Goal: Task Accomplishment & Management: Use online tool/utility

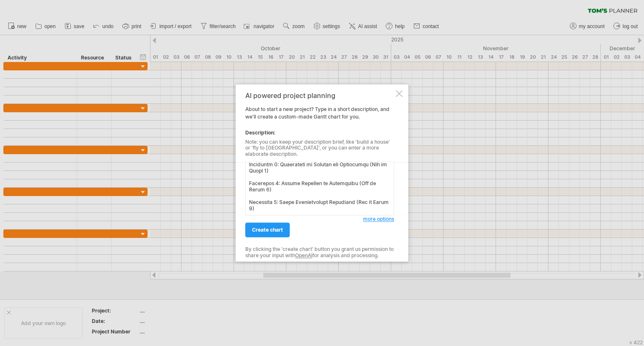
scroll to position [864, 0]
type textarea "Project: AI Enabled Emergency Responder Phase 1: Requirements Gathering and Pla…"
click at [274, 231] on link "create chart" at bounding box center [267, 230] width 44 height 15
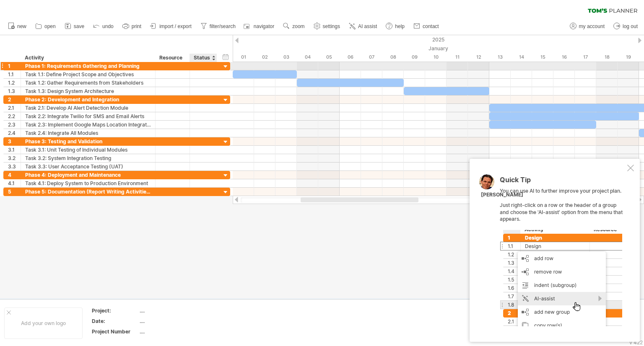
click at [223, 65] on div at bounding box center [226, 67] width 8 height 8
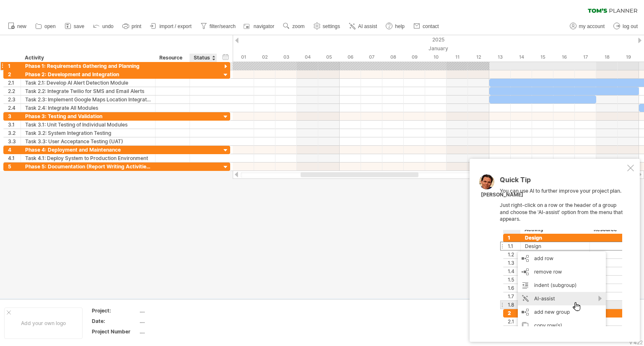
click at [223, 65] on div at bounding box center [226, 67] width 8 height 8
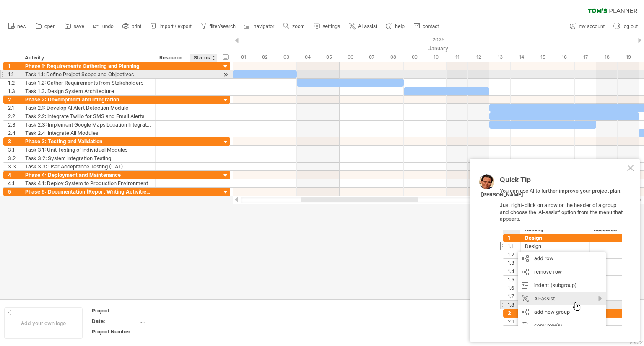
click at [225, 73] on div at bounding box center [226, 74] width 8 height 9
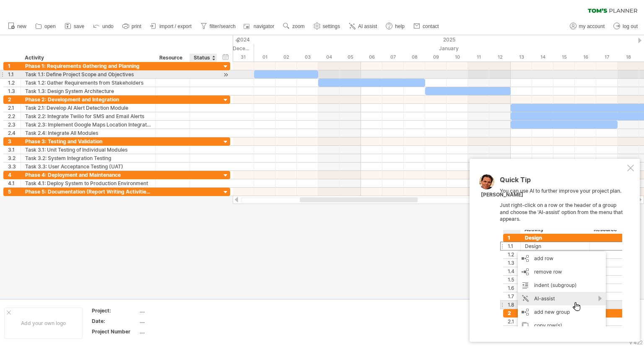
click at [225, 73] on div at bounding box center [226, 74] width 8 height 9
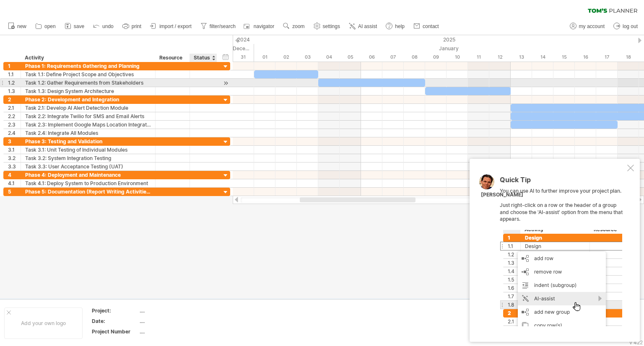
click at [225, 81] on div at bounding box center [226, 83] width 8 height 9
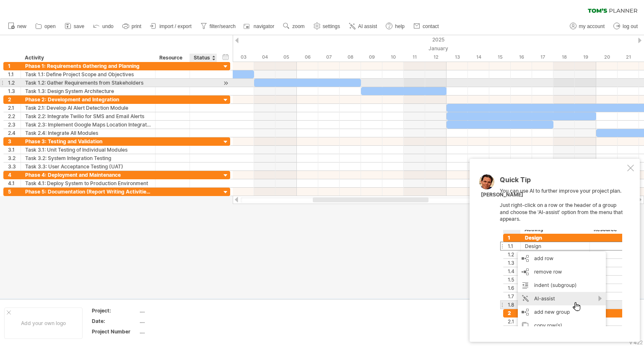
click at [225, 81] on div at bounding box center [226, 83] width 8 height 9
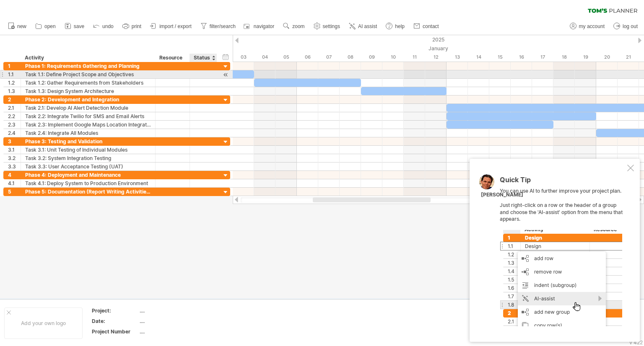
click at [227, 73] on div at bounding box center [226, 74] width 8 height 9
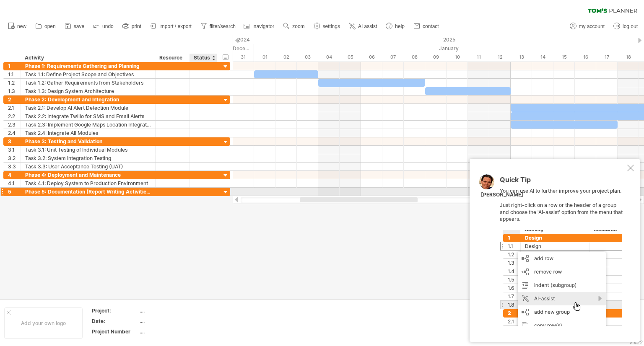
click at [225, 190] on div at bounding box center [226, 193] width 8 height 8
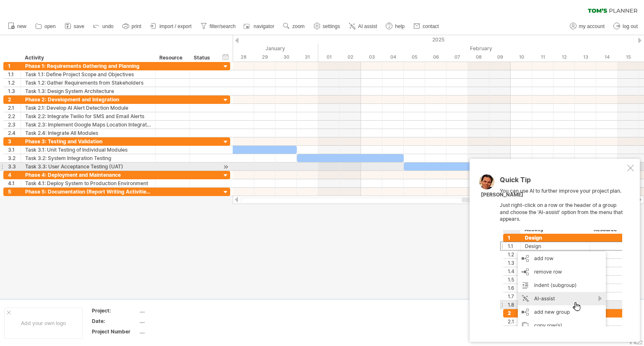
click at [630, 167] on div at bounding box center [630, 168] width 7 height 7
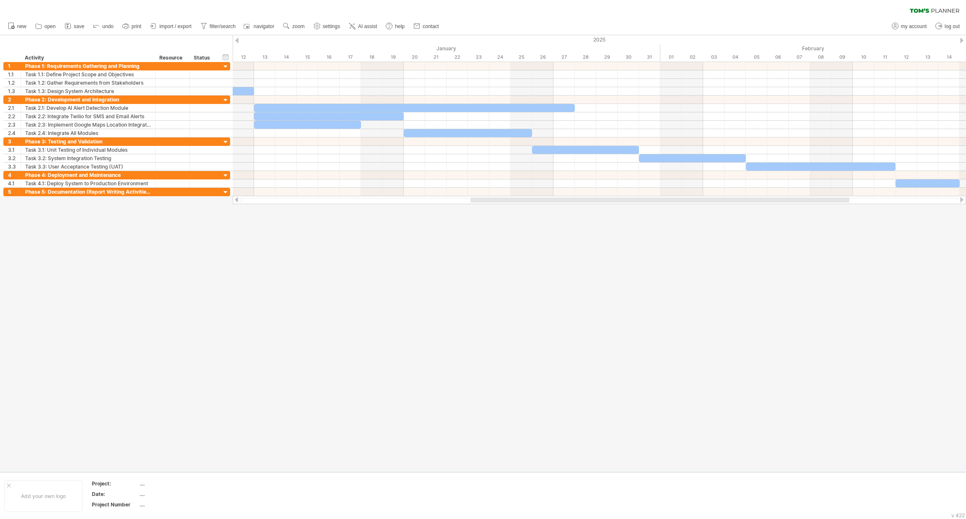
drag, startPoint x: 608, startPoint y: 0, endPoint x: 378, endPoint y: 292, distance: 371.9
click at [378, 292] on div at bounding box center [483, 253] width 966 height 436
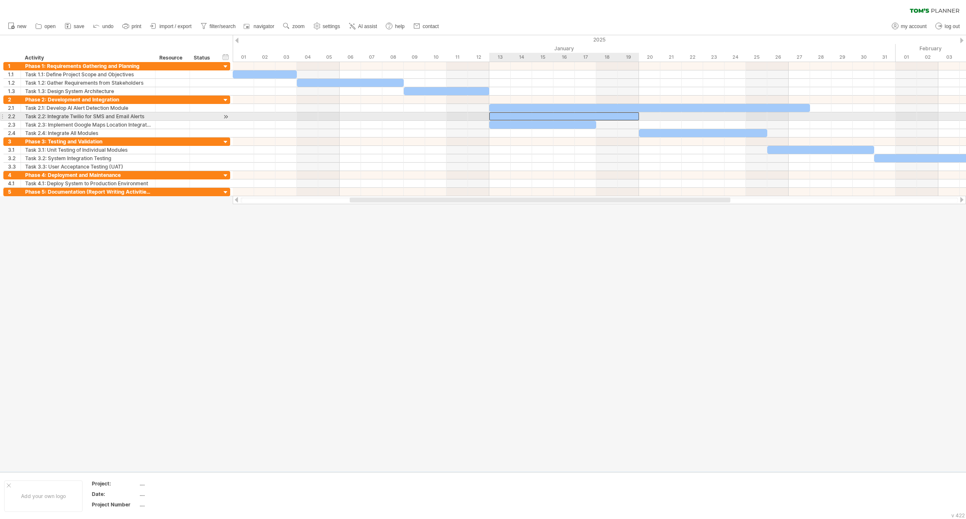
click at [557, 115] on div at bounding box center [564, 116] width 150 height 8
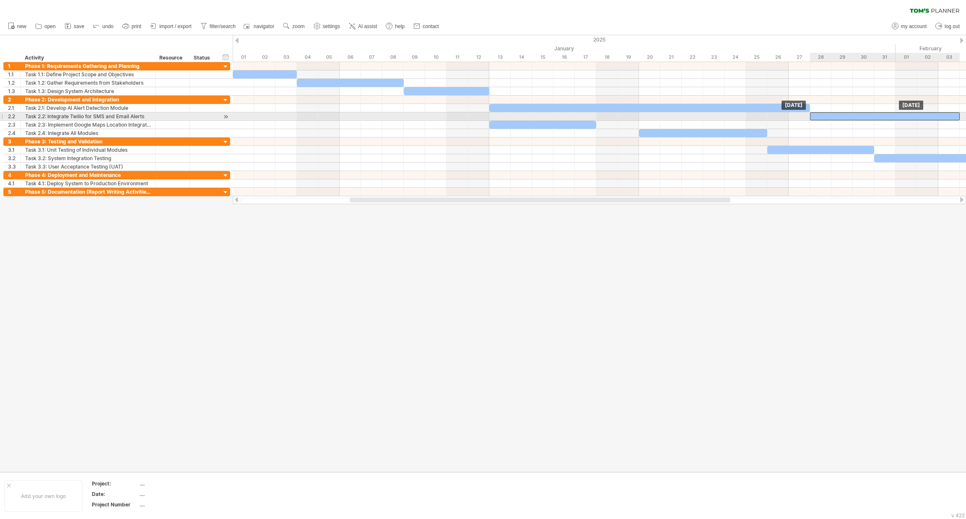
drag, startPoint x: 557, startPoint y: 115, endPoint x: 876, endPoint y: 116, distance: 319.1
click at [644, 116] on div at bounding box center [885, 116] width 150 height 8
click at [644, 117] on div at bounding box center [885, 116] width 150 height 8
click at [644, 118] on div at bounding box center [885, 116] width 150 height 8
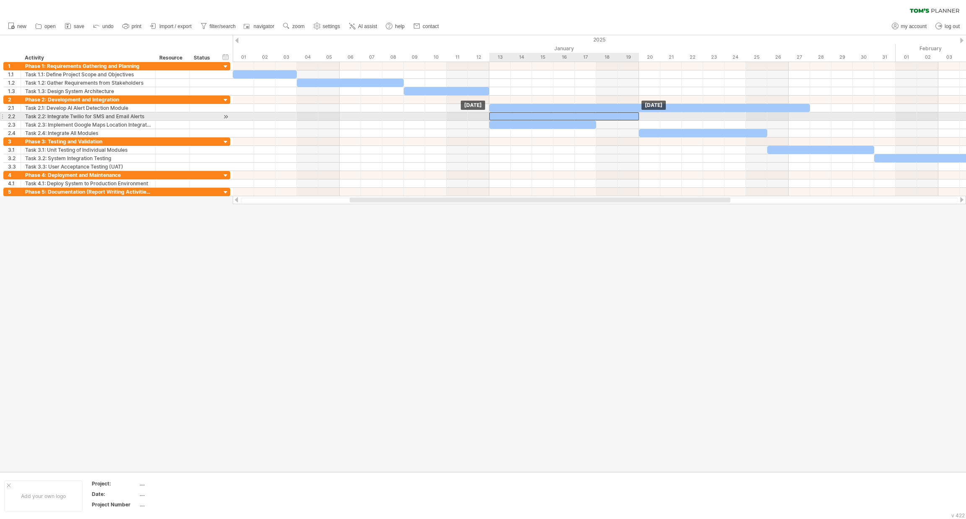
drag, startPoint x: 853, startPoint y: 113, endPoint x: 534, endPoint y: 114, distance: 319.5
click at [534, 114] on div at bounding box center [564, 116] width 150 height 8
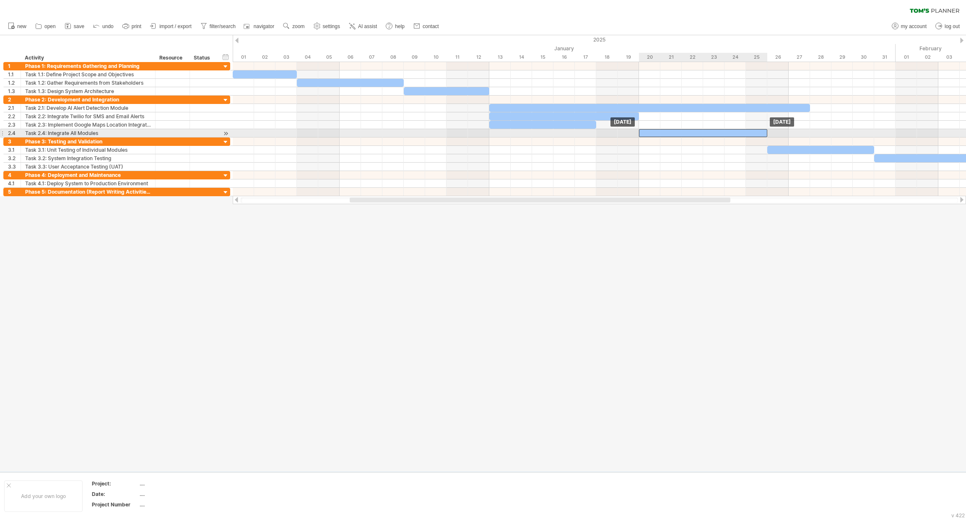
click at [644, 131] on div at bounding box center [703, 133] width 128 height 8
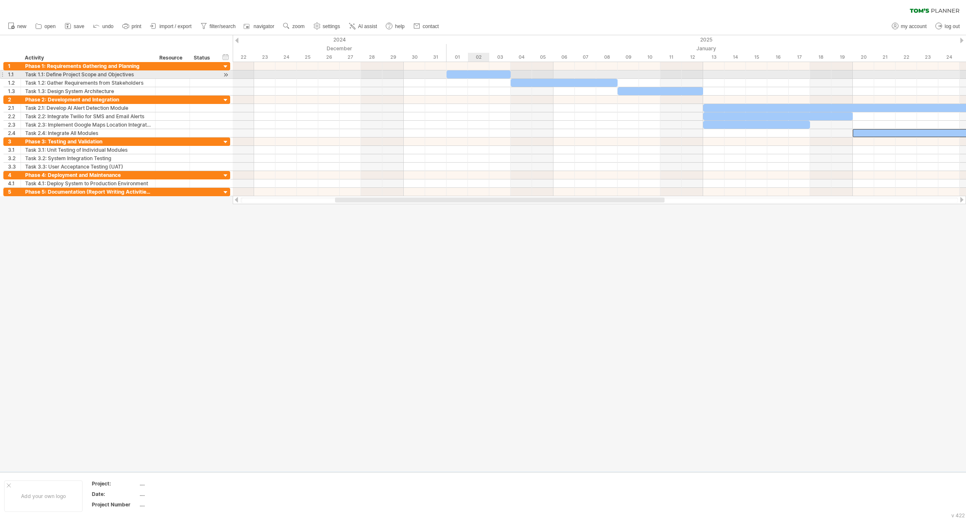
click at [486, 70] on div at bounding box center [479, 74] width 64 height 8
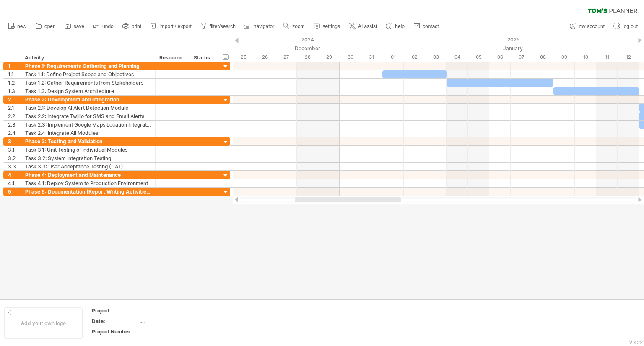
drag, startPoint x: 936, startPoint y: 0, endPoint x: 419, endPoint y: 73, distance: 522.5
click at [419, 73] on div at bounding box center [414, 74] width 64 height 8
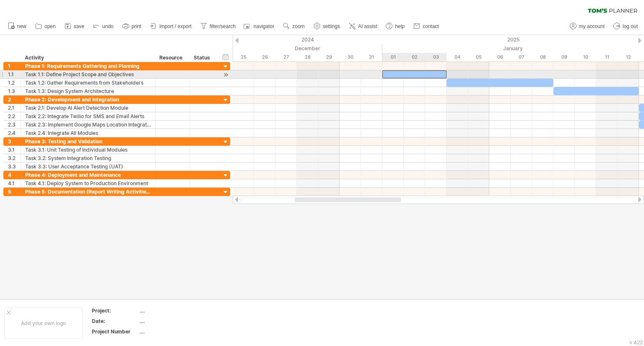
click at [419, 73] on div at bounding box center [414, 74] width 64 height 8
paste div
click at [419, 73] on div "**********" at bounding box center [414, 74] width 64 height 8
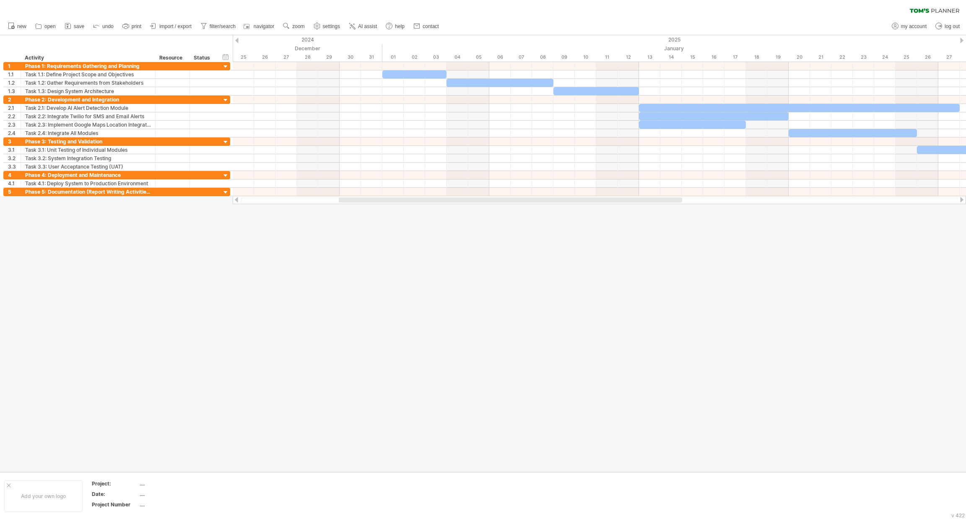
drag, startPoint x: 588, startPoint y: 124, endPoint x: 673, endPoint y: 260, distance: 160.3
click at [644, 260] on div at bounding box center [483, 253] width 966 height 436
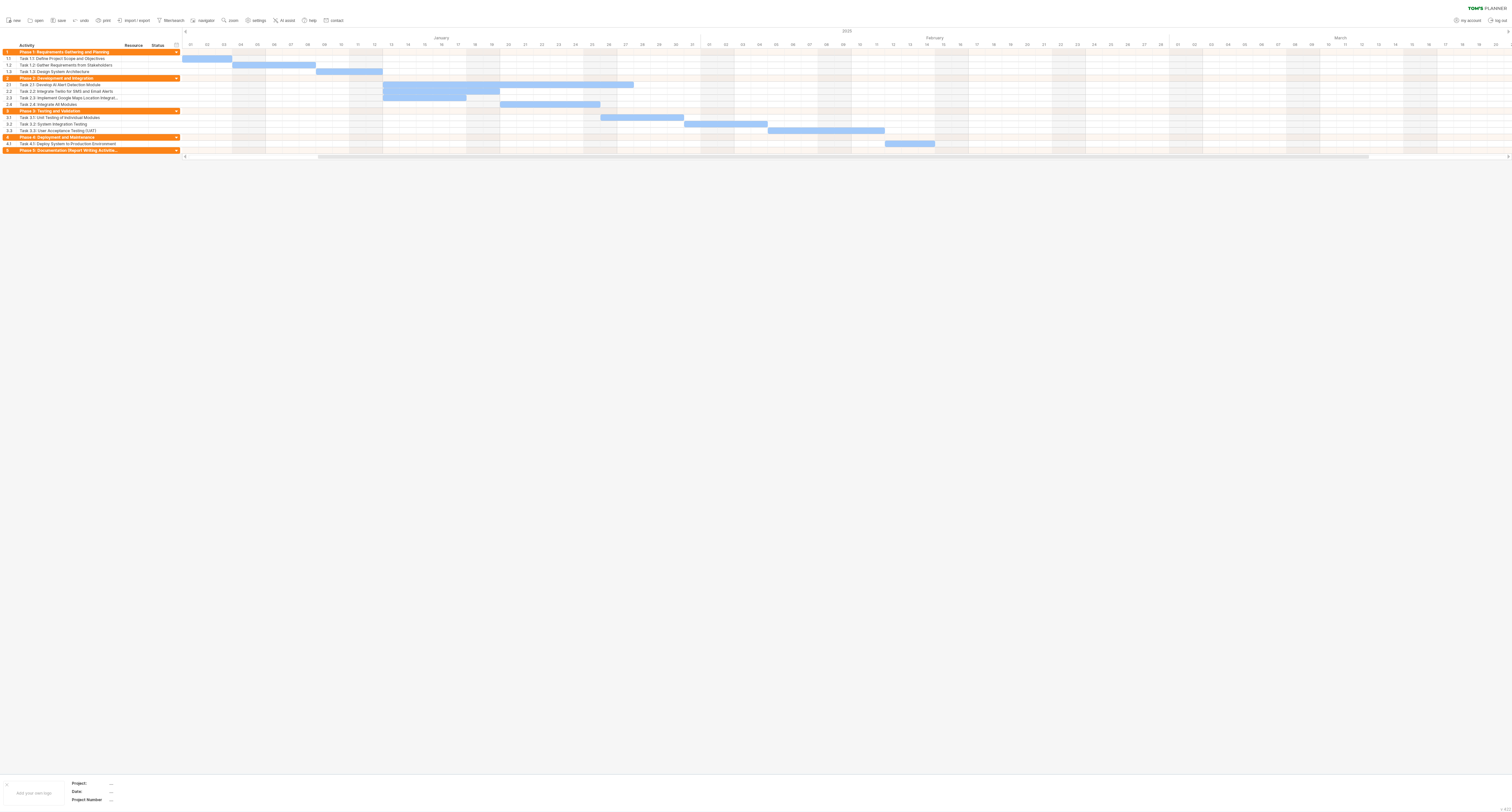
drag, startPoint x: 755, startPoint y: 3, endPoint x: 569, endPoint y: 140, distance: 231.0
click at [504, 140] on div at bounding box center [847, 137] width 1330 height 6
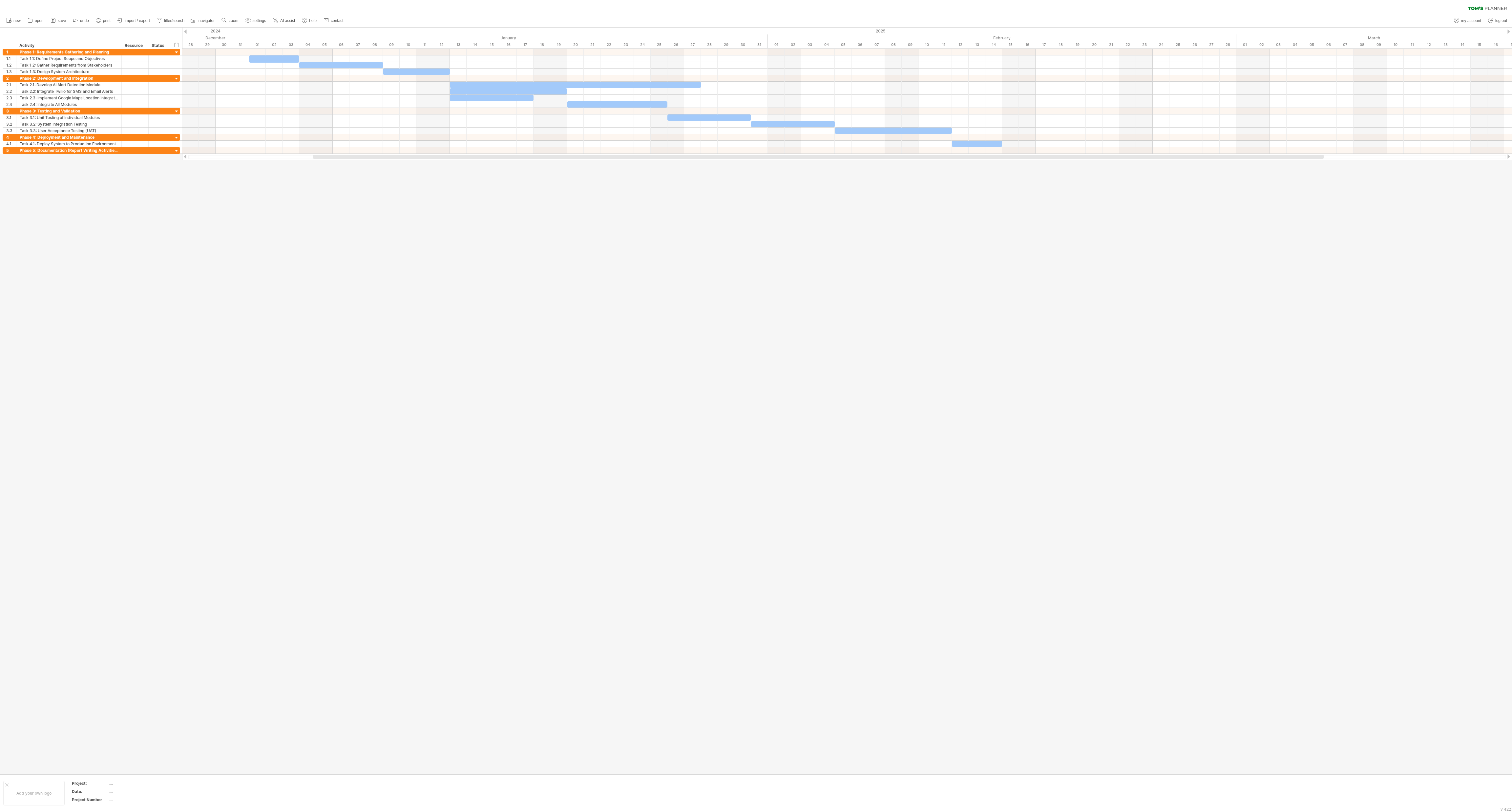
click at [245, 173] on div at bounding box center [756, 401] width 1512 height 746
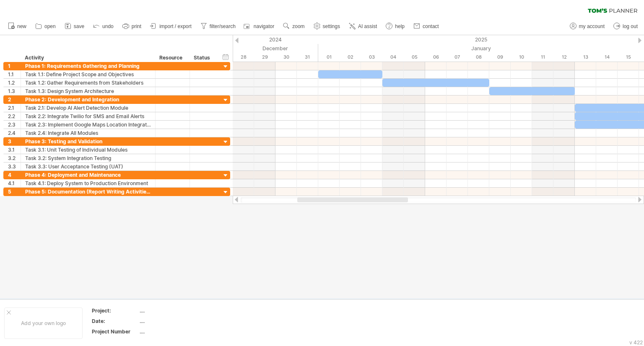
drag, startPoint x: 1764, startPoint y: 4, endPoint x: 247, endPoint y: 258, distance: 1537.6
click at [247, 258] on div at bounding box center [322, 167] width 644 height 264
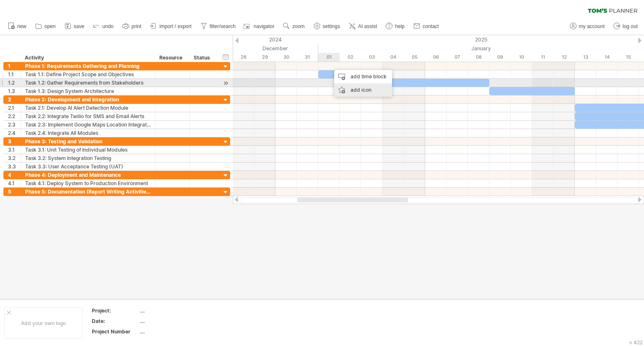
click at [358, 87] on div "add icon" at bounding box center [363, 89] width 58 height 13
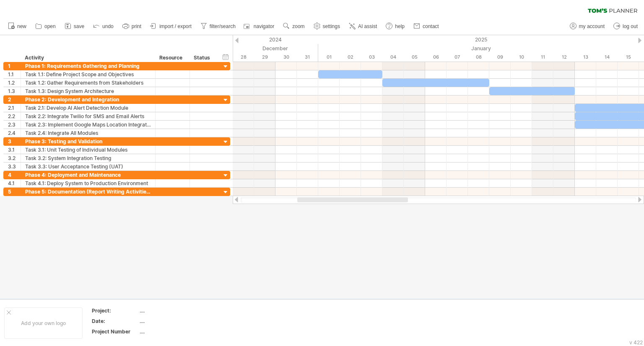
click at [333, 250] on div at bounding box center [322, 167] width 644 height 264
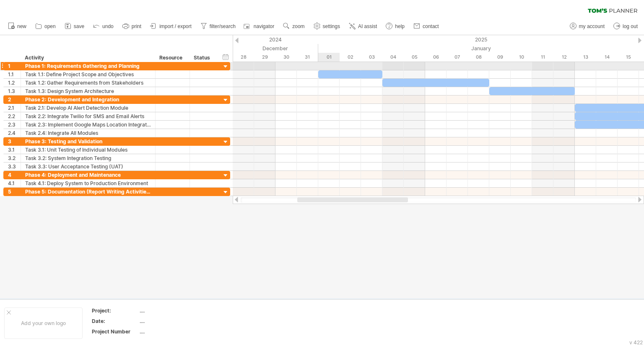
click at [328, 65] on div at bounding box center [438, 66] width 411 height 8
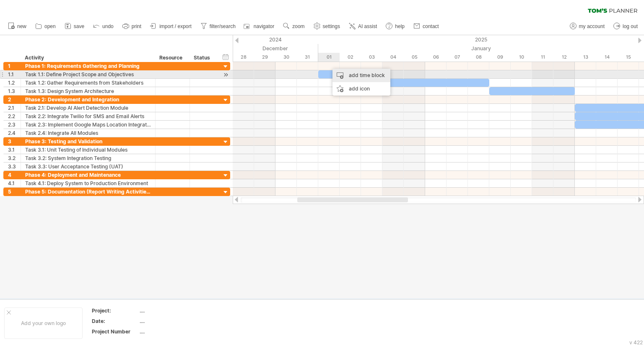
click at [348, 74] on div "add time block" at bounding box center [361, 75] width 58 height 13
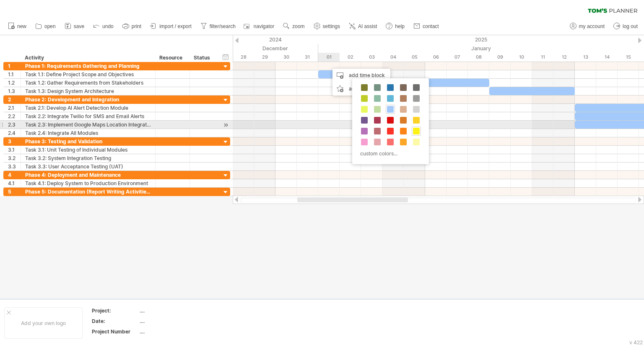
click at [415, 129] on span at bounding box center [416, 131] width 7 height 7
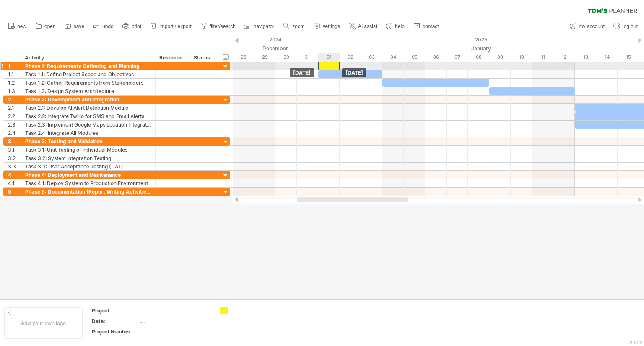
drag, startPoint x: 343, startPoint y: 64, endPoint x: 332, endPoint y: 64, distance: 10.5
click at [332, 64] on div at bounding box center [328, 66] width 21 height 8
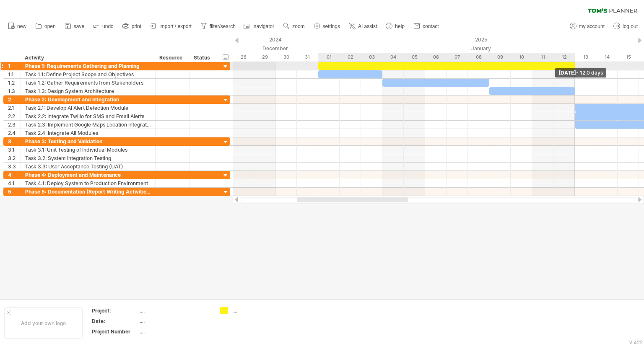
drag, startPoint x: 340, startPoint y: 65, endPoint x: 573, endPoint y: 65, distance: 232.7
click at [573, 65] on span at bounding box center [574, 66] width 3 height 8
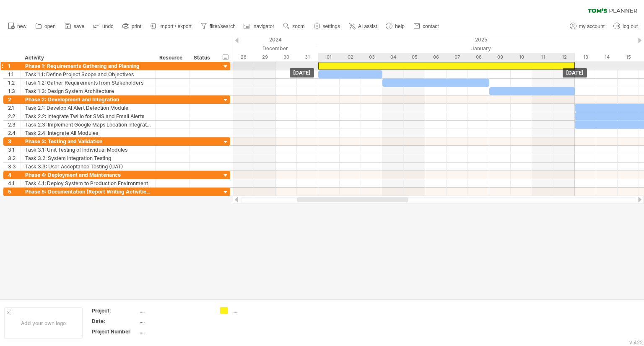
click at [517, 65] on div at bounding box center [446, 66] width 257 height 8
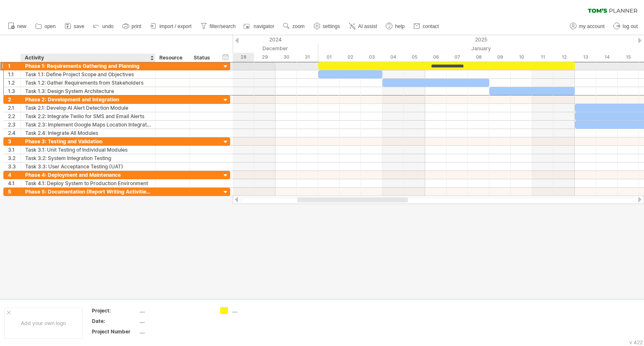
drag, startPoint x: 155, startPoint y: 65, endPoint x: 49, endPoint y: 66, distance: 106.5
click at [49, 66] on div "**********" at bounding box center [116, 66] width 227 height 9
drag, startPoint x: 46, startPoint y: 66, endPoint x: 148, endPoint y: 65, distance: 101.9
click at [148, 65] on input "**********" at bounding box center [88, 66] width 126 height 8
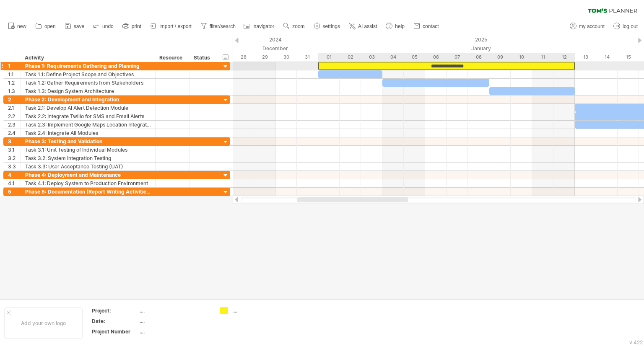
click at [447, 64] on div "**********" at bounding box center [446, 66] width 257 height 8
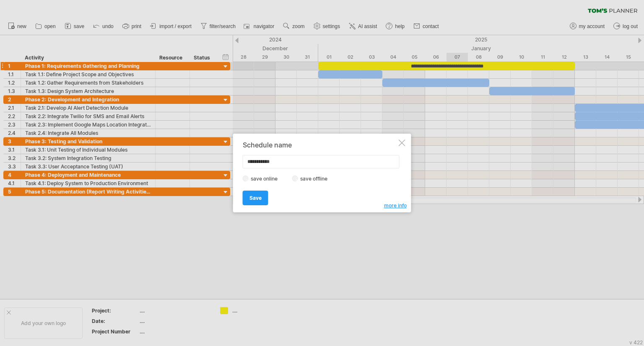
click at [403, 141] on div at bounding box center [402, 143] width 7 height 7
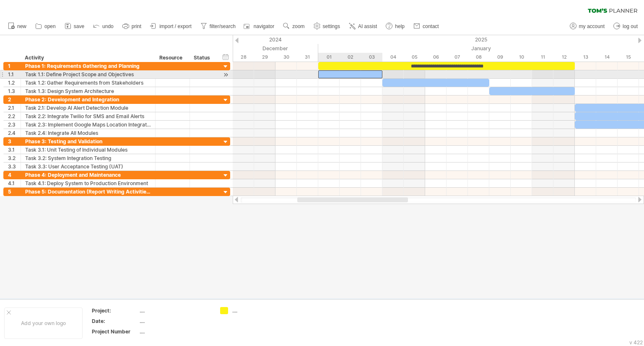
click at [353, 73] on div at bounding box center [350, 74] width 64 height 8
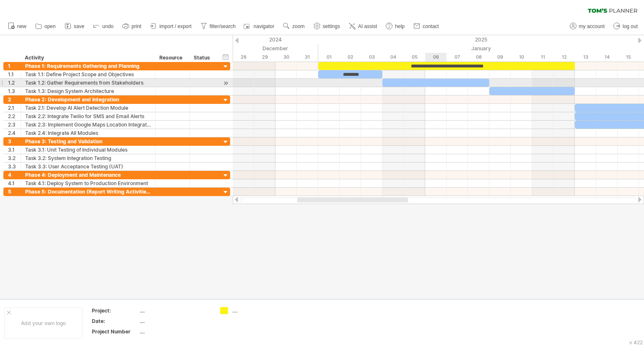
click at [436, 83] on div at bounding box center [435, 83] width 107 height 8
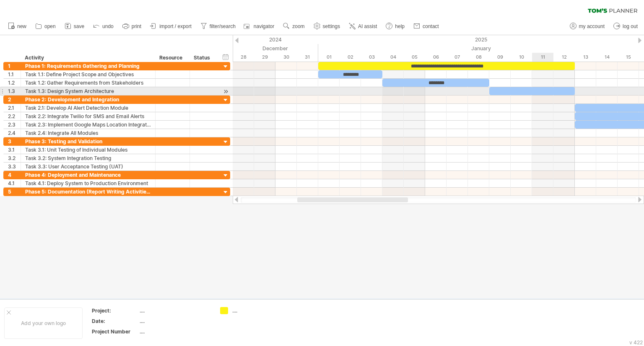
click at [544, 88] on div at bounding box center [532, 91] width 86 height 8
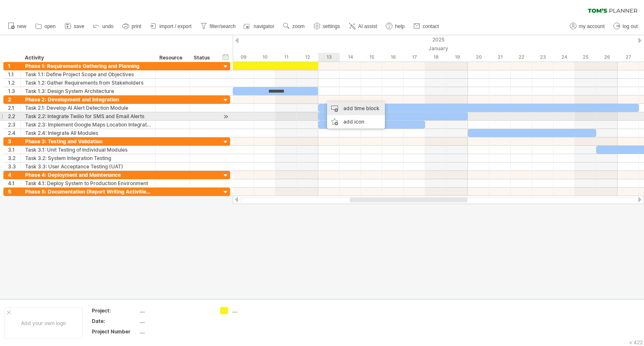
click at [342, 112] on div "add time block" at bounding box center [356, 108] width 58 height 13
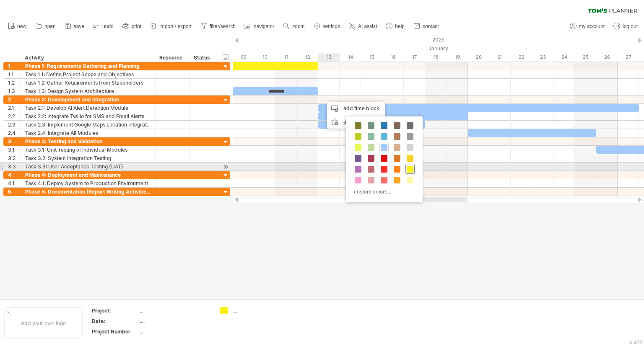
click at [413, 169] on span at bounding box center [410, 169] width 7 height 7
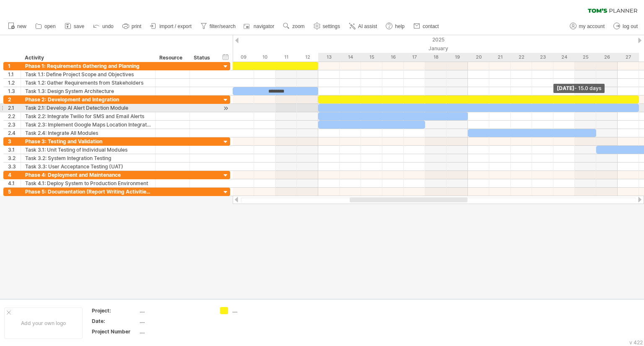
drag, startPoint x: 340, startPoint y: 99, endPoint x: 642, endPoint y: 111, distance: 302.9
click at [642, 111] on div "**********" at bounding box center [438, 129] width 411 height 134
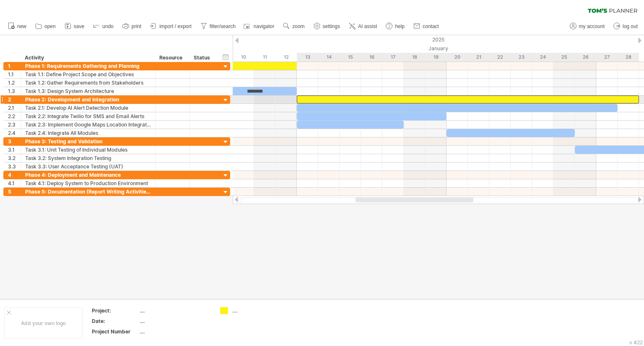
click at [582, 97] on div at bounding box center [468, 100] width 342 height 8
drag, startPoint x: 637, startPoint y: 100, endPoint x: 616, endPoint y: 101, distance: 21.4
click at [616, 101] on span at bounding box center [617, 100] width 3 height 8
click at [402, 96] on div at bounding box center [457, 100] width 321 height 8
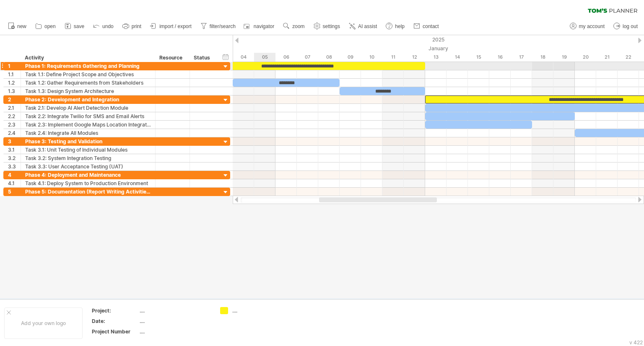
click at [258, 65] on div "**********" at bounding box center [297, 66] width 257 height 8
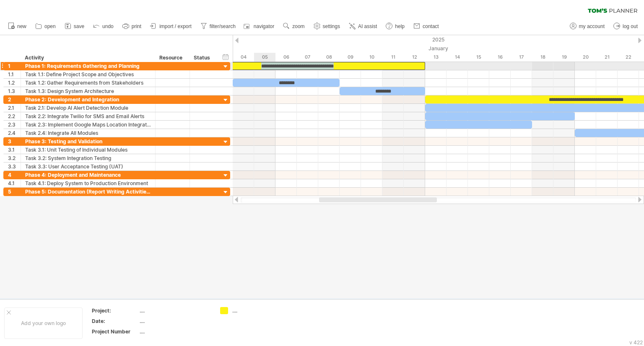
click at [258, 65] on div "**********" at bounding box center [297, 66] width 257 height 8
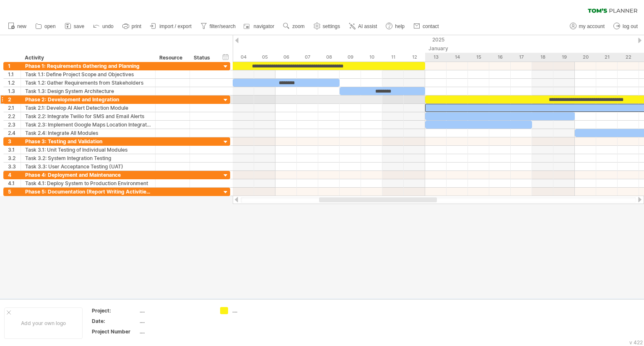
click at [460, 104] on div at bounding box center [585, 108] width 321 height 8
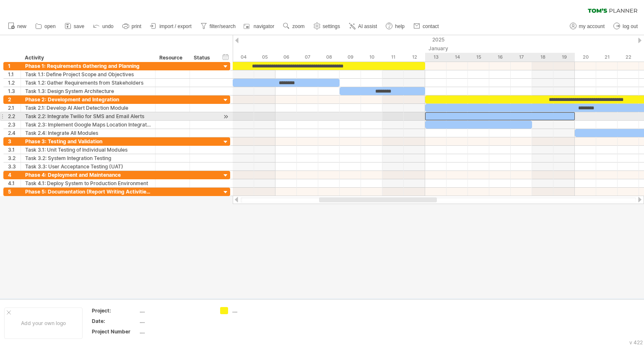
click at [469, 116] on div at bounding box center [500, 116] width 150 height 8
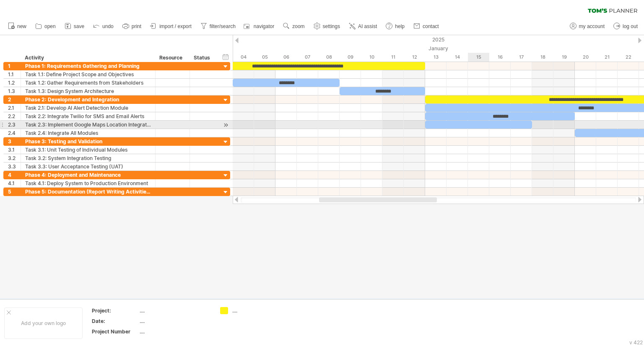
click at [480, 124] on div at bounding box center [478, 125] width 107 height 8
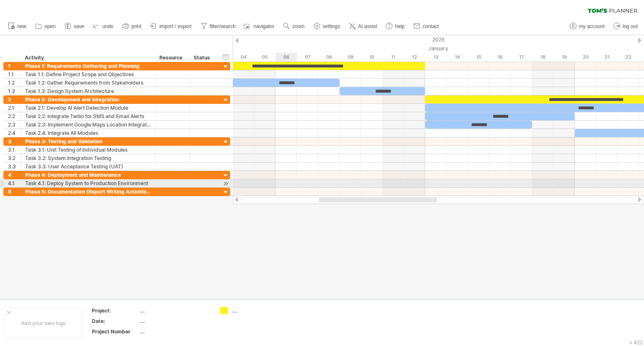
click at [284, 181] on div at bounding box center [438, 183] width 411 height 8
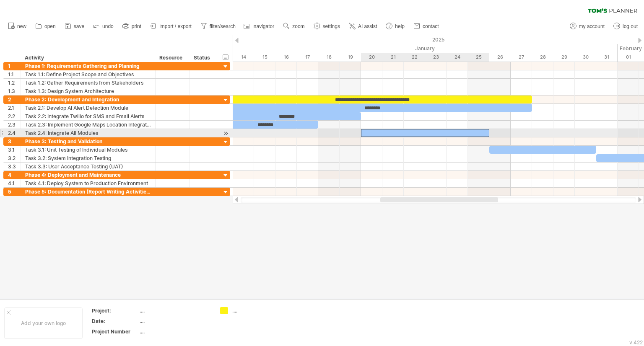
click at [437, 134] on div at bounding box center [425, 133] width 128 height 8
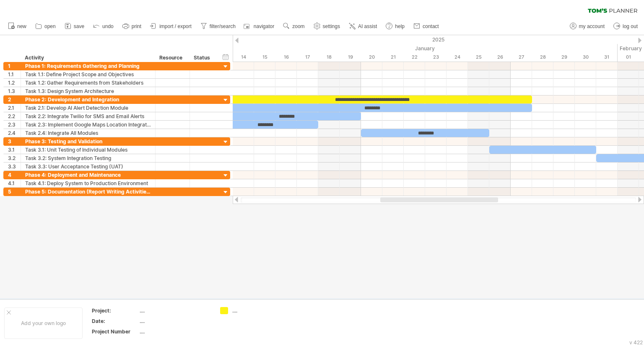
click at [584, 253] on div at bounding box center [322, 167] width 644 height 264
click at [498, 139] on div at bounding box center [438, 142] width 411 height 8
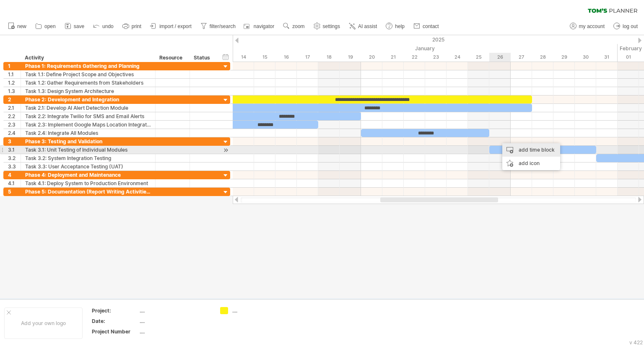
click at [517, 153] on div "add time block" at bounding box center [531, 149] width 58 height 13
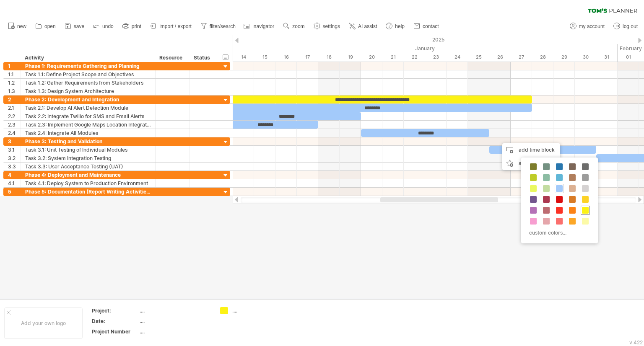
click at [584, 212] on span at bounding box center [585, 210] width 7 height 7
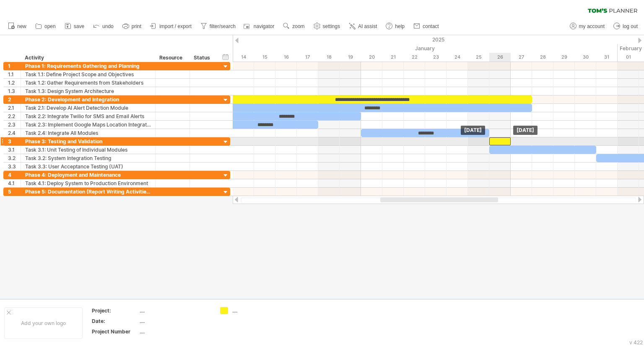
drag, startPoint x: 511, startPoint y: 140, endPoint x: 500, endPoint y: 140, distance: 11.4
click at [500, 140] on div at bounding box center [499, 142] width 21 height 8
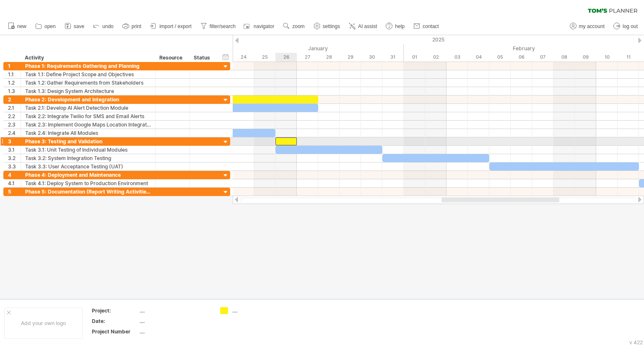
click at [283, 139] on div at bounding box center [285, 142] width 21 height 8
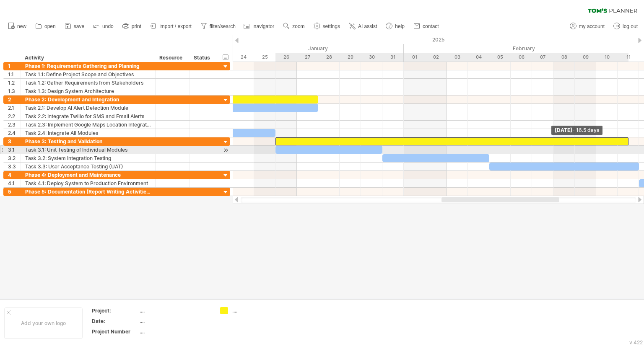
drag, startPoint x: 296, startPoint y: 140, endPoint x: 628, endPoint y: 147, distance: 332.5
click at [628, 147] on div "**********" at bounding box center [438, 129] width 411 height 134
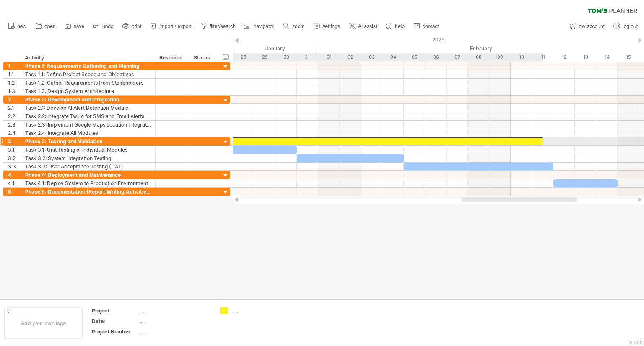
click at [527, 140] on div at bounding box center [366, 142] width 353 height 8
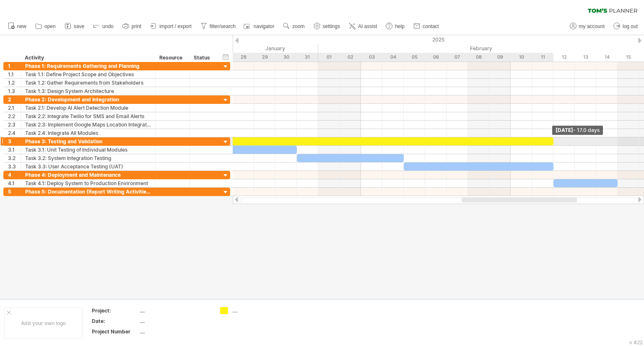
drag, startPoint x: 541, startPoint y: 141, endPoint x: 551, endPoint y: 142, distance: 9.2
click at [551, 142] on div at bounding box center [372, 142] width 364 height 8
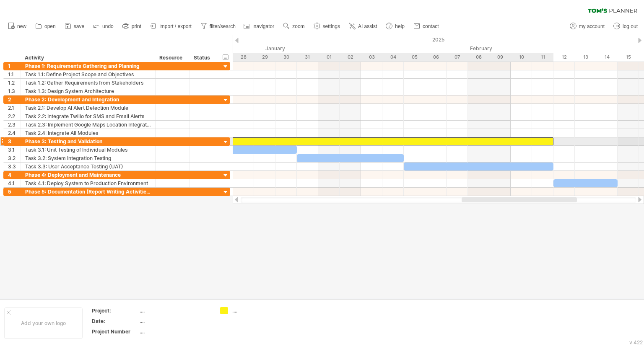
click at [509, 141] on div at bounding box center [372, 142] width 364 height 8
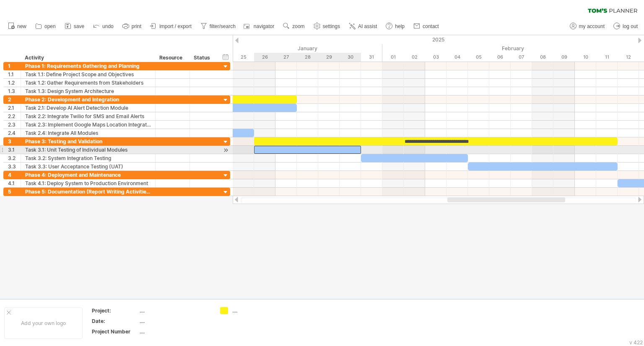
click at [324, 147] on div at bounding box center [307, 150] width 107 height 8
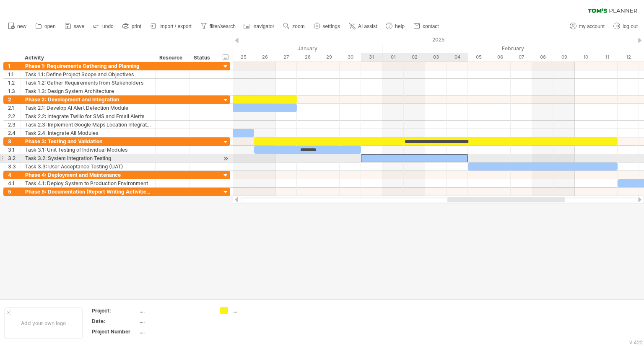
click at [400, 156] on div at bounding box center [414, 158] width 107 height 8
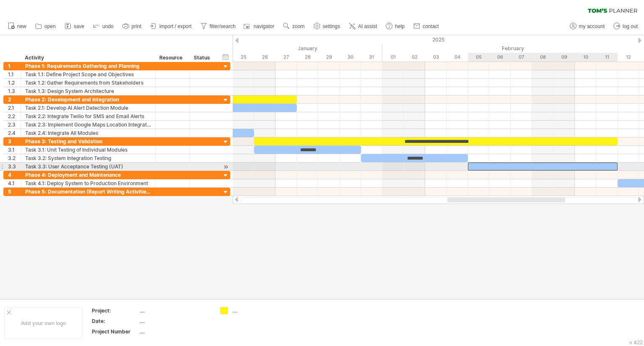
click at [522, 166] on div at bounding box center [543, 167] width 150 height 8
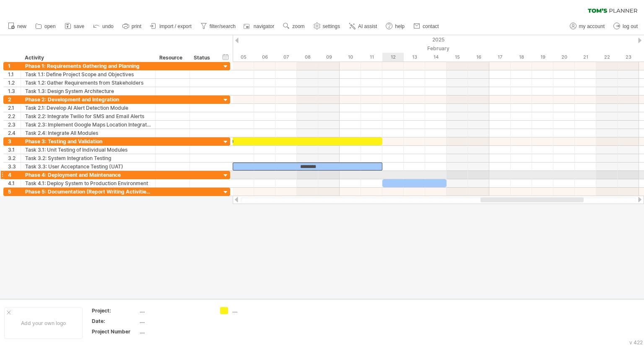
click at [390, 176] on div at bounding box center [438, 175] width 411 height 8
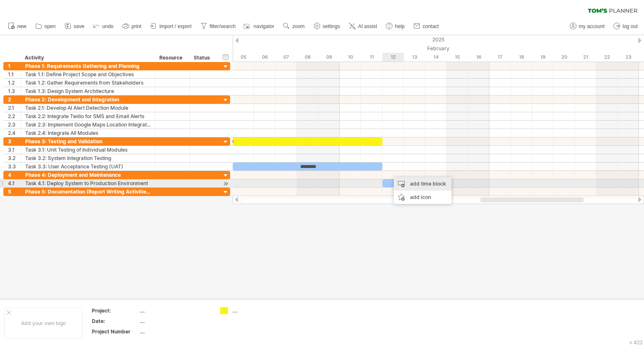
click at [409, 182] on div "add time block" at bounding box center [423, 183] width 58 height 13
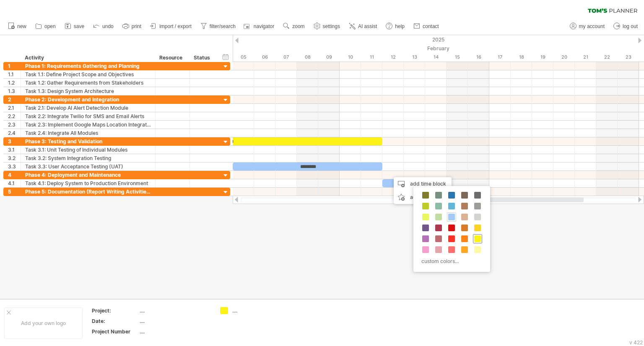
click at [474, 237] on span at bounding box center [477, 239] width 7 height 7
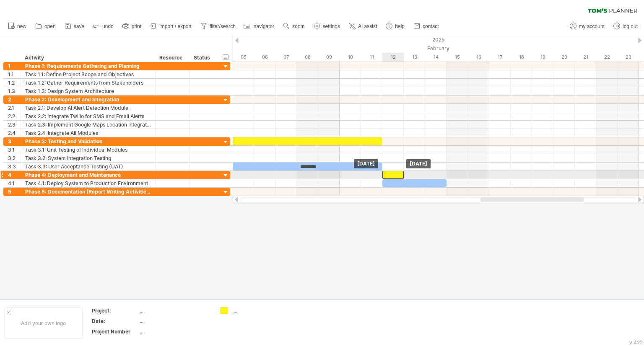
drag, startPoint x: 404, startPoint y: 172, endPoint x: 397, endPoint y: 171, distance: 6.3
click at [397, 171] on div at bounding box center [392, 175] width 21 height 8
click at [399, 172] on div at bounding box center [392, 175] width 21 height 8
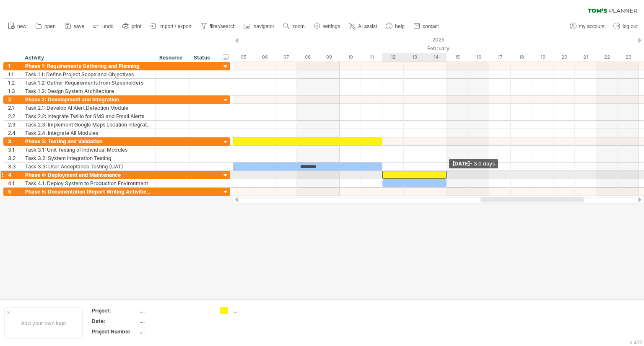
drag, startPoint x: 402, startPoint y: 173, endPoint x: 445, endPoint y: 177, distance: 43.0
click at [445, 177] on span at bounding box center [446, 175] width 3 height 8
click at [427, 171] on div at bounding box center [414, 175] width 64 height 8
click at [427, 171] on div "**********" at bounding box center [414, 175] width 64 height 8
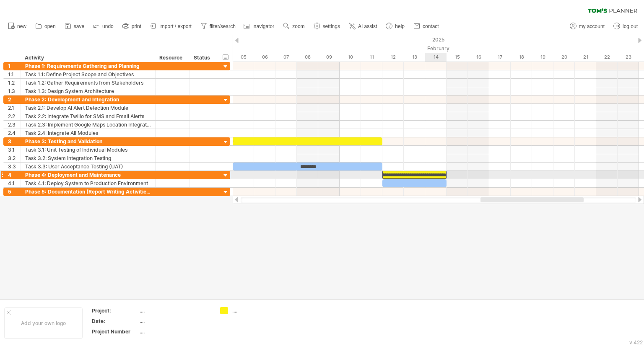
click at [436, 174] on div "**********" at bounding box center [414, 175] width 64 height 8
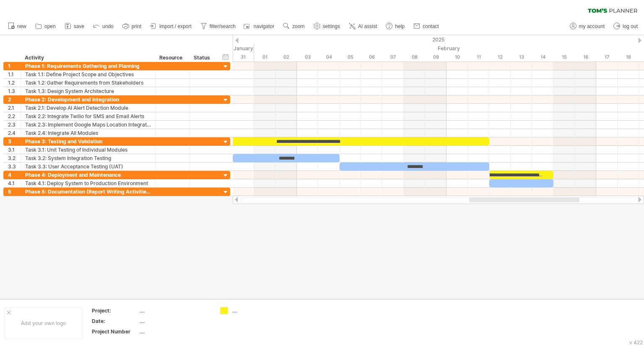
scroll to position [0, 0]
click at [416, 219] on div at bounding box center [322, 167] width 644 height 264
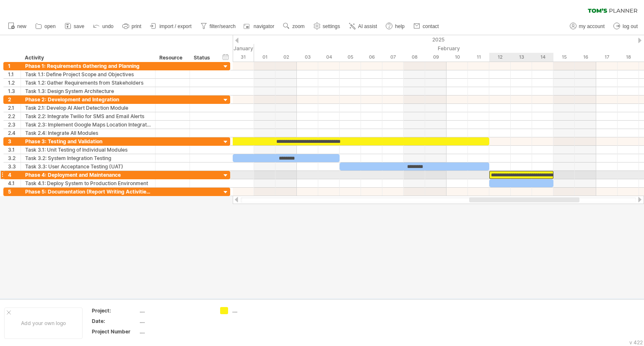
click at [517, 173] on div "**********" at bounding box center [521, 175] width 64 height 8
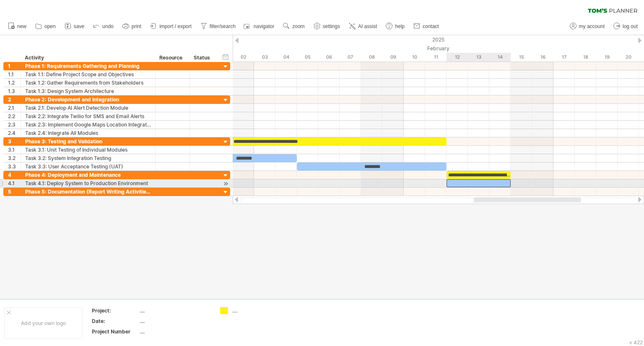
click at [475, 180] on div at bounding box center [479, 183] width 64 height 8
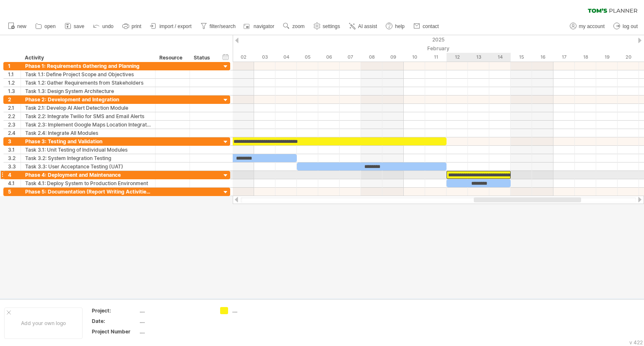
click at [496, 172] on div "**********" at bounding box center [479, 175] width 64 height 8
drag, startPoint x: 510, startPoint y: 174, endPoint x: 531, endPoint y: 174, distance: 21.0
click at [531, 174] on span at bounding box center [531, 175] width 3 height 8
drag, startPoint x: 531, startPoint y: 174, endPoint x: 547, endPoint y: 173, distance: 16.4
click at [547, 173] on div "**********" at bounding box center [500, 175] width 107 height 8
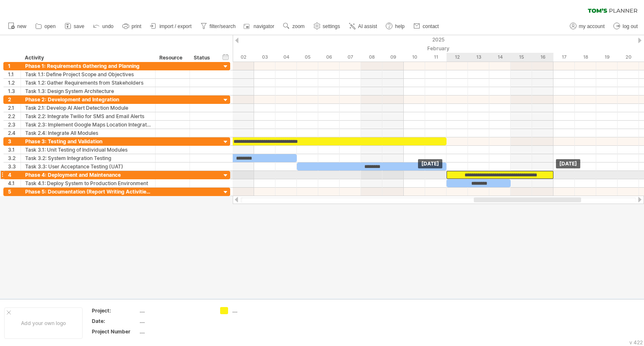
click at [503, 172] on div "**********" at bounding box center [500, 175] width 107 height 8
click at [548, 174] on div "**********" at bounding box center [500, 175] width 107 height 8
click at [548, 175] on div "**********" at bounding box center [500, 175] width 107 height 8
click at [550, 175] on div "**********" at bounding box center [500, 175] width 107 height 8
click at [551, 174] on div "**********" at bounding box center [500, 175] width 107 height 8
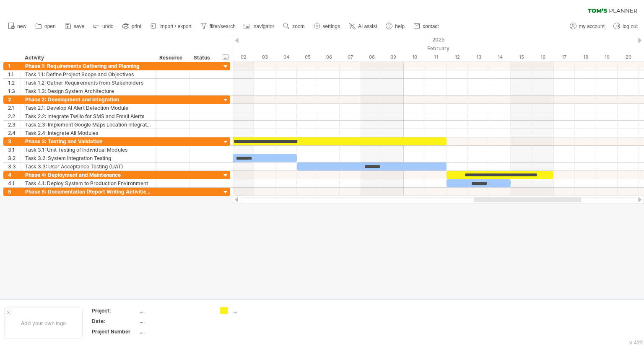
click at [456, 228] on div at bounding box center [322, 167] width 644 height 264
click at [55, 320] on div "Add your own logo" at bounding box center [43, 323] width 78 height 31
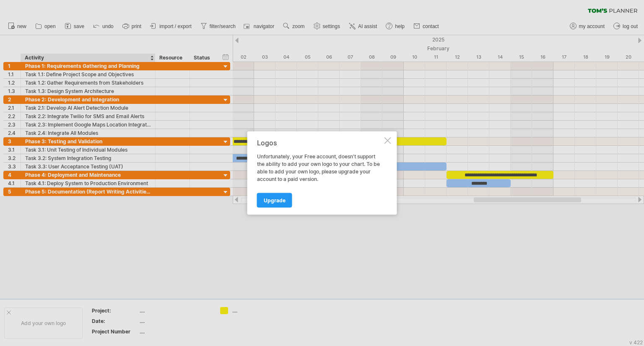
click at [388, 139] on div at bounding box center [387, 141] width 7 height 7
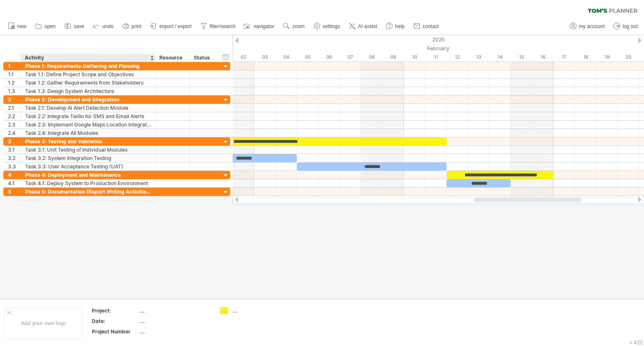
click at [42, 232] on div at bounding box center [322, 167] width 644 height 264
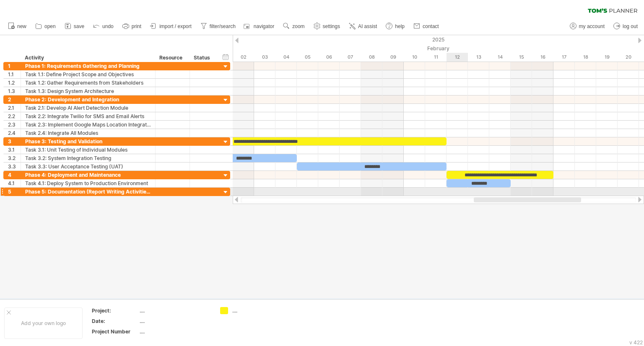
click at [454, 189] on div at bounding box center [438, 192] width 411 height 8
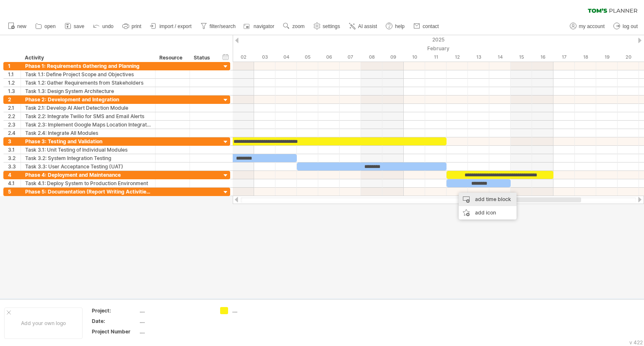
click at [476, 199] on div "add time block" at bounding box center [488, 199] width 58 height 13
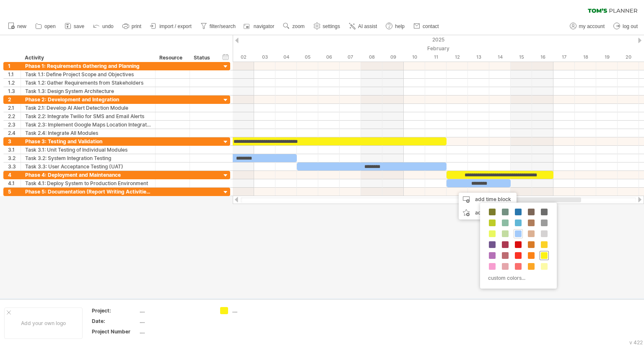
click at [545, 256] on span at bounding box center [544, 255] width 7 height 7
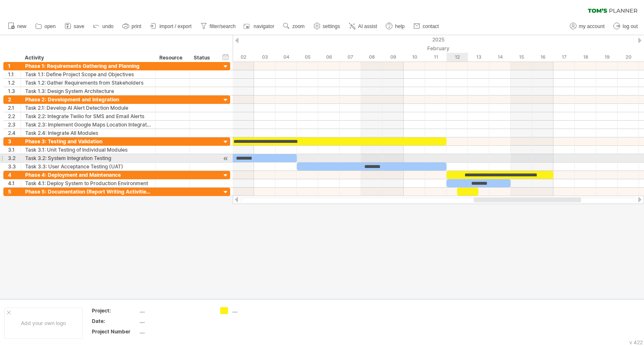
click at [465, 158] on div at bounding box center [438, 158] width 411 height 8
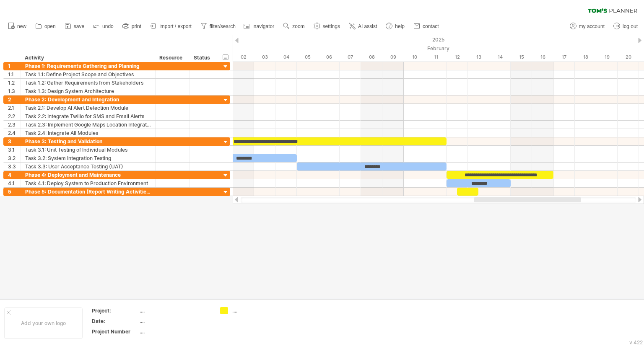
click at [460, 220] on div at bounding box center [322, 167] width 644 height 264
click at [364, 29] on link "AI assist" at bounding box center [363, 26] width 33 height 11
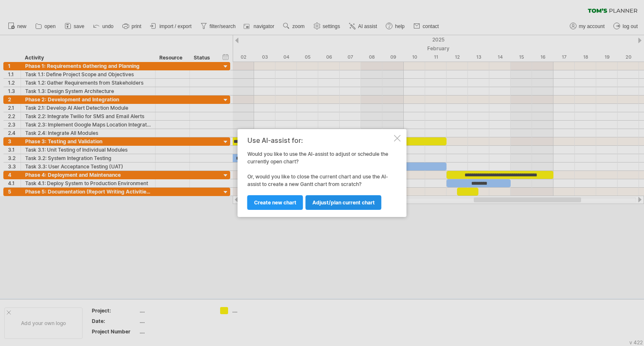
click at [333, 203] on span "Adjust/plan current chart" at bounding box center [343, 203] width 62 height 6
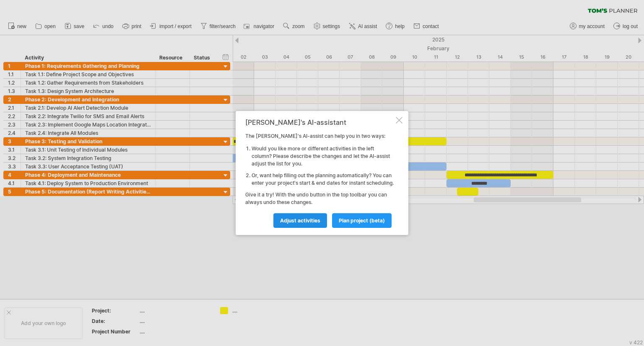
click at [297, 223] on span "Adjust activities" at bounding box center [300, 221] width 40 height 6
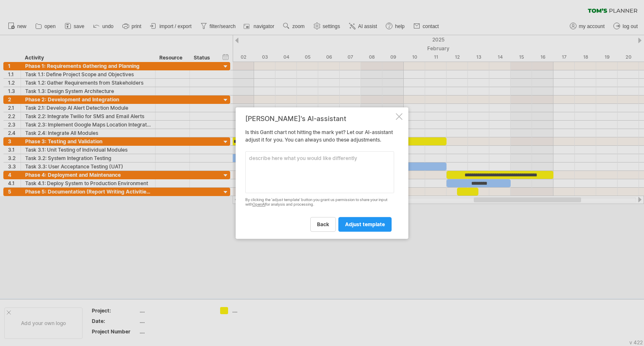
click at [319, 185] on textarea at bounding box center [319, 172] width 149 height 42
paste textarea "Duration: Overlapping major phases (spanning development and testing phases) Ac…"
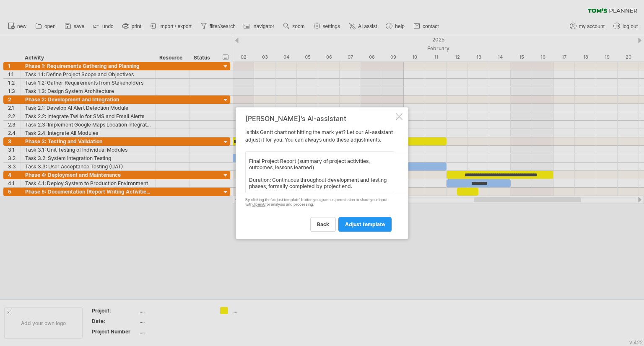
scroll to position [102, 0]
type textarea "add these for the 5th point Duration: Overlapping major phases (spanning develo…"
click at [353, 228] on span "adjust template" at bounding box center [365, 224] width 40 height 6
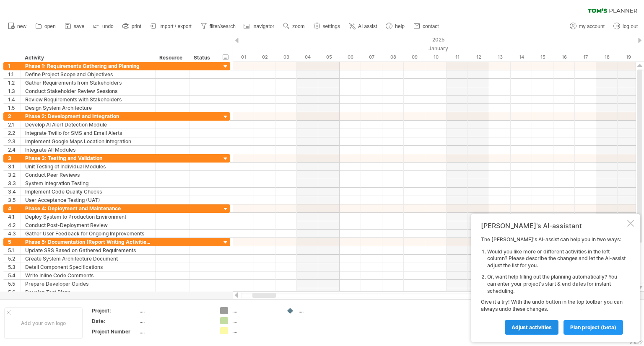
click at [538, 330] on span "Adjust activities" at bounding box center [532, 328] width 40 height 6
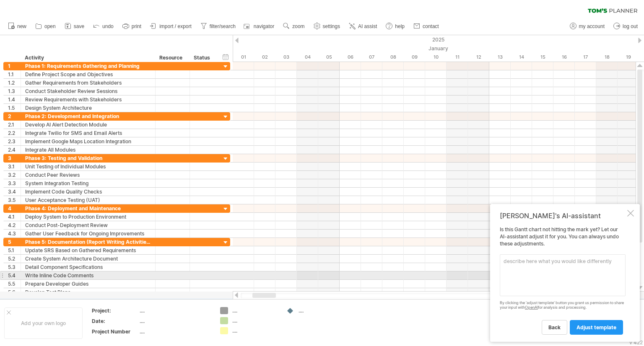
click at [556, 274] on textarea at bounding box center [563, 275] width 126 height 42
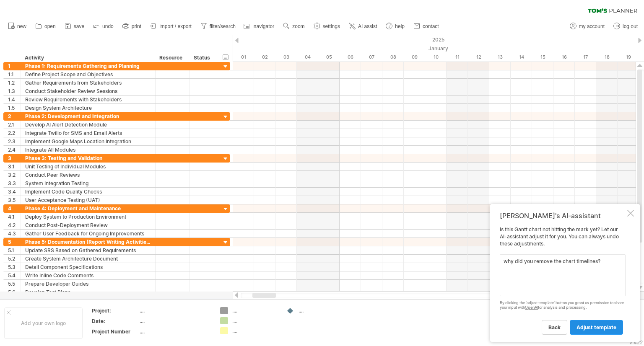
type textarea "why did you remove the chart timelines?"
click at [601, 331] on link "adjust template" at bounding box center [596, 327] width 53 height 15
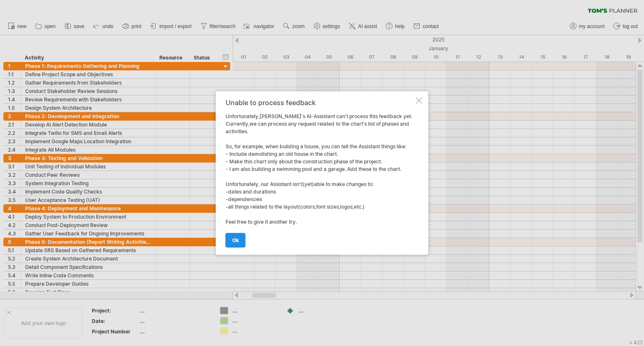
click at [238, 239] on span "ok" at bounding box center [235, 240] width 7 height 6
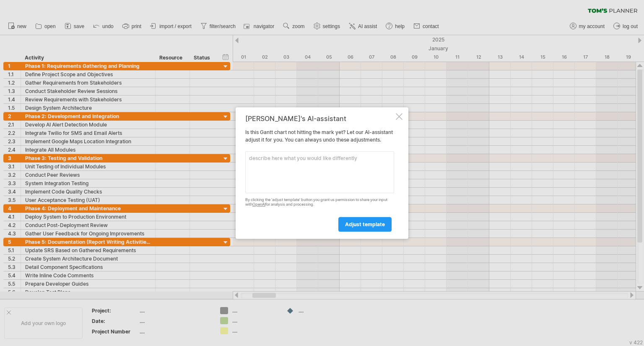
click at [401, 113] on div at bounding box center [399, 116] width 7 height 7
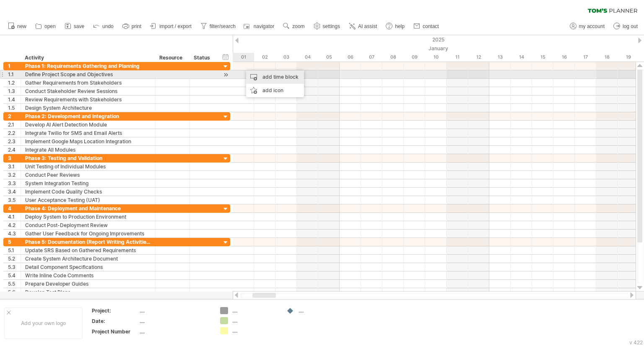
click at [257, 75] on div "add time block" at bounding box center [275, 76] width 58 height 13
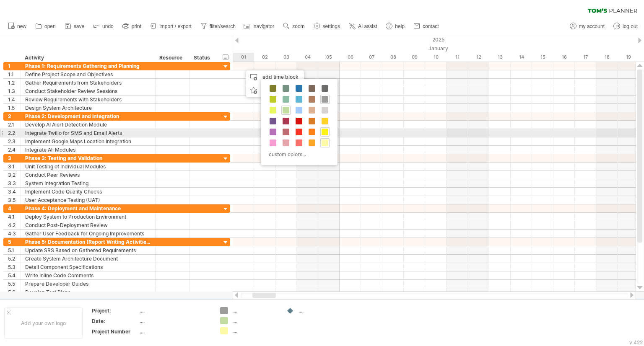
click at [324, 129] on span at bounding box center [325, 132] width 7 height 7
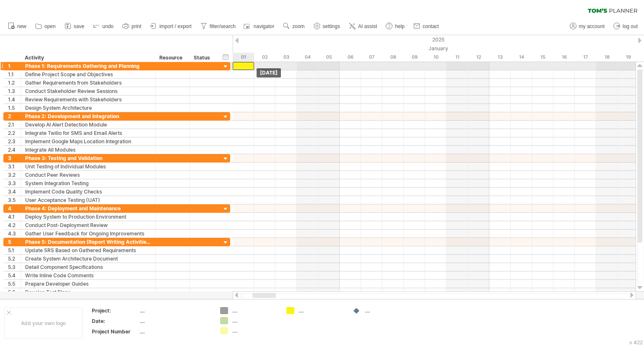
drag, startPoint x: 257, startPoint y: 65, endPoint x: 249, endPoint y: 65, distance: 8.4
click at [249, 65] on div at bounding box center [243, 66] width 21 height 8
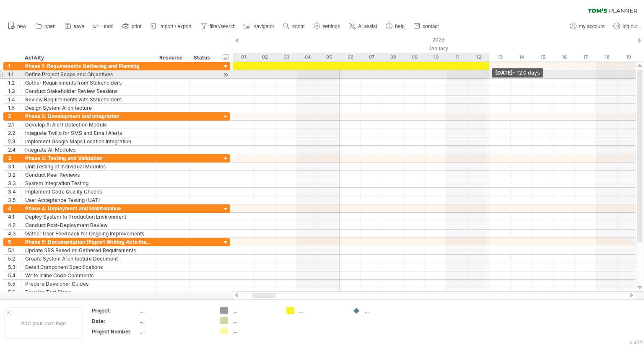
drag, startPoint x: 253, startPoint y: 66, endPoint x: 486, endPoint y: 77, distance: 233.4
click at [486, 77] on div "example time blocks: start [DATE] - 12.0 days [DATE]" at bounding box center [434, 177] width 403 height 230
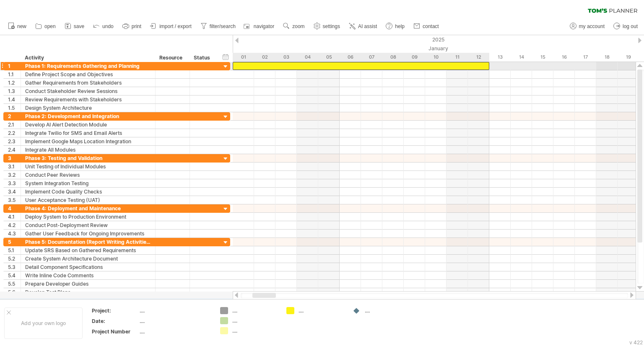
click at [436, 64] on div at bounding box center [361, 66] width 257 height 8
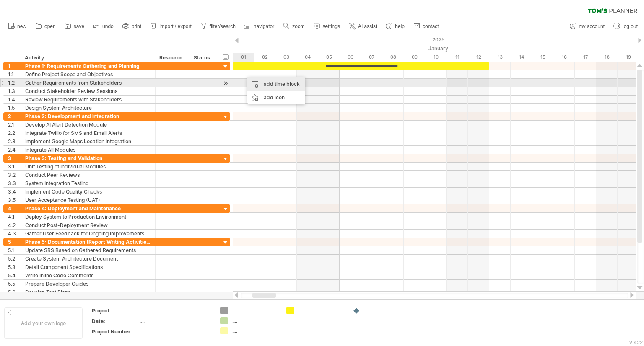
click at [266, 80] on div "add time block" at bounding box center [276, 84] width 58 height 13
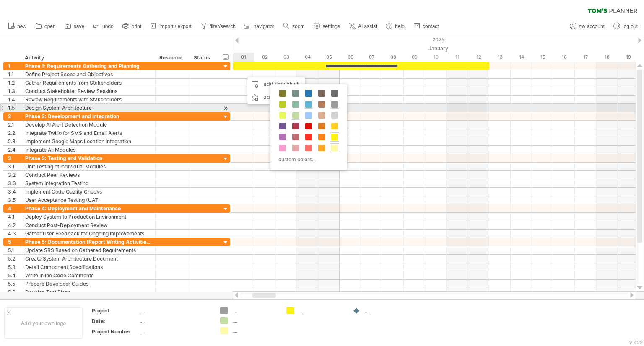
click at [308, 105] on span at bounding box center [308, 104] width 7 height 7
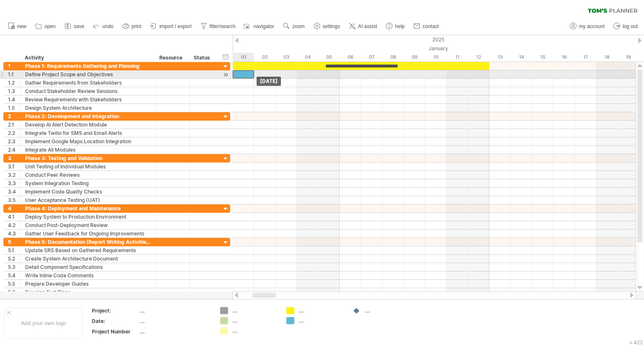
drag, startPoint x: 260, startPoint y: 75, endPoint x: 252, endPoint y: 75, distance: 7.5
click at [252, 75] on div at bounding box center [243, 74] width 21 height 8
drag, startPoint x: 254, startPoint y: 75, endPoint x: 293, endPoint y: 76, distance: 39.4
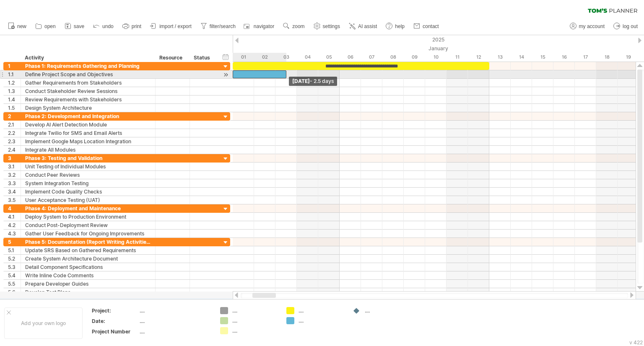
click at [286, 76] on div at bounding box center [260, 74] width 54 height 8
click at [285, 73] on div at bounding box center [265, 74] width 64 height 8
paste div
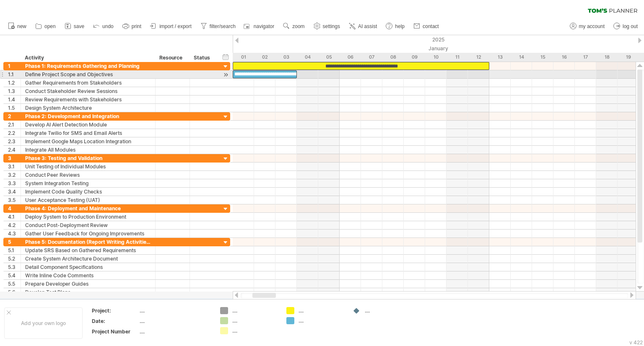
click at [285, 73] on div "**********" at bounding box center [265, 74] width 64 height 8
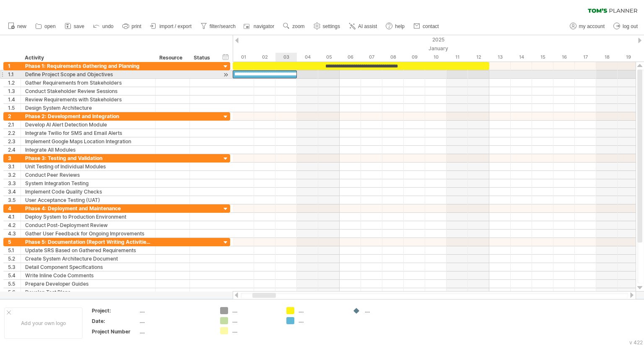
scroll to position [0, 0]
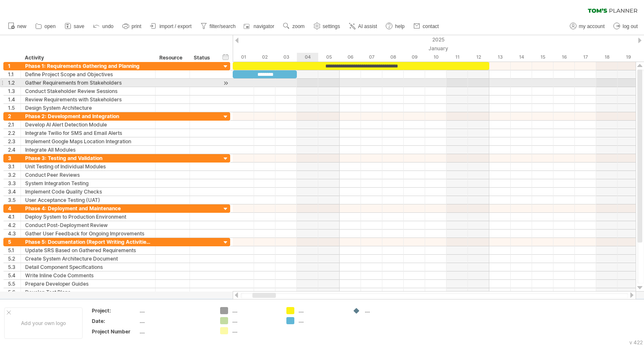
click at [302, 84] on div at bounding box center [434, 83] width 403 height 8
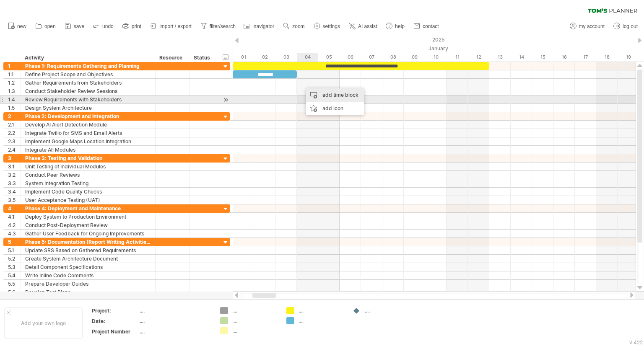
click at [322, 96] on div "add time block" at bounding box center [335, 94] width 58 height 13
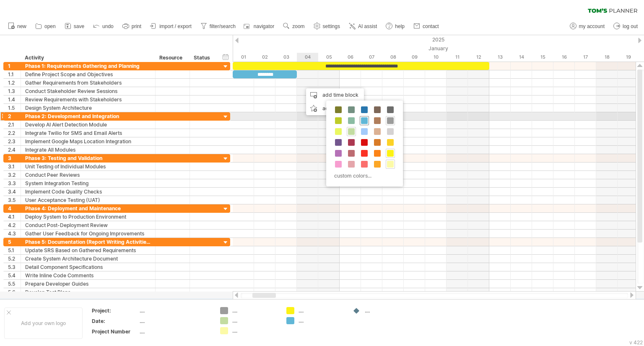
click at [365, 118] on span at bounding box center [364, 120] width 7 height 7
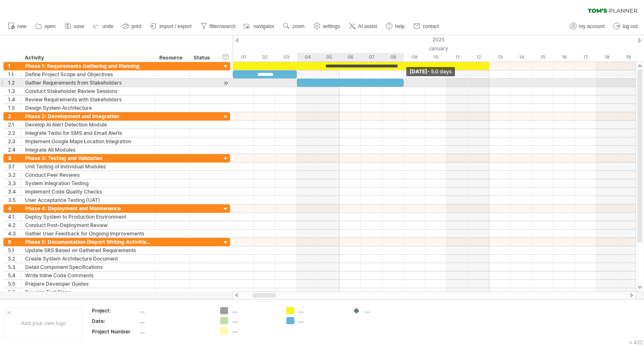
drag, startPoint x: 319, startPoint y: 83, endPoint x: 401, endPoint y: 85, distance: 82.2
click at [401, 85] on div at bounding box center [350, 83] width 107 height 8
click at [371, 81] on div at bounding box center [350, 83] width 107 height 8
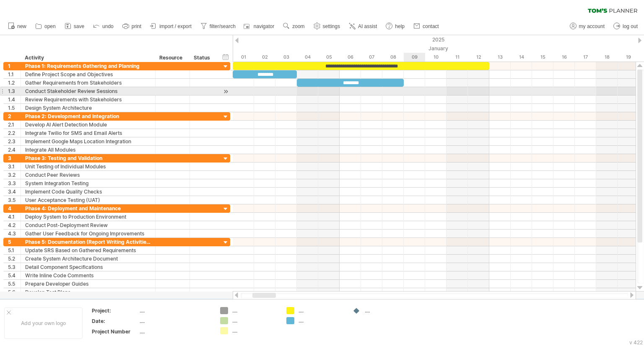
click at [408, 90] on div at bounding box center [434, 91] width 403 height 8
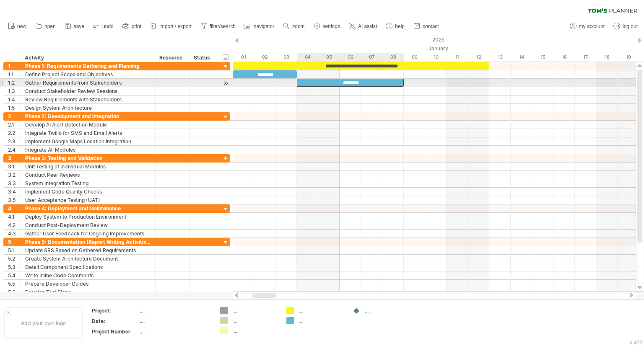
click at [300, 81] on div "********" at bounding box center [350, 83] width 107 height 8
click at [301, 82] on div "********" at bounding box center [350, 83] width 107 height 8
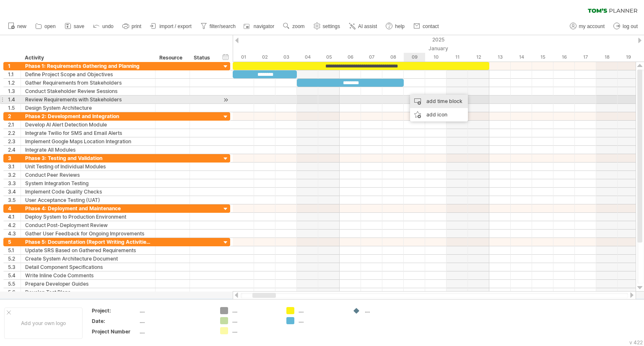
click at [426, 101] on div "add time block" at bounding box center [439, 101] width 58 height 13
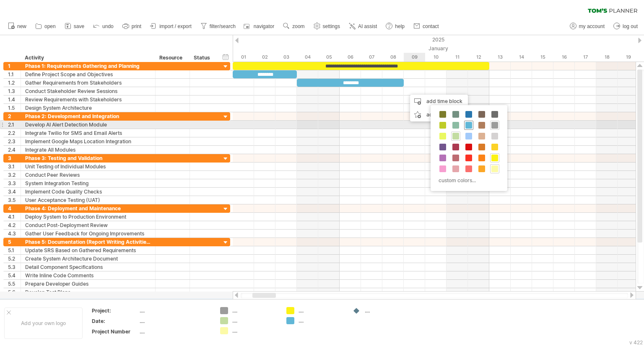
click at [467, 122] on span at bounding box center [468, 125] width 7 height 7
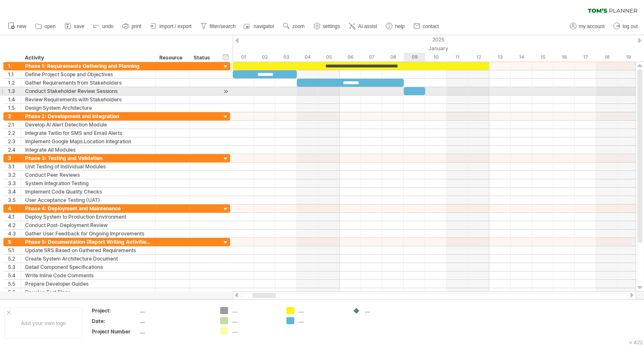
click at [418, 88] on div at bounding box center [414, 91] width 21 height 8
drag, startPoint x: 424, startPoint y: 89, endPoint x: 488, endPoint y: 94, distance: 63.5
click at [488, 94] on span at bounding box center [489, 91] width 3 height 8
click at [465, 88] on div at bounding box center [447, 91] width 86 height 8
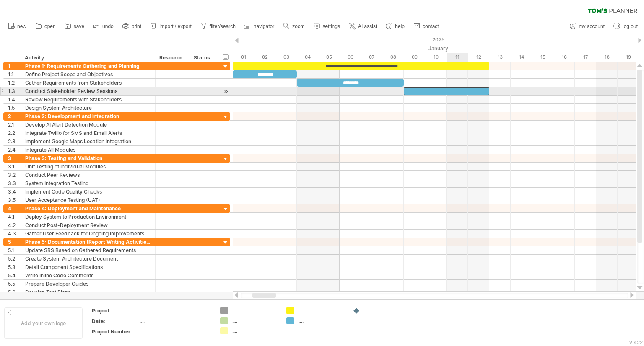
paste div
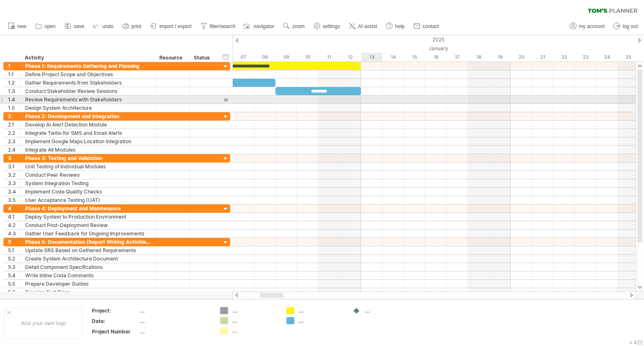
click at [362, 99] on div at bounding box center [434, 100] width 403 height 8
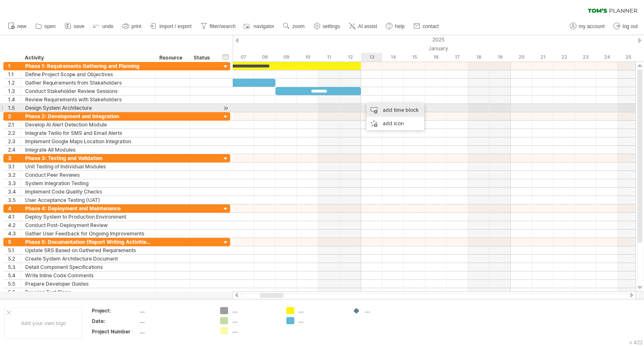
click at [377, 106] on div "add time block" at bounding box center [395, 110] width 58 height 13
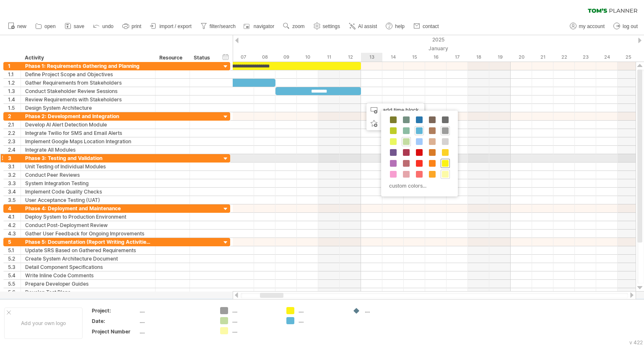
click at [442, 161] on span at bounding box center [445, 163] width 7 height 7
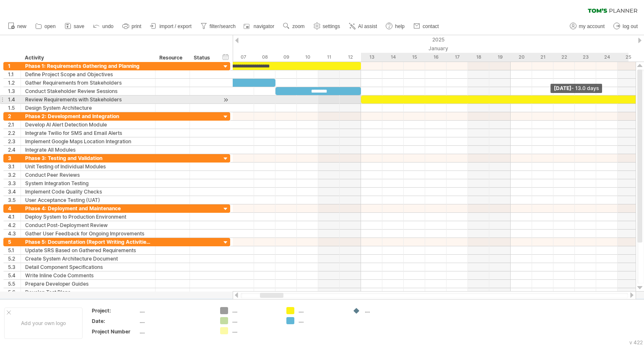
drag, startPoint x: 382, startPoint y: 99, endPoint x: 644, endPoint y: 103, distance: 262.1
click at [644, 103] on div "Trying to reach [DOMAIN_NAME] Connected again... 0% clear filter new 1" at bounding box center [322, 173] width 644 height 346
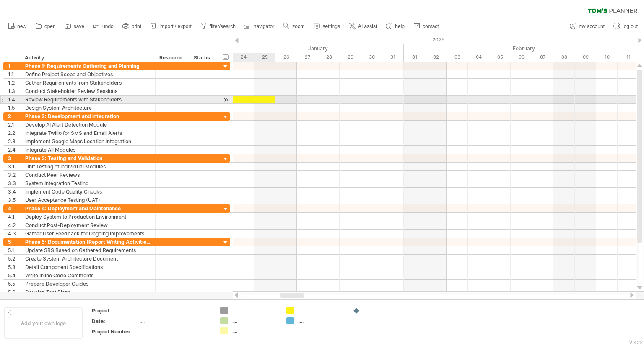
click at [270, 100] on div at bounding box center [136, 100] width 278 height 8
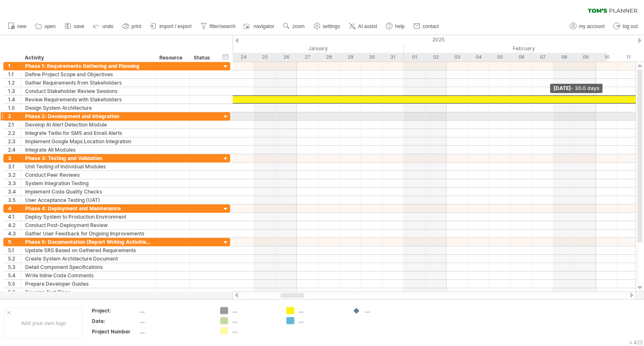
drag, startPoint x: 275, startPoint y: 101, endPoint x: 644, endPoint y: 115, distance: 368.4
click at [644, 115] on div "Trying to reach [DOMAIN_NAME] Connected again... 0% clear filter new 1" at bounding box center [322, 173] width 644 height 346
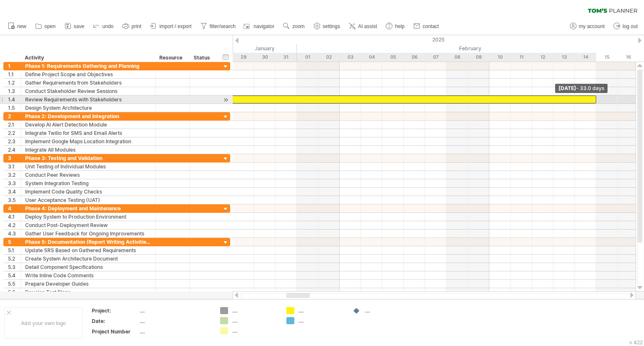
drag, startPoint x: 533, startPoint y: 99, endPoint x: 596, endPoint y: 99, distance: 62.9
click at [596, 99] on span at bounding box center [596, 100] width 3 height 8
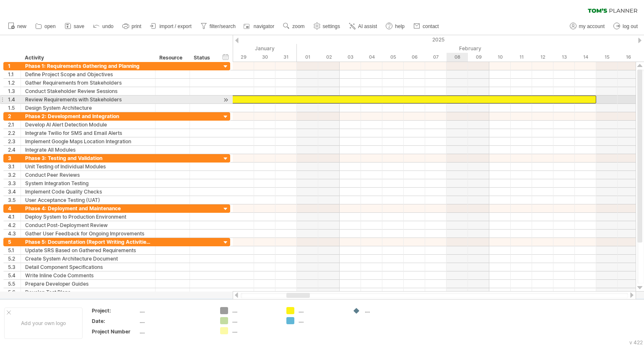
click at [466, 100] on div at bounding box center [244, 100] width 706 height 8
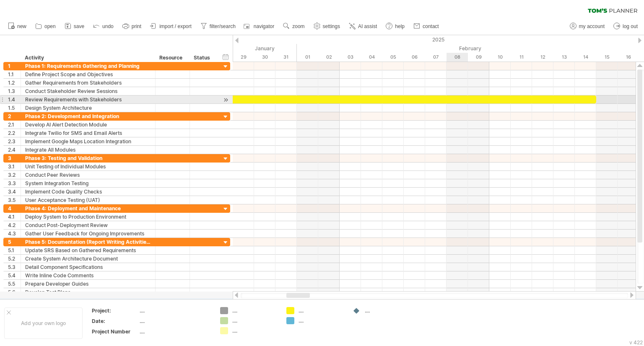
click at [466, 100] on div at bounding box center [244, 100] width 706 height 8
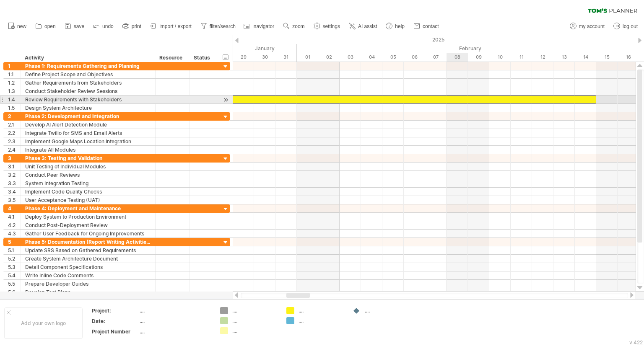
paste div
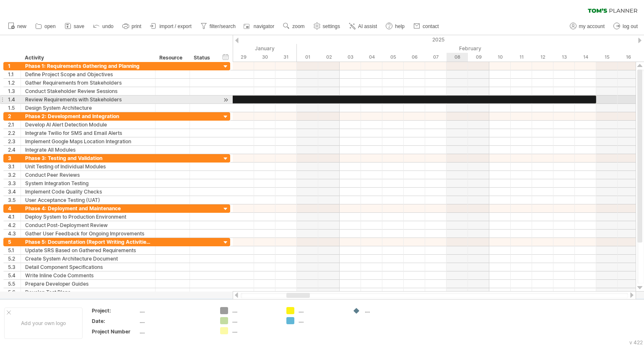
scroll to position [0, 0]
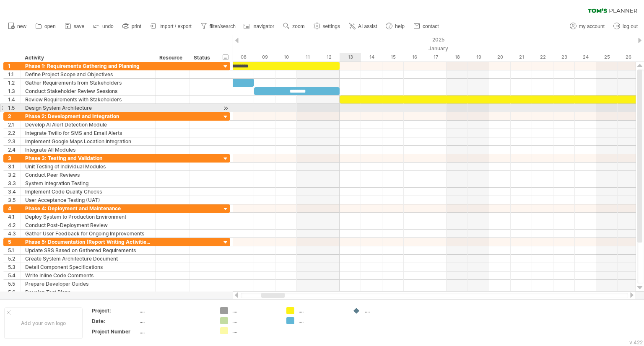
click at [348, 108] on div at bounding box center [434, 108] width 403 height 8
click at [351, 109] on div at bounding box center [434, 108] width 403 height 8
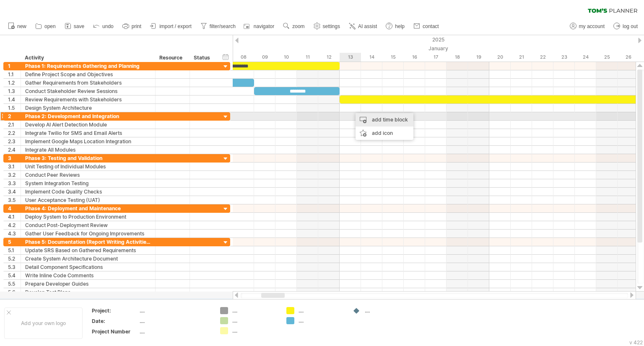
click at [374, 121] on div "add time block" at bounding box center [385, 119] width 58 height 13
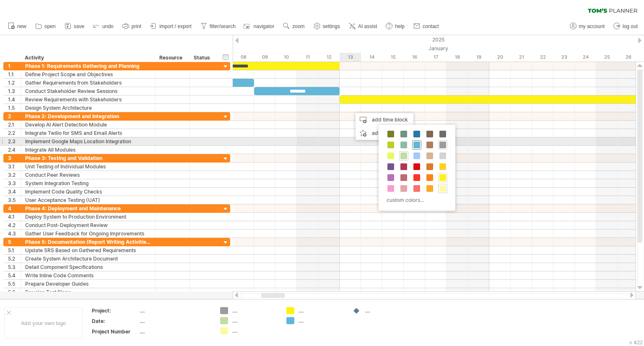
click at [415, 145] on span at bounding box center [416, 145] width 7 height 7
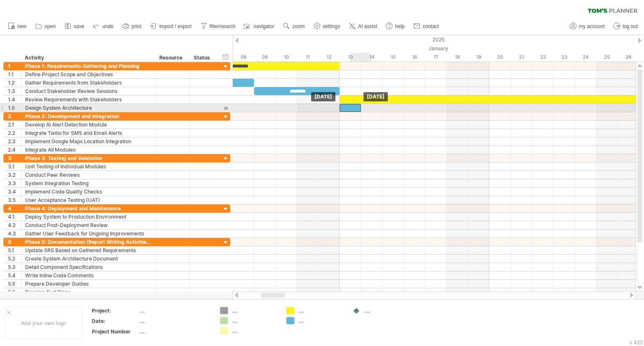
drag, startPoint x: 358, startPoint y: 104, endPoint x: 351, endPoint y: 104, distance: 7.5
click at [351, 104] on div at bounding box center [350, 108] width 21 height 8
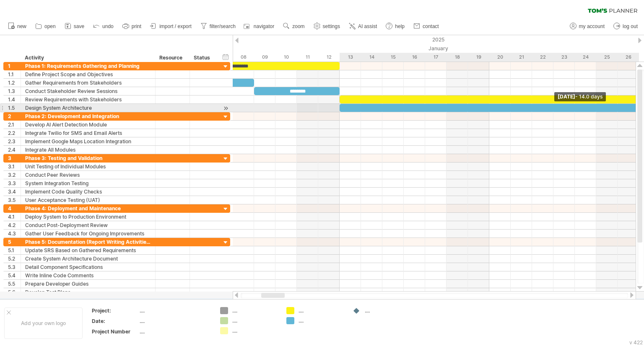
drag, startPoint x: 361, startPoint y: 106, endPoint x: 644, endPoint y: 106, distance: 283.0
click at [644, 106] on div "Trying to reach [DOMAIN_NAME] Connected again... 0% clear filter new 1" at bounding box center [322, 173] width 644 height 346
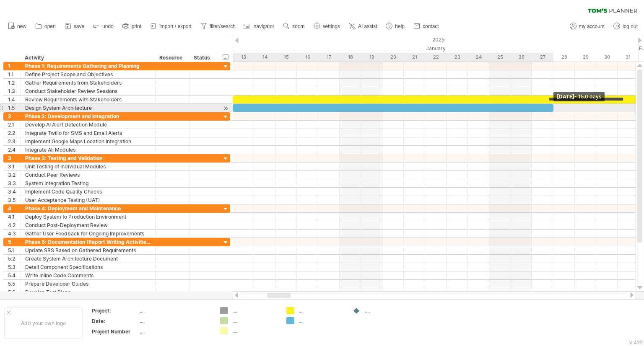
drag, startPoint x: 532, startPoint y: 109, endPoint x: 553, endPoint y: 106, distance: 21.2
click at [553, 106] on span at bounding box center [553, 108] width 3 height 8
click at [535, 106] on div at bounding box center [393, 108] width 321 height 8
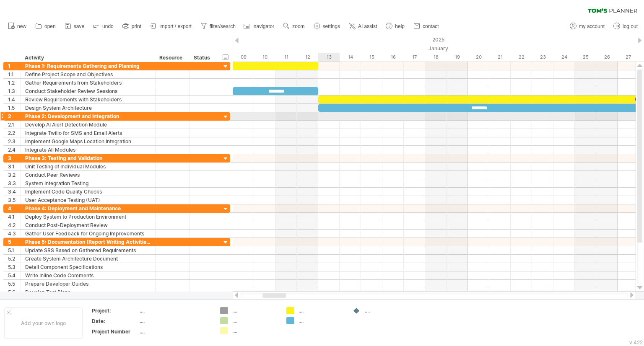
click at [330, 114] on div at bounding box center [434, 116] width 403 height 8
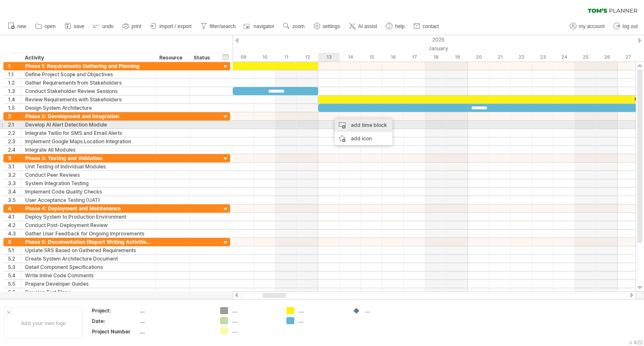
click at [350, 126] on div "add time block" at bounding box center [364, 125] width 58 height 13
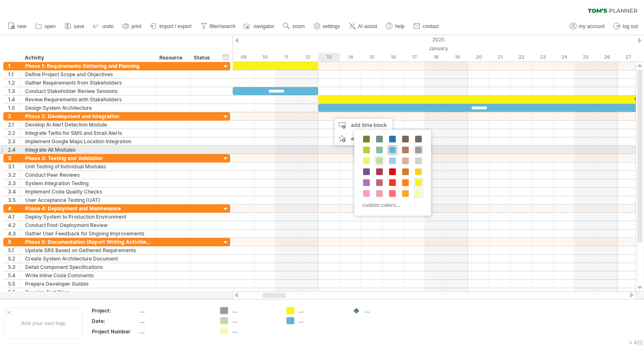
click at [393, 150] on span at bounding box center [392, 150] width 7 height 7
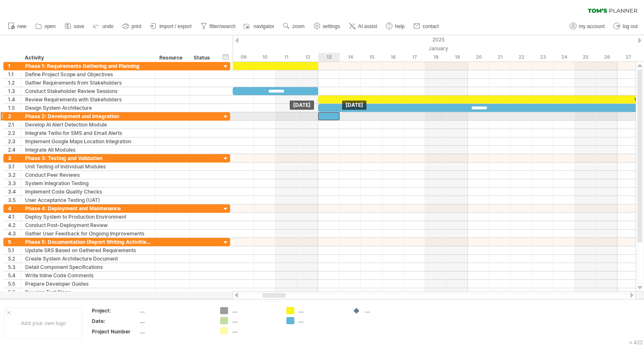
drag, startPoint x: 343, startPoint y: 116, endPoint x: 334, endPoint y: 116, distance: 8.8
click at [334, 116] on div at bounding box center [328, 116] width 21 height 8
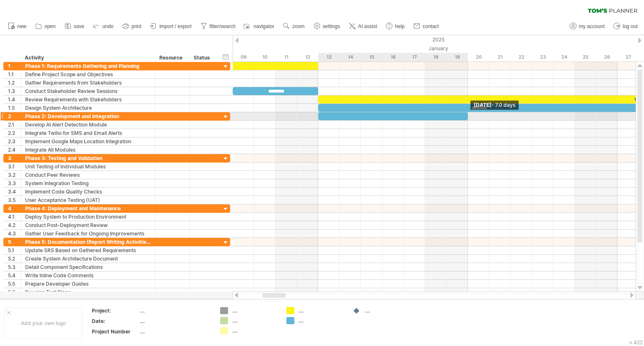
drag, startPoint x: 338, startPoint y: 115, endPoint x: 467, endPoint y: 119, distance: 128.4
click at [467, 119] on span at bounding box center [467, 116] width 3 height 8
click at [447, 114] on div at bounding box center [393, 116] width 150 height 8
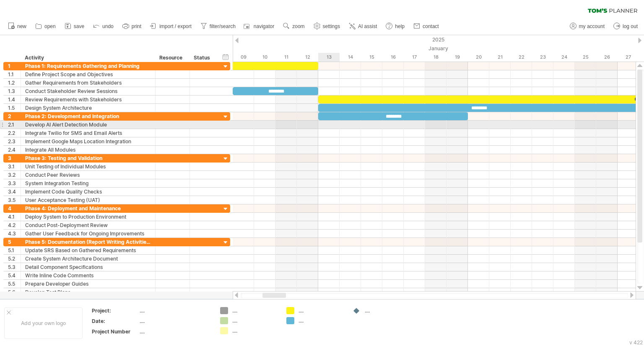
click at [326, 125] on div at bounding box center [434, 125] width 403 height 8
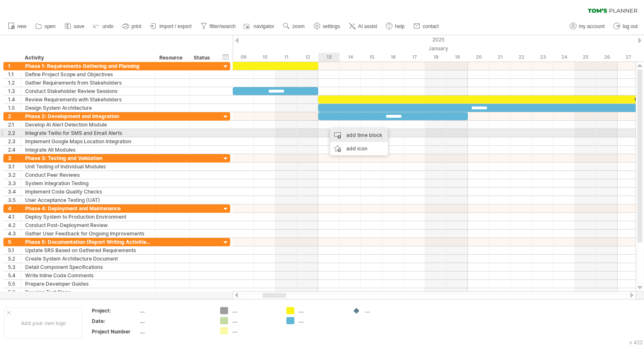
click at [344, 131] on div "add time block" at bounding box center [359, 135] width 58 height 13
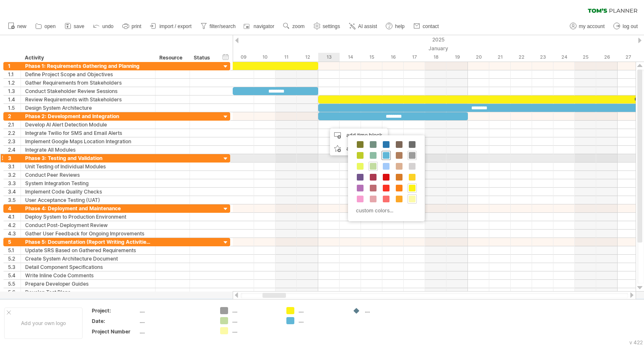
click at [386, 156] on span at bounding box center [386, 155] width 7 height 7
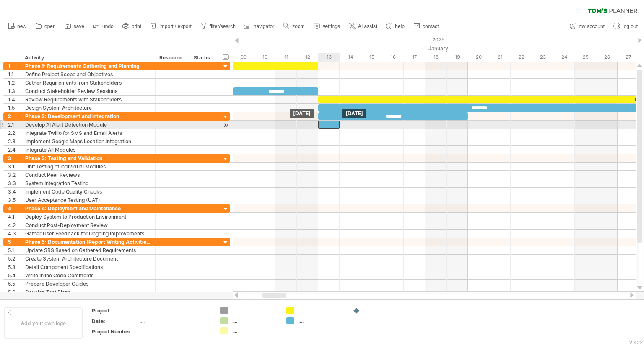
drag, startPoint x: 340, startPoint y: 120, endPoint x: 329, endPoint y: 123, distance: 12.1
click at [329, 123] on div at bounding box center [328, 125] width 21 height 8
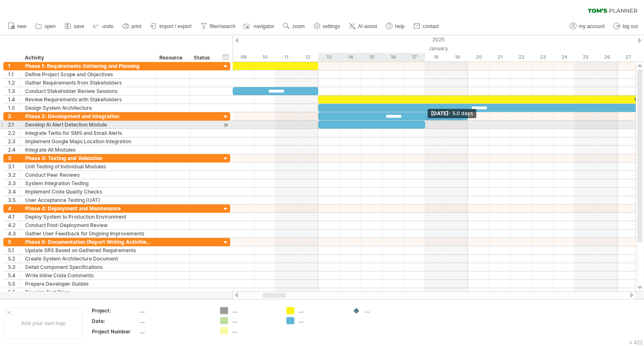
drag, startPoint x: 339, startPoint y: 124, endPoint x: 421, endPoint y: 125, distance: 82.6
click at [421, 125] on div at bounding box center [371, 125] width 107 height 8
click at [397, 125] on div at bounding box center [371, 125] width 107 height 8
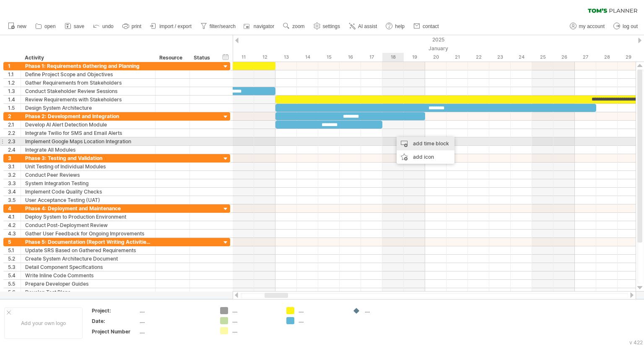
click at [413, 145] on div "add time block" at bounding box center [426, 143] width 58 height 13
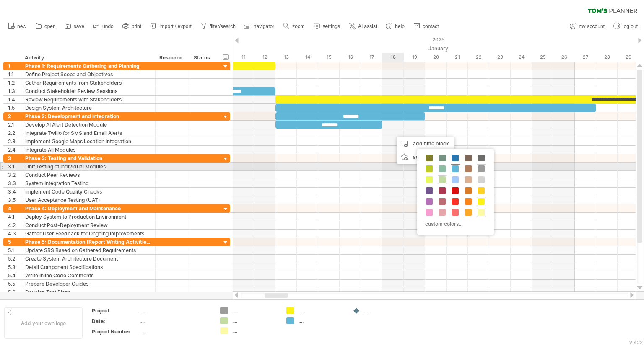
click at [454, 168] on span at bounding box center [455, 169] width 7 height 7
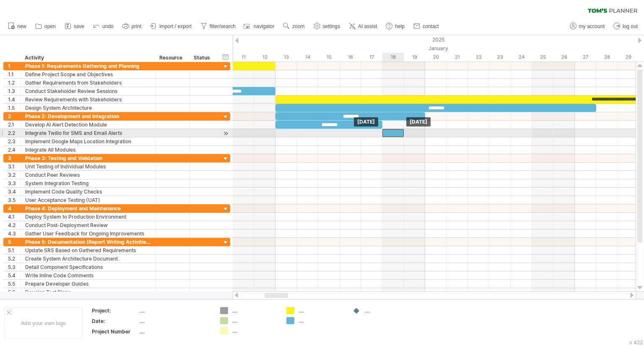
drag, startPoint x: 404, startPoint y: 133, endPoint x: 396, endPoint y: 133, distance: 8.4
click at [396, 133] on div at bounding box center [392, 133] width 21 height 8
click at [401, 133] on div at bounding box center [392, 133] width 21 height 8
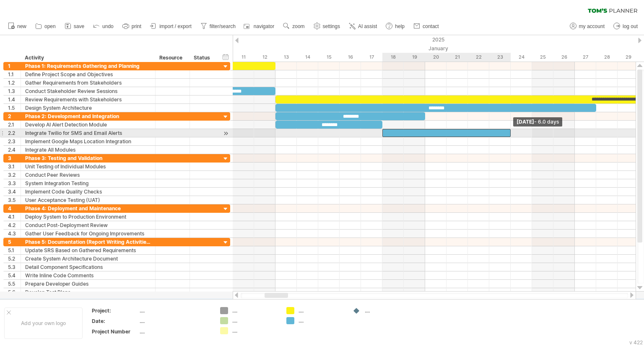
drag, startPoint x: 404, startPoint y: 133, endPoint x: 512, endPoint y: 134, distance: 107.8
click at [512, 134] on span at bounding box center [510, 133] width 3 height 8
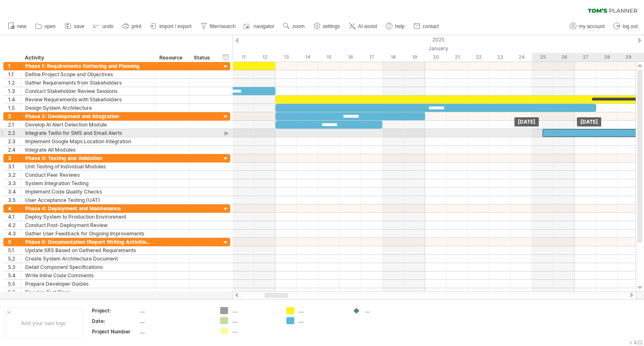
drag, startPoint x: 479, startPoint y: 131, endPoint x: 644, endPoint y: 131, distance: 164.8
click at [644, 131] on div "Trying to reach [DOMAIN_NAME] Connected again... 0% clear filter new 1" at bounding box center [322, 173] width 644 height 346
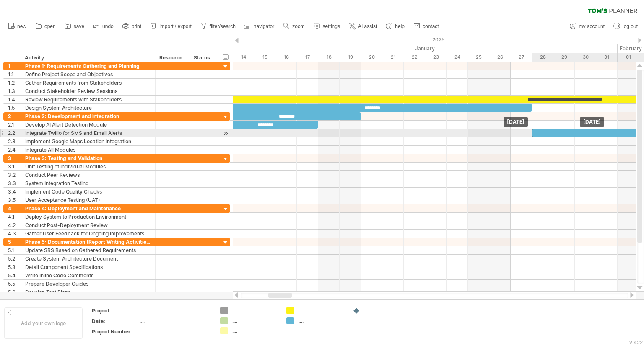
drag, startPoint x: 541, startPoint y: 131, endPoint x: 592, endPoint y: 133, distance: 51.6
click at [592, 133] on div at bounding box center [596, 133] width 128 height 8
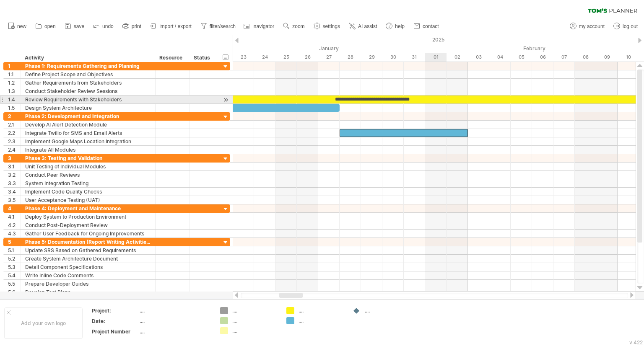
click at [436, 99] on div "**********" at bounding box center [372, 100] width 706 height 8
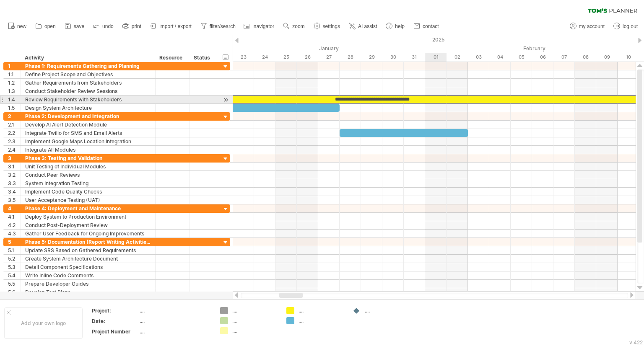
scroll to position [0, 0]
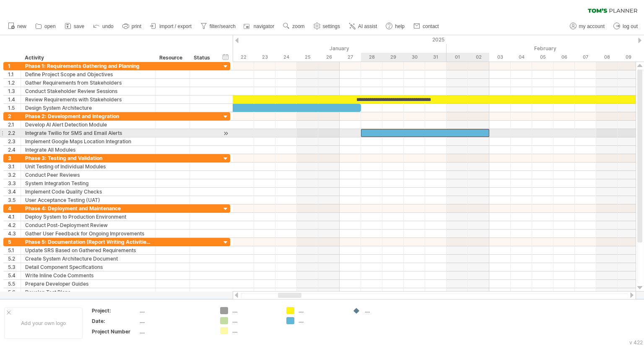
click at [417, 131] on div at bounding box center [425, 133] width 128 height 8
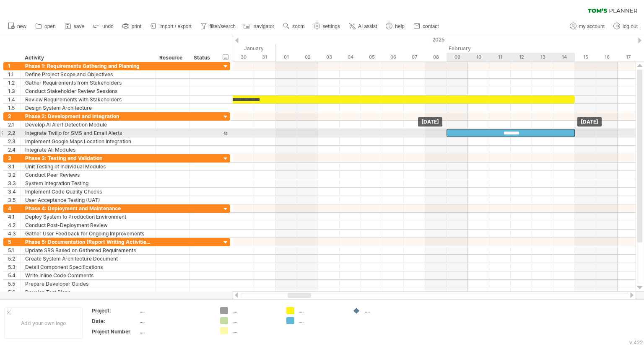
drag, startPoint x: 290, startPoint y: 131, endPoint x: 543, endPoint y: 131, distance: 252.4
click at [543, 131] on div "********" at bounding box center [511, 133] width 128 height 8
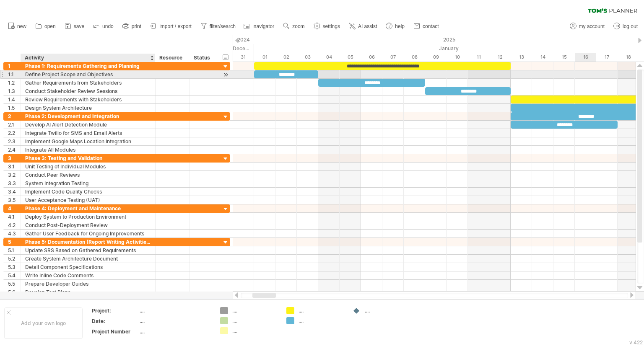
click at [60, 76] on div "Define Project Scope and Objectives" at bounding box center [88, 74] width 126 height 8
type input "**********"
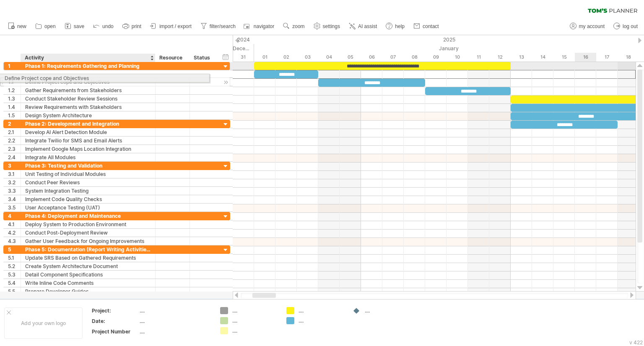
drag, startPoint x: 205, startPoint y: 75, endPoint x: 60, endPoint y: 77, distance: 145.1
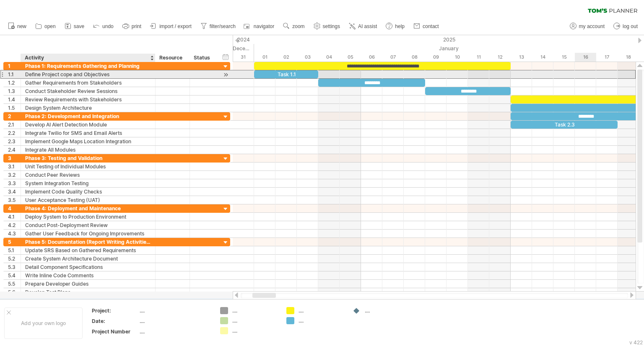
click at [70, 75] on div "Define Project cope and Objectives" at bounding box center [88, 74] width 126 height 8
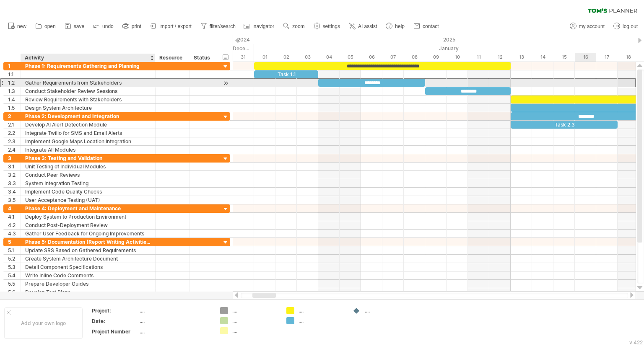
click at [125, 82] on div "Gather Requirements from Stakeholders" at bounding box center [88, 83] width 126 height 8
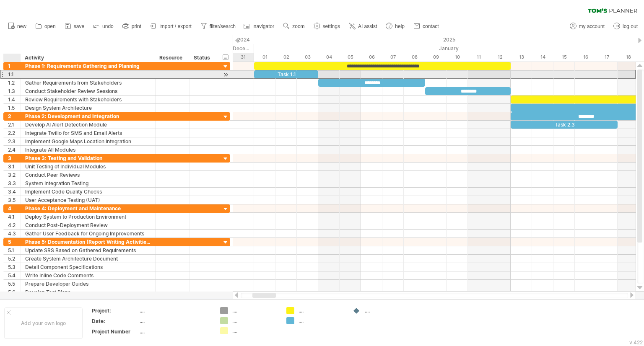
click at [16, 76] on div "1.1" at bounding box center [14, 74] width 13 height 8
click at [2, 75] on div at bounding box center [1, 74] width 3 height 9
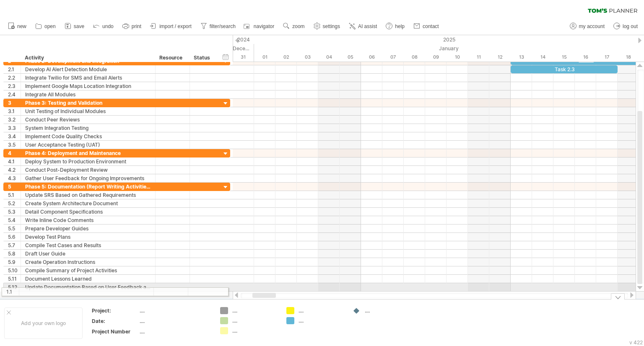
drag, startPoint x: 2, startPoint y: 75, endPoint x: 0, endPoint y: 292, distance: 217.6
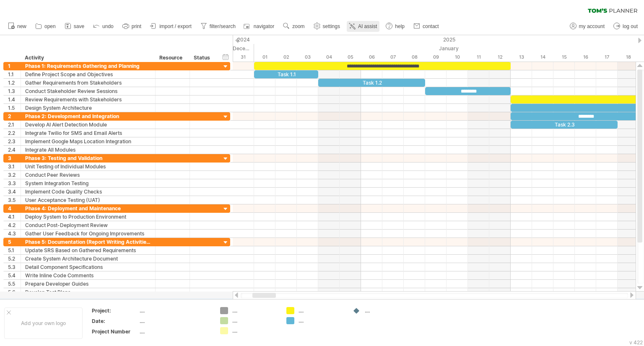
click at [363, 26] on span "AI assist" at bounding box center [367, 26] width 19 height 6
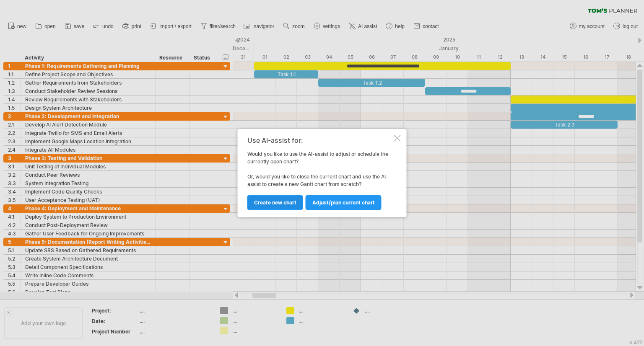
click at [287, 205] on span "Create new chart" at bounding box center [275, 203] width 42 height 6
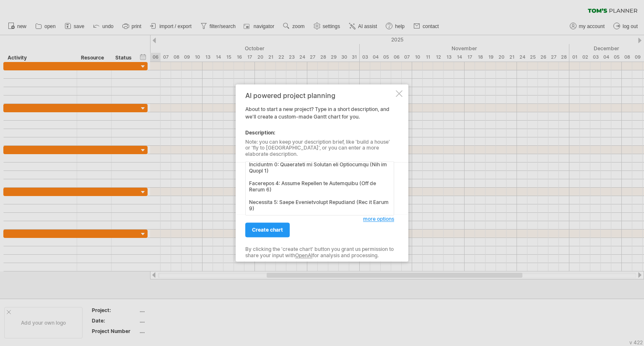
scroll to position [867, 0]
type textarea "Project: AI Enabled Emergency Responder Phase 1: Requirements Gathering and Pla…"
click at [272, 227] on span "create chart" at bounding box center [267, 230] width 31 height 6
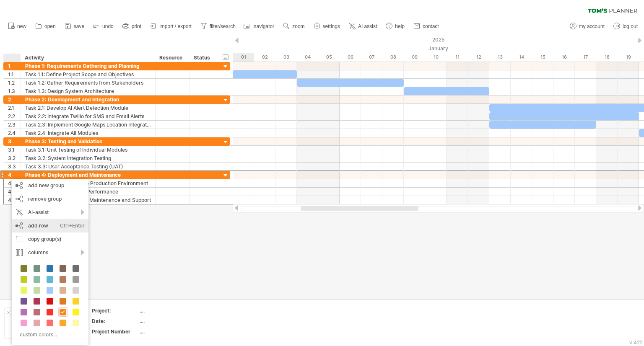
click at [49, 224] on div "add row Ctrl+Enter Cmd+Enter" at bounding box center [50, 225] width 77 height 13
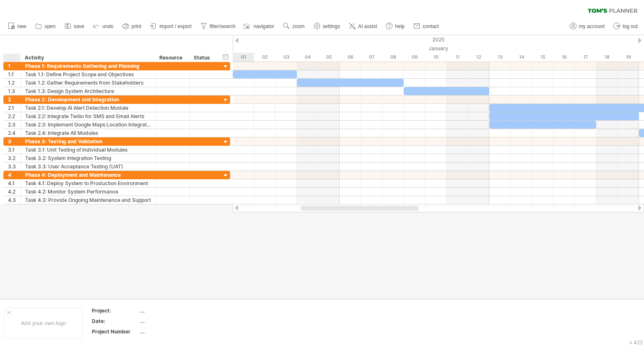
click at [118, 234] on div at bounding box center [322, 167] width 644 height 264
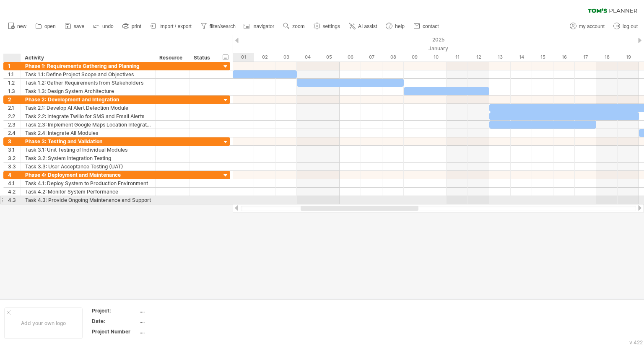
click at [15, 203] on div "**********" at bounding box center [116, 133] width 233 height 143
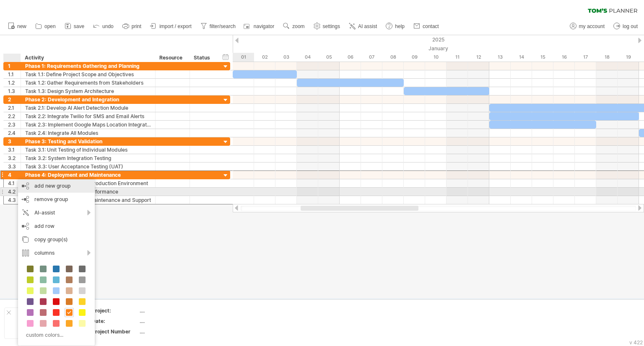
click at [55, 188] on div "add new group" at bounding box center [56, 185] width 77 height 13
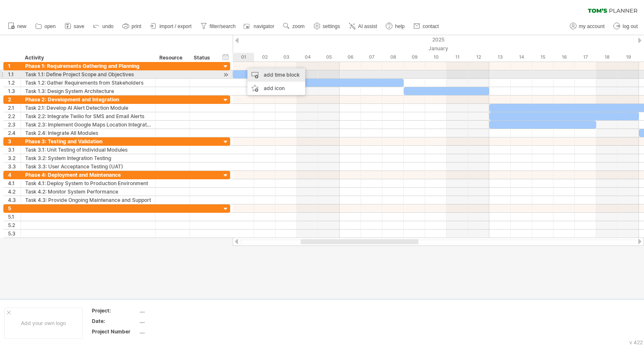
click at [264, 75] on div "add time block" at bounding box center [276, 74] width 58 height 13
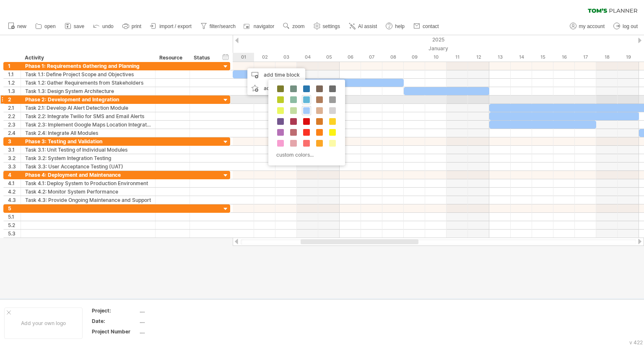
click at [308, 103] on span at bounding box center [306, 99] width 7 height 7
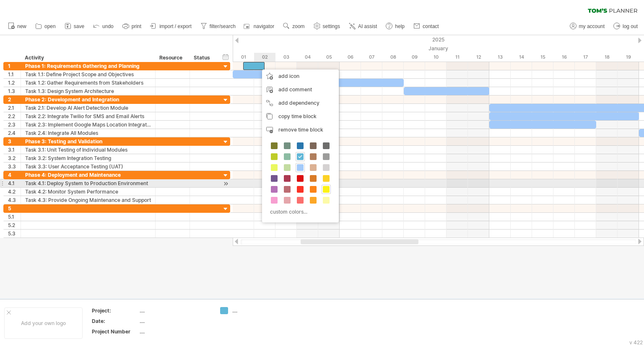
click at [325, 187] on span at bounding box center [326, 189] width 7 height 7
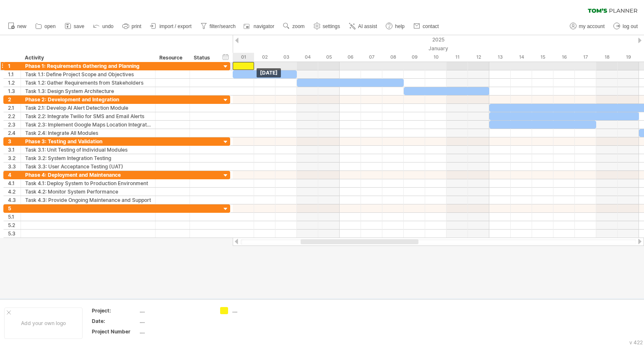
drag, startPoint x: 255, startPoint y: 64, endPoint x: 247, endPoint y: 63, distance: 8.0
click at [247, 63] on div at bounding box center [243, 66] width 21 height 8
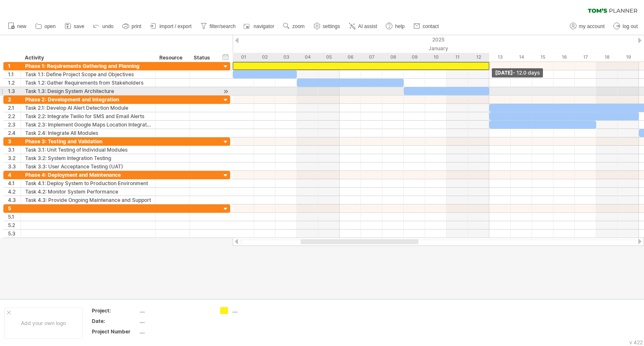
drag, startPoint x: 253, startPoint y: 64, endPoint x: 484, endPoint y: 89, distance: 232.8
click at [639, 89] on div at bounding box center [639, 79] width 0 height 34
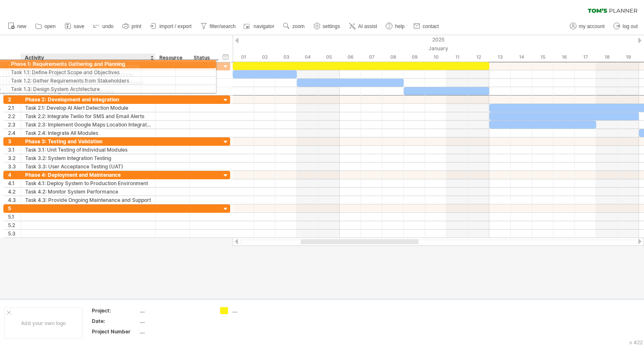
drag, startPoint x: 142, startPoint y: 65, endPoint x: 96, endPoint y: 62, distance: 46.6
click at [96, 62] on div "Phase 1: Requirements Gathering and Planning" at bounding box center [88, 66] width 126 height 8
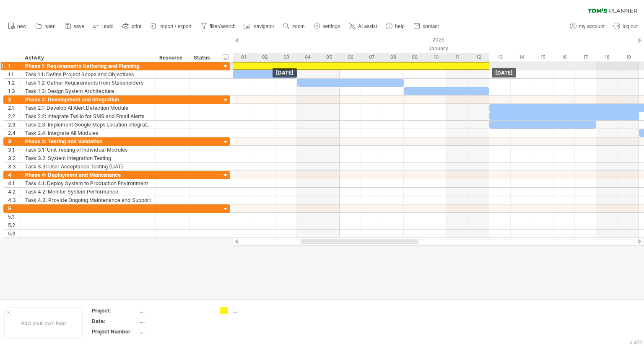
click at [336, 64] on div at bounding box center [361, 66] width 257 height 8
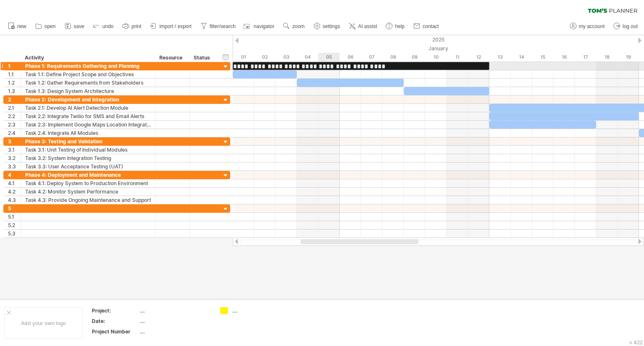
scroll to position [0, 0]
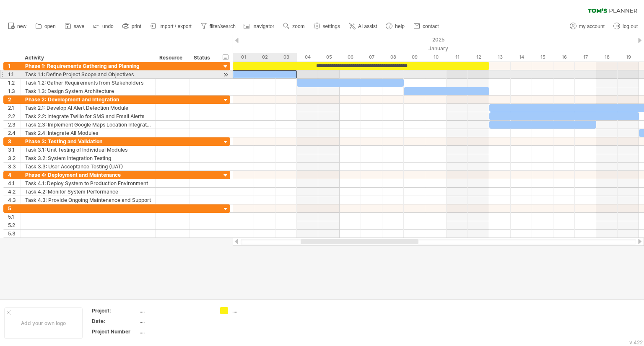
click at [285, 72] on div at bounding box center [265, 74] width 64 height 8
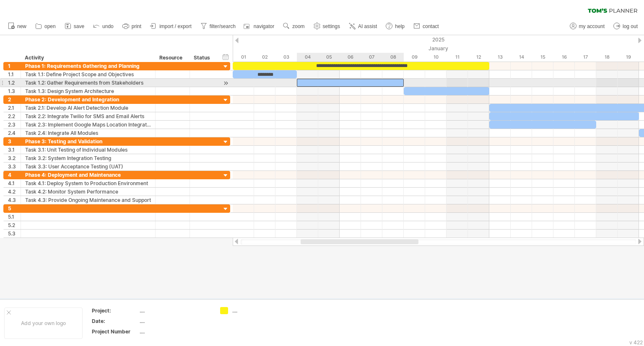
click at [343, 82] on div at bounding box center [350, 83] width 107 height 8
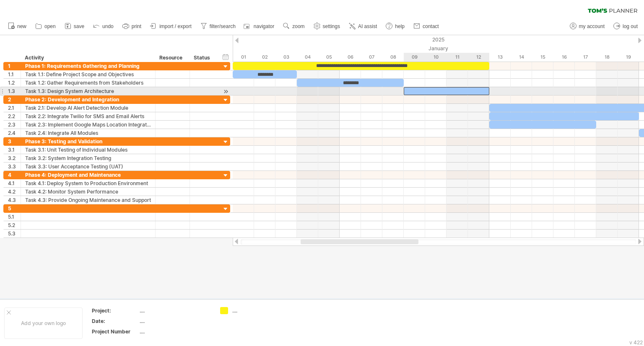
click at [439, 89] on div at bounding box center [447, 91] width 86 height 8
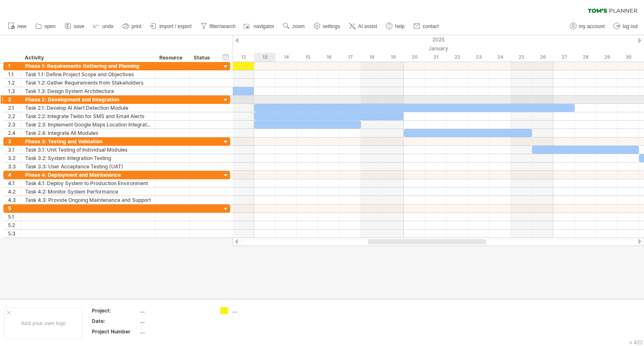
click at [266, 99] on div at bounding box center [438, 100] width 411 height 8
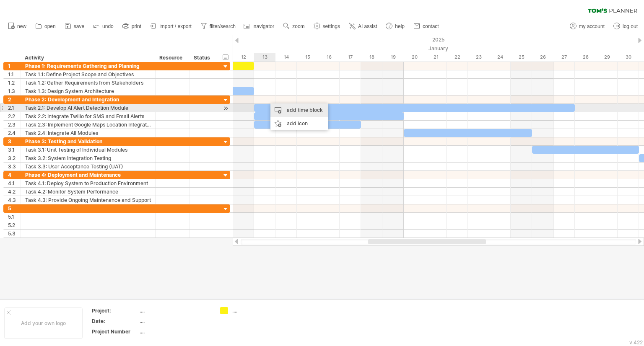
click at [287, 112] on div "add time block" at bounding box center [299, 110] width 58 height 13
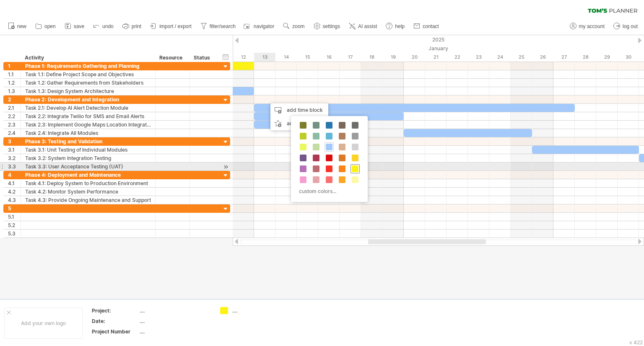
click at [352, 171] on span at bounding box center [355, 169] width 7 height 7
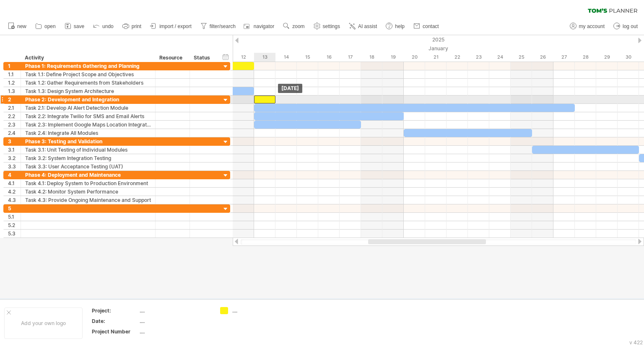
drag, startPoint x: 280, startPoint y: 99, endPoint x: 273, endPoint y: 99, distance: 7.5
click at [273, 99] on div at bounding box center [264, 100] width 21 height 8
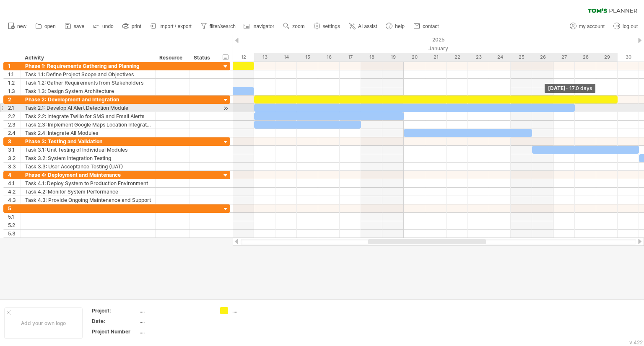
drag, startPoint x: 275, startPoint y: 99, endPoint x: 638, endPoint y: 104, distance: 363.1
click at [638, 104] on div "**********" at bounding box center [438, 150] width 411 height 176
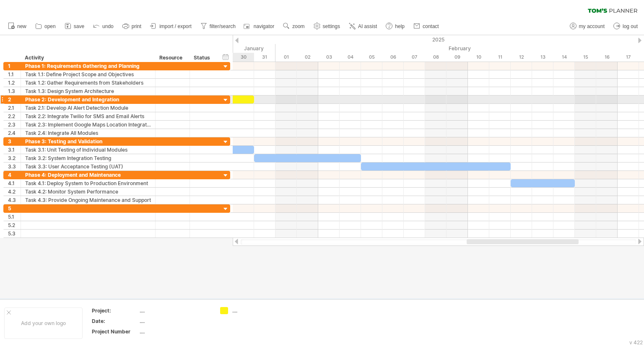
click at [251, 99] on div at bounding box center [61, 100] width 385 height 8
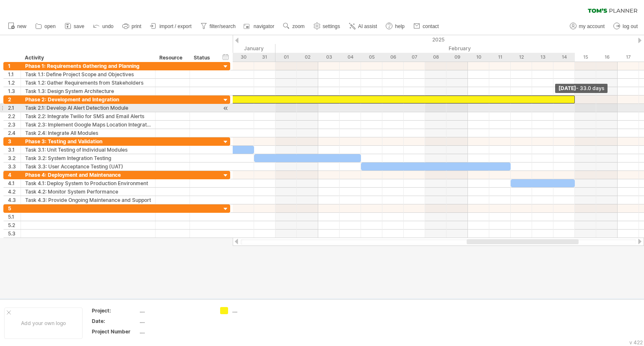
drag, startPoint x: 255, startPoint y: 100, endPoint x: 579, endPoint y: 104, distance: 324.1
click at [579, 104] on div "**********" at bounding box center [438, 150] width 411 height 176
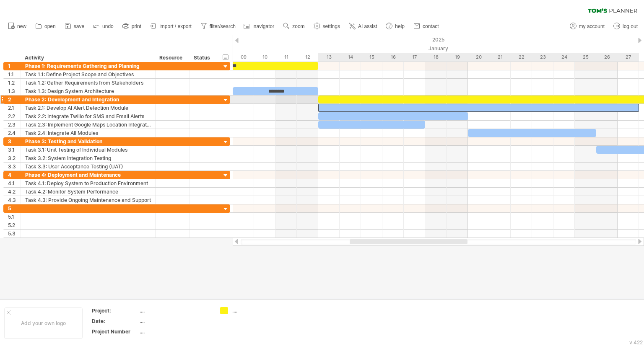
click at [432, 104] on div at bounding box center [478, 108] width 321 height 8
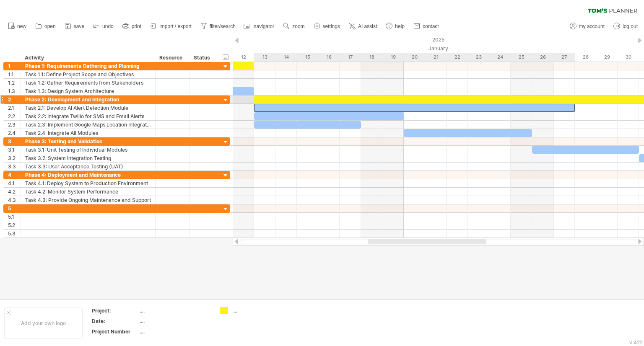
click at [564, 104] on div at bounding box center [414, 108] width 321 height 8
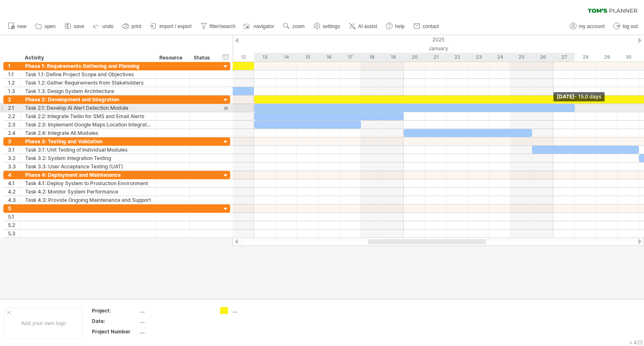
click at [576, 110] on span at bounding box center [574, 108] width 3 height 8
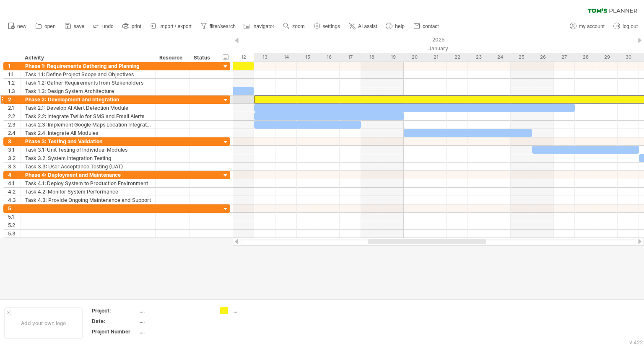
click at [439, 99] on div at bounding box center [607, 100] width 706 height 8
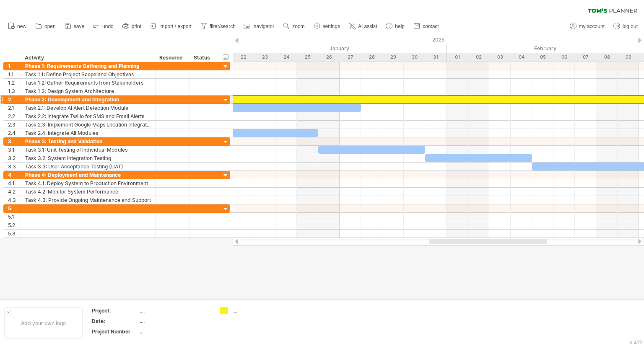
click at [445, 99] on div at bounding box center [393, 100] width 706 height 8
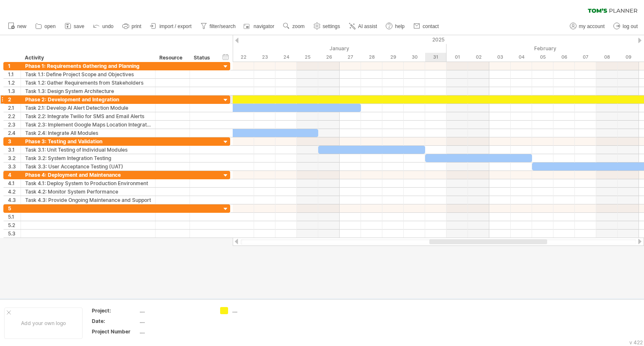
paste div
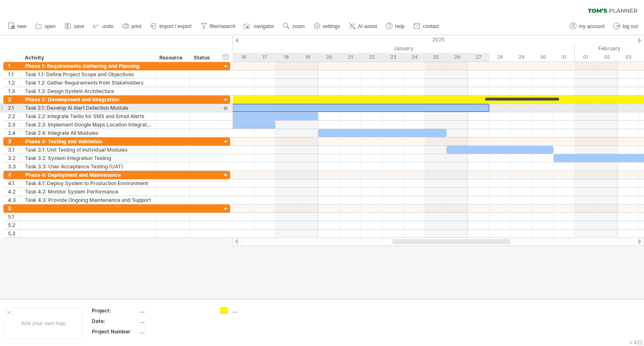
click at [353, 108] on div at bounding box center [329, 108] width 321 height 8
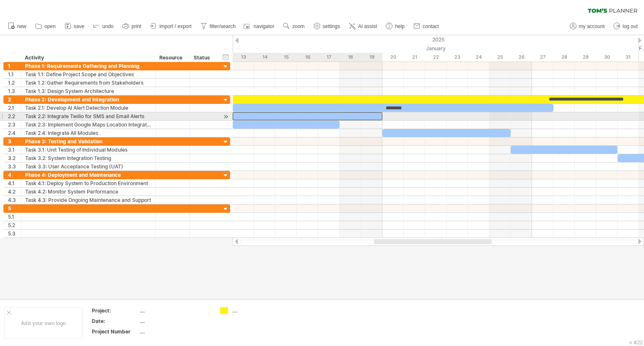
click at [348, 113] on div at bounding box center [308, 116] width 150 height 8
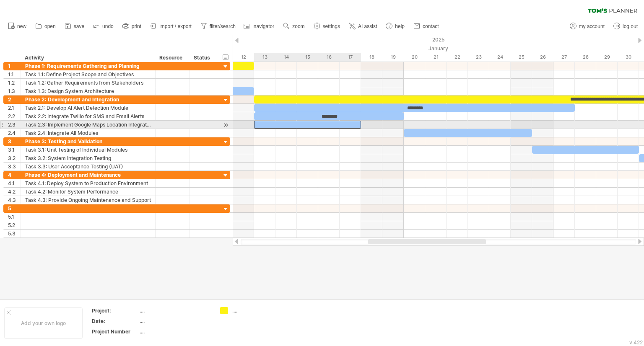
click at [329, 122] on div at bounding box center [307, 125] width 107 height 8
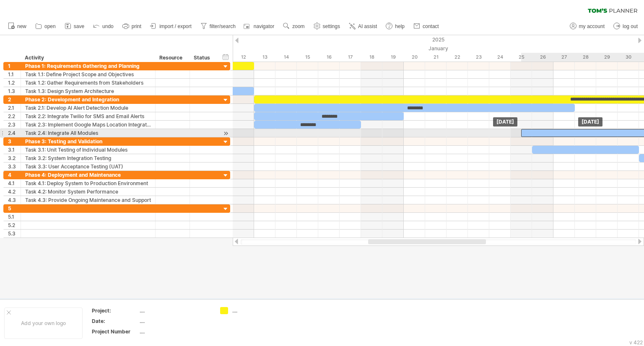
drag, startPoint x: 439, startPoint y: 132, endPoint x: 557, endPoint y: 131, distance: 117.8
click at [557, 131] on div at bounding box center [585, 133] width 128 height 8
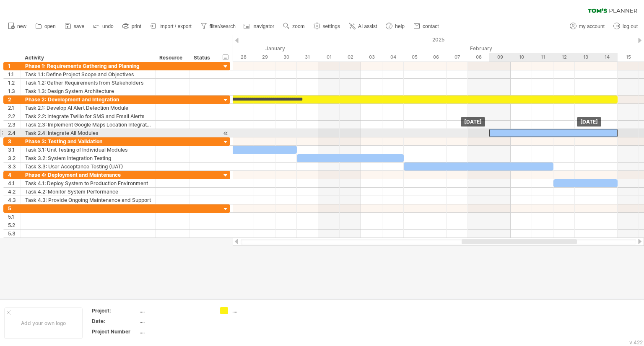
drag, startPoint x: 288, startPoint y: 131, endPoint x: 594, endPoint y: 134, distance: 305.2
click at [594, 134] on div at bounding box center [553, 133] width 128 height 8
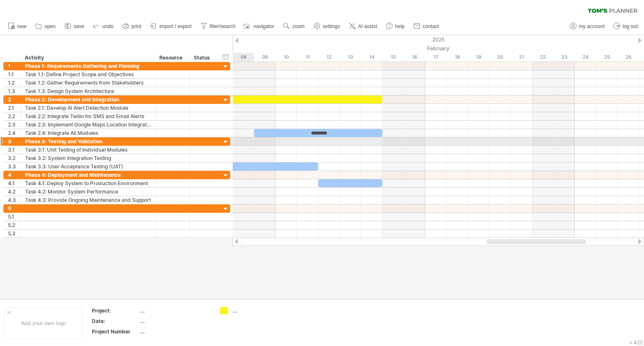
click at [384, 141] on div at bounding box center [438, 142] width 411 height 8
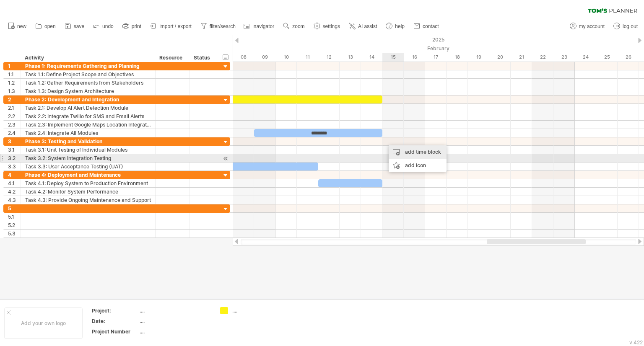
click at [411, 155] on div "add time block" at bounding box center [418, 151] width 58 height 13
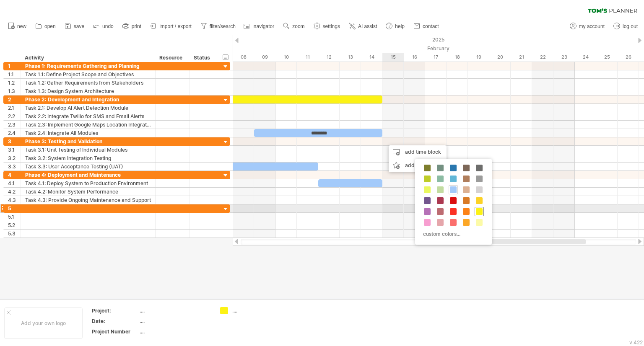
click at [476, 208] on span at bounding box center [479, 211] width 7 height 7
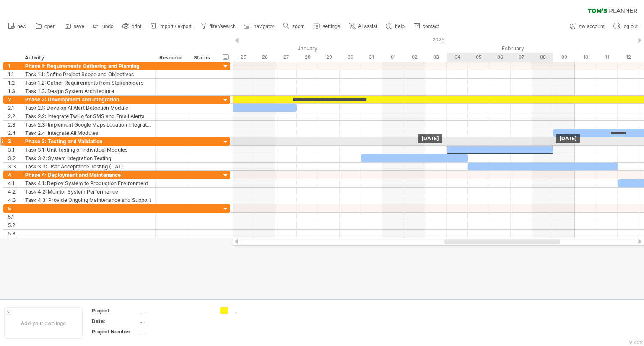
drag, startPoint x: 327, startPoint y: 149, endPoint x: 526, endPoint y: 145, distance: 198.4
click at [526, 146] on div at bounding box center [500, 150] width 107 height 8
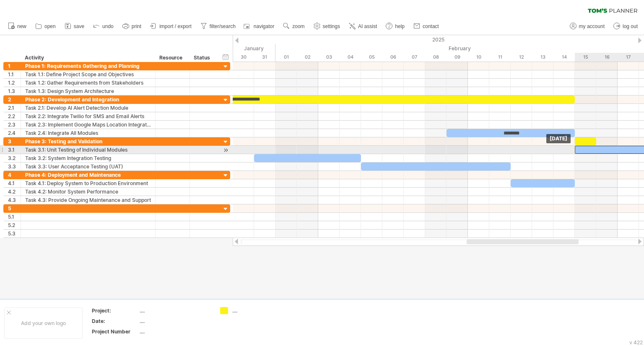
drag, startPoint x: 377, startPoint y: 149, endPoint x: 597, endPoint y: 151, distance: 220.5
click at [597, 151] on div at bounding box center [628, 150] width 107 height 8
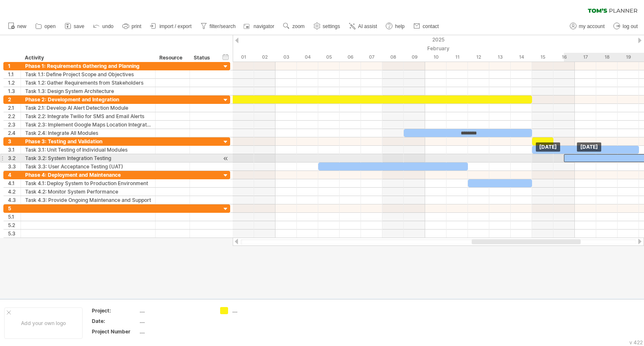
drag, startPoint x: 290, startPoint y: 156, endPoint x: 644, endPoint y: 157, distance: 353.4
click at [644, 157] on div at bounding box center [617, 158] width 107 height 8
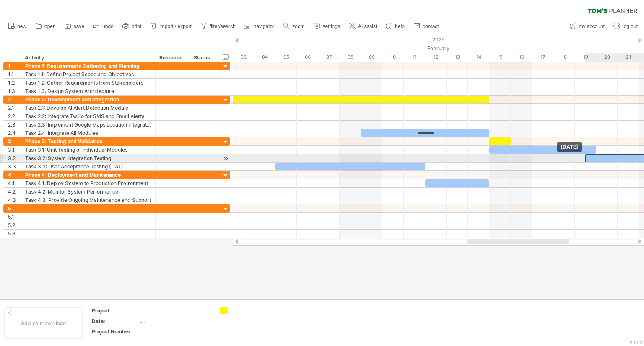
drag, startPoint x: 623, startPoint y: 155, endPoint x: 644, endPoint y: 157, distance: 20.2
click at [644, 157] on div at bounding box center [638, 158] width 107 height 8
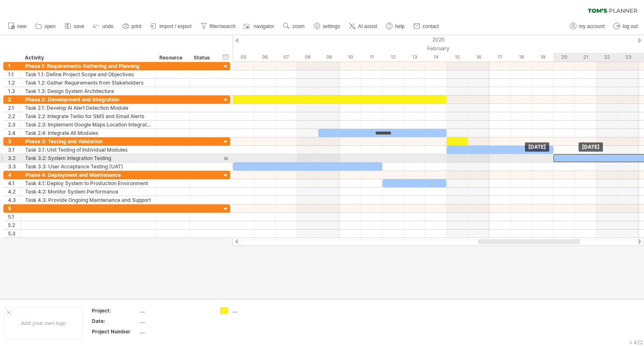
drag, startPoint x: 589, startPoint y: 157, endPoint x: 603, endPoint y: 157, distance: 13.8
click at [603, 157] on div at bounding box center [606, 158] width 107 height 8
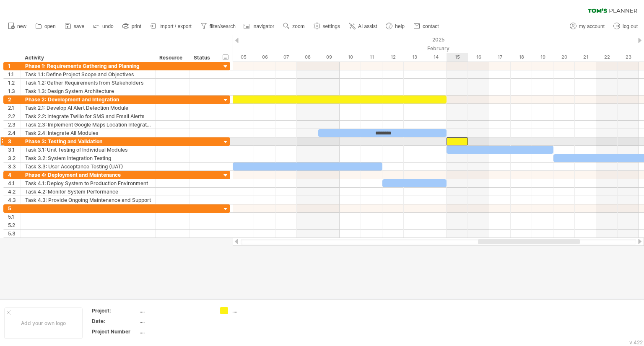
click at [462, 138] on div at bounding box center [457, 142] width 21 height 8
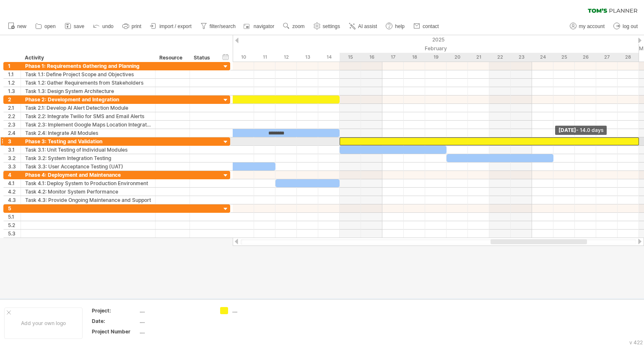
drag, startPoint x: 359, startPoint y: 140, endPoint x: 639, endPoint y: 141, distance: 280.5
click at [639, 141] on span at bounding box center [638, 142] width 3 height 8
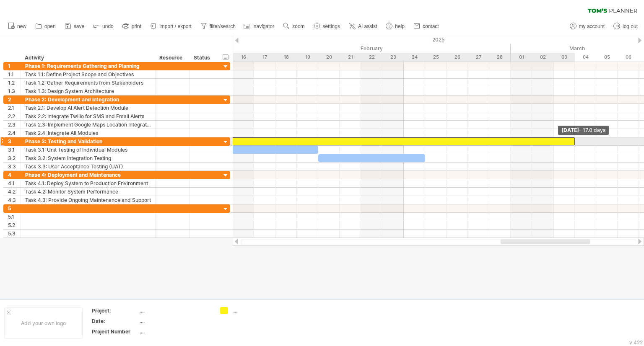
drag, startPoint x: 510, startPoint y: 142, endPoint x: 572, endPoint y: 141, distance: 62.1
click at [572, 141] on div at bounding box center [393, 142] width 364 height 8
click at [505, 140] on div at bounding box center [393, 142] width 364 height 8
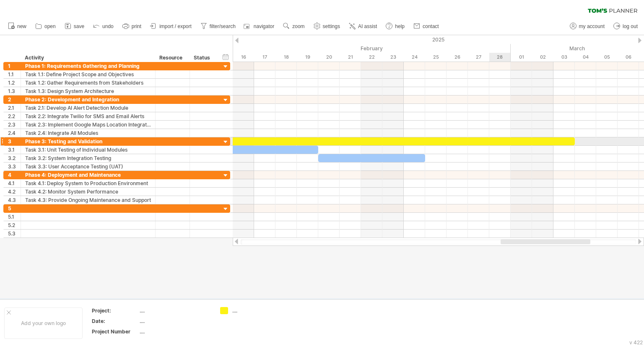
paste div
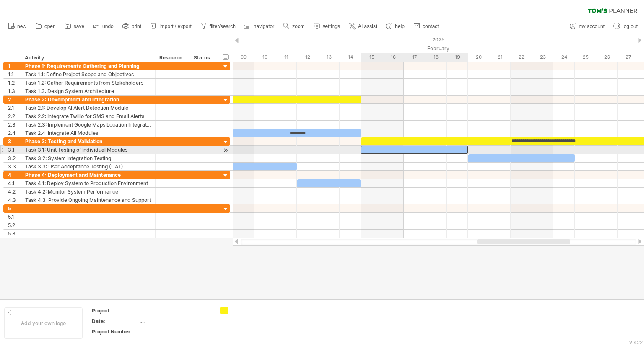
click at [421, 146] on div at bounding box center [414, 150] width 107 height 8
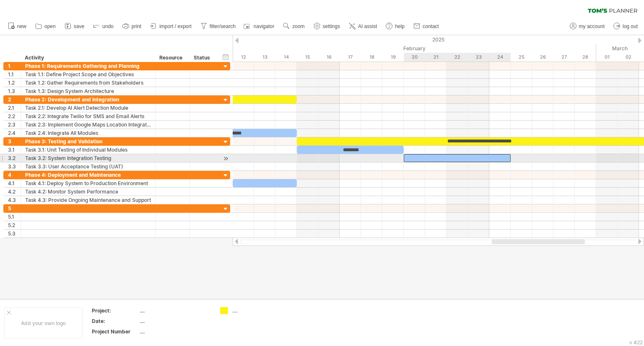
click at [463, 158] on div at bounding box center [457, 158] width 107 height 8
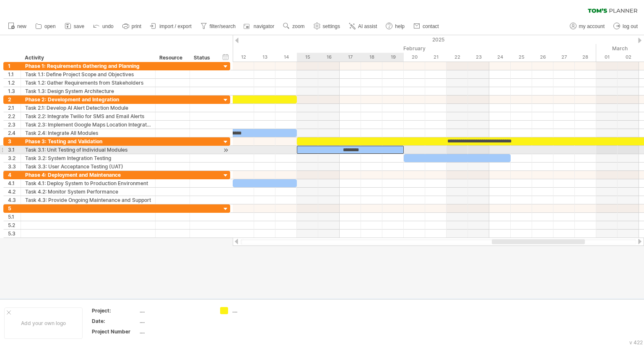
click at [387, 146] on div "********" at bounding box center [350, 150] width 107 height 8
drag, startPoint x: 403, startPoint y: 147, endPoint x: 399, endPoint y: 150, distance: 4.5
click at [399, 150] on div "********" at bounding box center [350, 150] width 107 height 8
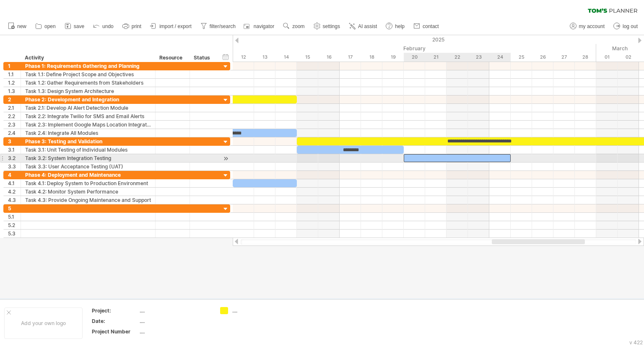
click at [434, 157] on div at bounding box center [457, 158] width 107 height 8
click at [448, 156] on div "********" at bounding box center [457, 158] width 107 height 8
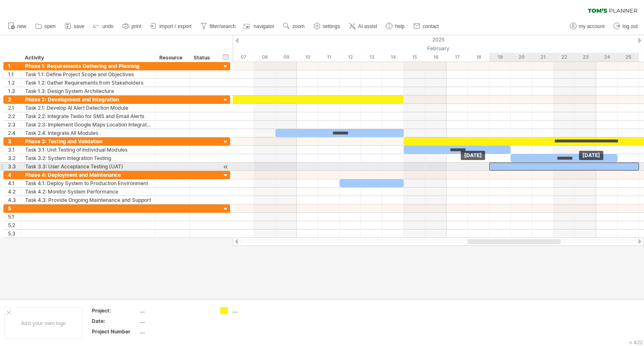
drag, startPoint x: 319, startPoint y: 162, endPoint x: 617, endPoint y: 164, distance: 298.5
click at [617, 164] on div at bounding box center [564, 167] width 150 height 8
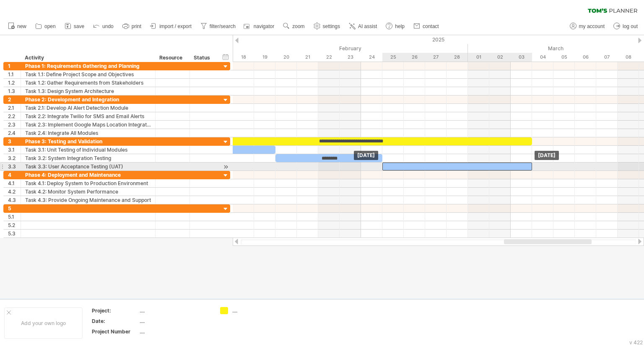
drag, startPoint x: 392, startPoint y: 164, endPoint x: 522, endPoint y: 167, distance: 130.0
click at [522, 167] on div at bounding box center [457, 167] width 150 height 8
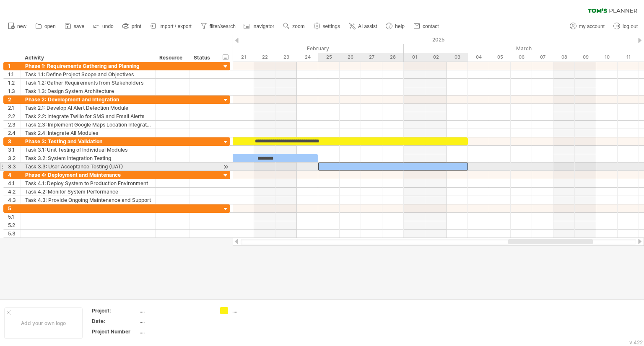
click at [373, 165] on div at bounding box center [393, 167] width 150 height 8
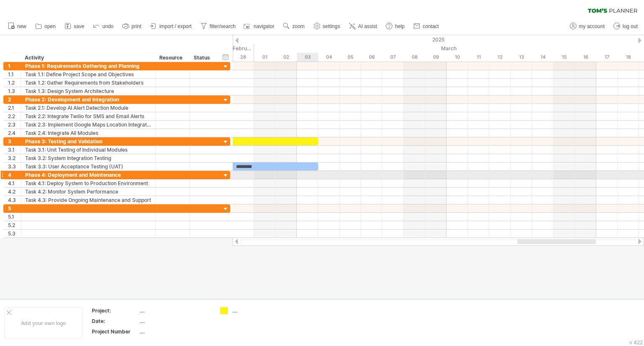
click at [307, 174] on div at bounding box center [438, 175] width 411 height 8
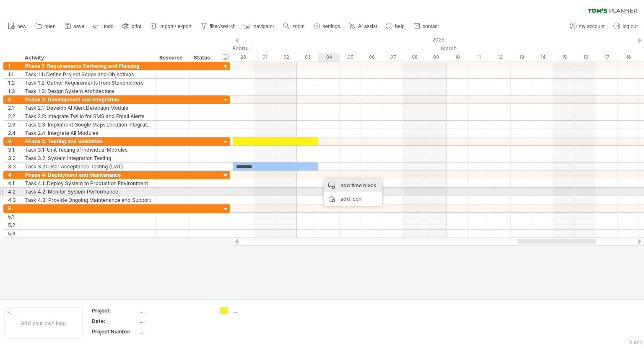
click at [362, 189] on div "add time block" at bounding box center [353, 185] width 58 height 13
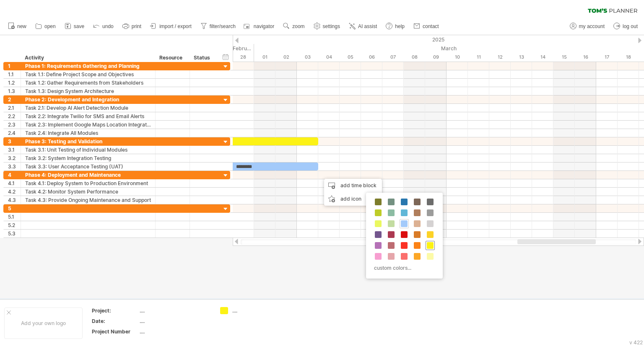
click at [429, 241] on div at bounding box center [430, 245] width 9 height 9
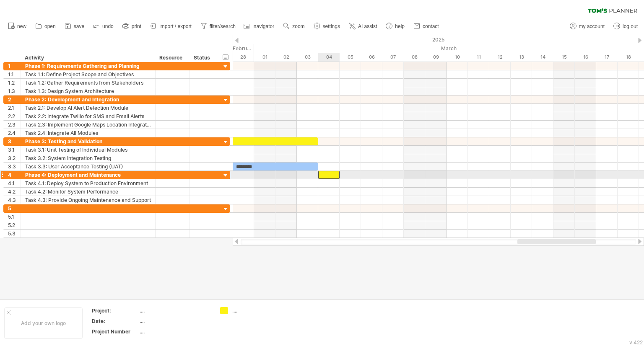
click at [329, 173] on div at bounding box center [328, 175] width 21 height 8
drag, startPoint x: 339, startPoint y: 174, endPoint x: 400, endPoint y: 174, distance: 60.4
click at [400, 174] on div at bounding box center [361, 175] width 86 height 8
click at [379, 173] on div at bounding box center [361, 175] width 86 height 8
paste div
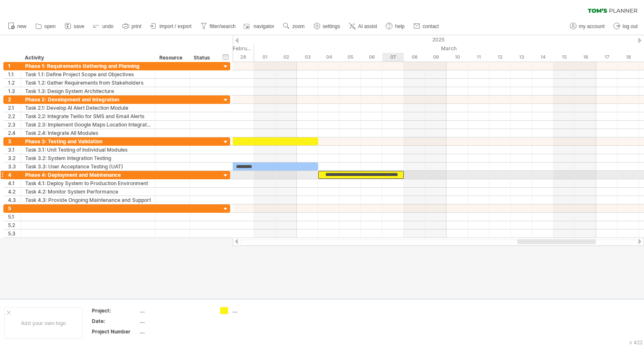
click at [385, 173] on div "**********" at bounding box center [361, 175] width 86 height 8
drag, startPoint x: 402, startPoint y: 173, endPoint x: 420, endPoint y: 174, distance: 17.7
click at [420, 174] on div "**********" at bounding box center [371, 175] width 107 height 8
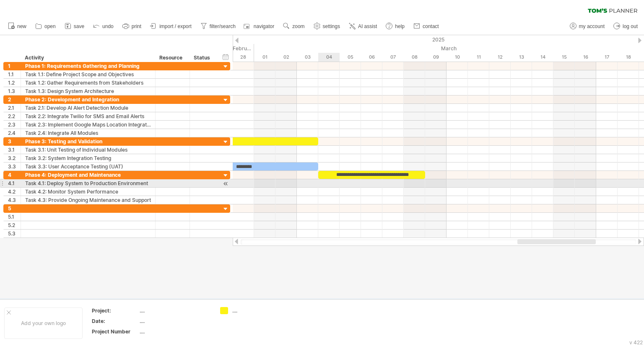
click at [330, 183] on div at bounding box center [438, 183] width 411 height 8
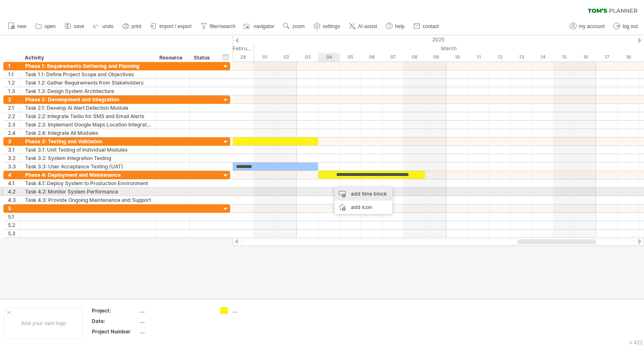
click at [356, 190] on div "add time block" at bounding box center [364, 193] width 58 height 13
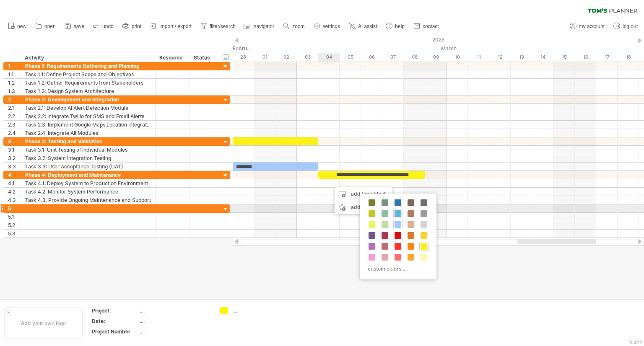
click at [395, 210] on span at bounding box center [398, 213] width 7 height 7
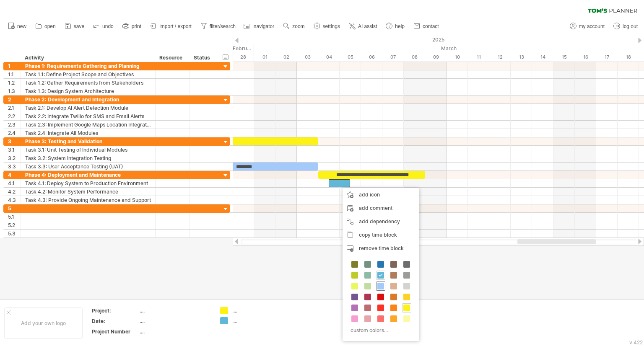
click at [382, 288] on span at bounding box center [380, 286] width 7 height 7
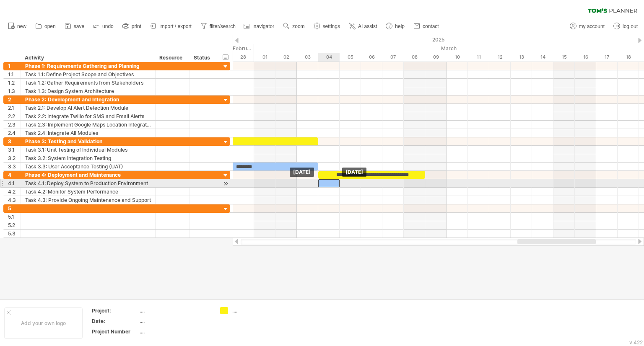
drag, startPoint x: 342, startPoint y: 182, endPoint x: 334, endPoint y: 182, distance: 8.4
click at [334, 182] on div at bounding box center [328, 183] width 21 height 8
drag, startPoint x: 338, startPoint y: 182, endPoint x: 378, endPoint y: 184, distance: 39.9
click at [378, 184] on div at bounding box center [350, 183] width 64 height 8
click at [366, 182] on div at bounding box center [350, 183] width 64 height 8
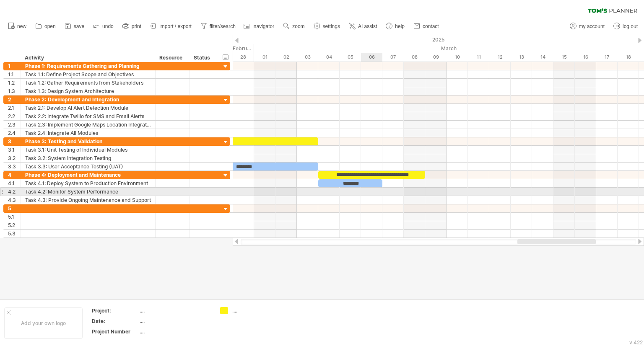
click at [367, 192] on div at bounding box center [438, 192] width 411 height 8
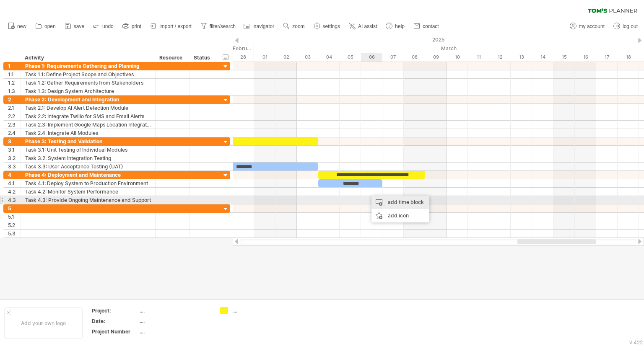
click at [382, 202] on div "add time block" at bounding box center [400, 202] width 58 height 13
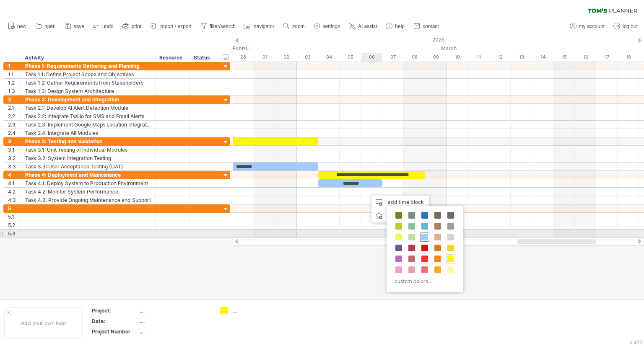
click at [423, 236] on span at bounding box center [424, 237] width 7 height 7
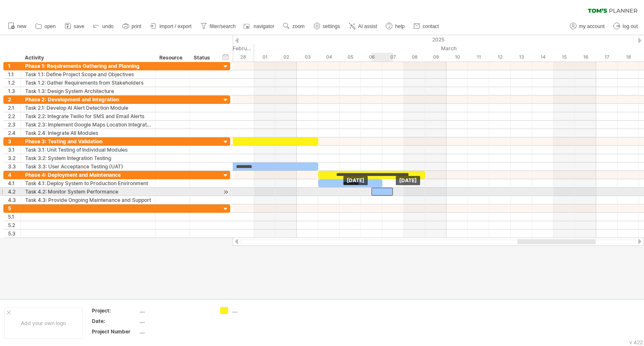
click at [378, 190] on div at bounding box center [381, 192] width 21 height 8
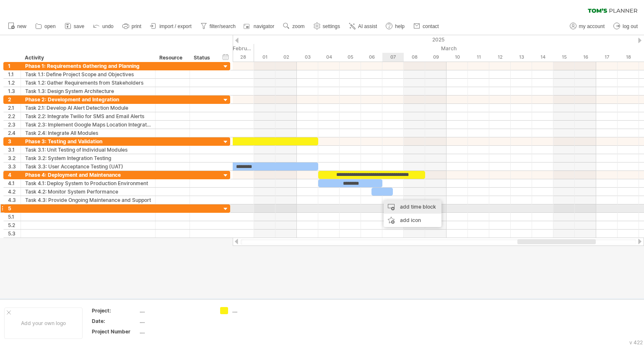
click at [393, 205] on div "add time block" at bounding box center [413, 206] width 58 height 13
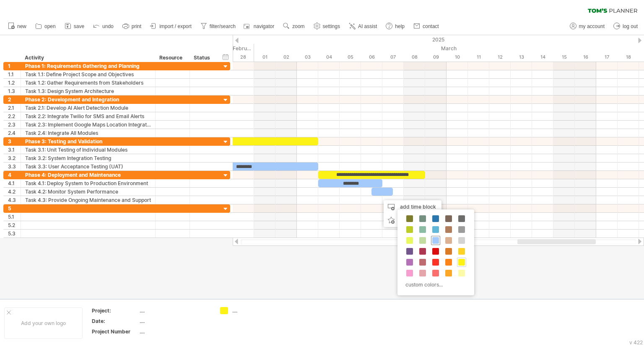
click at [435, 239] on span at bounding box center [435, 240] width 7 height 7
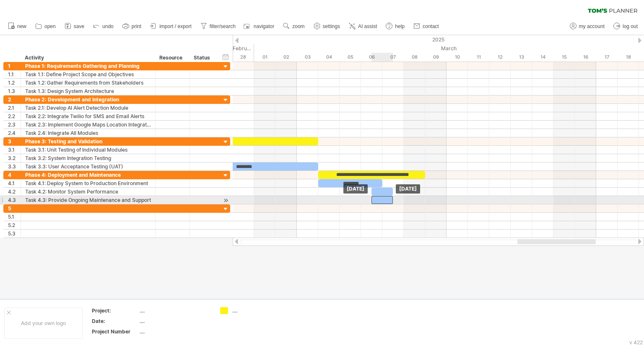
drag, startPoint x: 389, startPoint y: 195, endPoint x: 379, endPoint y: 197, distance: 9.7
click at [379, 197] on div at bounding box center [381, 200] width 21 height 8
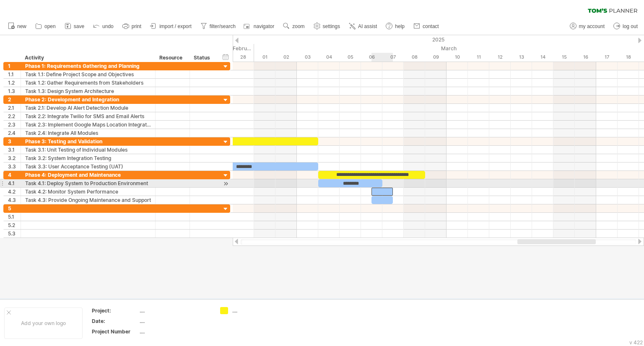
click at [383, 188] on div at bounding box center [381, 192] width 21 height 8
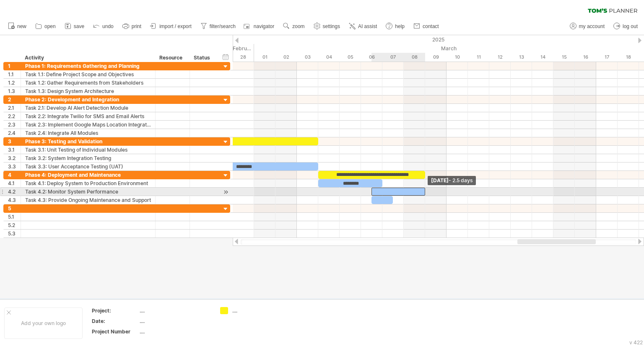
drag, startPoint x: 391, startPoint y: 188, endPoint x: 423, endPoint y: 190, distance: 31.5
click at [423, 190] on div at bounding box center [398, 192] width 54 height 8
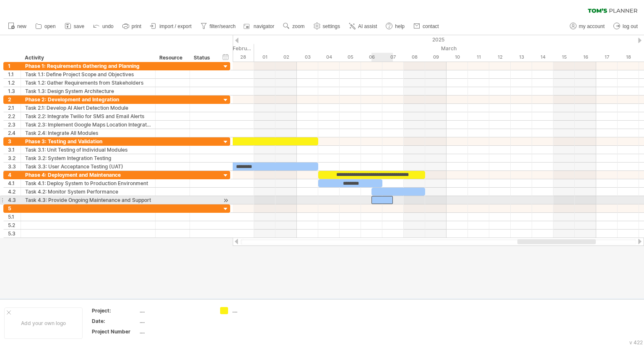
click at [390, 200] on div at bounding box center [381, 200] width 21 height 8
drag, startPoint x: 393, startPoint y: 200, endPoint x: 423, endPoint y: 202, distance: 29.4
click at [423, 202] on span at bounding box center [424, 200] width 3 height 8
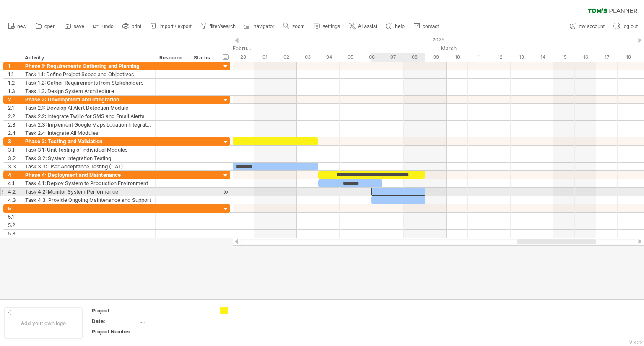
click at [405, 188] on div at bounding box center [398, 192] width 54 height 8
click at [403, 196] on div at bounding box center [398, 200] width 54 height 8
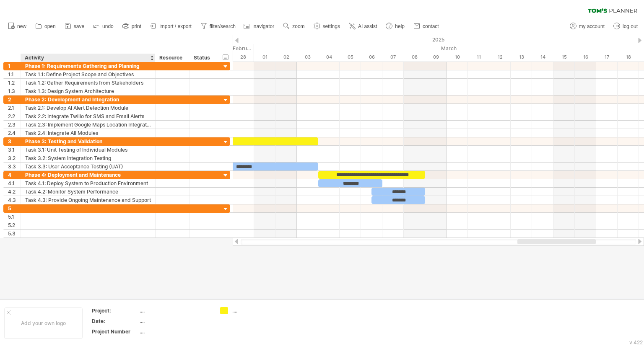
click at [54, 251] on div at bounding box center [322, 167] width 644 height 264
click at [39, 205] on div at bounding box center [88, 209] width 126 height 8
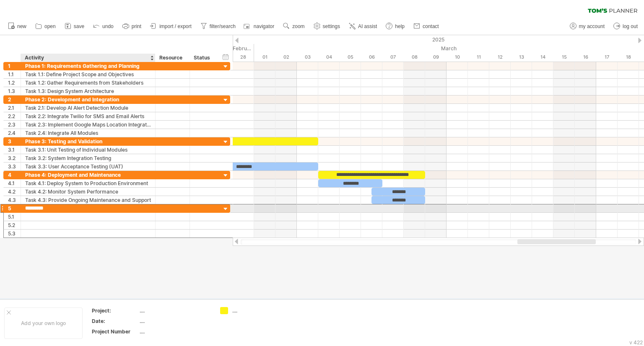
paste input "**********"
type input "**********"
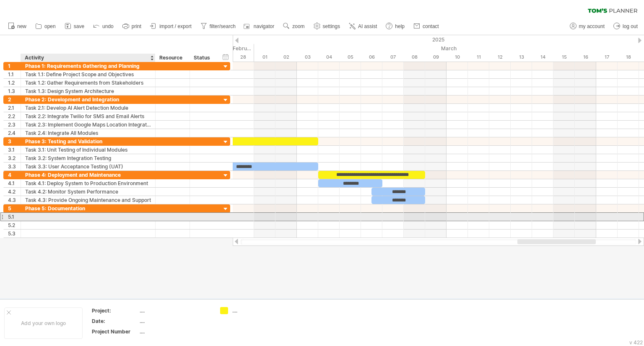
click at [47, 213] on div at bounding box center [88, 217] width 126 height 8
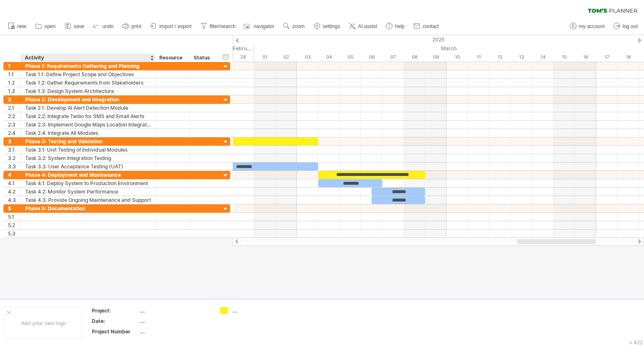
click at [52, 292] on div at bounding box center [322, 167] width 644 height 264
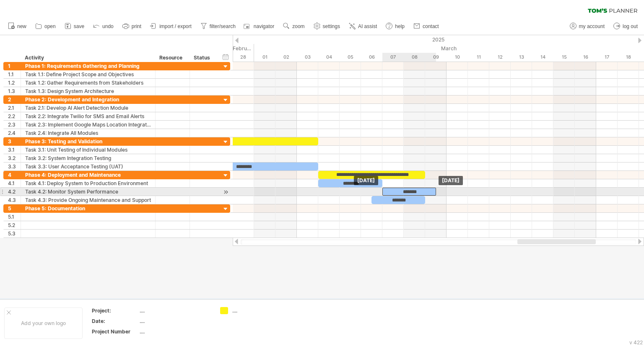
drag, startPoint x: 405, startPoint y: 191, endPoint x: 415, endPoint y: 190, distance: 10.1
click at [415, 190] on div "*******" at bounding box center [409, 192] width 54 height 8
drag, startPoint x: 415, startPoint y: 190, endPoint x: 404, endPoint y: 190, distance: 11.3
click at [404, 190] on div "*******" at bounding box center [409, 192] width 54 height 8
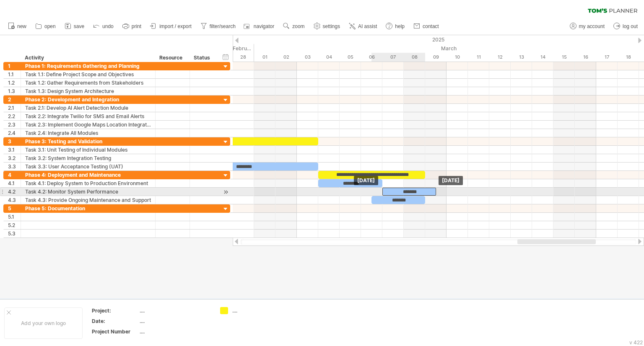
drag, startPoint x: 397, startPoint y: 191, endPoint x: 392, endPoint y: 191, distance: 5.0
click at [392, 191] on div "*******" at bounding box center [409, 192] width 54 height 8
drag, startPoint x: 392, startPoint y: 191, endPoint x: 386, endPoint y: 192, distance: 6.8
click at [386, 192] on div "*******" at bounding box center [398, 192] width 54 height 8
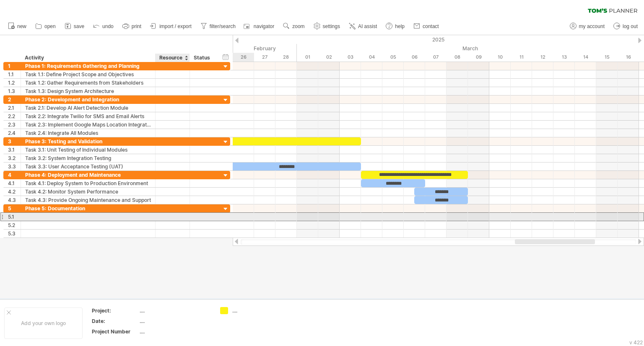
click at [179, 217] on div at bounding box center [173, 217] width 26 height 8
type input "*"
click at [101, 218] on div at bounding box center [88, 217] width 126 height 8
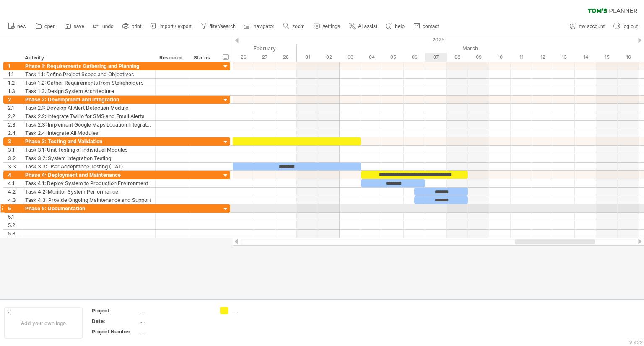
click at [431, 208] on div at bounding box center [438, 209] width 411 height 8
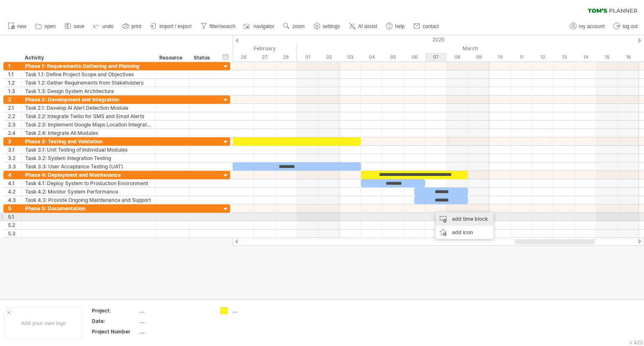
click at [451, 217] on div "add time block" at bounding box center [465, 219] width 58 height 13
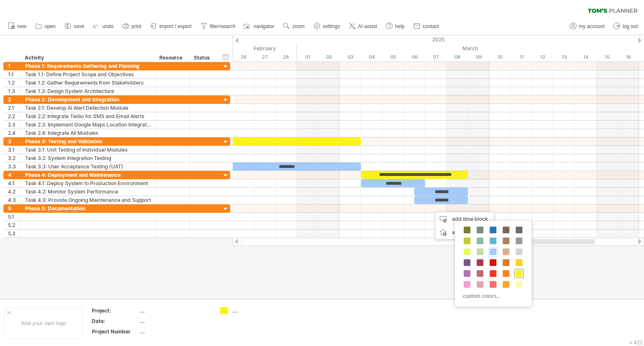
click at [518, 275] on span at bounding box center [519, 273] width 7 height 7
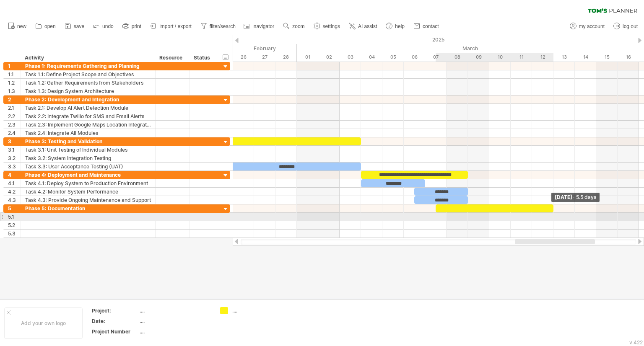
drag, startPoint x: 457, startPoint y: 207, endPoint x: 551, endPoint y: 213, distance: 93.3
click at [551, 213] on div "**********" at bounding box center [438, 150] width 411 height 176
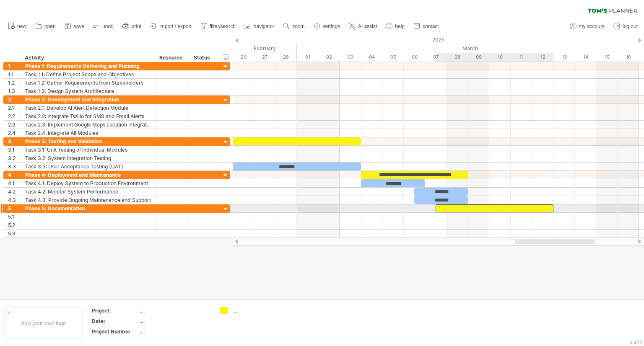
click at [541, 207] on div at bounding box center [495, 209] width 118 height 8
drag, startPoint x: 553, startPoint y: 207, endPoint x: 547, endPoint y: 207, distance: 6.7
click at [547, 207] on div "**********" at bounding box center [438, 150] width 411 height 176
drag, startPoint x: 512, startPoint y: 207, endPoint x: 522, endPoint y: 208, distance: 9.3
click at [522, 208] on div at bounding box center [500, 209] width 107 height 8
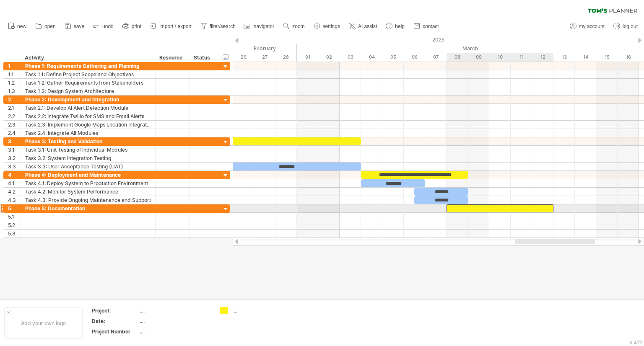
click at [522, 208] on div at bounding box center [500, 209] width 107 height 8
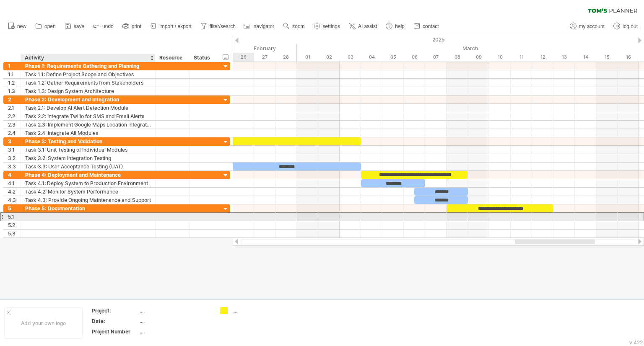
click at [101, 215] on div at bounding box center [88, 217] width 126 height 8
type input "**********"
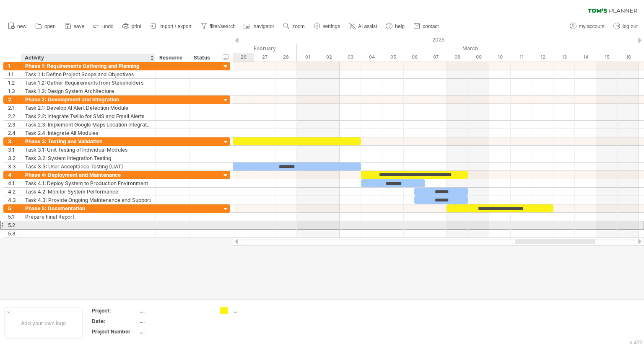
click at [90, 222] on div at bounding box center [88, 225] width 126 height 8
type input "**********"
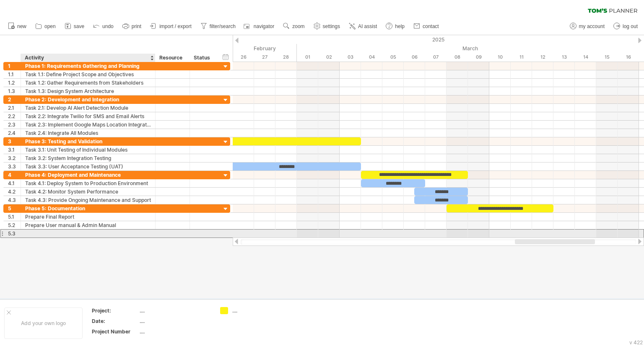
click at [84, 234] on div at bounding box center [88, 234] width 126 height 8
type input "**********"
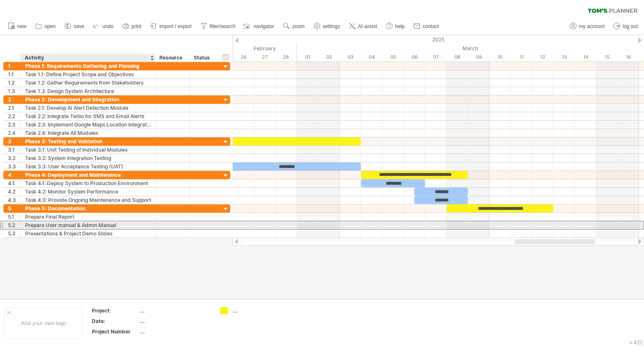
click at [104, 223] on div "Prepare User manual & Admin Manual" at bounding box center [88, 225] width 126 height 8
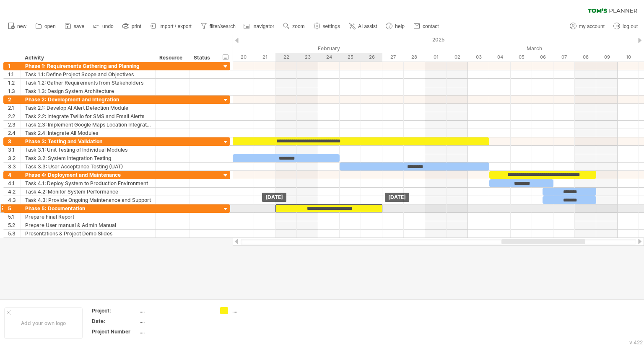
drag, startPoint x: 596, startPoint y: 208, endPoint x: 298, endPoint y: 205, distance: 297.7
click at [298, 205] on div "**********" at bounding box center [328, 209] width 107 height 8
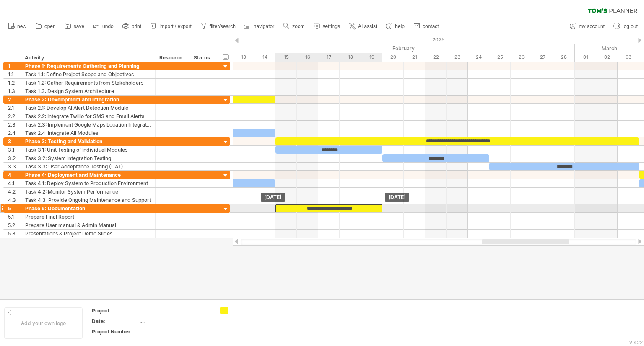
drag, startPoint x: 443, startPoint y: 209, endPoint x: 295, endPoint y: 207, distance: 148.0
click at [295, 207] on div "**********" at bounding box center [328, 209] width 107 height 8
click at [369, 206] on div "**********" at bounding box center [328, 209] width 107 height 8
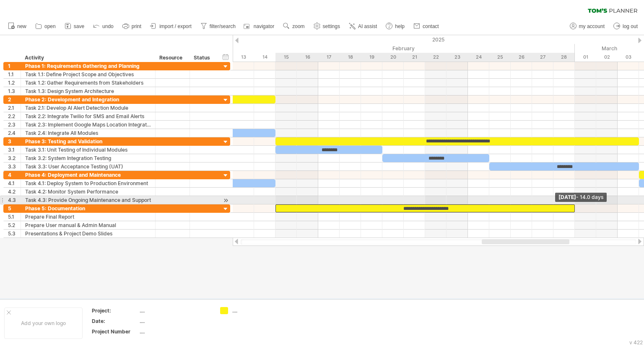
drag, startPoint x: 382, startPoint y: 206, endPoint x: 579, endPoint y: 201, distance: 198.0
click at [579, 201] on div "**********" at bounding box center [438, 150] width 411 height 176
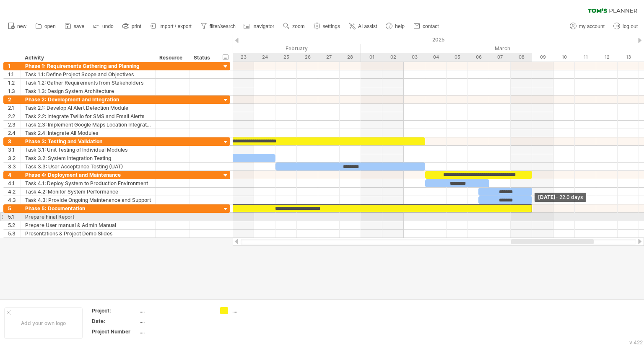
drag, startPoint x: 371, startPoint y: 207, endPoint x: 533, endPoint y: 218, distance: 163.0
click at [533, 218] on div "**********" at bounding box center [438, 150] width 411 height 176
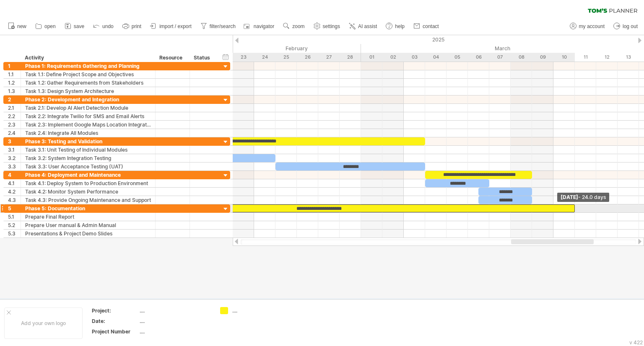
drag, startPoint x: 530, startPoint y: 208, endPoint x: 574, endPoint y: 208, distance: 43.2
click at [574, 208] on span at bounding box center [574, 209] width 3 height 8
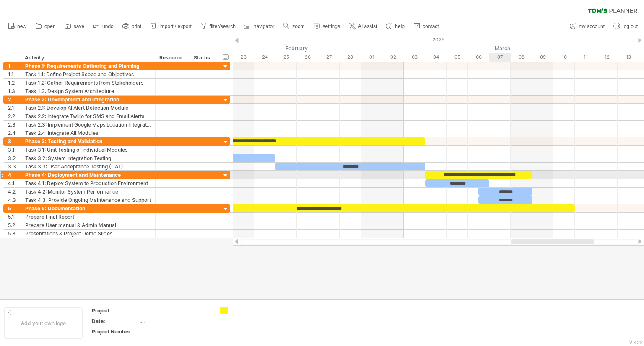
click at [503, 179] on div at bounding box center [438, 183] width 411 height 8
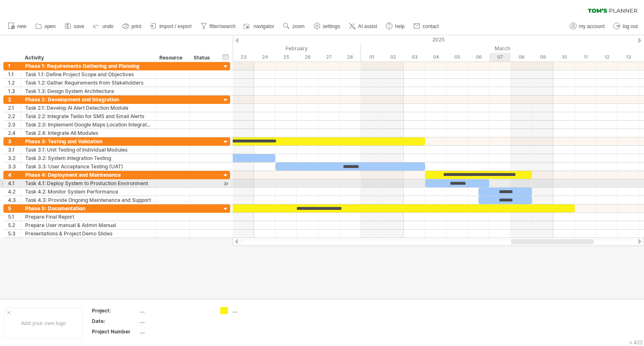
click at [501, 182] on div at bounding box center [438, 183] width 411 height 8
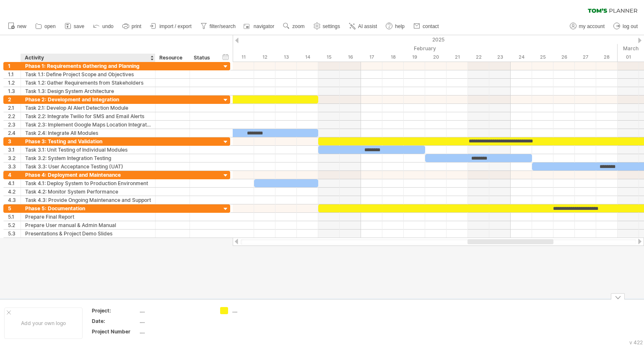
click at [142, 313] on div "...." at bounding box center [175, 310] width 70 height 7
click at [236, 311] on div "...." at bounding box center [255, 310] width 46 height 7
type input "******"
click at [229, 320] on td "phases" at bounding box center [249, 323] width 66 height 32
click at [144, 322] on div "...." at bounding box center [175, 321] width 70 height 7
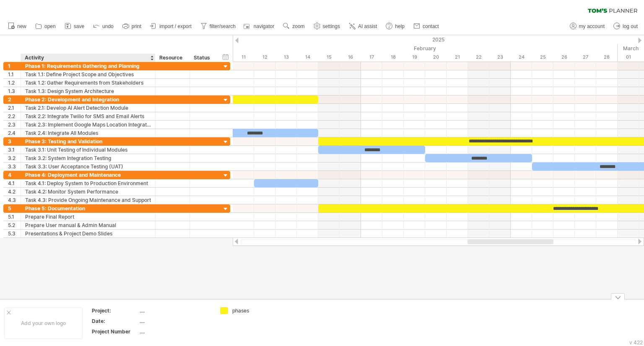
click at [142, 331] on div "...." at bounding box center [175, 331] width 70 height 7
click at [140, 310] on div "...." at bounding box center [175, 310] width 70 height 7
click at [247, 310] on div "phases" at bounding box center [255, 310] width 46 height 7
click at [314, 325] on td at bounding box center [315, 323] width 66 height 32
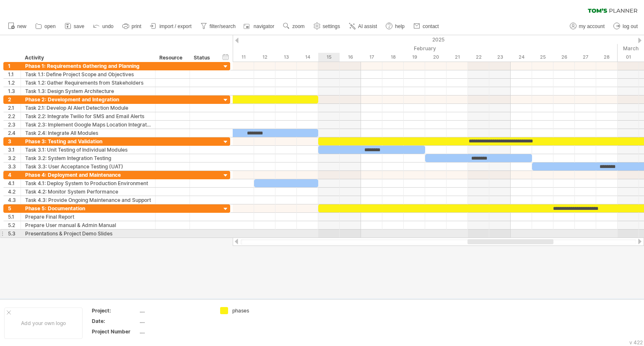
click at [336, 234] on div at bounding box center [438, 234] width 411 height 8
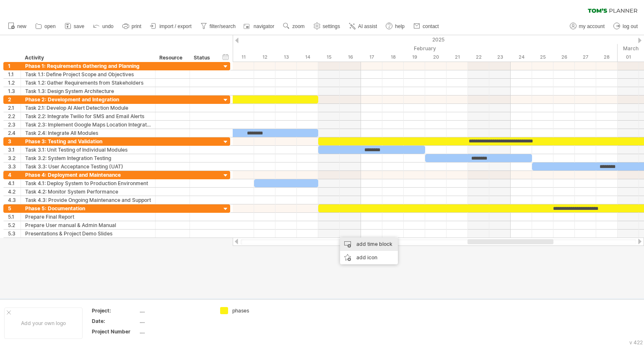
click at [356, 243] on div "add time block" at bounding box center [369, 244] width 58 height 13
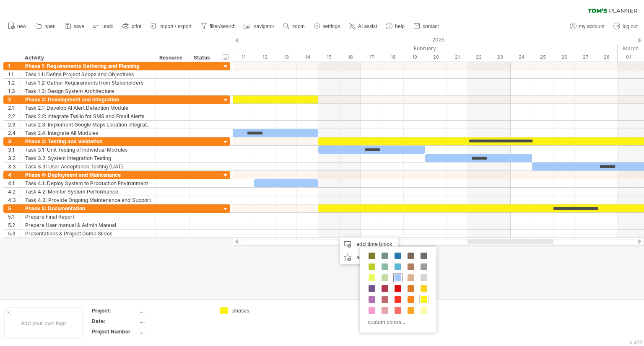
click at [397, 276] on span at bounding box center [398, 278] width 7 height 7
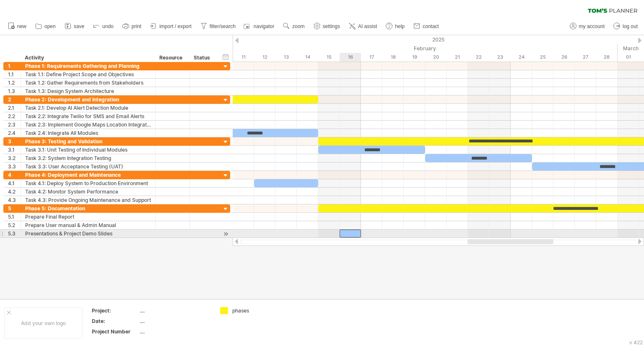
click at [356, 233] on div at bounding box center [350, 234] width 21 height 8
drag, startPoint x: 361, startPoint y: 233, endPoint x: 379, endPoint y: 234, distance: 17.6
click at [379, 234] on div at bounding box center [361, 234] width 43 height 8
drag, startPoint x: 369, startPoint y: 229, endPoint x: 350, endPoint y: 231, distance: 18.9
click at [350, 231] on div at bounding box center [339, 234] width 43 height 8
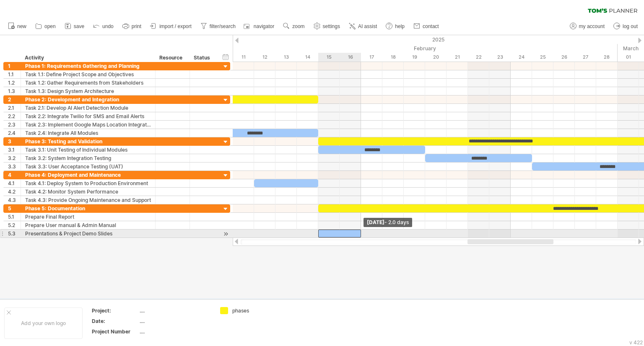
click at [362, 233] on span at bounding box center [360, 234] width 3 height 8
click at [353, 231] on div at bounding box center [339, 234] width 43 height 8
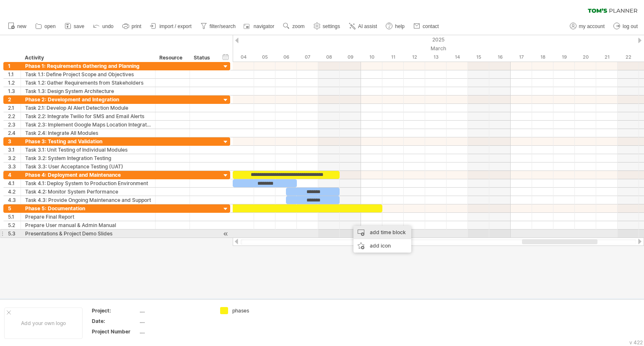
click at [370, 236] on div "add time block" at bounding box center [382, 232] width 58 height 13
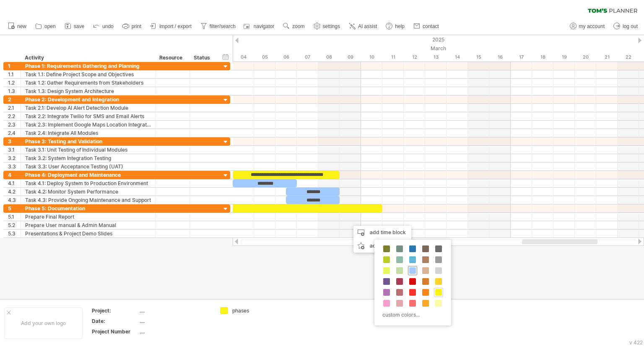
click at [410, 274] on div at bounding box center [412, 270] width 9 height 9
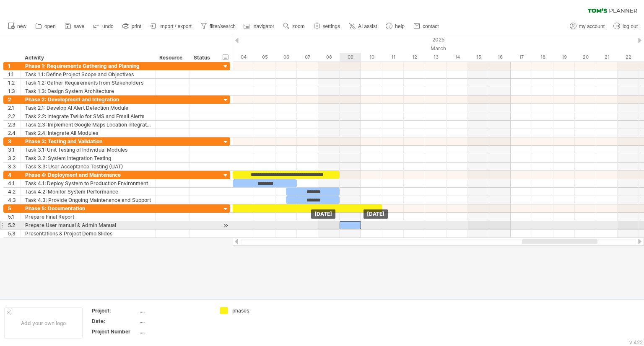
drag, startPoint x: 362, startPoint y: 225, endPoint x: 353, endPoint y: 224, distance: 8.8
click at [353, 224] on div at bounding box center [350, 225] width 21 height 8
drag, startPoint x: 361, startPoint y: 223, endPoint x: 379, endPoint y: 224, distance: 18.0
click at [379, 224] on div at bounding box center [361, 225] width 43 height 8
click at [375, 225] on div at bounding box center [361, 225] width 43 height 8
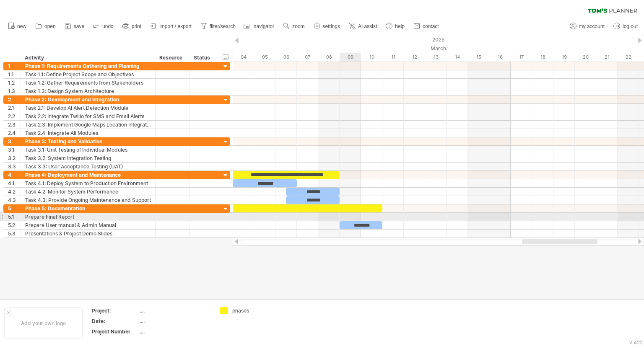
click at [351, 213] on div at bounding box center [438, 217] width 411 height 8
click at [369, 220] on div "add time block" at bounding box center [384, 224] width 58 height 13
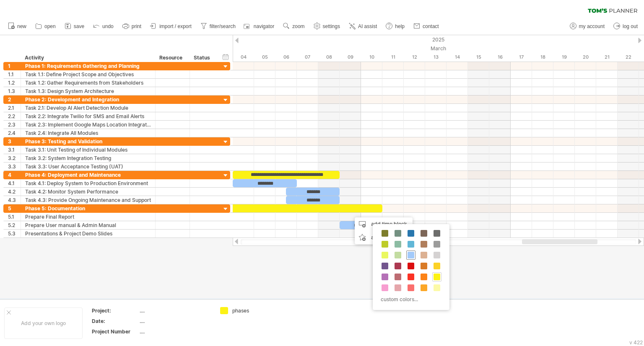
click at [410, 255] on span at bounding box center [411, 255] width 7 height 7
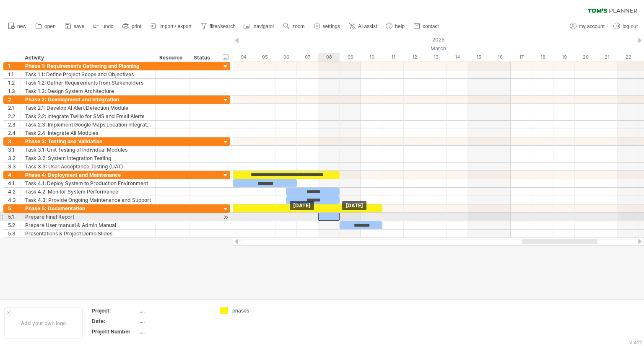
drag, startPoint x: 362, startPoint y: 215, endPoint x: 334, endPoint y: 214, distance: 28.5
click at [334, 214] on div at bounding box center [328, 217] width 21 height 8
drag, startPoint x: 338, startPoint y: 216, endPoint x: 357, endPoint y: 219, distance: 19.2
click at [357, 219] on div at bounding box center [339, 217] width 43 height 8
click at [348, 214] on div at bounding box center [339, 217] width 43 height 8
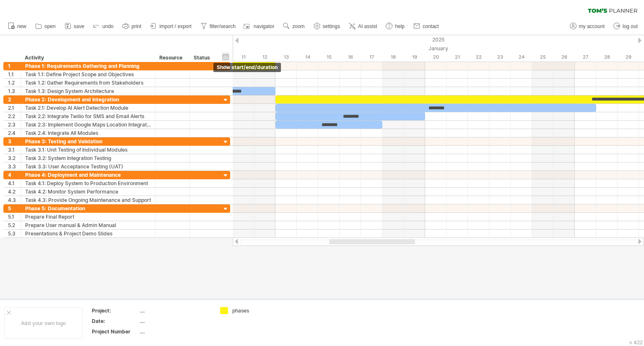
click at [229, 60] on div "hide start/end/duration show start/end/duration" at bounding box center [226, 56] width 8 height 9
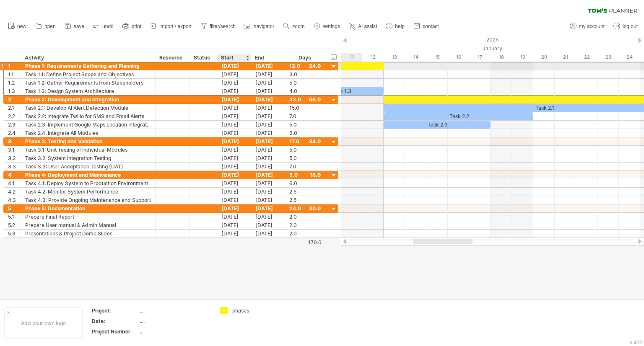
click at [235, 68] on div "[DATE]" at bounding box center [234, 66] width 34 height 8
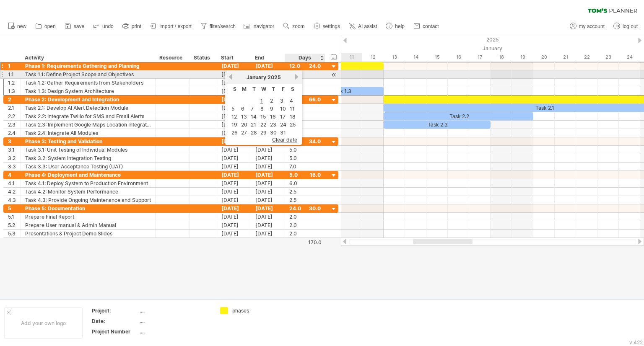
click at [295, 74] on link "next" at bounding box center [296, 77] width 6 height 6
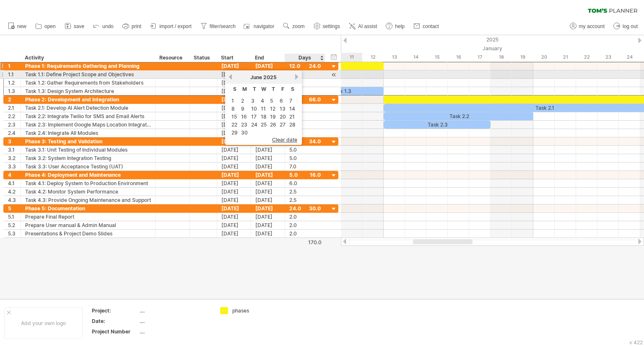
click at [295, 74] on link "next" at bounding box center [296, 77] width 6 height 6
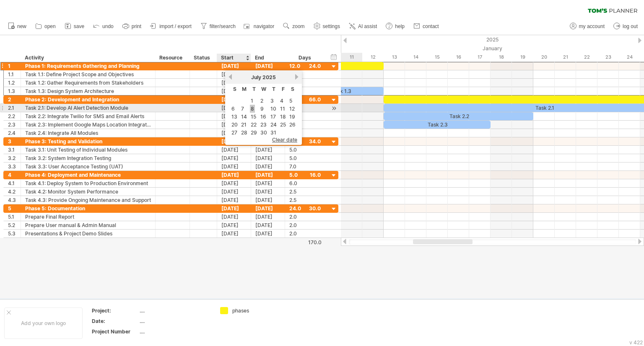
click at [252, 108] on link "8" at bounding box center [252, 109] width 5 height 8
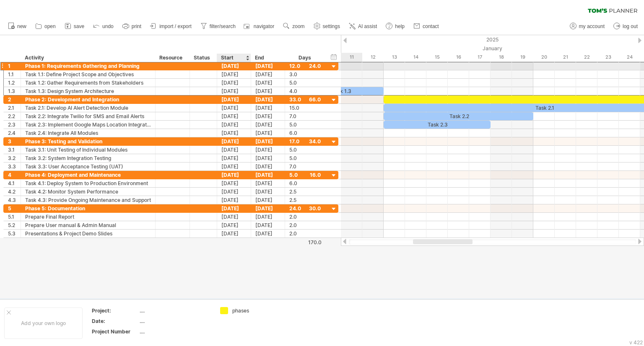
click at [235, 67] on div "[DATE]" at bounding box center [234, 66] width 34 height 8
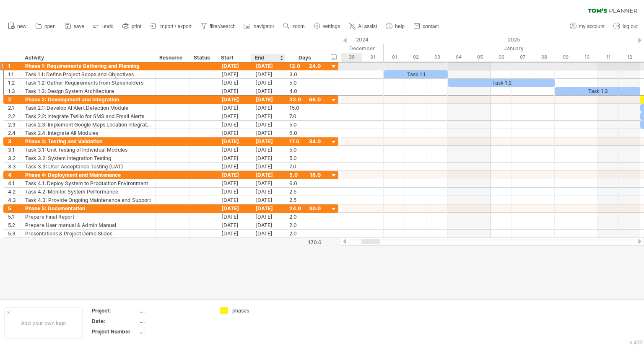
click at [266, 68] on div "[DATE]" at bounding box center [268, 66] width 34 height 8
click at [240, 67] on div "[DATE]" at bounding box center [234, 66] width 34 height 8
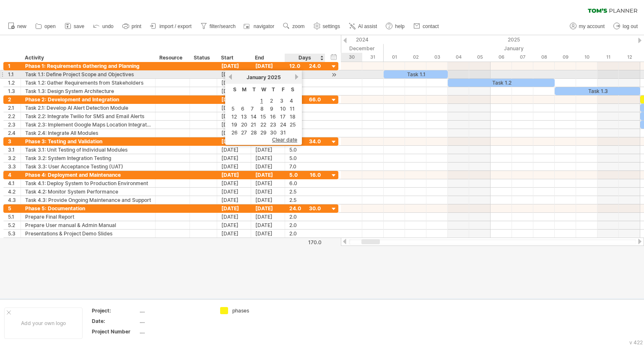
click at [293, 78] on link "next" at bounding box center [296, 77] width 6 height 6
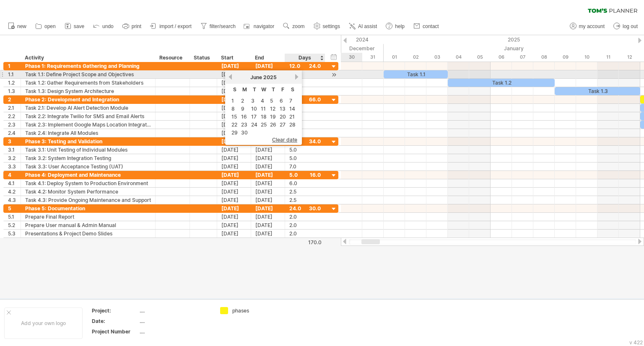
click at [293, 78] on link "next" at bounding box center [296, 77] width 6 height 6
click at [233, 77] on div "[DATE]" at bounding box center [263, 77] width 61 height 6
click at [230, 76] on link "previous" at bounding box center [230, 77] width 6 height 6
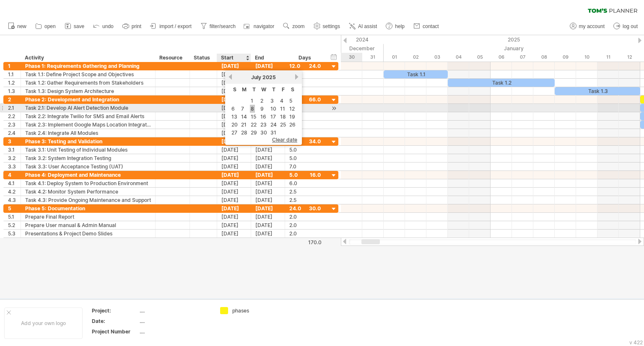
click at [252, 107] on link "8" at bounding box center [252, 109] width 5 height 8
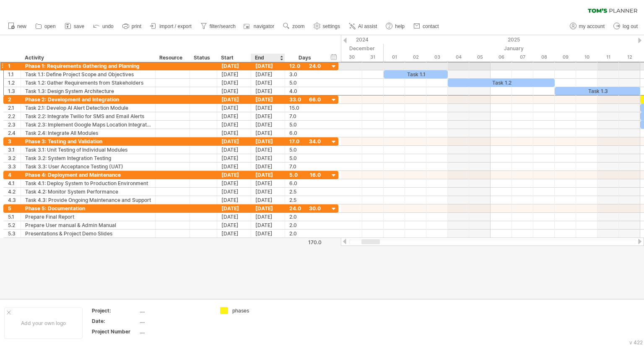
click at [267, 68] on div "[DATE]" at bounding box center [268, 66] width 34 height 8
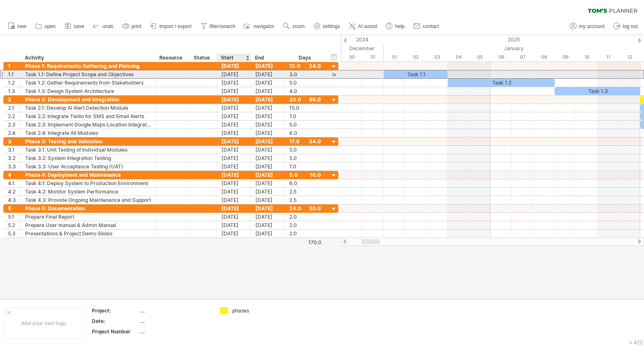
click at [230, 73] on div "[DATE]" at bounding box center [234, 74] width 34 height 8
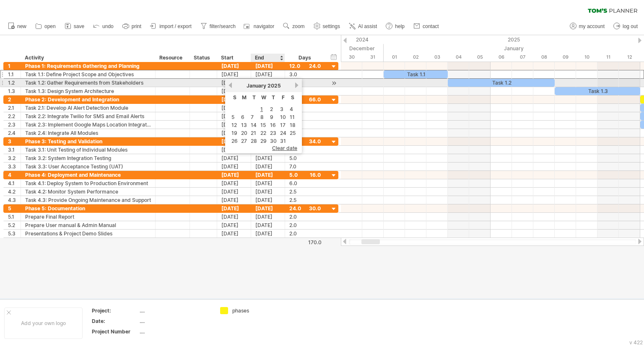
click at [262, 87] on span "January" at bounding box center [257, 86] width 20 height 6
click at [293, 83] on link "next" at bounding box center [296, 85] width 6 height 6
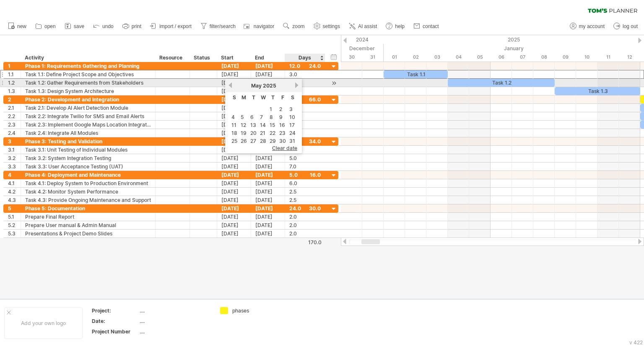
click at [293, 83] on link "next" at bounding box center [296, 85] width 6 height 6
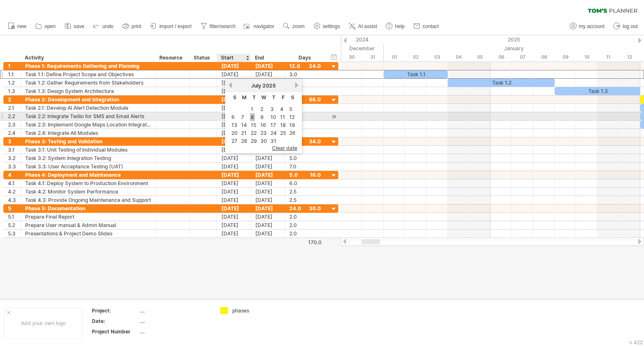
click at [252, 118] on link "8" at bounding box center [252, 117] width 5 height 8
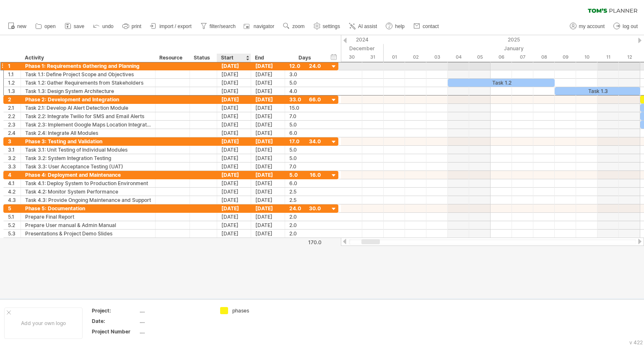
click at [244, 68] on div "[DATE]" at bounding box center [234, 66] width 34 height 8
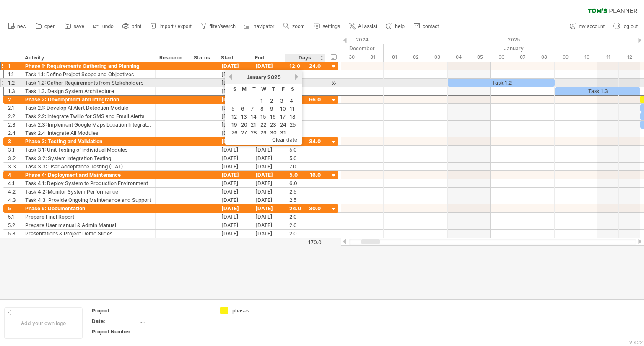
click at [293, 79] on link "next" at bounding box center [296, 77] width 6 height 6
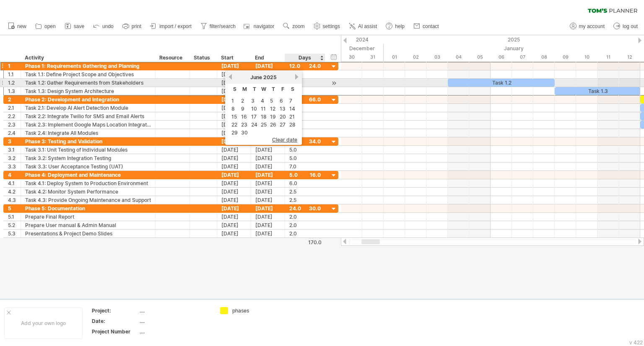
click at [293, 79] on link "next" at bounding box center [296, 77] width 6 height 6
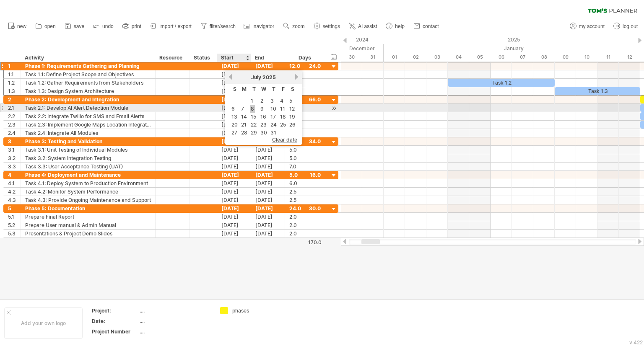
click at [252, 107] on link "8" at bounding box center [252, 109] width 5 height 8
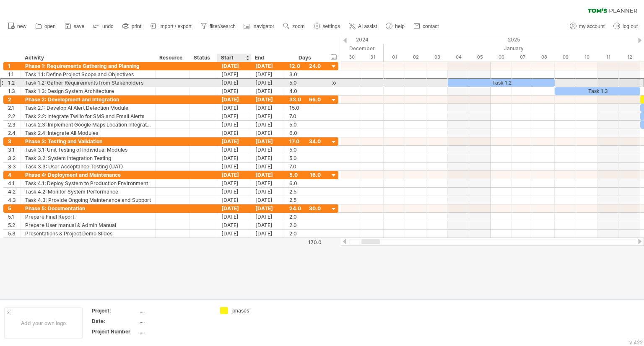
click at [236, 83] on div "[DATE]" at bounding box center [234, 83] width 34 height 8
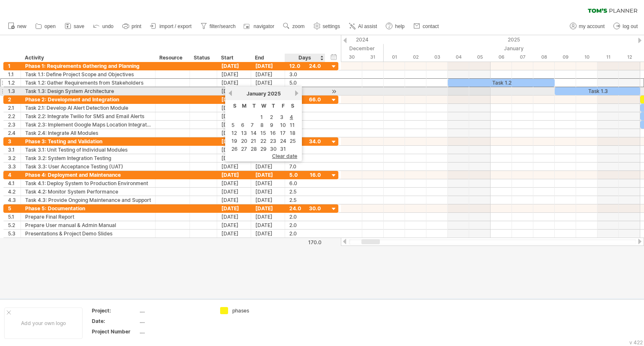
click at [294, 92] on link "next" at bounding box center [296, 93] width 6 height 6
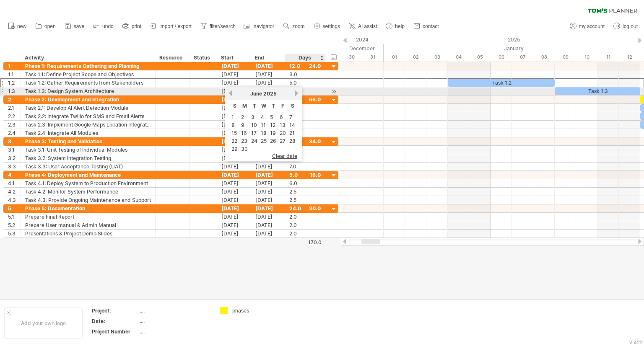
click at [294, 92] on link "next" at bounding box center [296, 93] width 6 height 6
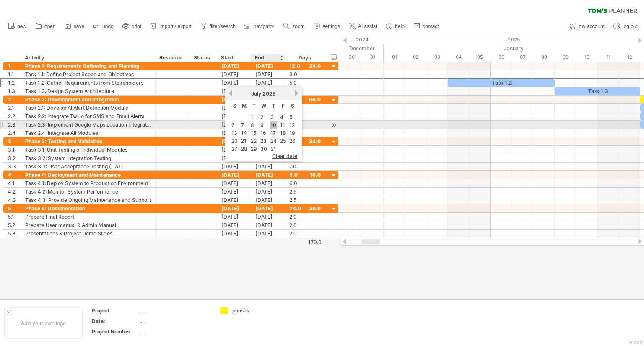
click at [272, 126] on link "10" at bounding box center [274, 125] width 8 height 8
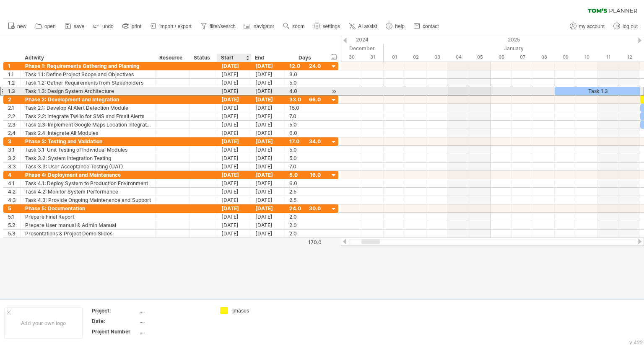
click at [240, 88] on div "[DATE]" at bounding box center [234, 91] width 34 height 8
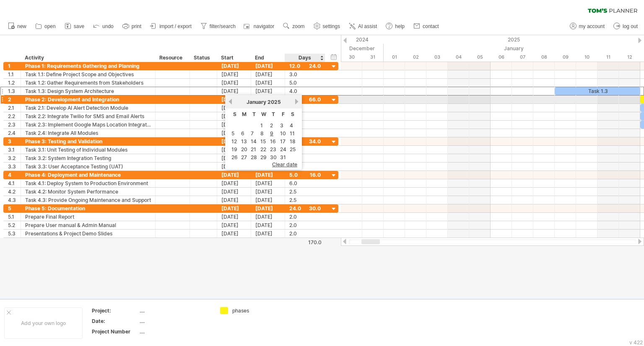
click at [293, 101] on link "next" at bounding box center [296, 102] width 6 height 6
click at [296, 101] on link "next" at bounding box center [296, 102] width 6 height 6
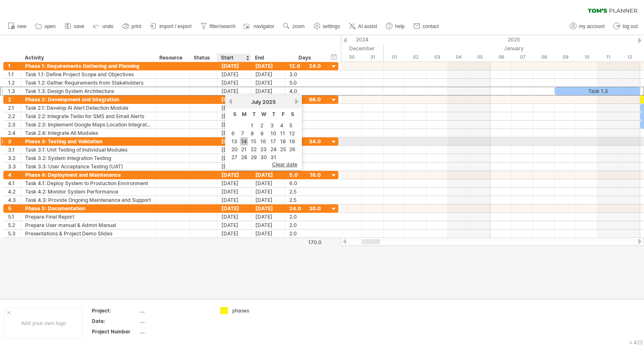
click at [244, 142] on link "14" at bounding box center [244, 142] width 8 height 8
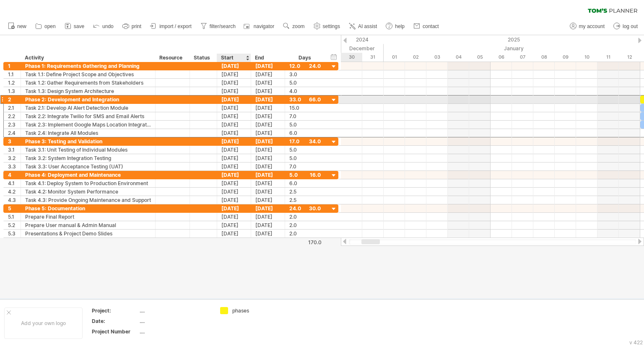
click at [232, 99] on div "[DATE]" at bounding box center [234, 100] width 34 height 8
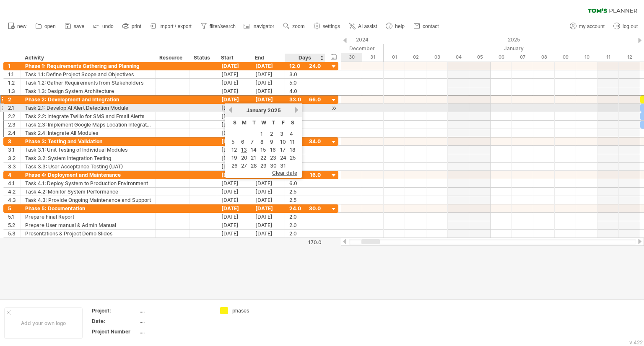
click at [292, 109] on div "[DATE]" at bounding box center [263, 110] width 61 height 6
click at [296, 110] on link "next" at bounding box center [296, 110] width 6 height 6
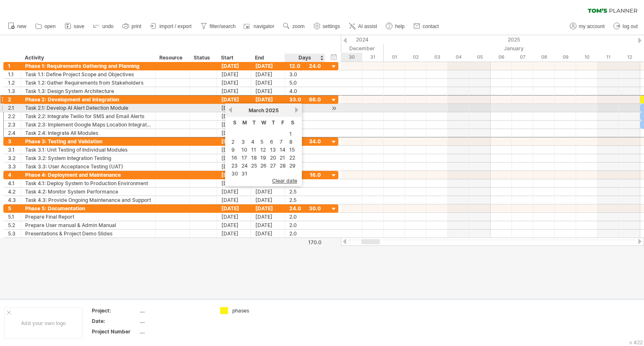
click at [296, 110] on link "next" at bounding box center [296, 110] width 6 height 6
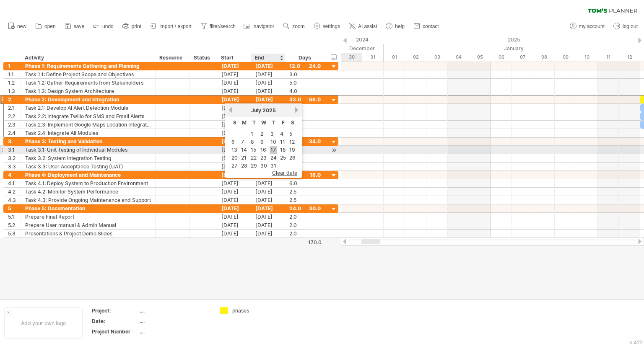
click at [271, 146] on link "17" at bounding box center [273, 150] width 7 height 8
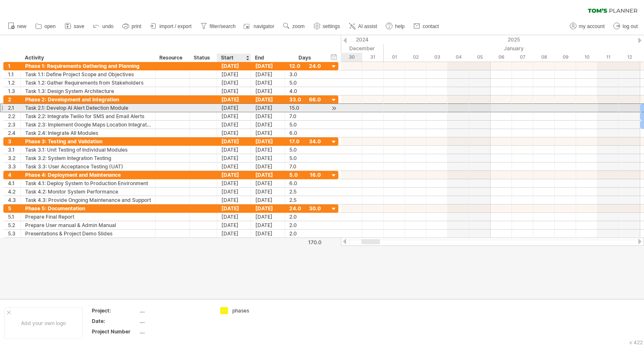
click at [237, 106] on div "[DATE]" at bounding box center [234, 108] width 34 height 8
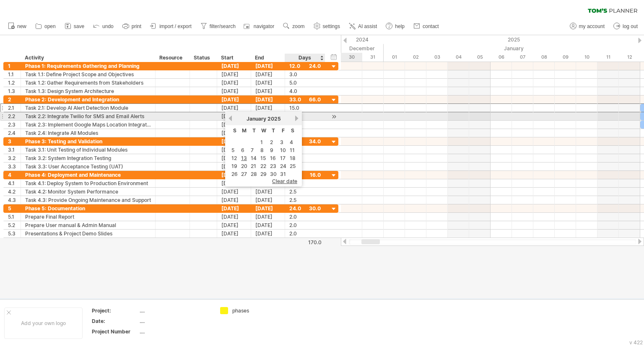
click at [295, 118] on link "next" at bounding box center [296, 118] width 6 height 6
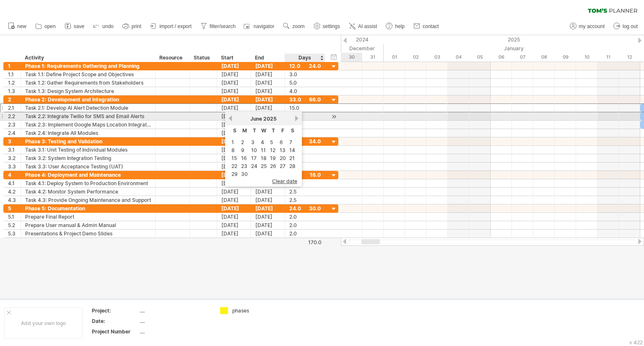
click at [295, 118] on link "next" at bounding box center [296, 118] width 6 height 6
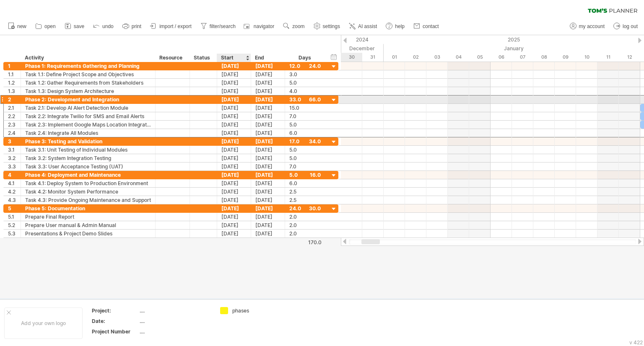
click at [239, 101] on div "[DATE]" at bounding box center [234, 100] width 34 height 8
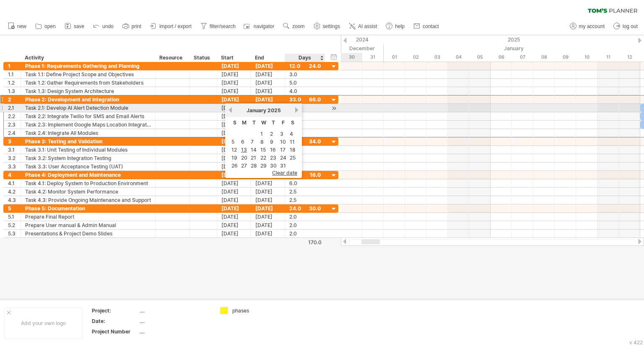
click at [296, 110] on link "next" at bounding box center [296, 110] width 6 height 6
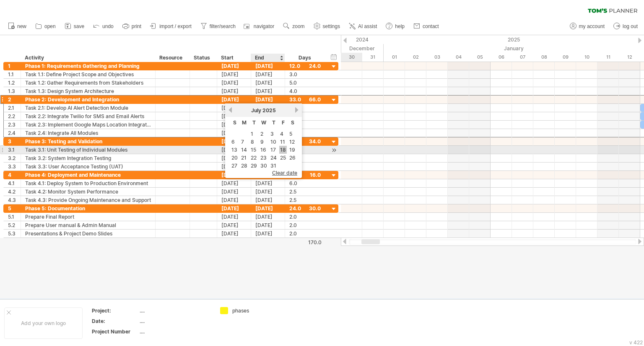
click at [279, 148] on link "18" at bounding box center [283, 150] width 8 height 8
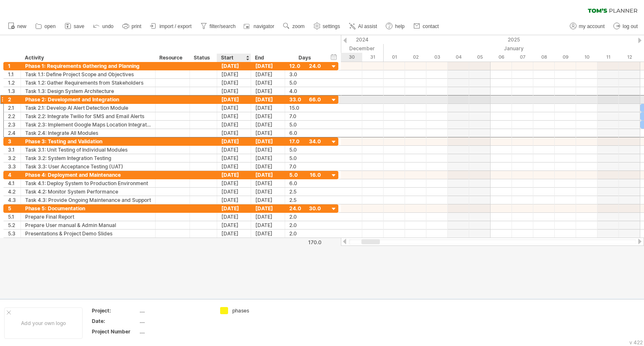
click at [244, 98] on div "[DATE]" at bounding box center [234, 100] width 34 height 8
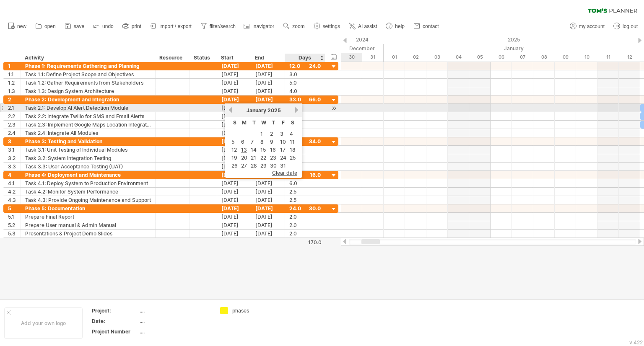
click at [294, 109] on link "next" at bounding box center [296, 110] width 6 height 6
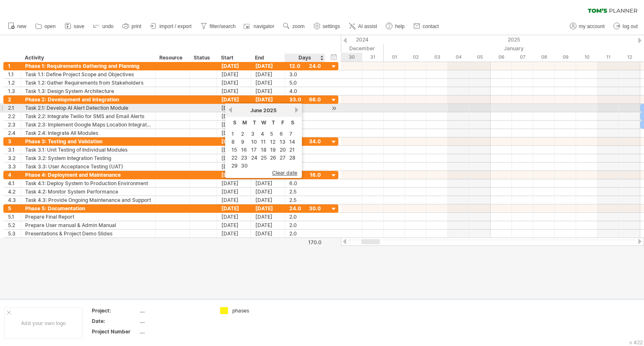
click at [294, 109] on link "next" at bounding box center [296, 110] width 6 height 6
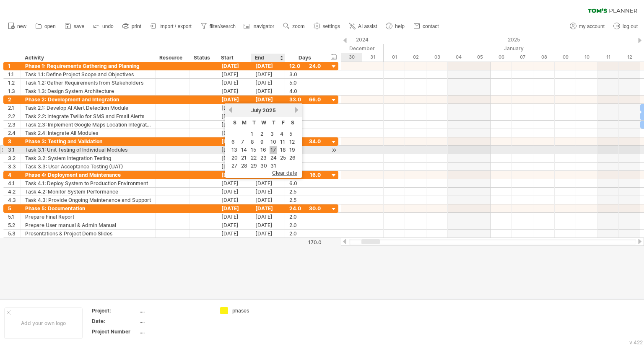
click at [272, 150] on link "17" at bounding box center [273, 150] width 7 height 8
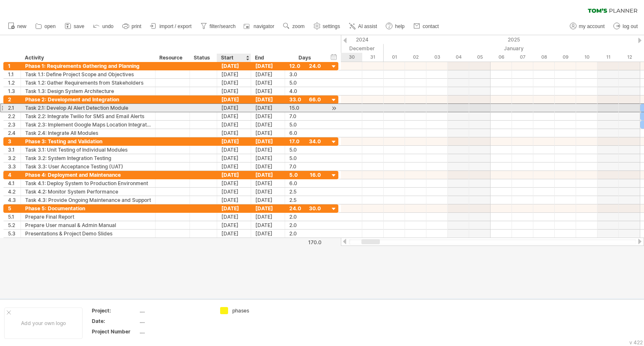
click at [235, 108] on div "[DATE]" at bounding box center [234, 108] width 34 height 8
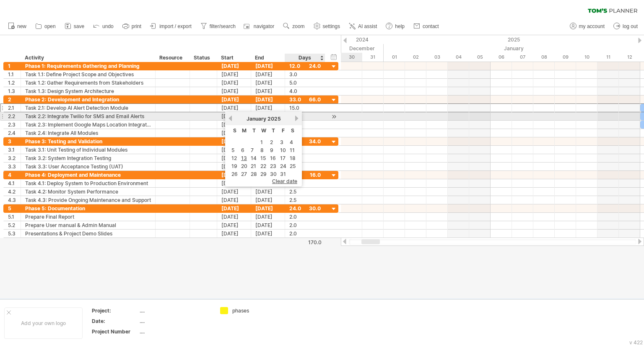
click at [295, 120] on link "next" at bounding box center [296, 118] width 6 height 6
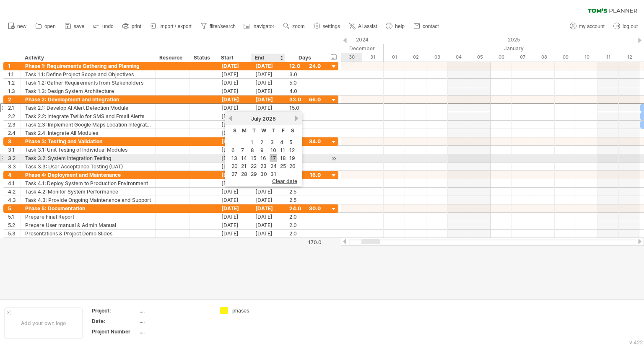
click at [272, 156] on link "17" at bounding box center [273, 158] width 7 height 8
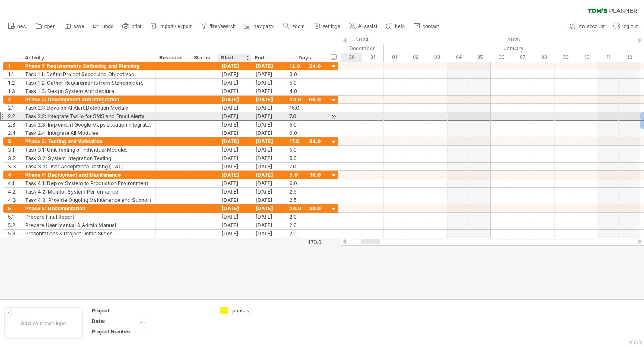
click at [239, 115] on div "[DATE]" at bounding box center [234, 116] width 34 height 8
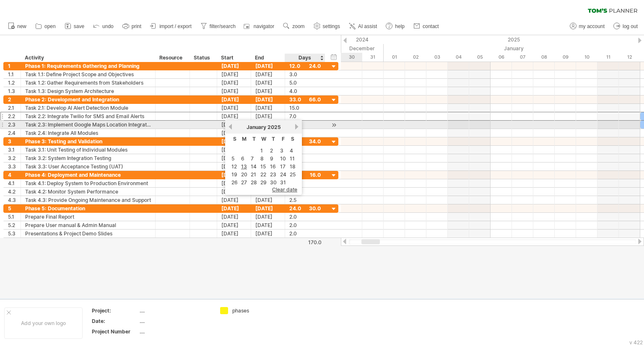
click at [294, 128] on link "next" at bounding box center [296, 127] width 6 height 6
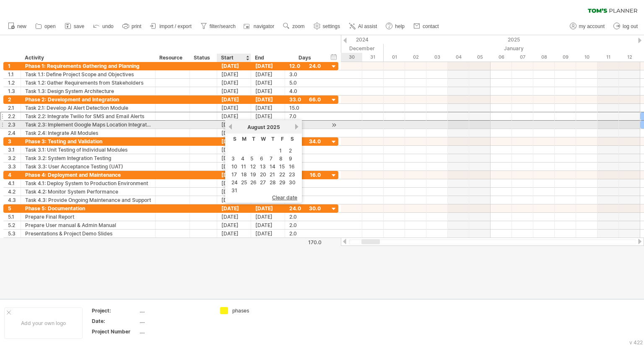
click at [229, 127] on link "previous" at bounding box center [230, 127] width 6 height 6
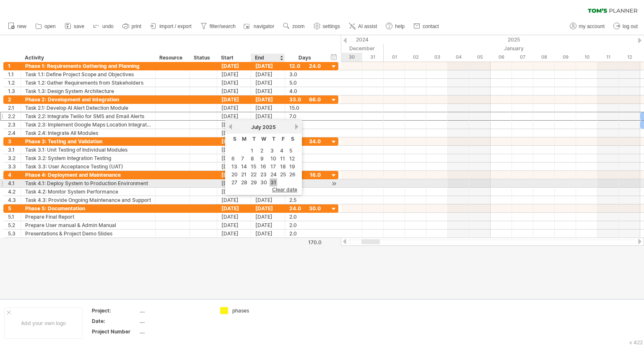
click at [270, 182] on link "31" at bounding box center [274, 183] width 8 height 8
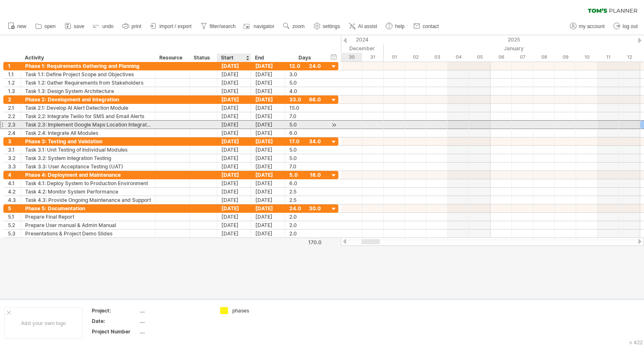
click at [234, 123] on div "[DATE]" at bounding box center [234, 125] width 34 height 8
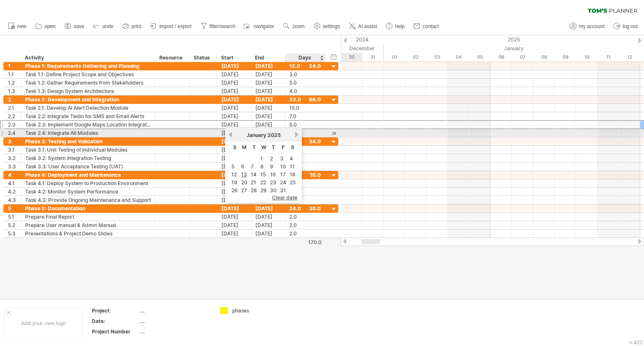
click at [293, 135] on link "next" at bounding box center [296, 135] width 6 height 6
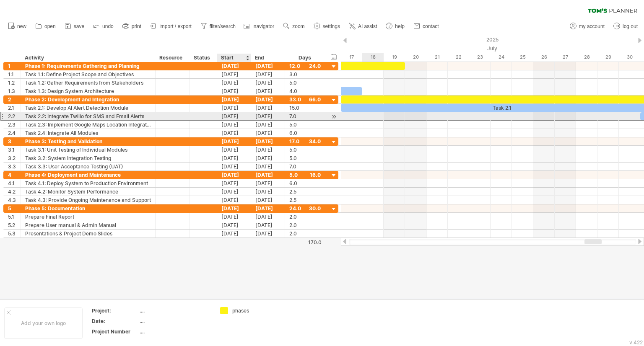
click at [236, 117] on div "[DATE]" at bounding box center [234, 116] width 34 height 8
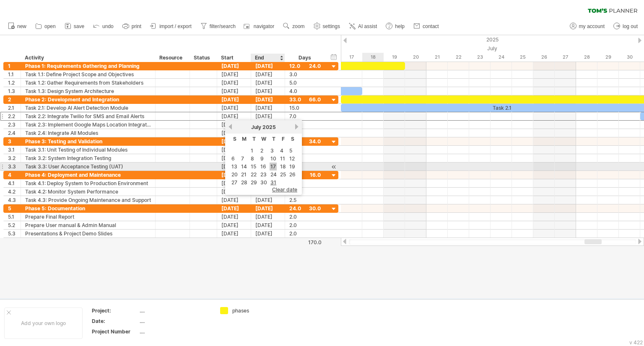
click at [270, 166] on link "17" at bounding box center [273, 167] width 7 height 8
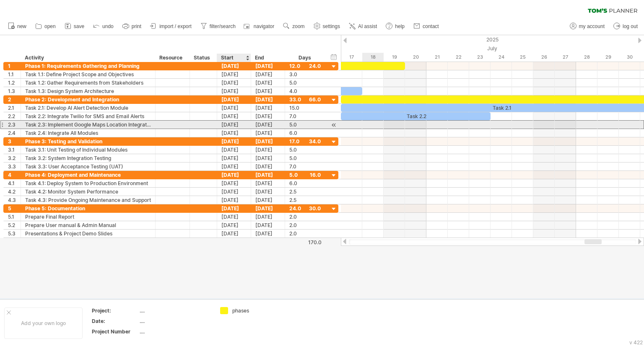
click at [239, 127] on div "[DATE]" at bounding box center [234, 125] width 34 height 8
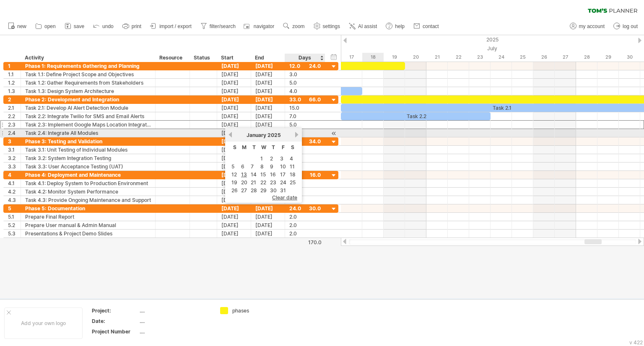
click at [296, 134] on link "next" at bounding box center [296, 135] width 6 height 6
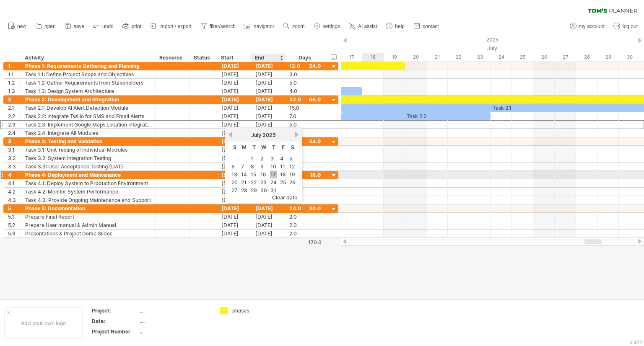
click at [270, 174] on link "17" at bounding box center [273, 175] width 7 height 8
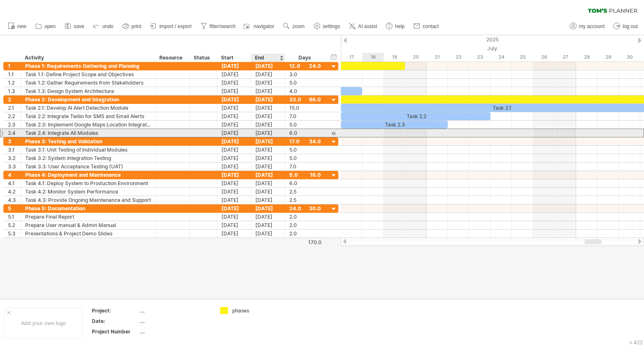
click at [267, 133] on div "[DATE]" at bounding box center [268, 133] width 34 height 8
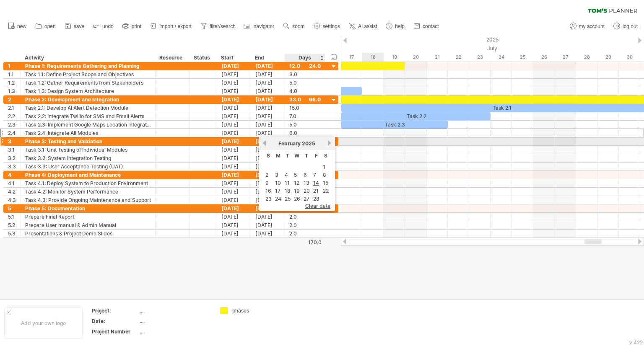
click at [327, 144] on link "next" at bounding box center [330, 143] width 6 height 6
click at [326, 144] on div "[DATE]" at bounding box center [297, 143] width 61 height 6
click at [330, 143] on link "next" at bounding box center [330, 143] width 6 height 6
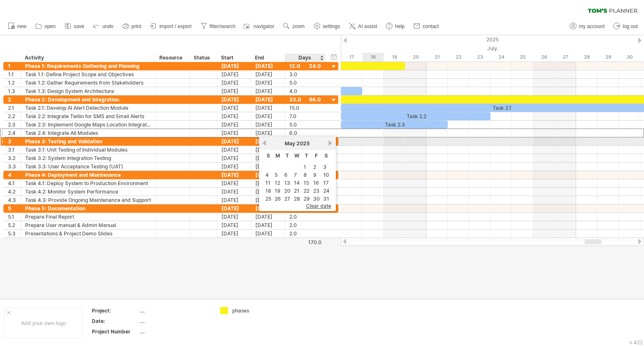
click at [330, 143] on link "next" at bounding box center [330, 143] width 6 height 6
click at [266, 145] on link "previous" at bounding box center [264, 143] width 6 height 6
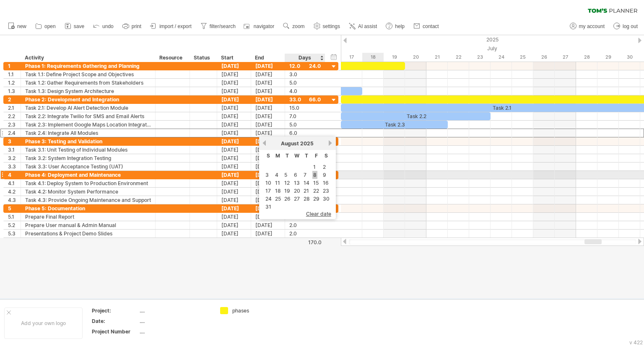
click at [314, 175] on link "8" at bounding box center [314, 175] width 5 height 8
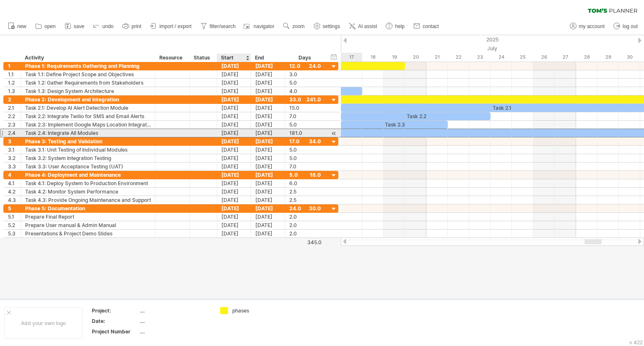
click at [244, 132] on div "[DATE]" at bounding box center [234, 133] width 34 height 8
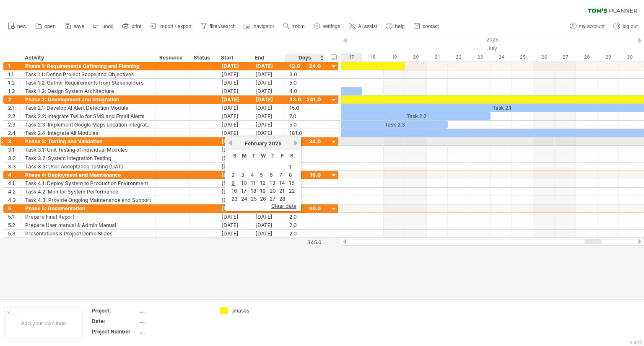
click at [293, 143] on link "next" at bounding box center [296, 143] width 6 height 6
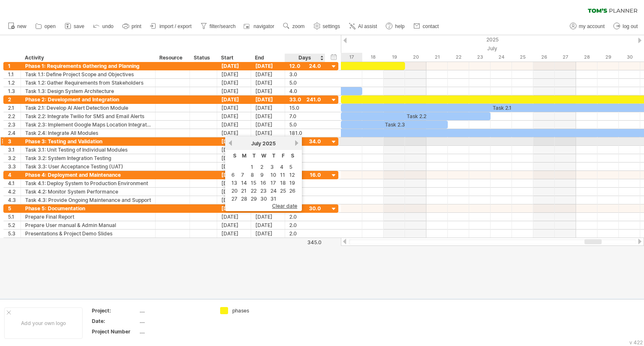
click at [293, 145] on link "next" at bounding box center [296, 143] width 6 height 6
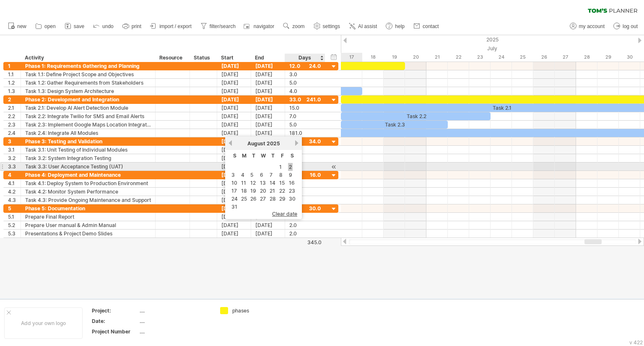
click at [290, 166] on link "2" at bounding box center [290, 167] width 5 height 8
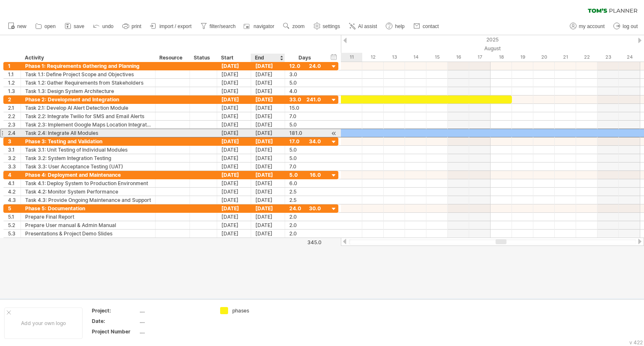
click at [264, 132] on div "[DATE]" at bounding box center [268, 133] width 34 height 8
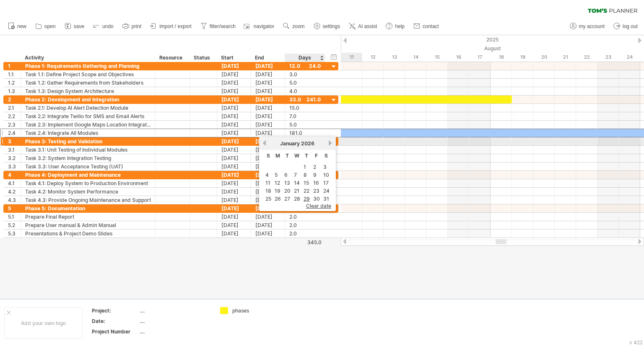
click at [330, 143] on link "next" at bounding box center [330, 143] width 6 height 6
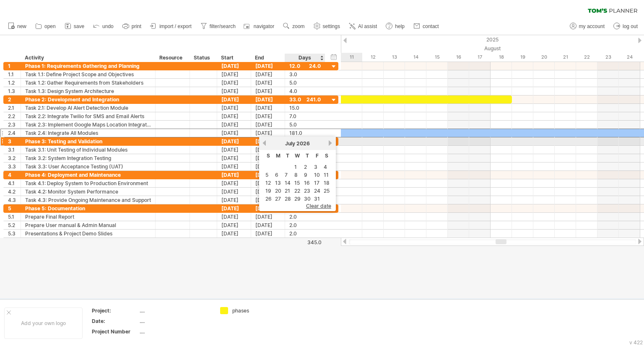
click at [330, 143] on link "next" at bounding box center [330, 143] width 6 height 6
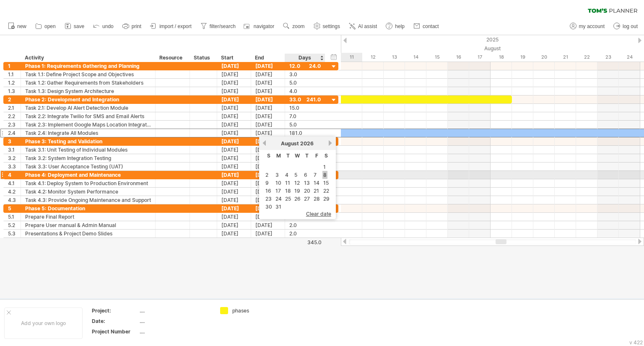
click at [324, 173] on link "8" at bounding box center [324, 175] width 5 height 8
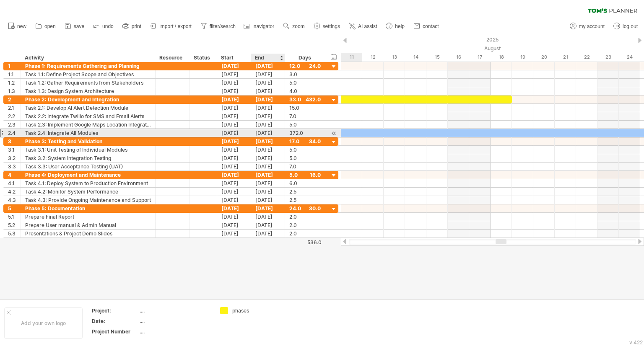
click at [273, 132] on div "[DATE]" at bounding box center [268, 133] width 34 height 8
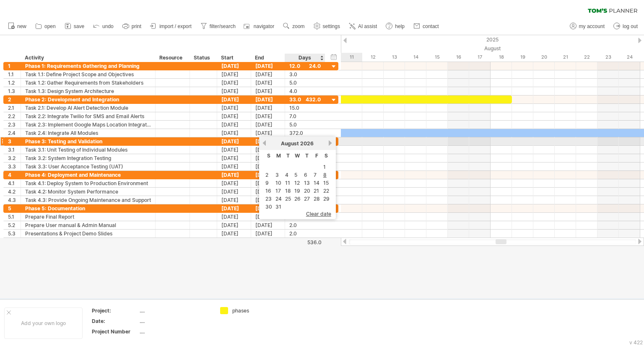
click at [310, 143] on span "2026" at bounding box center [306, 143] width 13 height 6
click at [265, 141] on link "previous" at bounding box center [264, 143] width 6 height 6
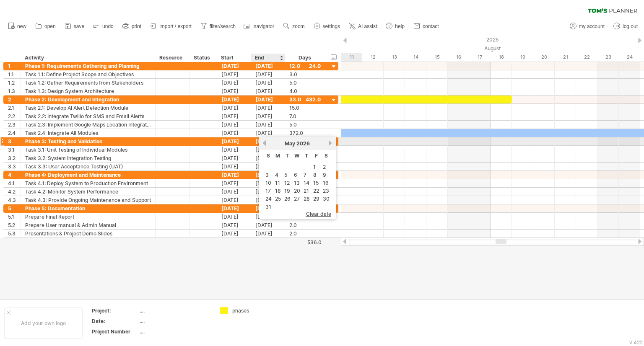
click at [265, 141] on link "previous" at bounding box center [264, 143] width 6 height 6
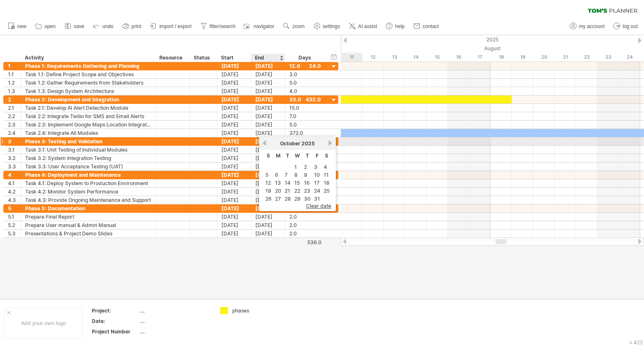
click at [265, 141] on link "previous" at bounding box center [264, 143] width 6 height 6
click at [329, 143] on link "next" at bounding box center [330, 143] width 6 height 6
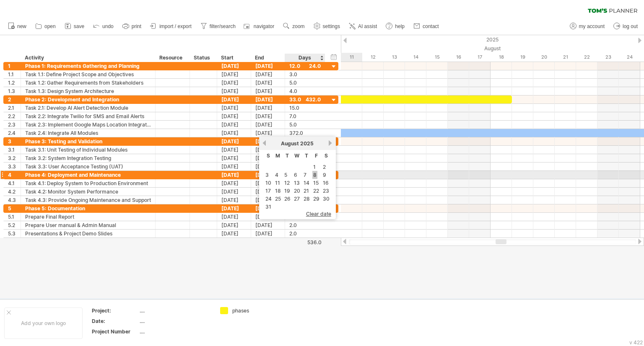
click at [315, 174] on link "8" at bounding box center [314, 175] width 5 height 8
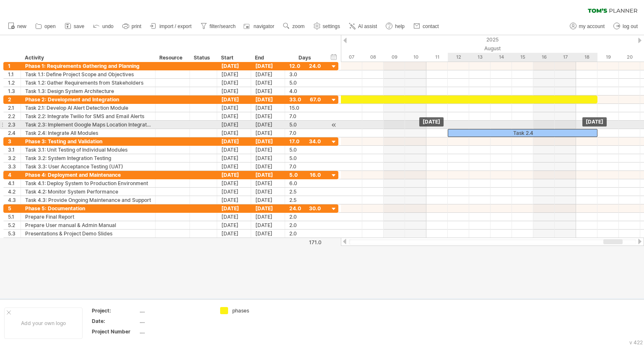
drag, startPoint x: 372, startPoint y: 130, endPoint x: 587, endPoint y: 129, distance: 215.1
click at [587, 129] on div "Task 2.4" at bounding box center [523, 133] width 150 height 8
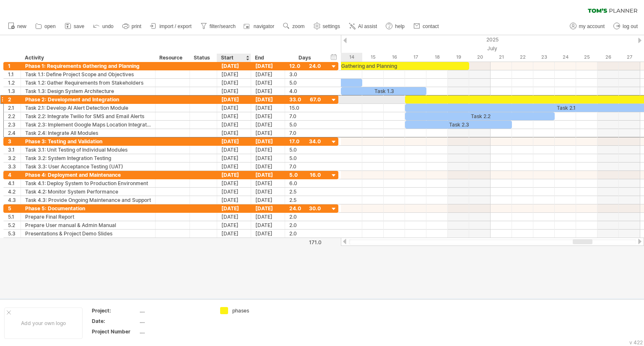
click at [240, 98] on div "[DATE]" at bounding box center [234, 100] width 34 height 8
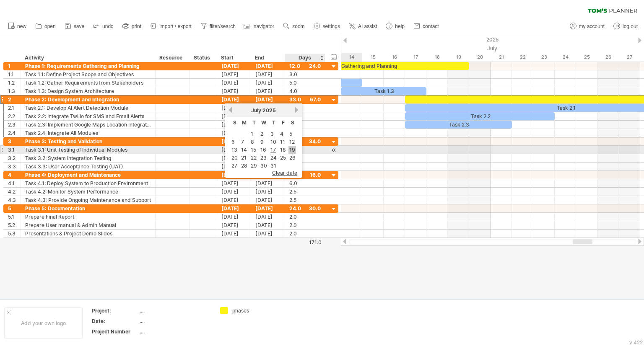
click at [290, 148] on link "19" at bounding box center [292, 150] width 8 height 8
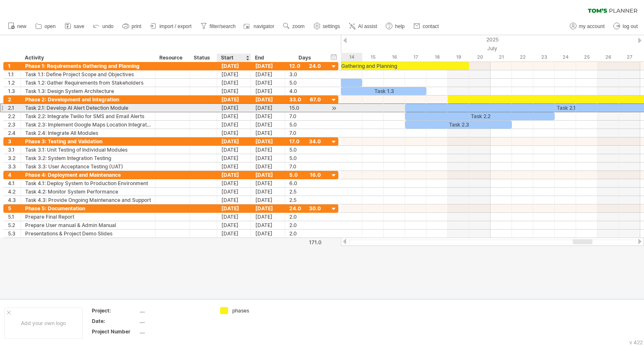
click at [235, 109] on div "[DATE]" at bounding box center [234, 108] width 34 height 8
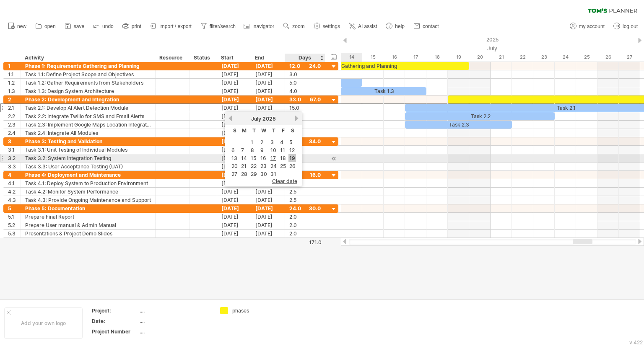
click at [294, 159] on link "19" at bounding box center [292, 158] width 8 height 8
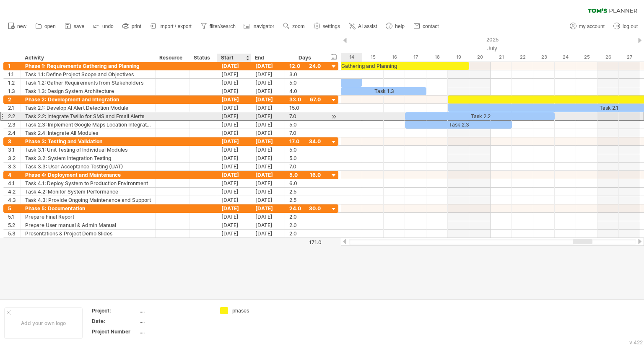
click at [240, 117] on div "[DATE]" at bounding box center [234, 116] width 34 height 8
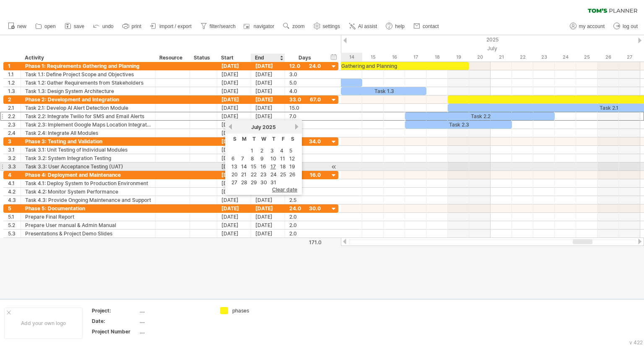
click at [288, 165] on td "19" at bounding box center [292, 166] width 9 height 7
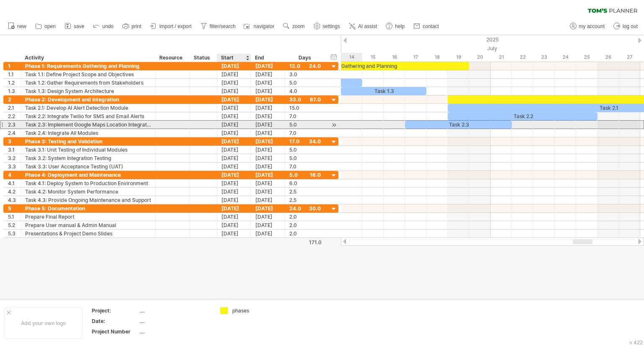
click at [240, 124] on div "[DATE]" at bounding box center [234, 125] width 34 height 8
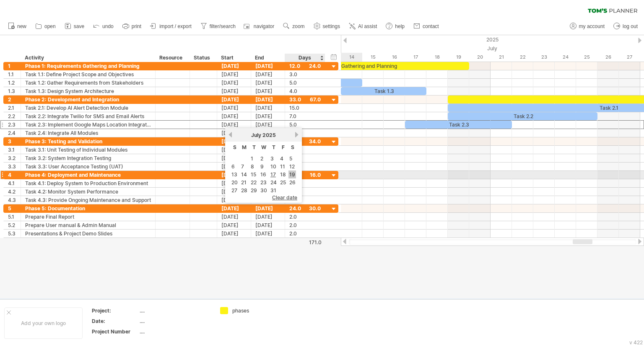
click at [292, 174] on link "19" at bounding box center [292, 175] width 8 height 8
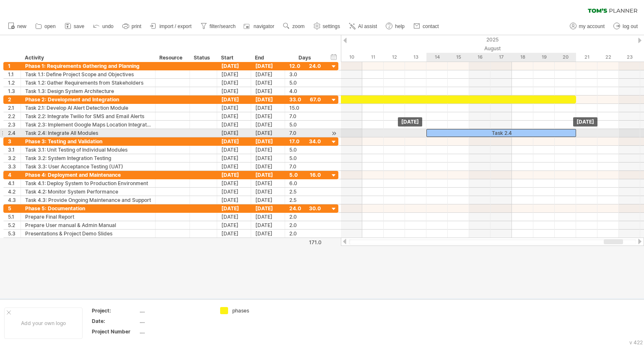
drag, startPoint x: 460, startPoint y: 130, endPoint x: 500, endPoint y: 130, distance: 39.8
click at [500, 130] on div "Task 2.4" at bounding box center [501, 133] width 150 height 8
drag, startPoint x: 426, startPoint y: 131, endPoint x: 448, endPoint y: 130, distance: 21.8
click at [448, 130] on span at bounding box center [447, 133] width 3 height 8
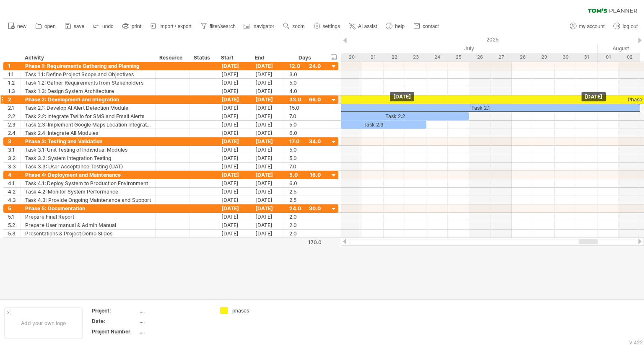
click at [483, 104] on div "Task 2.1" at bounding box center [479, 108] width 321 height 8
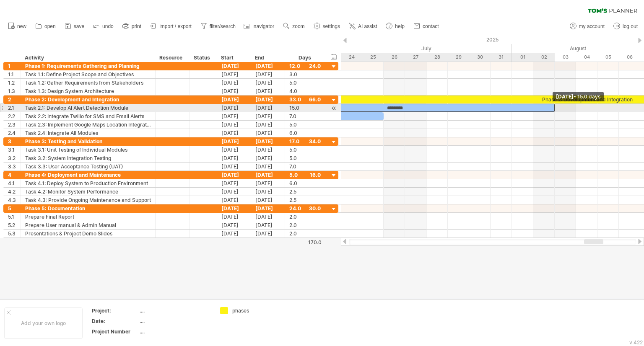
click at [551, 107] on div "********" at bounding box center [394, 108] width 321 height 8
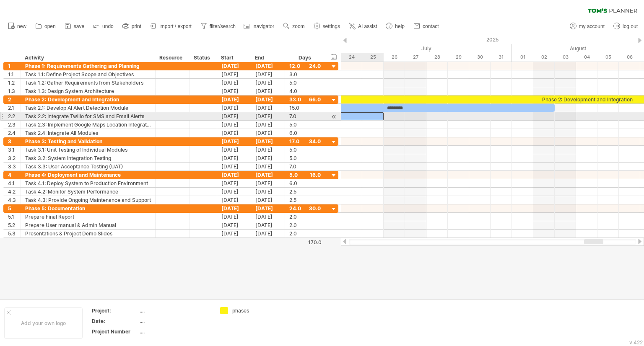
click at [379, 116] on div "Task 2.2" at bounding box center [309, 116] width 150 height 8
click at [382, 116] on span at bounding box center [383, 116] width 3 height 8
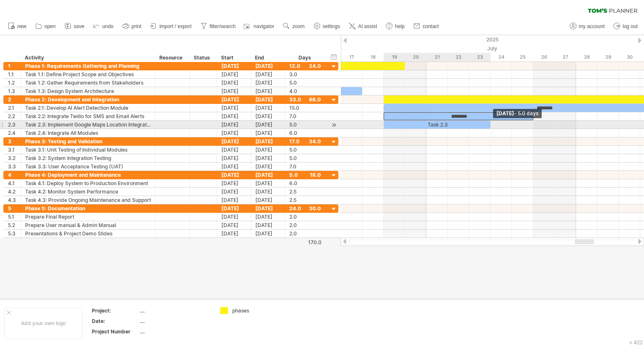
click at [490, 123] on span at bounding box center [490, 125] width 3 height 8
click at [496, 124] on div at bounding box center [492, 125] width 303 height 8
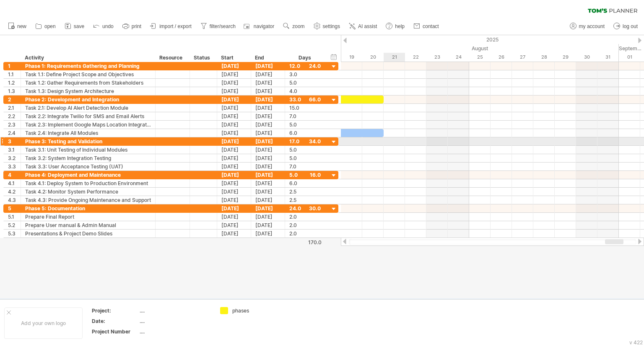
click at [387, 140] on div at bounding box center [492, 142] width 303 height 8
click at [239, 141] on div "[DATE]" at bounding box center [234, 142] width 34 height 8
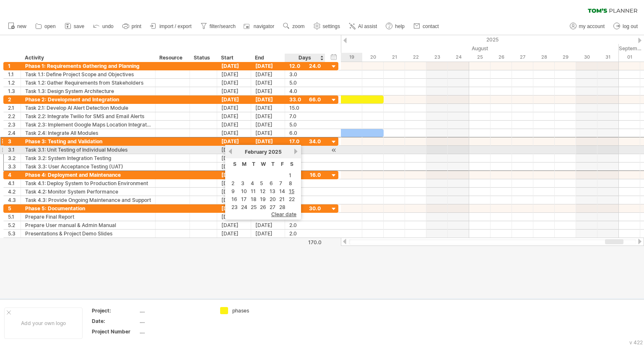
click at [294, 150] on link "next" at bounding box center [296, 151] width 6 height 6
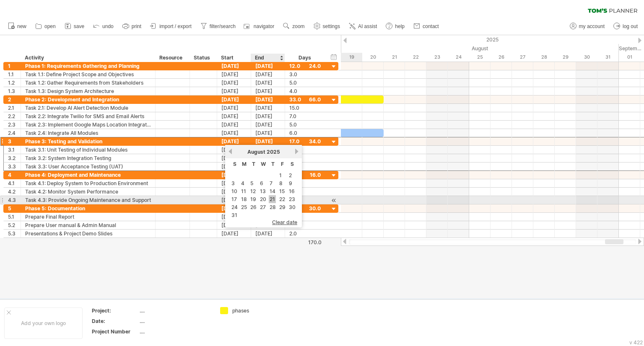
click at [271, 199] on link "21" at bounding box center [272, 199] width 7 height 8
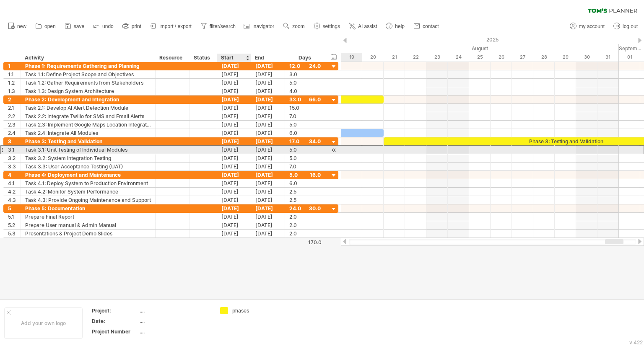
click at [232, 148] on div "[DATE]" at bounding box center [234, 150] width 34 height 8
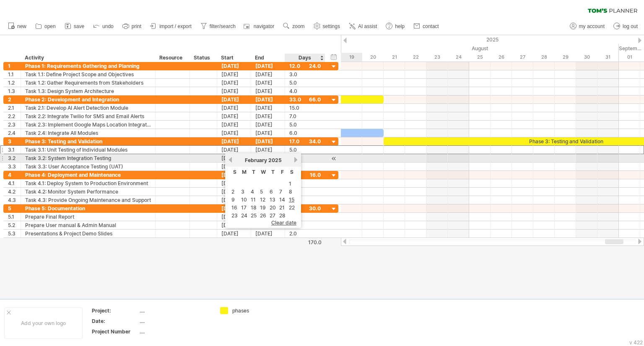
click at [293, 158] on link "next" at bounding box center [296, 160] width 6 height 6
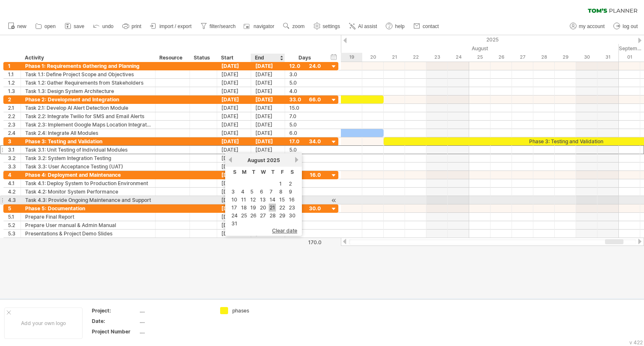
click at [272, 204] on link "21" at bounding box center [272, 208] width 7 height 8
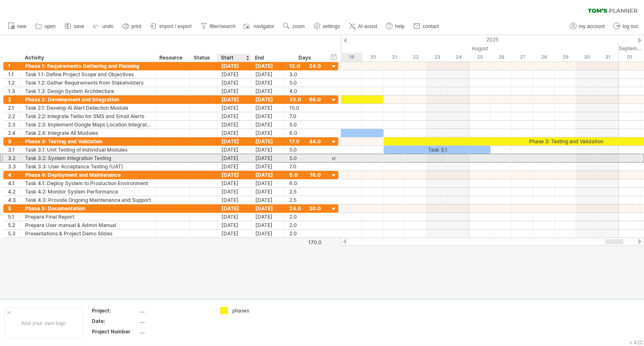
click at [242, 158] on div "[DATE]" at bounding box center [234, 158] width 34 height 8
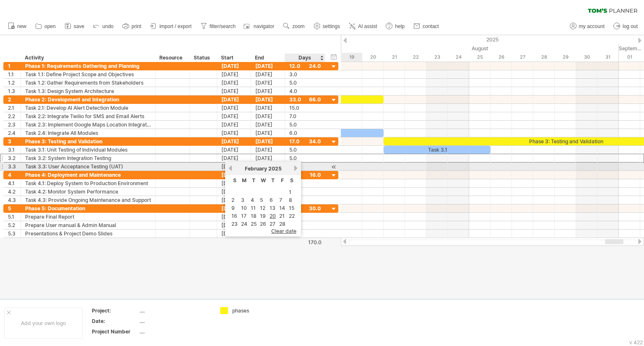
click at [295, 169] on link "next" at bounding box center [296, 168] width 6 height 6
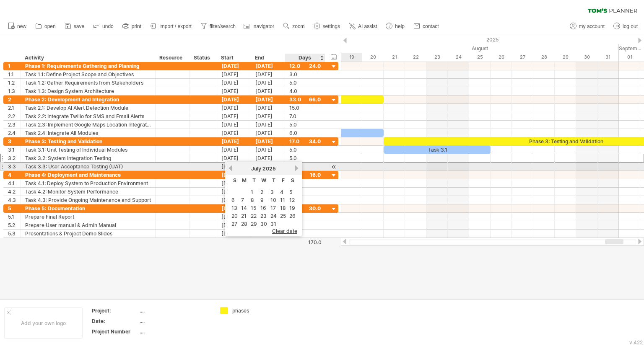
click at [295, 169] on link "next" at bounding box center [296, 168] width 6 height 6
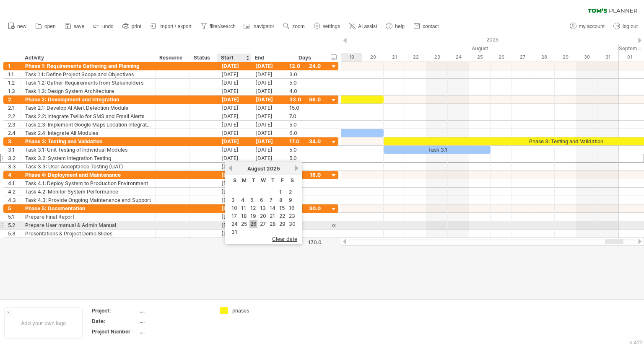
click at [253, 226] on link "26" at bounding box center [253, 224] width 8 height 8
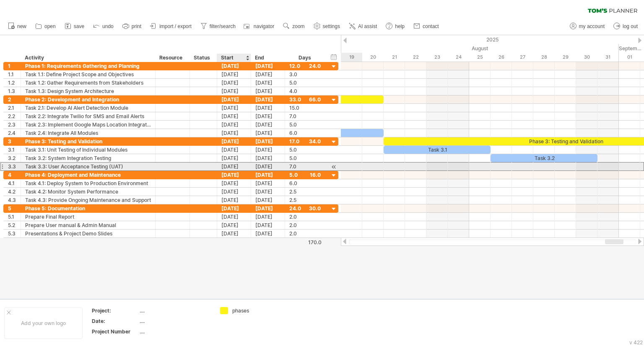
click at [236, 168] on div "[DATE]" at bounding box center [234, 167] width 34 height 8
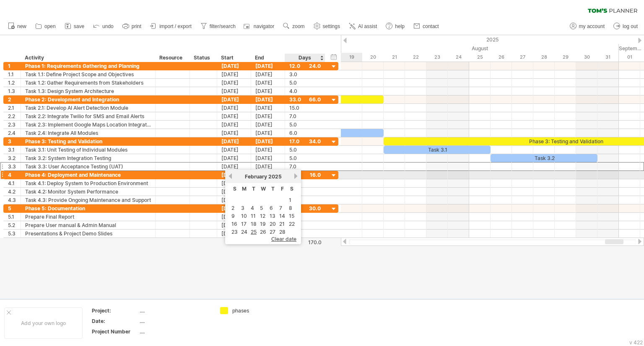
click at [294, 178] on link "next" at bounding box center [296, 176] width 6 height 6
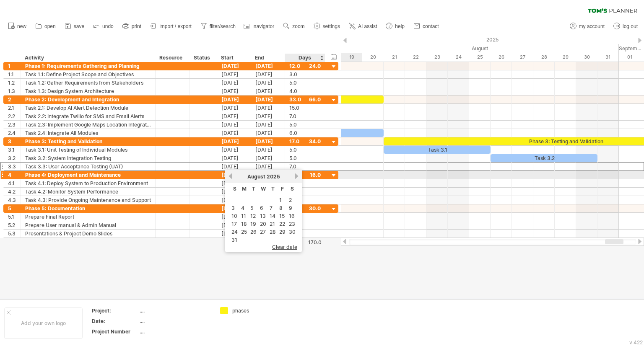
click at [294, 178] on link "next" at bounding box center [296, 176] width 6 height 6
click at [233, 177] on div "[DATE]" at bounding box center [263, 177] width 61 height 6
click at [231, 177] on link "previous" at bounding box center [230, 176] width 6 height 6
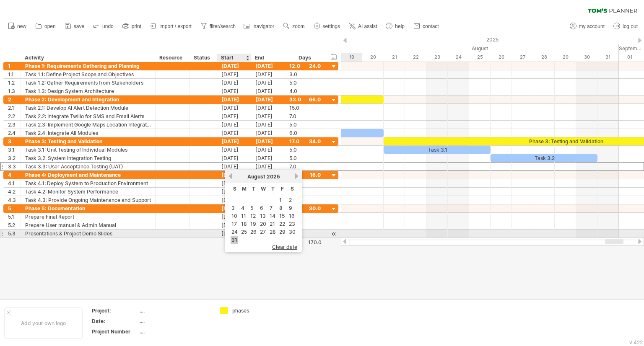
click at [234, 238] on link "31" at bounding box center [235, 240] width 8 height 8
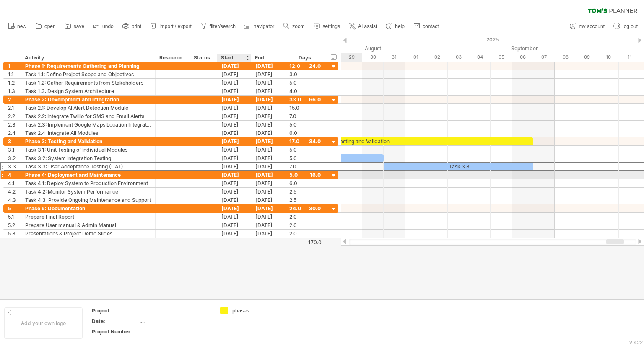
click at [242, 172] on div "[DATE]" at bounding box center [234, 175] width 34 height 8
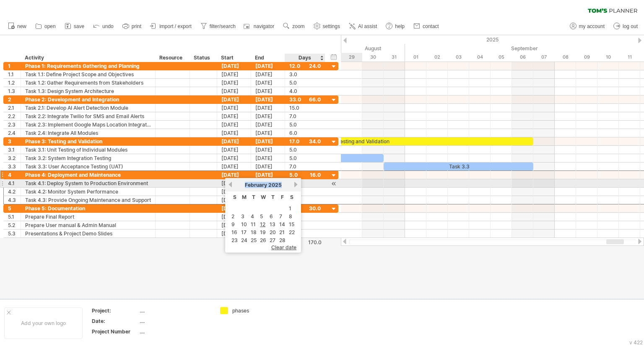
click at [293, 185] on div "previous next [DATE]" at bounding box center [263, 184] width 76 height 13
click at [293, 185] on link "next" at bounding box center [296, 185] width 6 height 6
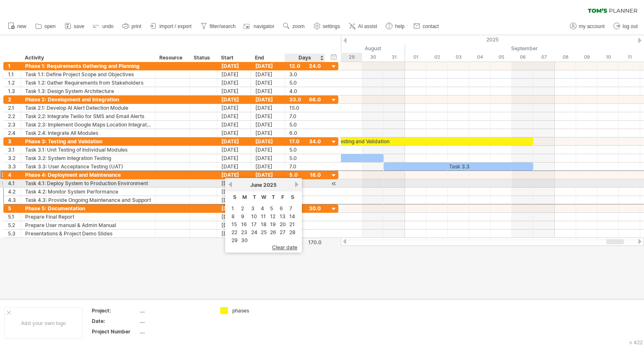
click at [293, 185] on link "next" at bounding box center [296, 185] width 6 height 6
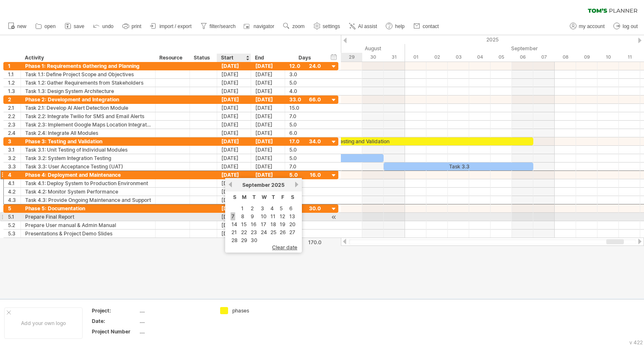
click at [234, 216] on link "7" at bounding box center [233, 217] width 5 height 8
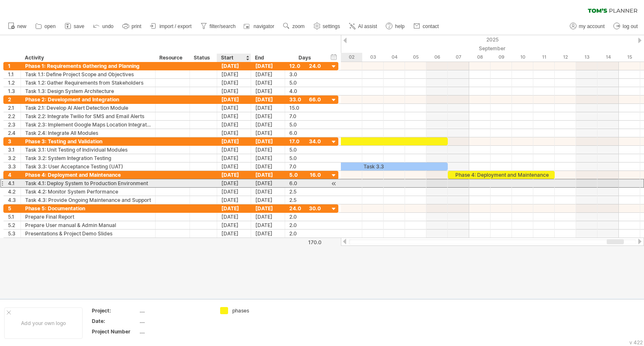
click at [245, 183] on div "[DATE]" at bounding box center [234, 183] width 34 height 8
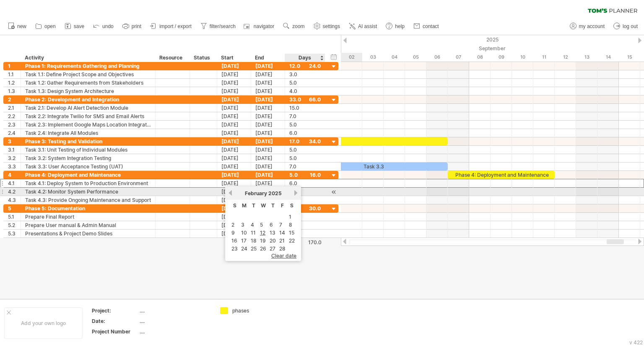
click at [294, 193] on link "next" at bounding box center [296, 193] width 6 height 6
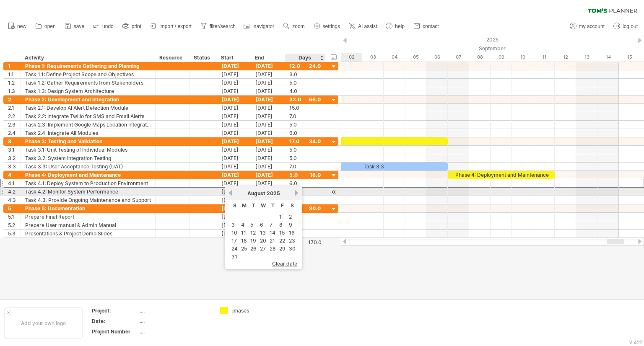
click at [294, 193] on link "next" at bounding box center [296, 193] width 6 height 6
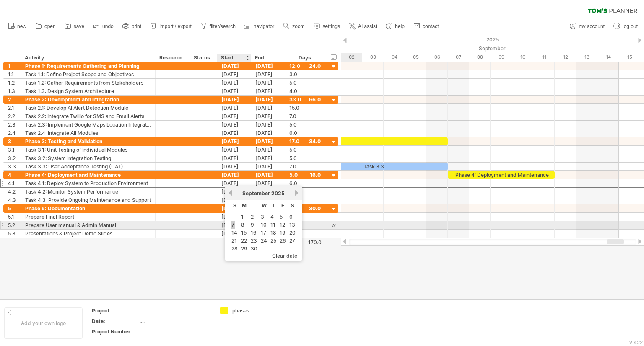
click at [233, 224] on link "7" at bounding box center [233, 225] width 5 height 8
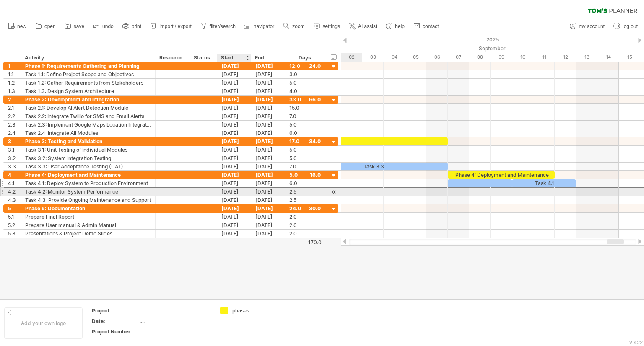
click at [244, 190] on div "[DATE]" at bounding box center [234, 192] width 34 height 8
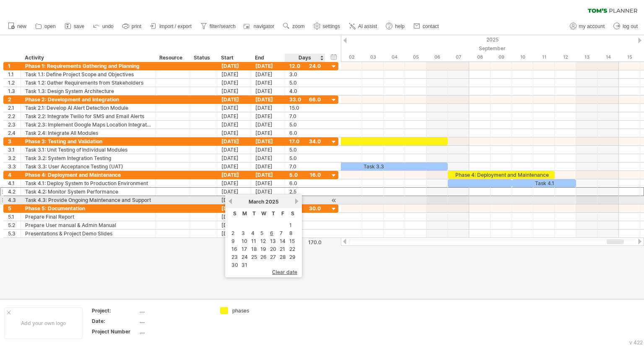
click at [294, 202] on link "next" at bounding box center [296, 201] width 6 height 6
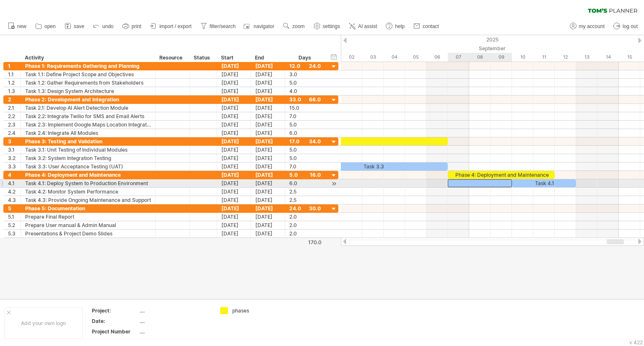
click at [498, 181] on div at bounding box center [480, 183] width 64 height 8
click at [501, 182] on div at bounding box center [480, 183] width 64 height 8
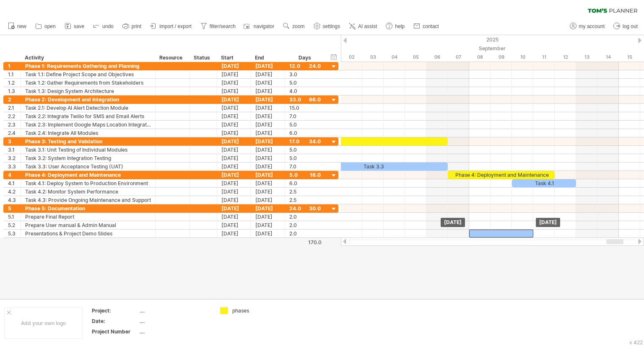
drag, startPoint x: 501, startPoint y: 182, endPoint x: 519, endPoint y: 254, distance: 74.1
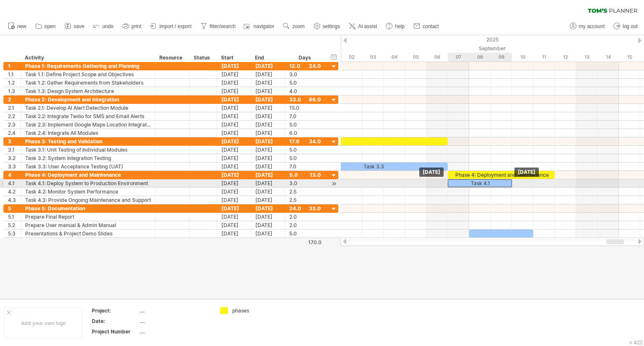
drag, startPoint x: 545, startPoint y: 183, endPoint x: 481, endPoint y: 184, distance: 64.2
click at [481, 184] on div "Task 4.1" at bounding box center [480, 183] width 64 height 8
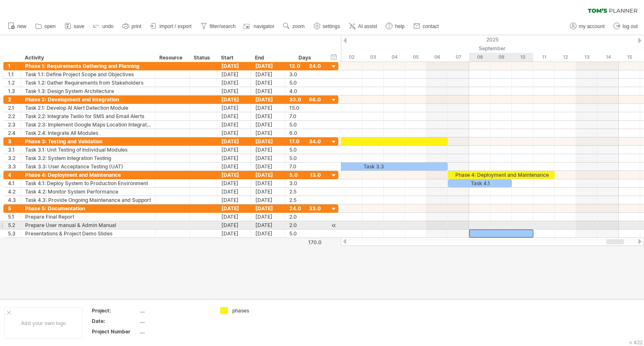
click at [491, 230] on div at bounding box center [501, 234] width 64 height 8
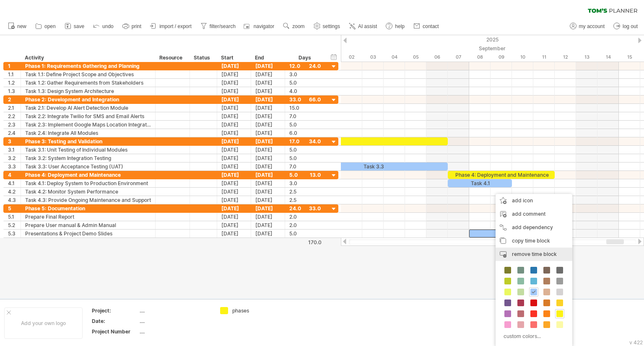
click at [523, 249] on div "remove time block remove selected items" at bounding box center [534, 254] width 77 height 13
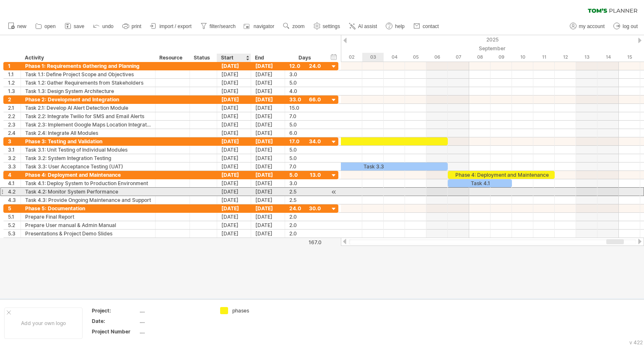
click at [227, 191] on div "[DATE]" at bounding box center [234, 192] width 34 height 8
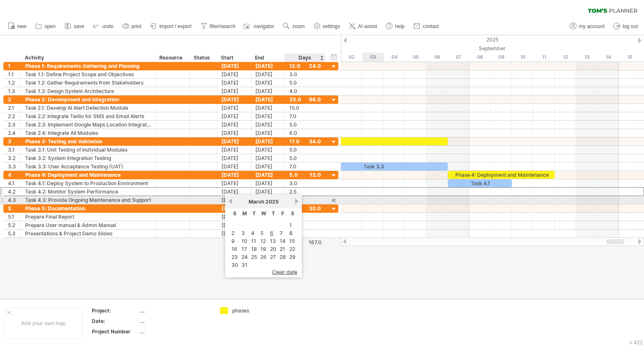
click at [293, 200] on link "next" at bounding box center [296, 201] width 6 height 6
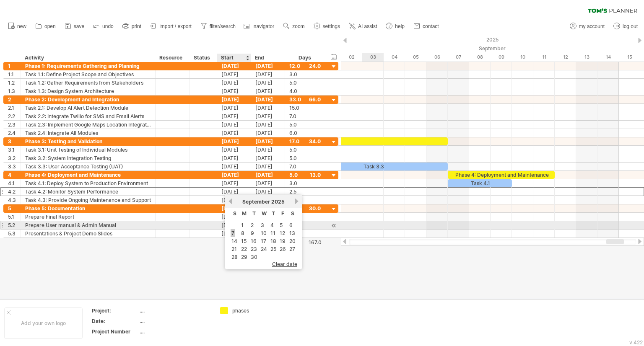
click at [232, 229] on link "7" at bounding box center [233, 233] width 5 height 8
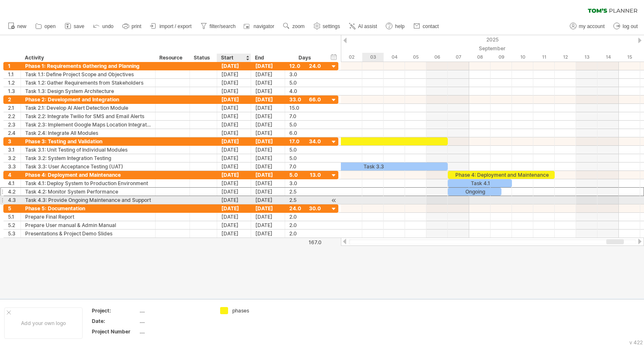
click at [238, 200] on div "[DATE]" at bounding box center [234, 200] width 34 height 8
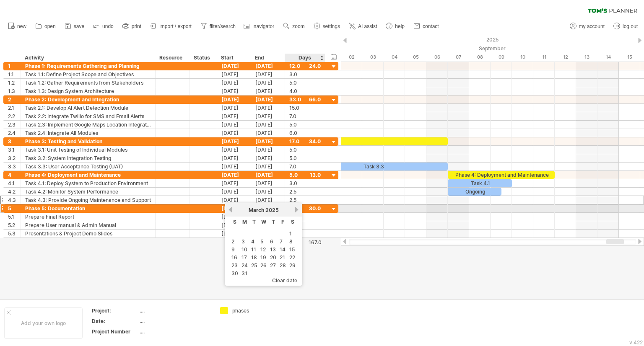
click at [296, 208] on link "next" at bounding box center [296, 210] width 6 height 6
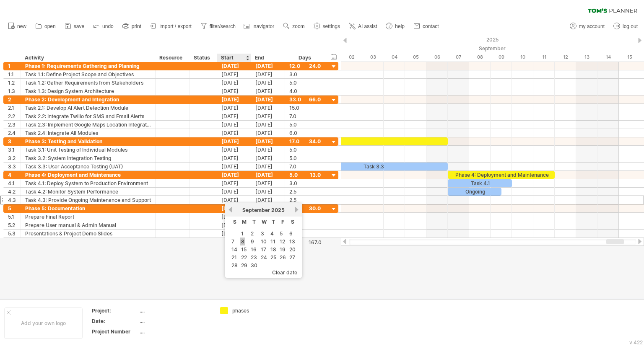
click at [241, 240] on link "8" at bounding box center [242, 242] width 5 height 8
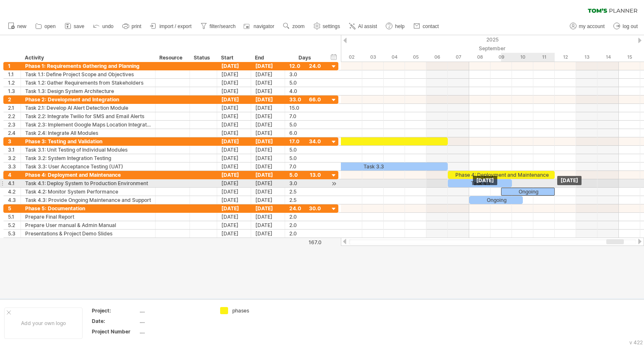
drag, startPoint x: 491, startPoint y: 188, endPoint x: 542, endPoint y: 187, distance: 51.6
click at [542, 188] on div "Ongoing" at bounding box center [528, 192] width 54 height 8
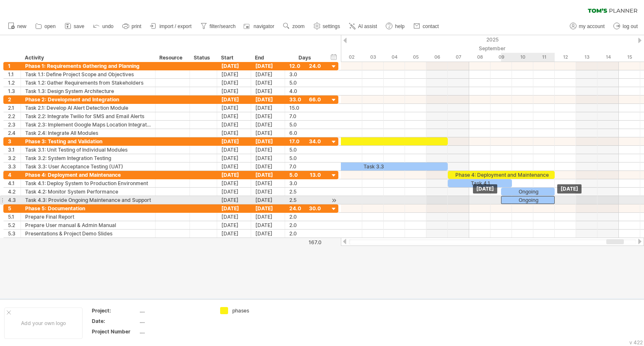
drag, startPoint x: 510, startPoint y: 197, endPoint x: 541, endPoint y: 198, distance: 30.6
click at [541, 198] on div "Ongoing" at bounding box center [528, 200] width 54 height 8
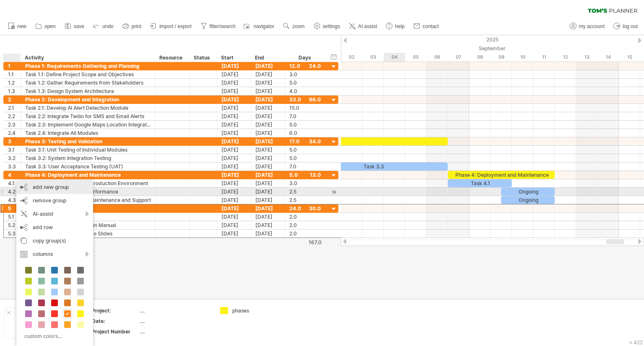
click at [30, 192] on div "add new group" at bounding box center [54, 187] width 77 height 13
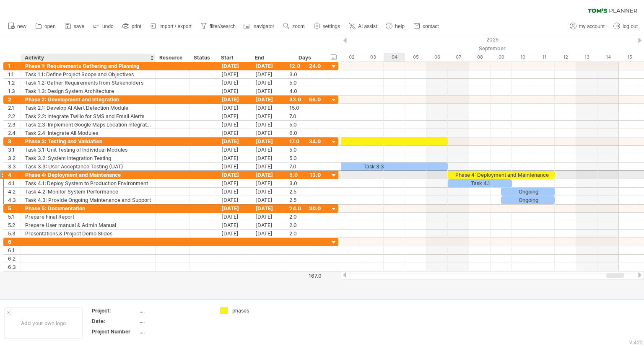
click at [122, 173] on div "Phase 4: Deployment and Maintenance" at bounding box center [88, 175] width 126 height 8
drag, startPoint x: 122, startPoint y: 173, endPoint x: 90, endPoint y: 174, distance: 32.3
click at [90, 174] on input "**********" at bounding box center [88, 175] width 126 height 8
type input "**********"
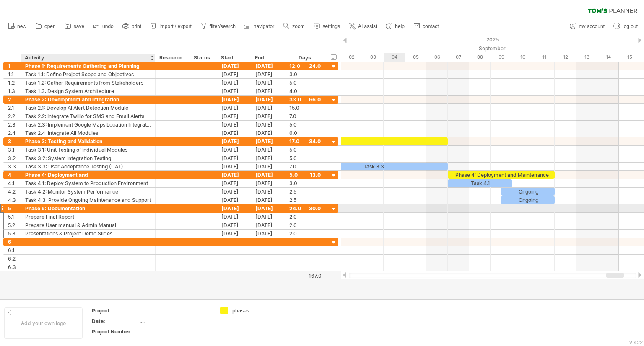
click at [92, 205] on div "Phase 5: Documentation" at bounding box center [88, 209] width 126 height 8
paste input "**********"
click at [85, 207] on input "**********" at bounding box center [88, 209] width 126 height 8
drag, startPoint x: 85, startPoint y: 207, endPoint x: 57, endPoint y: 208, distance: 28.1
click at [57, 208] on input "**********" at bounding box center [88, 209] width 126 height 8
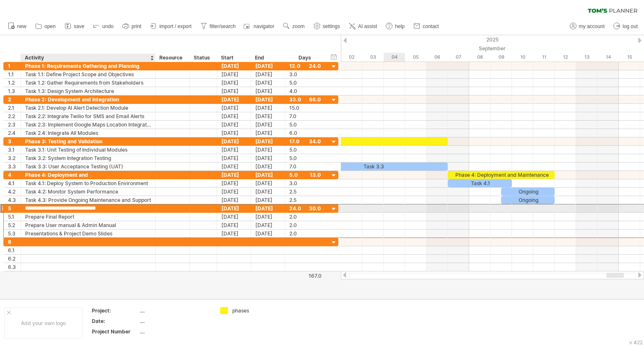
type input "**********"
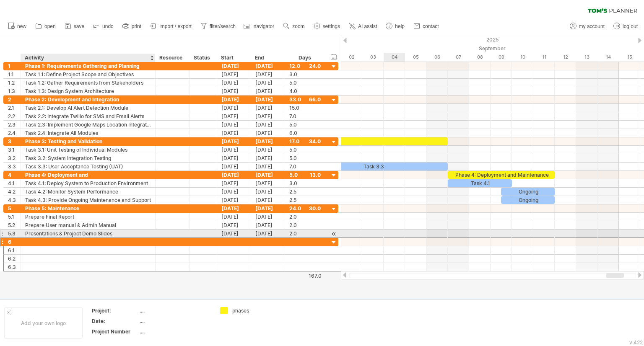
click at [50, 238] on div at bounding box center [88, 242] width 126 height 8
paste input "**********"
type input "**********"
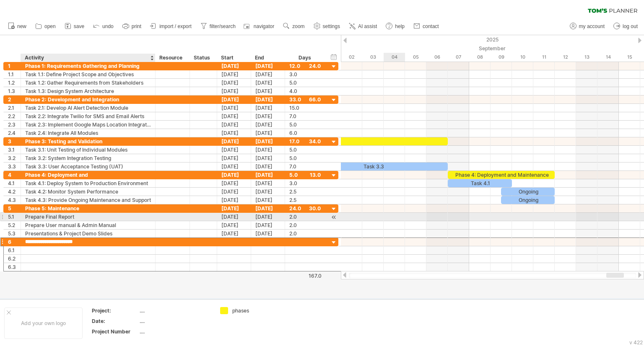
click at [82, 218] on div "Prepare Final Report" at bounding box center [88, 217] width 126 height 8
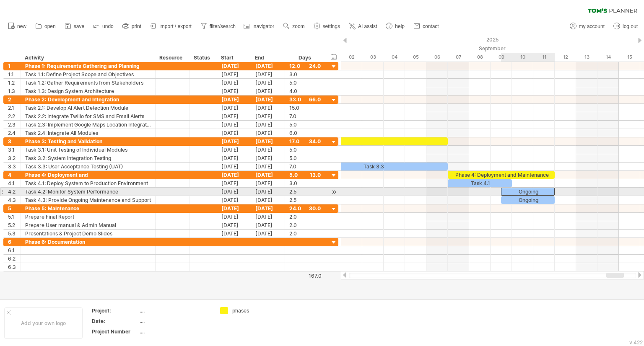
click at [533, 191] on div "Ongoing" at bounding box center [528, 192] width 54 height 8
click at [119, 190] on div "Task 4.2: Monitor System Performance" at bounding box center [88, 192] width 126 height 8
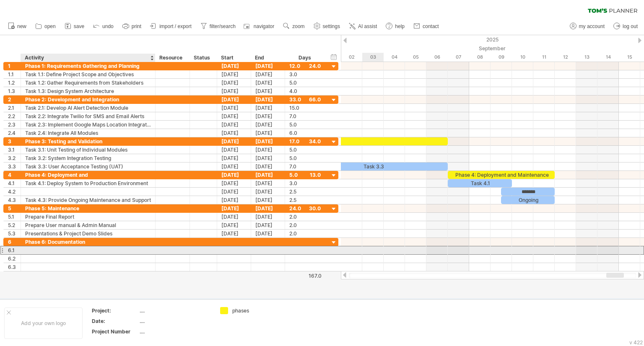
click at [61, 249] on div at bounding box center [88, 251] width 126 height 8
paste input "**********"
click at [45, 249] on input "**********" at bounding box center [88, 251] width 126 height 8
type input "**********"
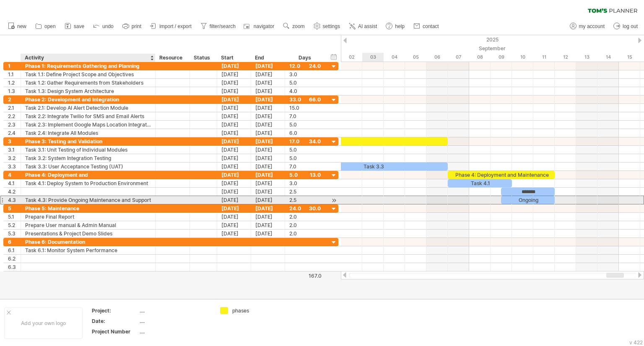
click at [57, 197] on div "Task 4.3: Provide Ongoing Maintenance and Support" at bounding box center [88, 200] width 126 height 8
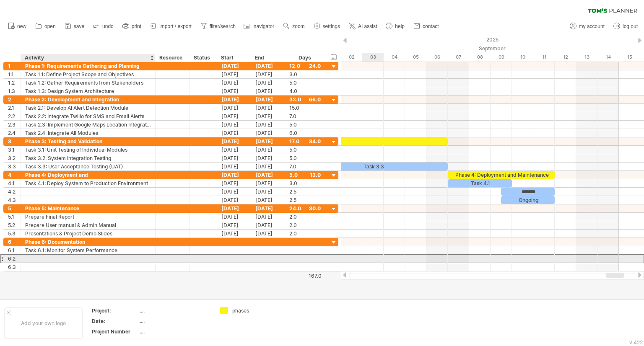
click at [49, 258] on div at bounding box center [88, 259] width 126 height 8
paste input "**********"
type input "**********"
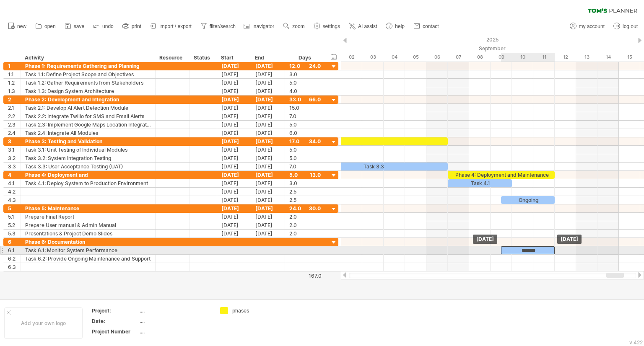
drag, startPoint x: 530, startPoint y: 193, endPoint x: 529, endPoint y: 249, distance: 56.2
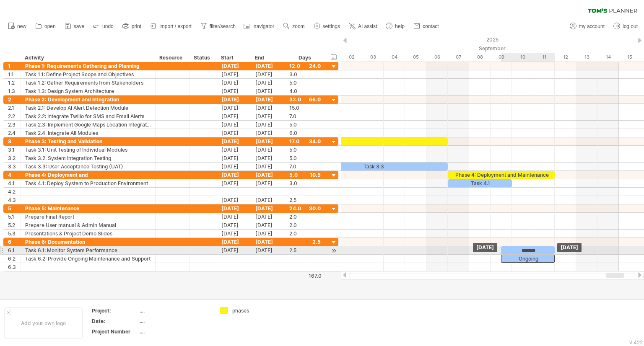
drag, startPoint x: 535, startPoint y: 195, endPoint x: 532, endPoint y: 252, distance: 57.1
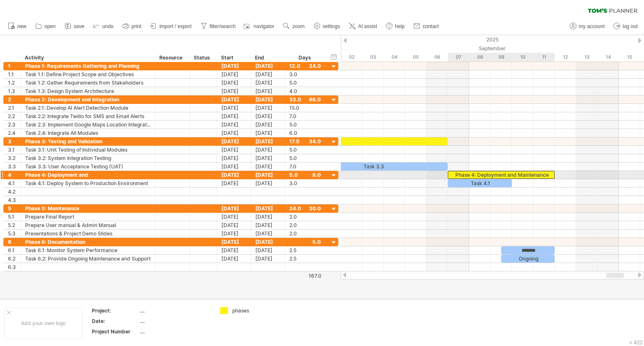
click at [543, 172] on div "Phase 4: Deployment and Maintenance" at bounding box center [501, 175] width 107 height 8
drag, startPoint x: 553, startPoint y: 173, endPoint x: 510, endPoint y: 173, distance: 43.6
click at [510, 173] on span at bounding box center [511, 175] width 3 height 8
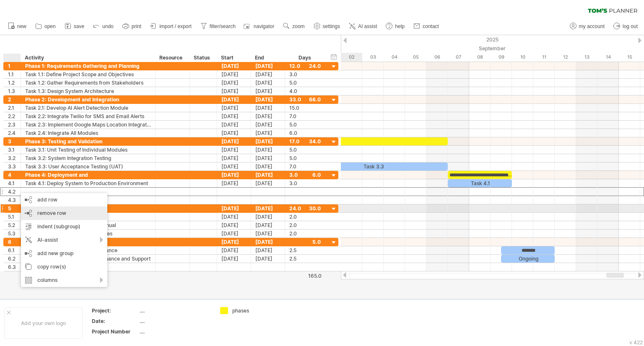
click at [44, 210] on span "remove row" at bounding box center [51, 213] width 29 height 6
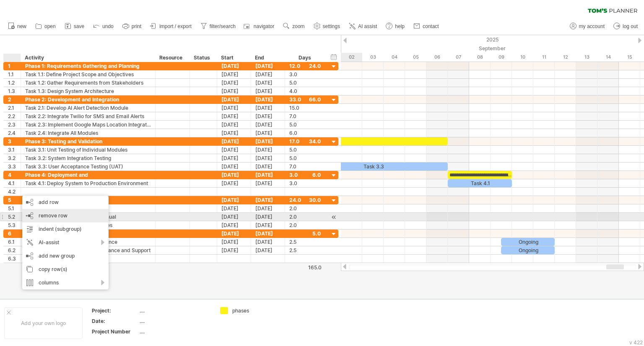
click at [43, 214] on span "remove row" at bounding box center [53, 216] width 29 height 6
click at [60, 215] on span "remove row" at bounding box center [50, 214] width 29 height 6
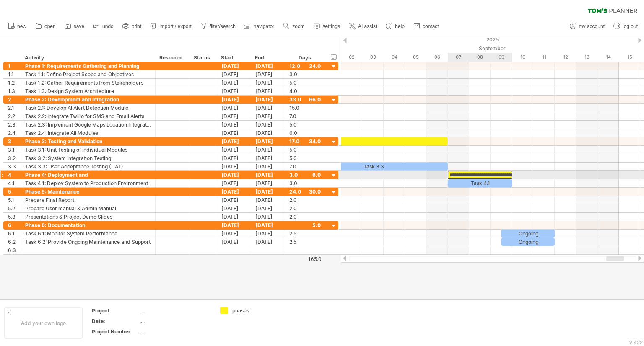
click at [496, 175] on div "**********" at bounding box center [480, 175] width 64 height 8
drag, startPoint x: 513, startPoint y: 175, endPoint x: 539, endPoint y: 176, distance: 26.0
click at [539, 176] on div "**********" at bounding box center [492, 158] width 303 height 193
click at [525, 173] on div "**********" at bounding box center [491, 175] width 86 height 8
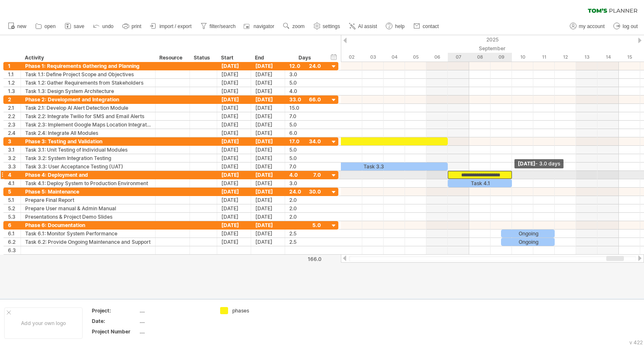
drag, startPoint x: 532, startPoint y: 173, endPoint x: 511, endPoint y: 175, distance: 20.7
click at [511, 175] on span at bounding box center [511, 175] width 3 height 8
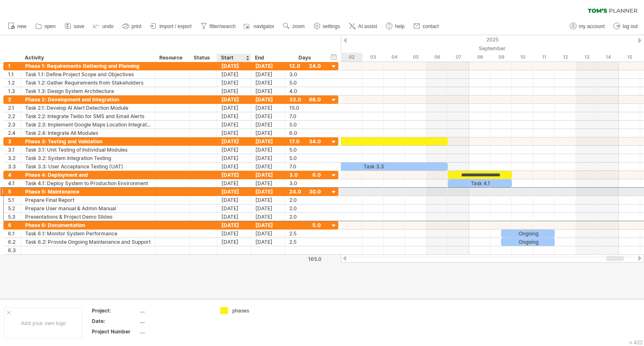
click at [232, 191] on div "[DATE]" at bounding box center [234, 192] width 34 height 8
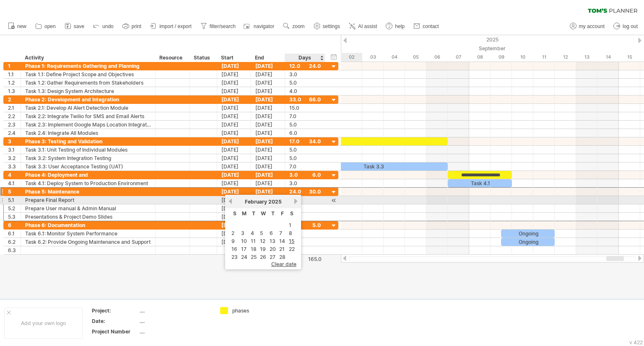
click at [293, 203] on link "next" at bounding box center [296, 201] width 6 height 6
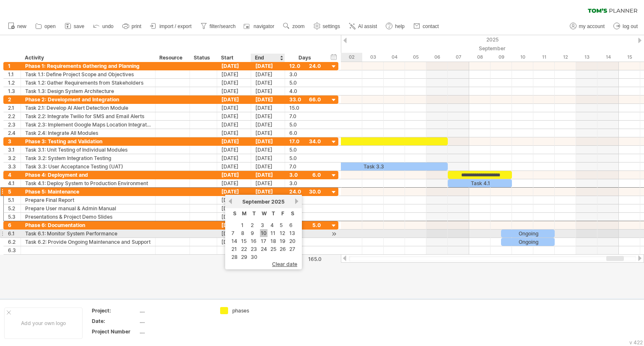
click at [261, 232] on link "10" at bounding box center [264, 233] width 8 height 8
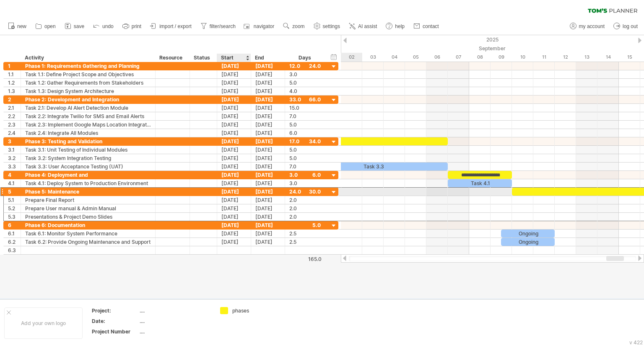
click at [238, 190] on div "[DATE]" at bounding box center [234, 192] width 34 height 8
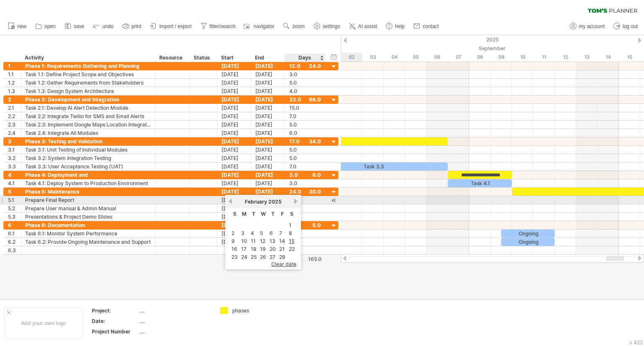
click at [293, 202] on link "next" at bounding box center [296, 201] width 6 height 6
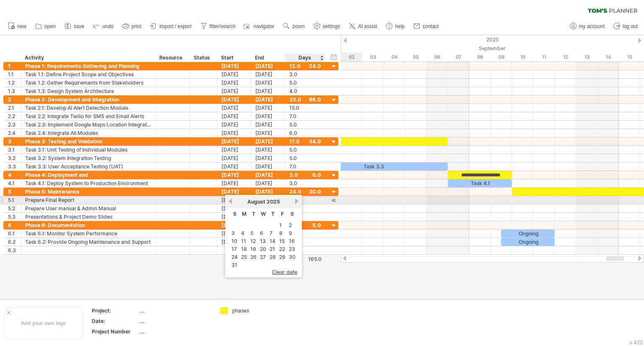
click at [293, 202] on link "next" at bounding box center [296, 201] width 6 height 6
click at [231, 202] on link "previous" at bounding box center [230, 201] width 6 height 6
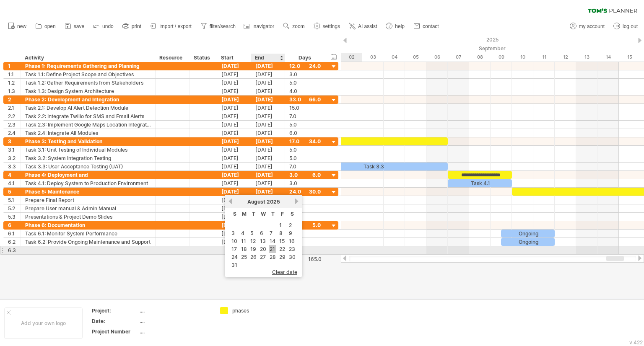
click at [270, 249] on link "21" at bounding box center [272, 249] width 7 height 8
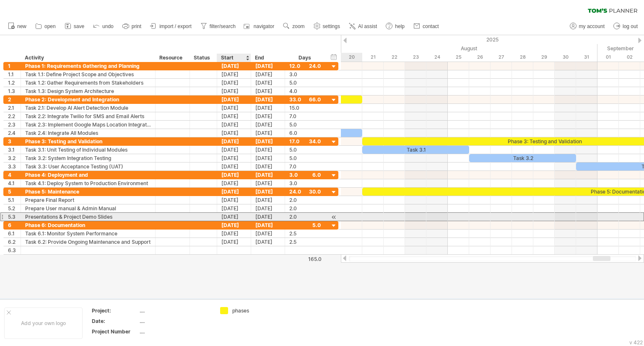
click at [234, 215] on div "[DATE]" at bounding box center [234, 217] width 34 height 8
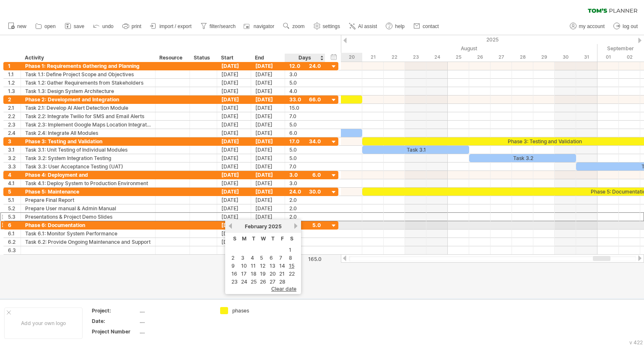
click at [296, 229] on link "next" at bounding box center [296, 226] width 6 height 6
click at [292, 223] on div "[DATE]" at bounding box center [263, 226] width 61 height 6
click at [293, 227] on link "next" at bounding box center [296, 226] width 6 height 6
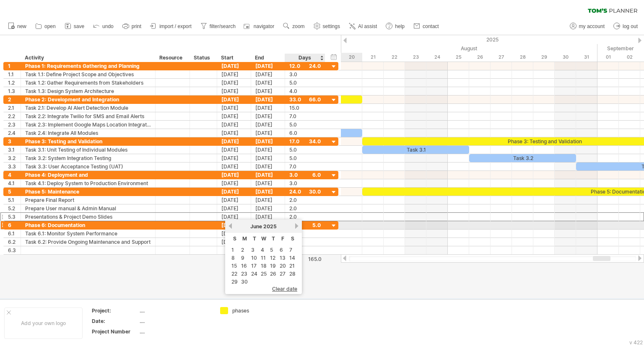
click at [293, 227] on link "next" at bounding box center [296, 226] width 6 height 6
click at [231, 228] on link "previous" at bounding box center [230, 226] width 6 height 6
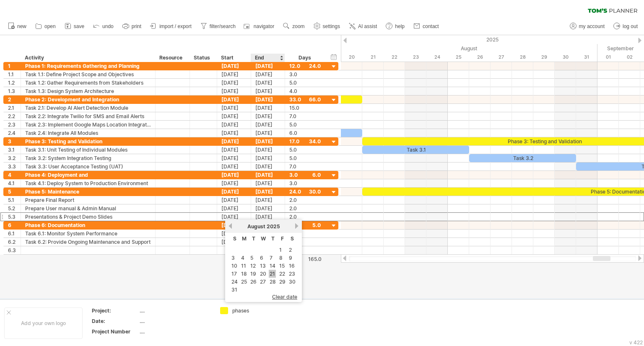
click at [270, 275] on link "21" at bounding box center [272, 274] width 7 height 8
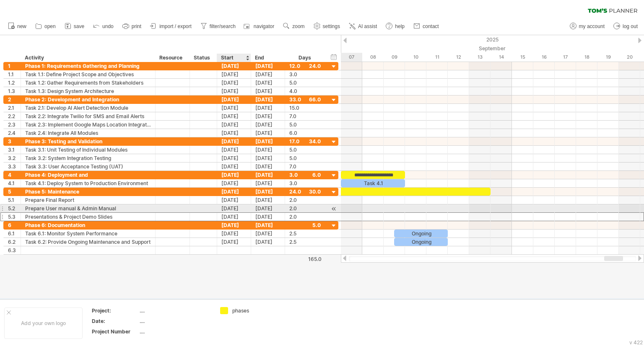
click at [236, 209] on div "[DATE]" at bounding box center [234, 209] width 34 height 8
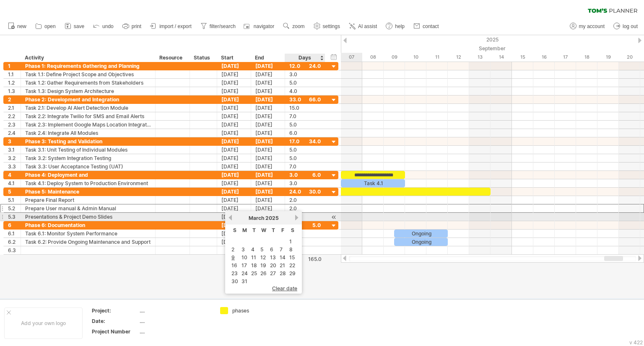
click at [293, 220] on link "next" at bounding box center [296, 218] width 6 height 6
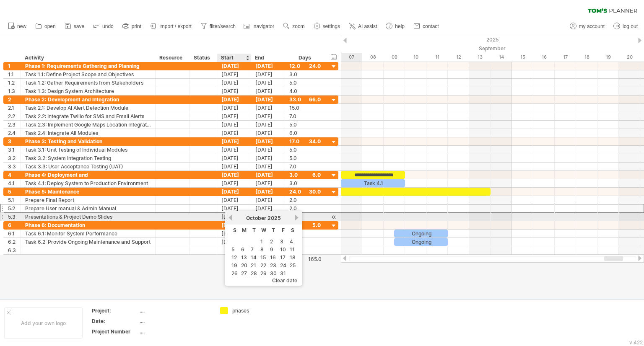
click at [231, 220] on link "previous" at bounding box center [230, 218] width 6 height 6
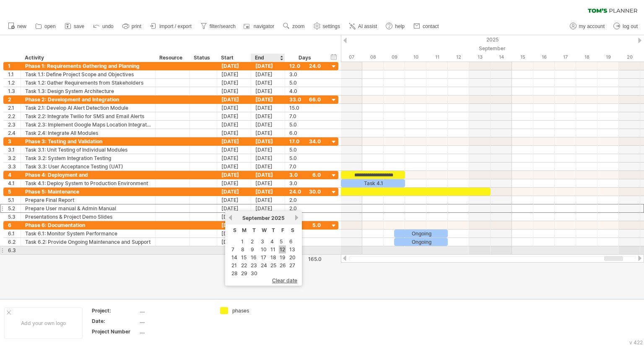
click at [282, 249] on link "12" at bounding box center [282, 250] width 7 height 8
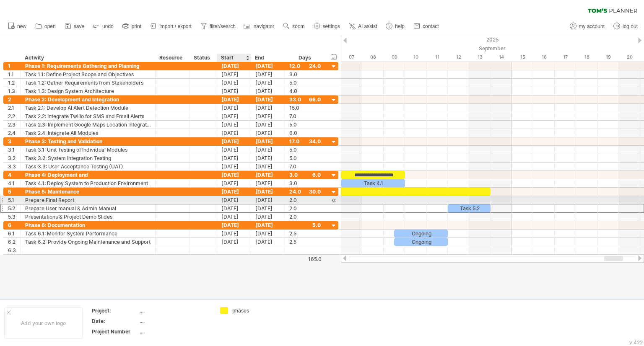
click at [236, 199] on div "[DATE]" at bounding box center [234, 200] width 34 height 8
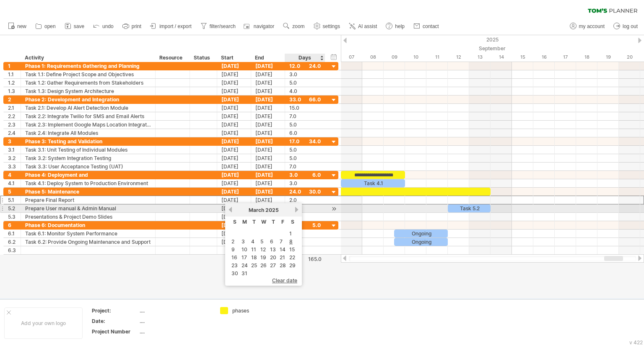
click at [295, 208] on link "next" at bounding box center [296, 210] width 6 height 6
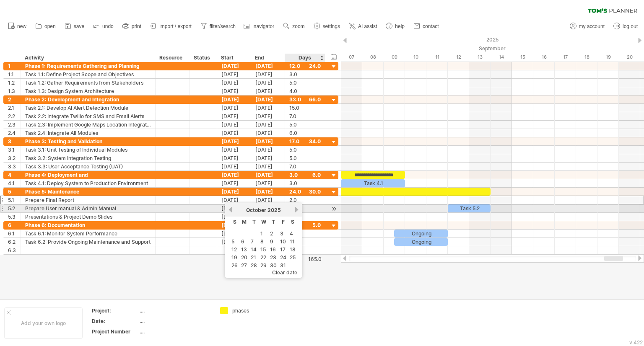
click at [295, 208] on link "next" at bounding box center [296, 210] width 6 height 6
click at [231, 212] on link "previous" at bounding box center [230, 210] width 6 height 6
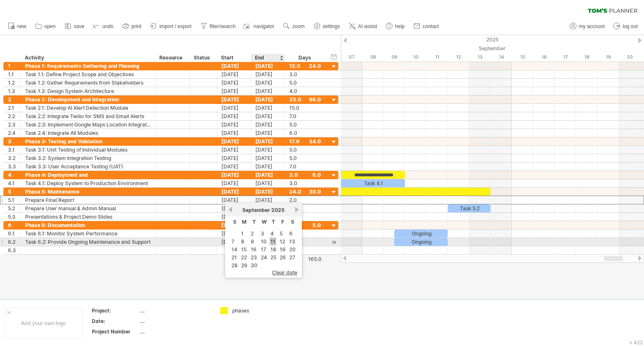
click at [271, 239] on link "11" at bounding box center [273, 242] width 7 height 8
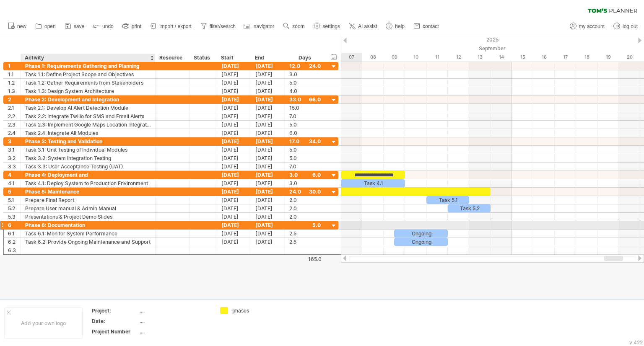
click at [45, 224] on div "Phase 6: Documentation" at bounding box center [88, 225] width 126 height 8
type input "**********"
click at [44, 191] on div "Phase 5: Maintenance" at bounding box center [88, 192] width 126 height 8
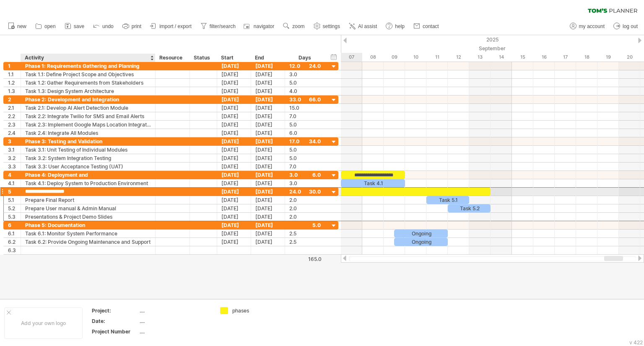
type input "**********"
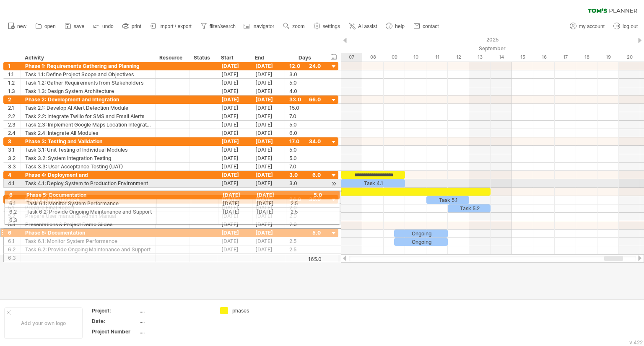
drag, startPoint x: 2, startPoint y: 223, endPoint x: 0, endPoint y: 193, distance: 30.7
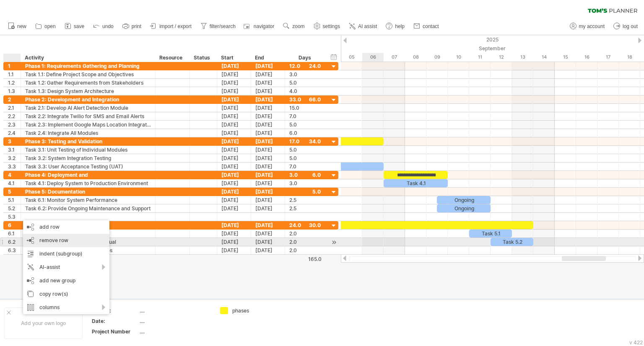
click at [44, 239] on span "remove row" at bounding box center [53, 240] width 29 height 6
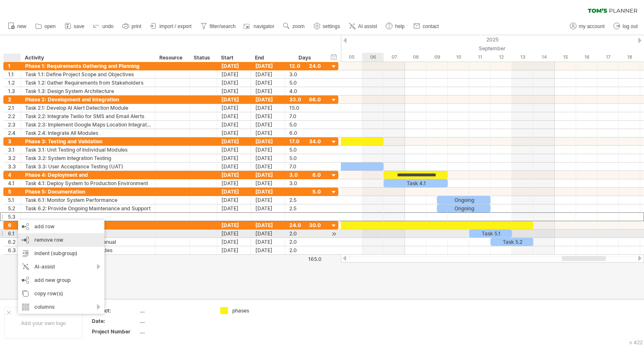
click at [36, 236] on div "remove row remove selected rows" at bounding box center [61, 240] width 86 height 13
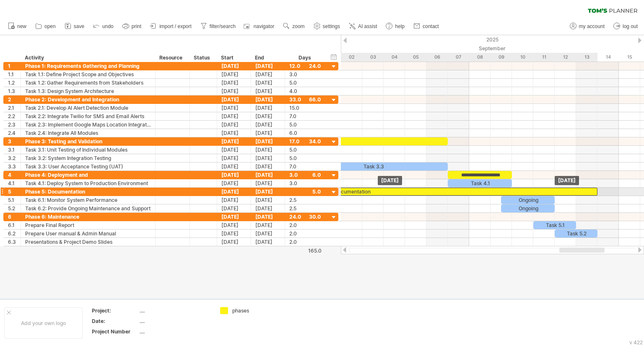
drag, startPoint x: 560, startPoint y: 214, endPoint x: 560, endPoint y: 190, distance: 23.9
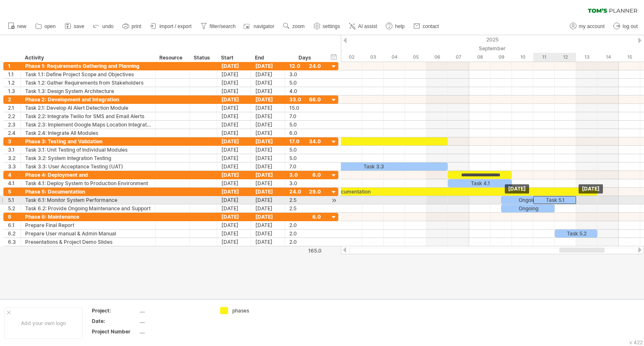
drag, startPoint x: 558, startPoint y: 224, endPoint x: 557, endPoint y: 202, distance: 22.7
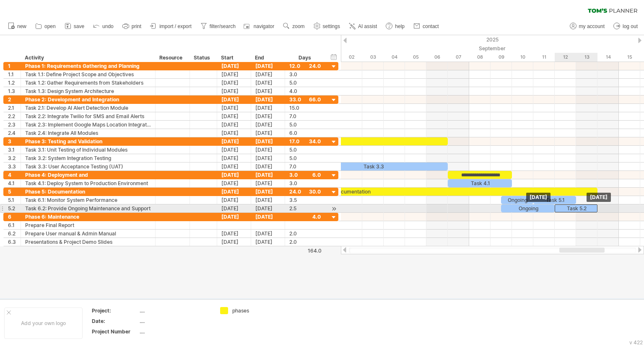
drag, startPoint x: 571, startPoint y: 232, endPoint x: 569, endPoint y: 209, distance: 23.2
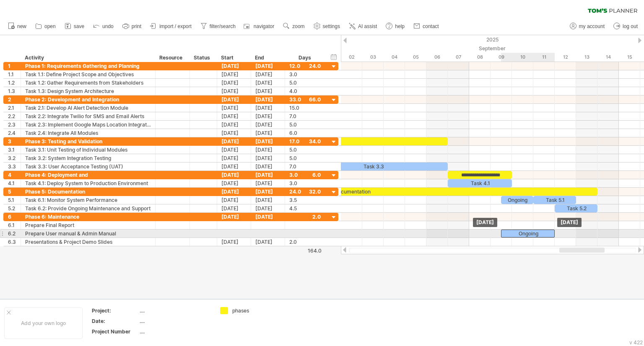
drag, startPoint x: 541, startPoint y: 205, endPoint x: 540, endPoint y: 230, distance: 25.2
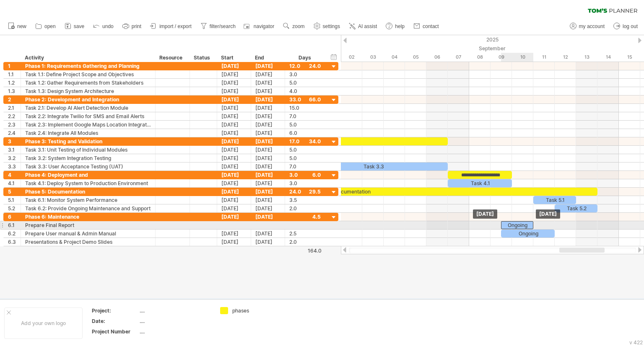
drag, startPoint x: 520, startPoint y: 198, endPoint x: 520, endPoint y: 222, distance: 23.5
click at [520, 222] on div "Ongoing" at bounding box center [517, 225] width 32 height 8
drag, startPoint x: 533, startPoint y: 223, endPoint x: 551, endPoint y: 224, distance: 17.6
click at [551, 224] on div "*******" at bounding box center [528, 225] width 54 height 8
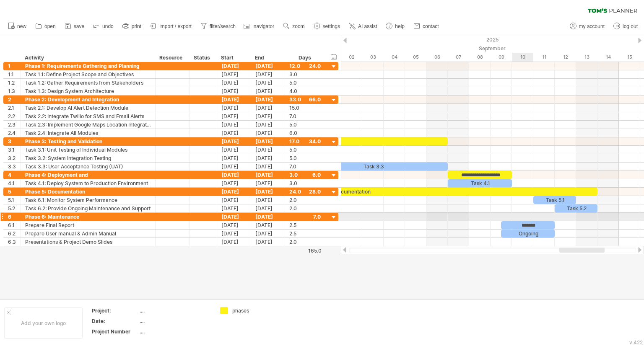
click at [517, 214] on div at bounding box center [492, 217] width 303 height 8
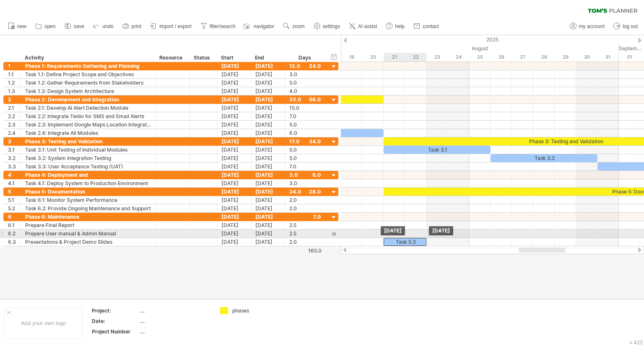
click at [408, 234] on div "**********" at bounding box center [492, 154] width 303 height 184
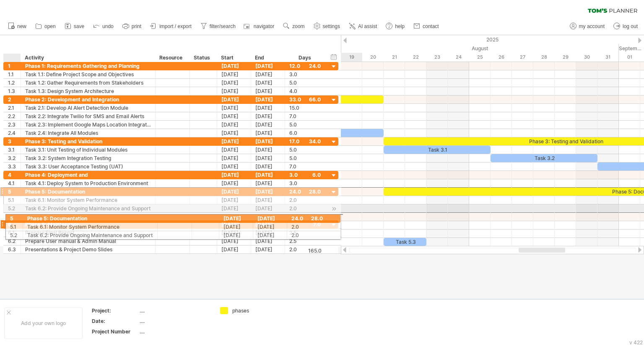
drag, startPoint x: 16, startPoint y: 190, endPoint x: 15, endPoint y: 218, distance: 27.3
click at [15, 218] on div "**********" at bounding box center [170, 158] width 335 height 192
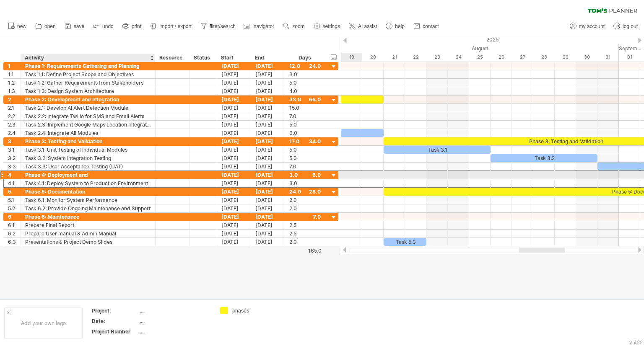
click at [89, 171] on div "Phase 4: Deployment and" at bounding box center [88, 175] width 126 height 8
type input "**********"
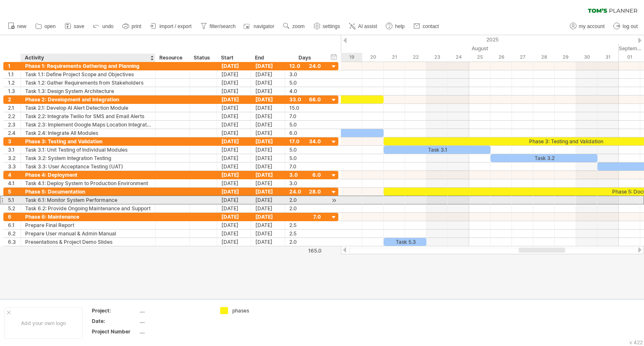
click at [33, 200] on div "Task 6.1: Monitor System Performance" at bounding box center [88, 200] width 126 height 8
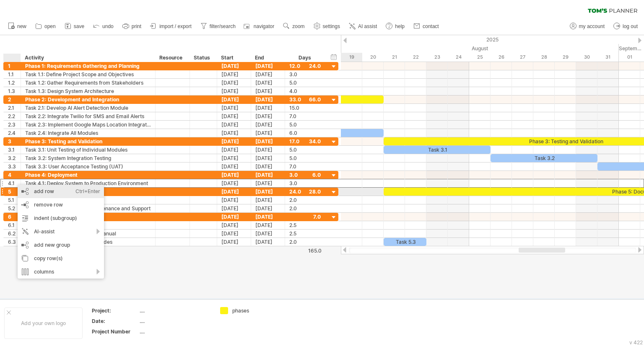
click at [35, 192] on div "add row Ctrl+Enter Cmd+Enter" at bounding box center [61, 191] width 86 height 13
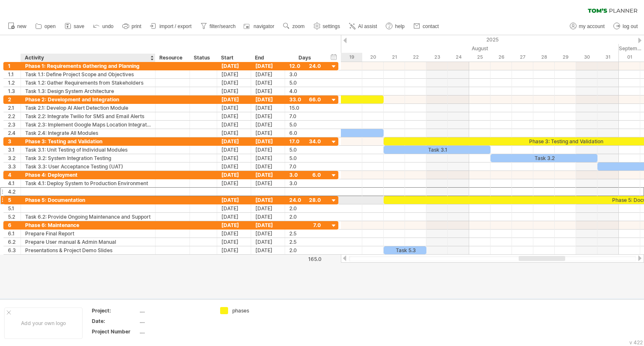
click at [40, 192] on div at bounding box center [88, 192] width 126 height 8
paste input "**********"
click at [44, 192] on input "**********" at bounding box center [88, 192] width 126 height 8
click at [41, 191] on div "Task 4: Monitor System Performance" at bounding box center [88, 192] width 126 height 8
type input "**********"
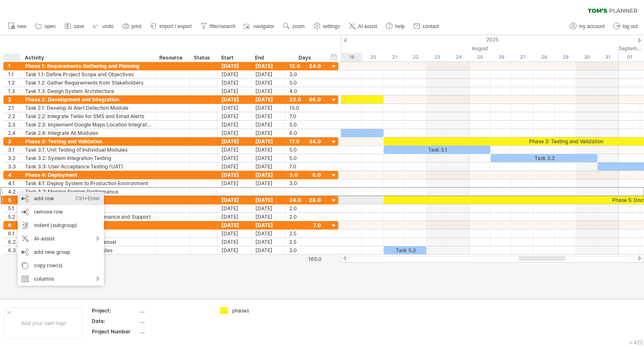
click at [51, 204] on div "add row Ctrl+Enter Cmd+Enter" at bounding box center [61, 198] width 86 height 13
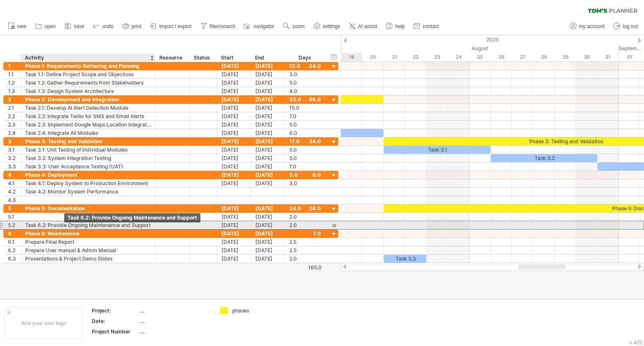
click at [66, 223] on div "Task 6.2: Provide Ongoing Maintenance and Support" at bounding box center [88, 225] width 126 height 8
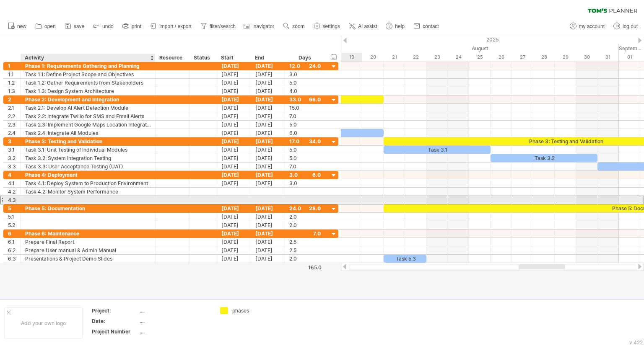
click at [48, 197] on div at bounding box center [88, 200] width 126 height 8
paste input "**********"
click at [42, 198] on input "**********" at bounding box center [88, 200] width 126 height 8
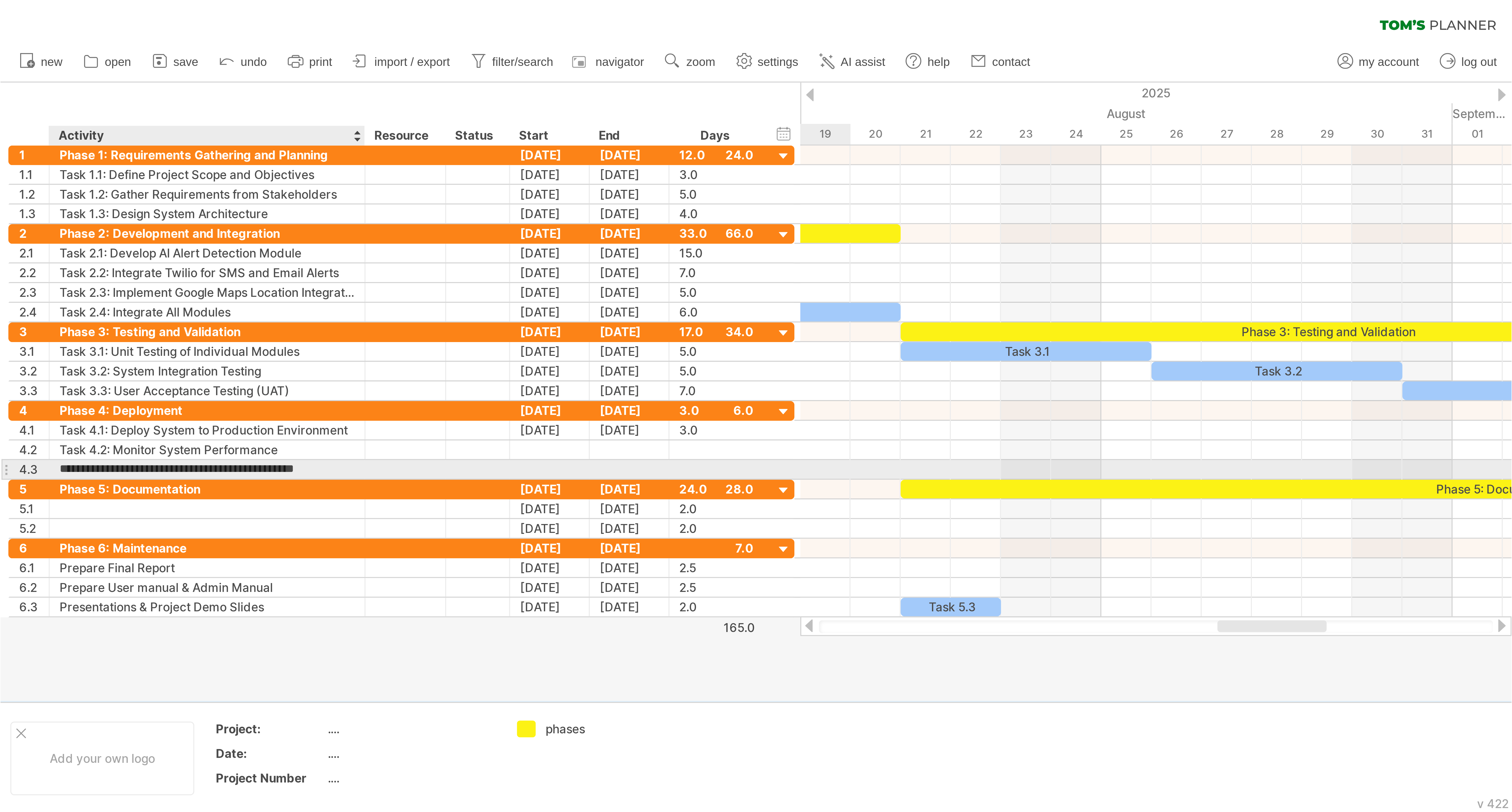
scroll to position [0, 0]
type input "**********"
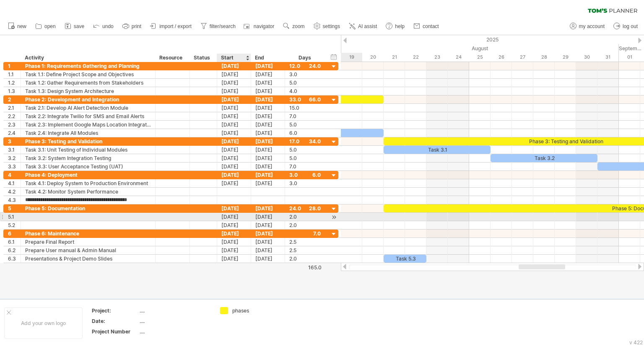
click at [241, 216] on div "[DATE]" at bounding box center [234, 217] width 34 height 8
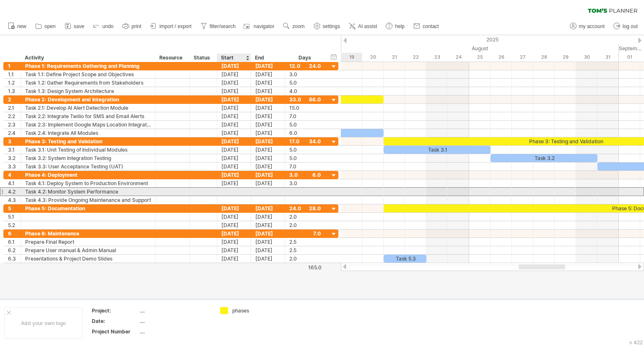
click at [238, 192] on div at bounding box center [234, 192] width 34 height 8
click at [233, 196] on div at bounding box center [234, 200] width 34 height 8
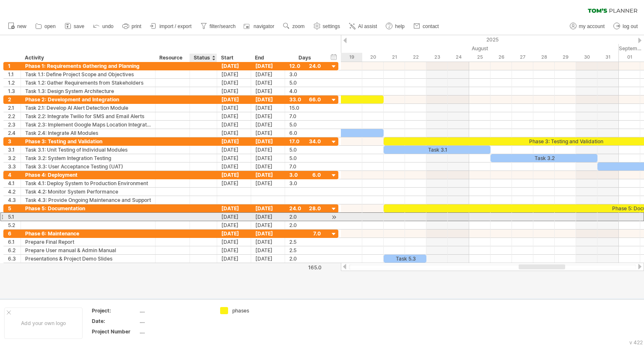
click at [220, 216] on div "[DATE]" at bounding box center [234, 217] width 34 height 8
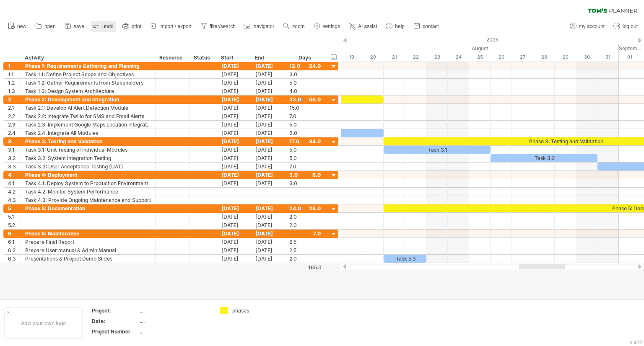
click at [108, 24] on span "undo" at bounding box center [107, 26] width 11 height 6
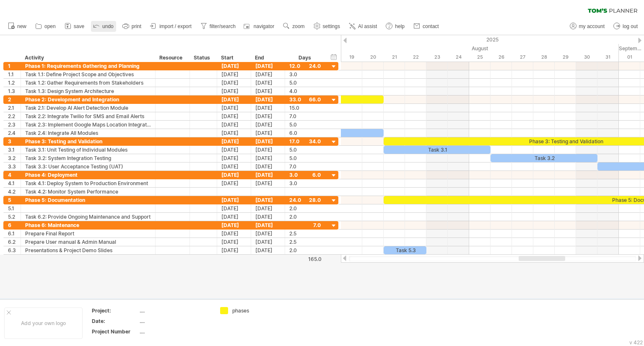
click at [108, 24] on span "undo" at bounding box center [107, 26] width 11 height 6
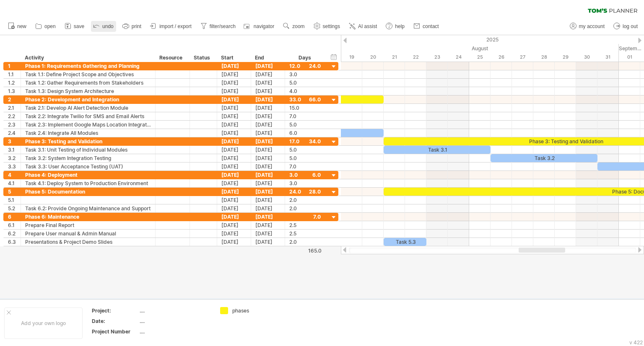
click at [108, 24] on span "undo" at bounding box center [107, 26] width 11 height 6
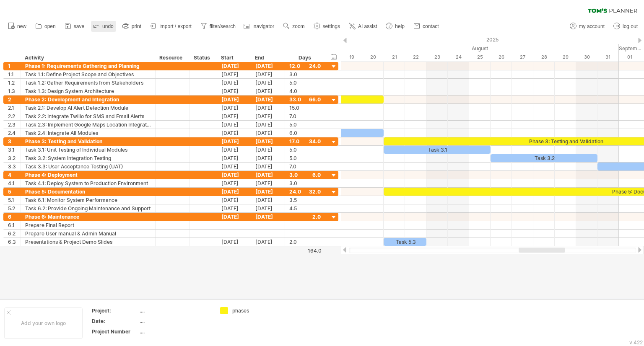
click at [108, 24] on span "undo" at bounding box center [107, 26] width 11 height 6
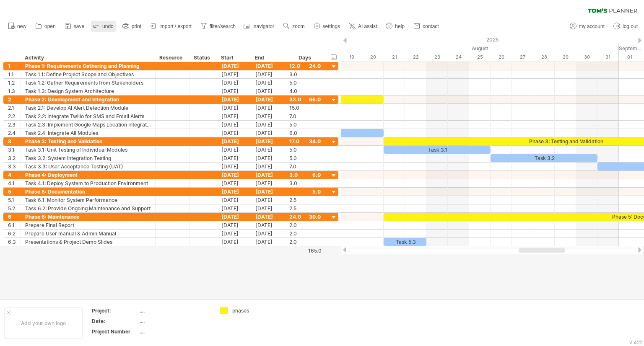
click at [108, 24] on span "undo" at bounding box center [107, 26] width 11 height 6
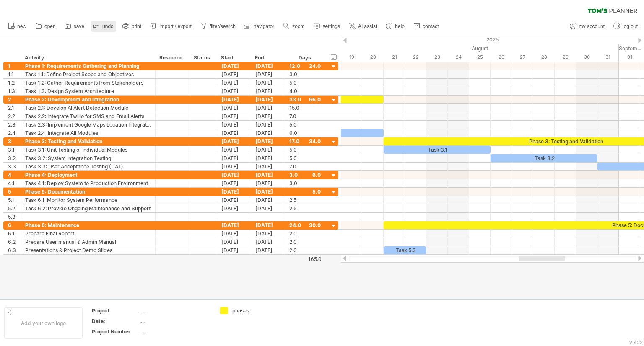
click at [108, 24] on span "undo" at bounding box center [107, 26] width 11 height 6
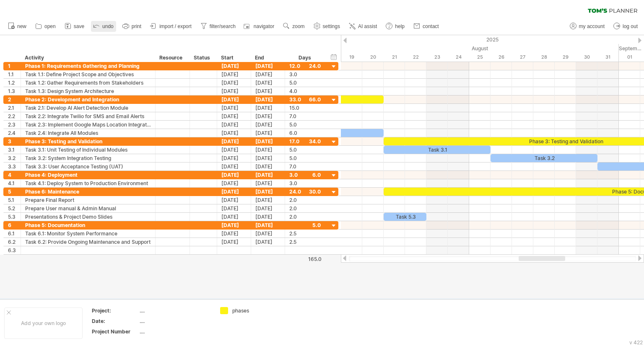
click at [108, 24] on span "undo" at bounding box center [107, 26] width 11 height 6
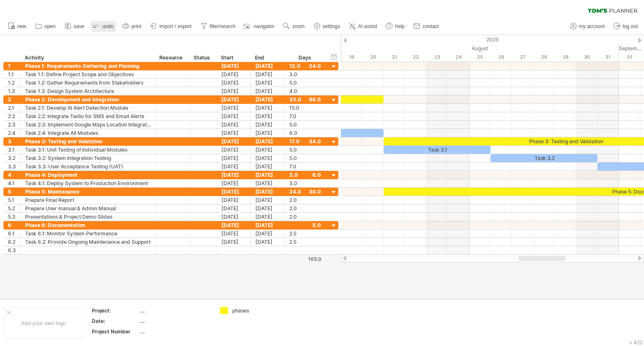
click at [108, 24] on span "undo" at bounding box center [107, 26] width 11 height 6
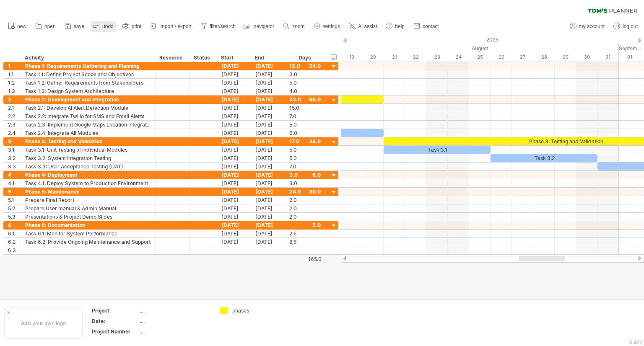
click at [108, 24] on span "undo" at bounding box center [107, 26] width 11 height 6
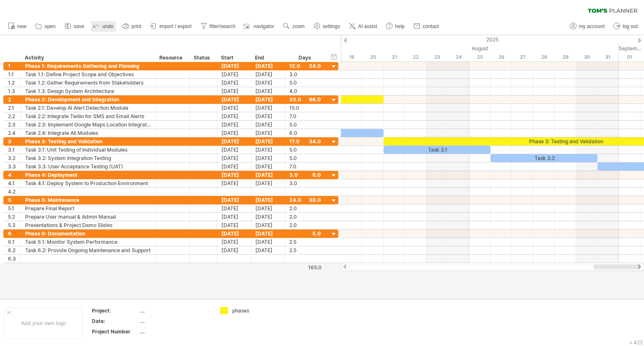
click at [108, 24] on span "undo" at bounding box center [107, 26] width 11 height 6
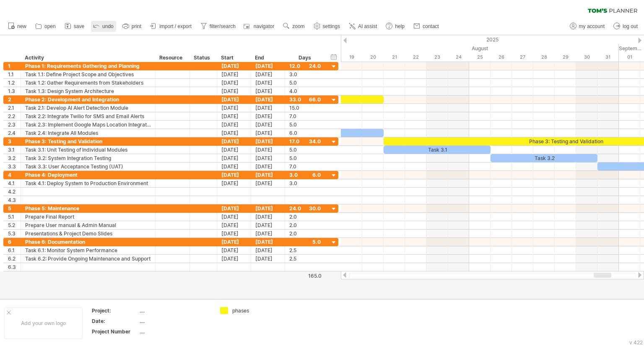
click at [108, 24] on span "undo" at bounding box center [107, 26] width 11 height 6
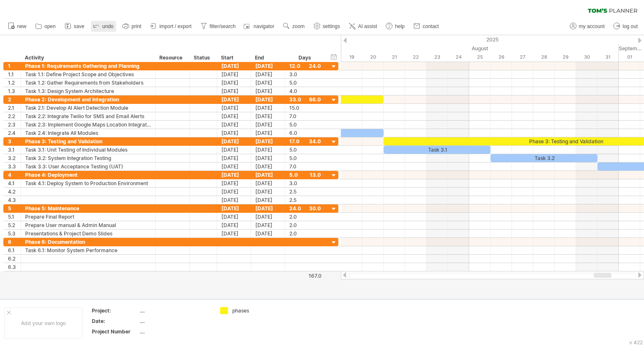
click at [108, 24] on span "undo" at bounding box center [107, 26] width 11 height 6
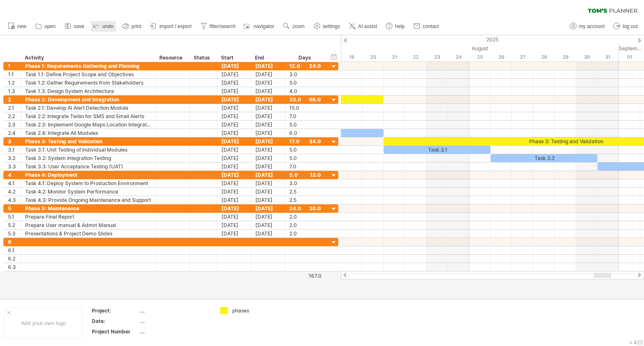
click at [108, 24] on span "undo" at bounding box center [107, 26] width 11 height 6
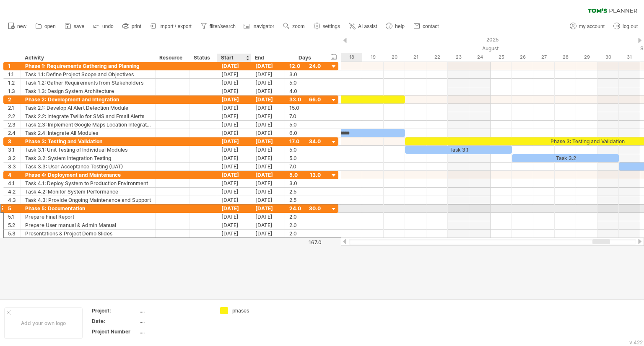
click at [237, 205] on div "[DATE]" at bounding box center [234, 209] width 34 height 8
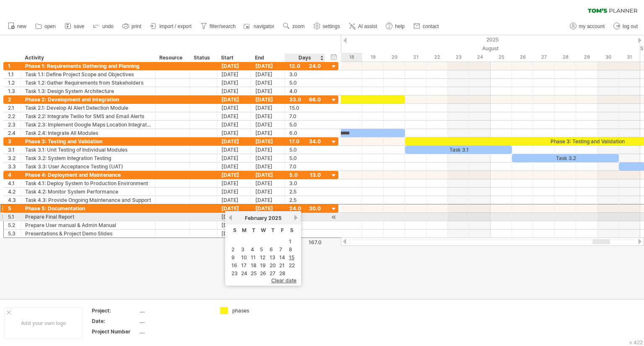
click at [293, 215] on link "next" at bounding box center [296, 218] width 6 height 6
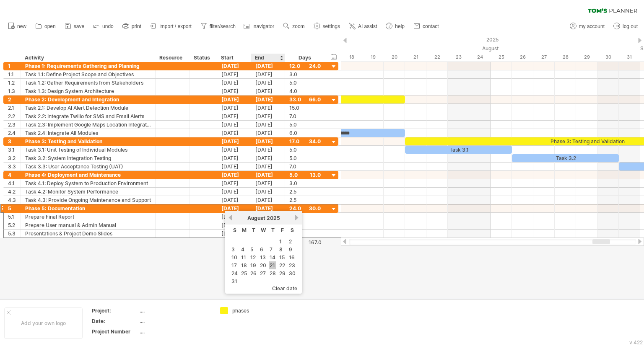
click at [270, 263] on link "21" at bounding box center [272, 266] width 7 height 8
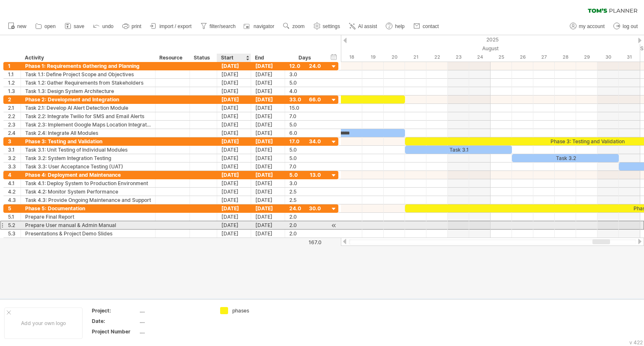
click at [236, 225] on div "[DATE]" at bounding box center [234, 225] width 34 height 8
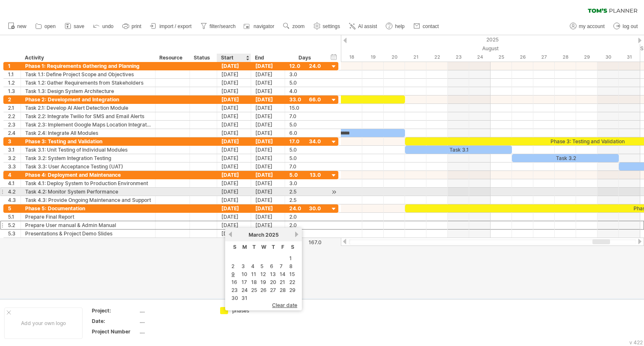
click at [237, 190] on div "[DATE]" at bounding box center [234, 192] width 34 height 8
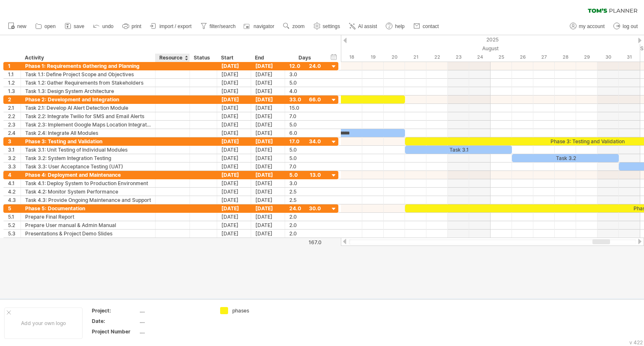
click at [186, 290] on div at bounding box center [322, 167] width 644 height 264
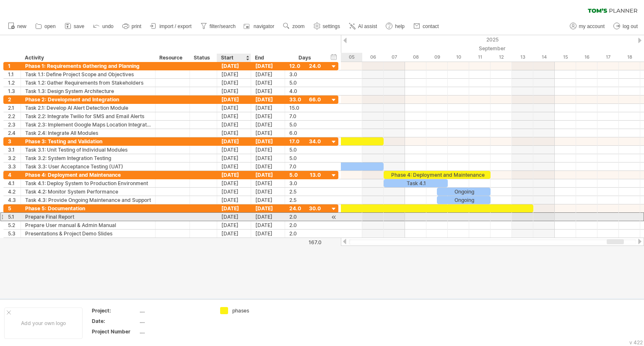
click at [235, 216] on div "[DATE]" at bounding box center [234, 217] width 34 height 8
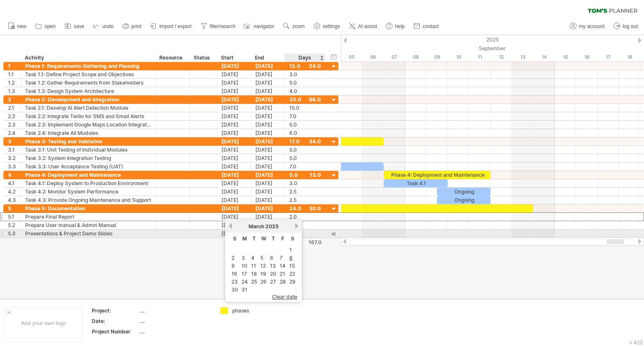
click at [294, 230] on div "previous next [DATE]" at bounding box center [263, 226] width 77 height 13
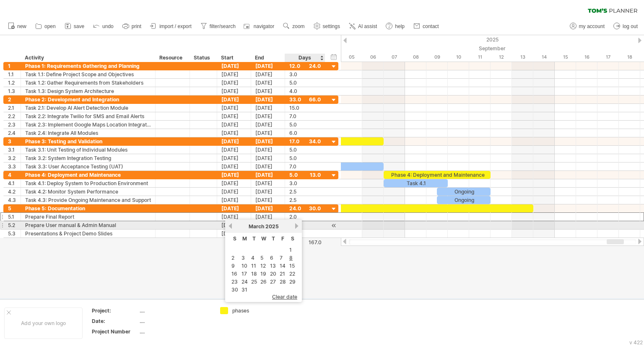
drag, startPoint x: 294, startPoint y: 230, endPoint x: 295, endPoint y: 226, distance: 4.4
click at [295, 226] on div "previous next [DATE]" at bounding box center [263, 226] width 77 height 13
click at [295, 226] on link "next" at bounding box center [296, 226] width 6 height 6
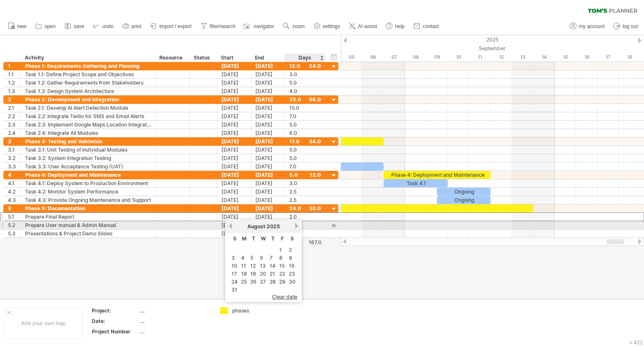
click at [295, 226] on link "next" at bounding box center [296, 226] width 6 height 6
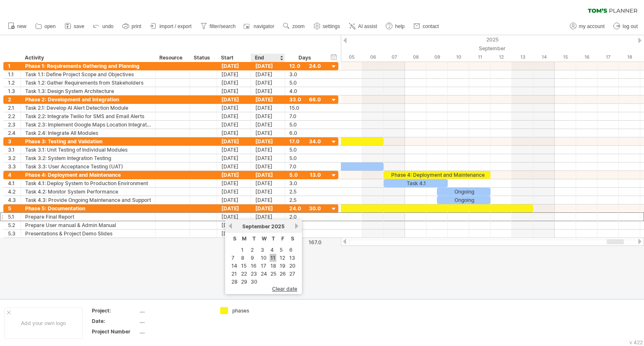
click at [270, 257] on link "11" at bounding box center [273, 258] width 7 height 8
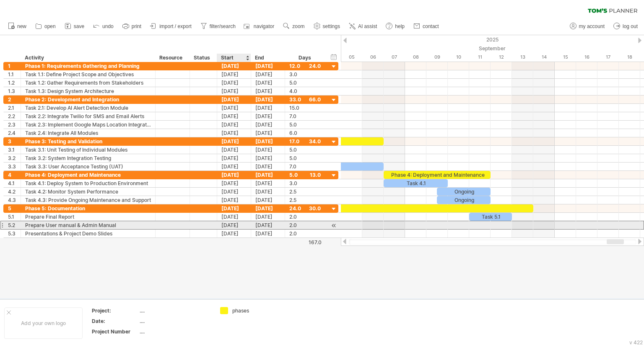
click at [239, 225] on div "[DATE]" at bounding box center [234, 225] width 34 height 8
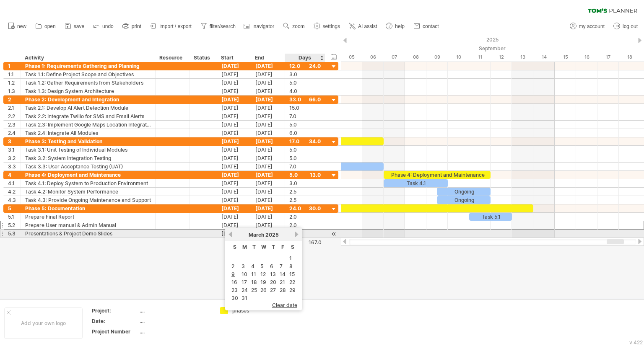
click at [293, 233] on link "next" at bounding box center [296, 234] width 6 height 6
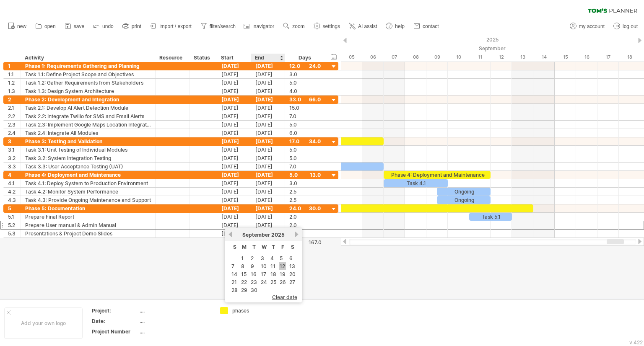
click at [280, 265] on link "12" at bounding box center [282, 266] width 7 height 8
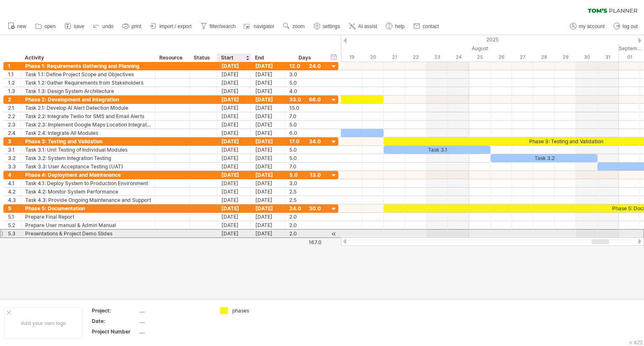
click at [230, 232] on div "[DATE]" at bounding box center [234, 234] width 34 height 8
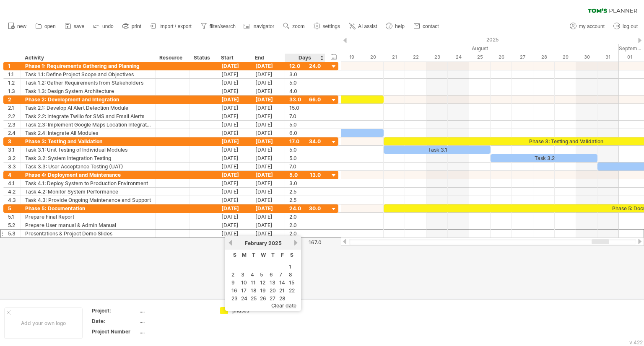
click at [293, 244] on link "next" at bounding box center [296, 243] width 6 height 6
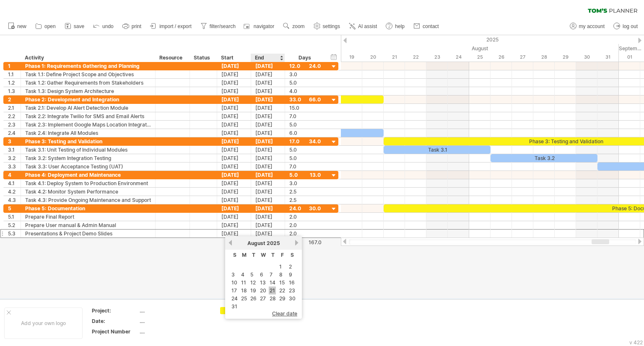
click at [272, 291] on link "21" at bounding box center [272, 291] width 7 height 8
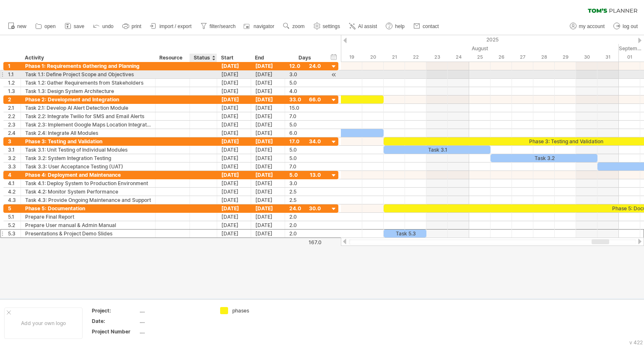
click at [203, 73] on div at bounding box center [203, 74] width 18 height 8
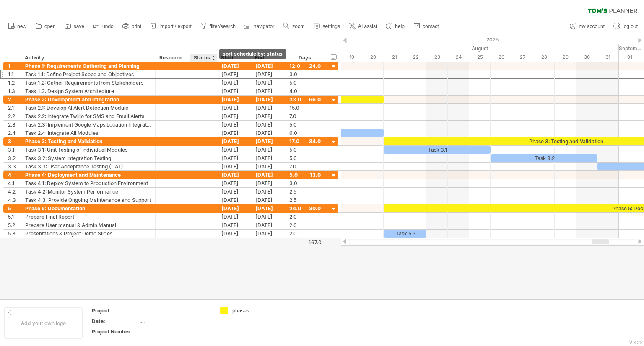
click at [214, 57] on div at bounding box center [213, 58] width 3 height 8
click at [239, 45] on div "hide start/end/duration show start/end/duration ******** Activity ******** Reso…" at bounding box center [170, 48] width 341 height 27
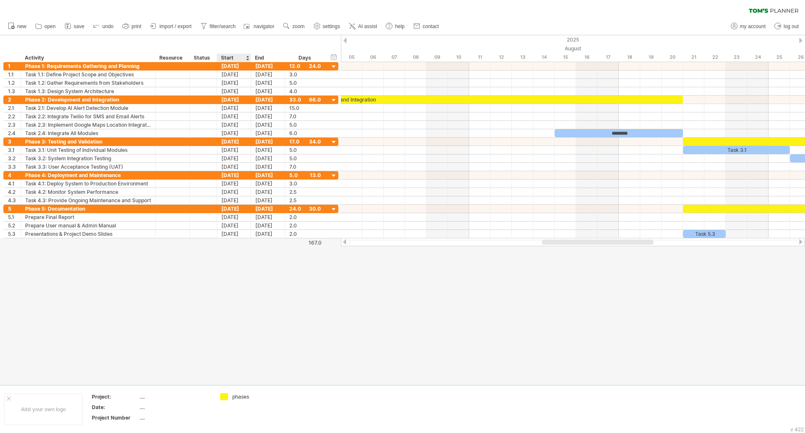
drag, startPoint x: 637, startPoint y: 0, endPoint x: 245, endPoint y: 290, distance: 487.5
click at [245, 290] on div at bounding box center [402, 209] width 805 height 349
click at [344, 42] on div at bounding box center [344, 40] width 3 height 5
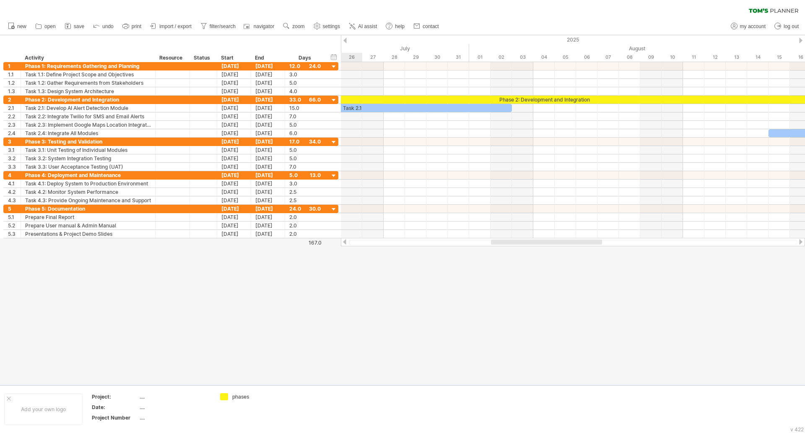
click at [344, 42] on div at bounding box center [344, 40] width 3 height 5
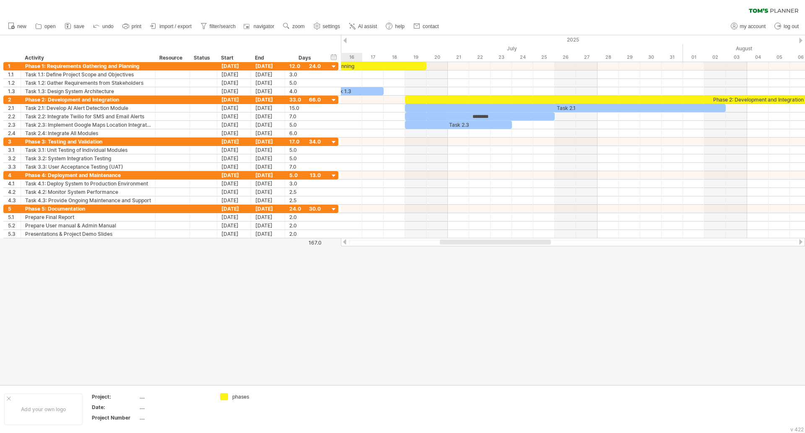
click at [344, 42] on div at bounding box center [344, 40] width 3 height 5
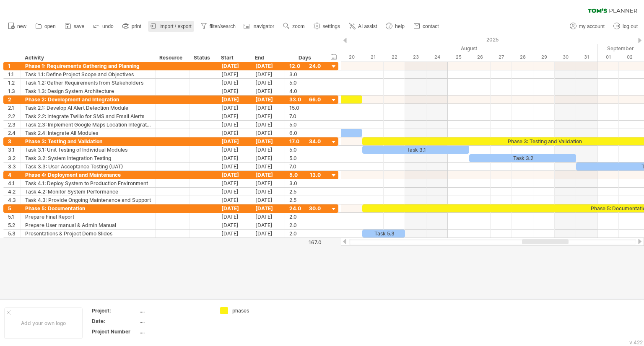
drag, startPoint x: 797, startPoint y: 0, endPoint x: 174, endPoint y: 27, distance: 623.2
click at [174, 27] on span "import / export" at bounding box center [175, 26] width 32 height 6
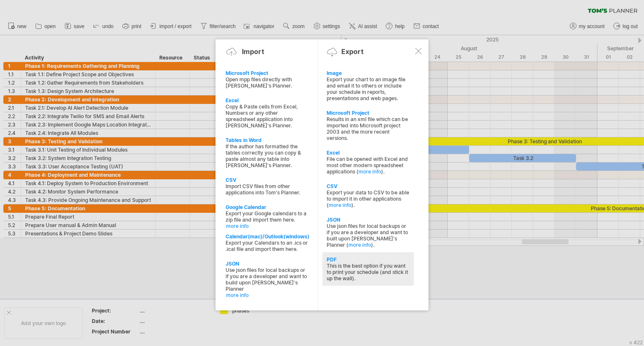
click at [360, 260] on div "PDF" at bounding box center [368, 260] width 83 height 6
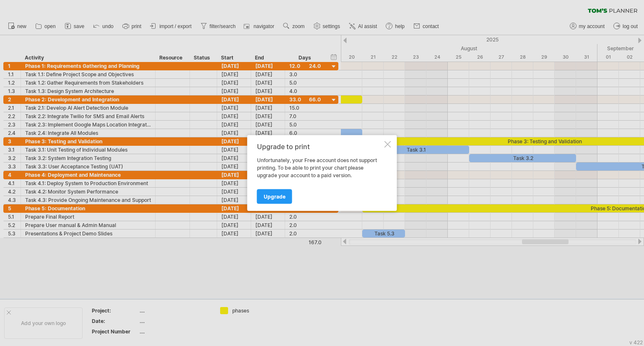
click at [387, 147] on div at bounding box center [387, 144] width 7 height 7
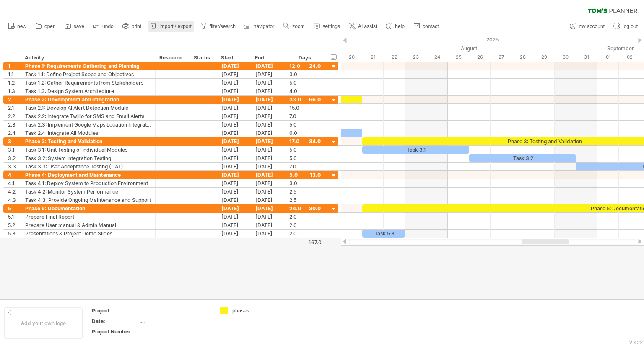
click at [186, 24] on span "import / export" at bounding box center [175, 26] width 32 height 6
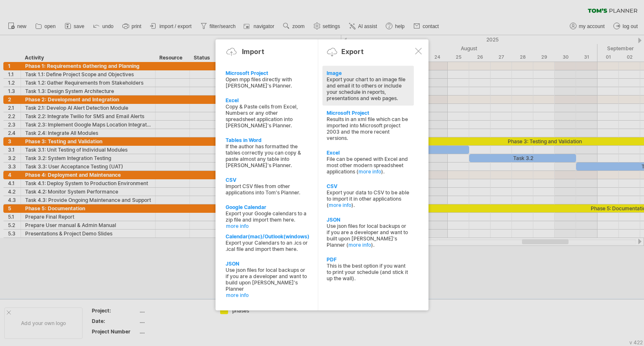
click at [366, 94] on div "Export your chart to an image file and email it to others or include your sched…" at bounding box center [368, 88] width 83 height 25
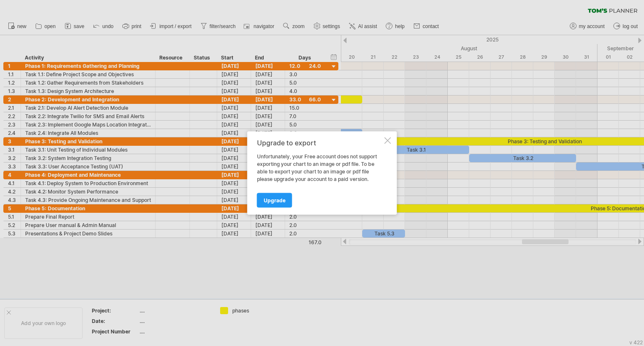
click at [390, 144] on div "Upgrade to export Unfortunately, your Free account does not support exporting y…" at bounding box center [322, 173] width 150 height 83
click at [389, 141] on div at bounding box center [387, 141] width 7 height 7
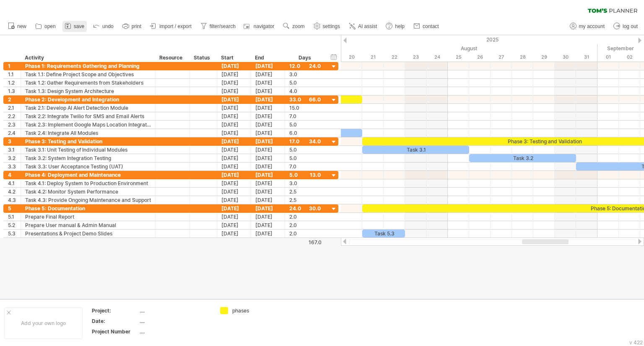
click at [75, 23] on span "save" at bounding box center [79, 26] width 10 height 6
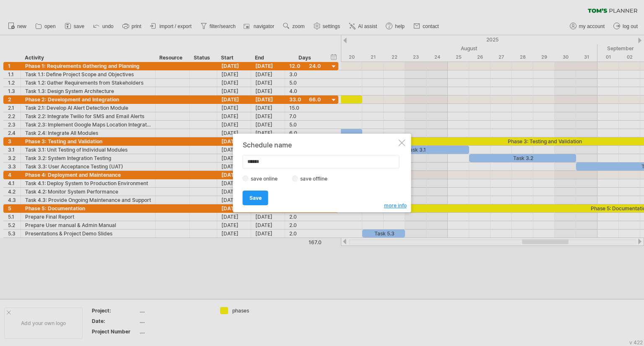
type input "*****"
click at [253, 197] on span "Save" at bounding box center [255, 198] width 12 height 6
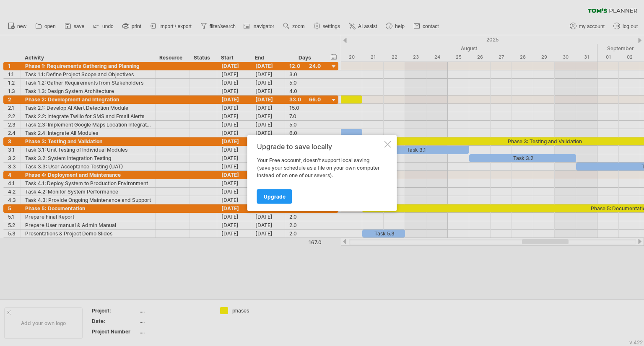
click at [389, 143] on div at bounding box center [387, 144] width 7 height 7
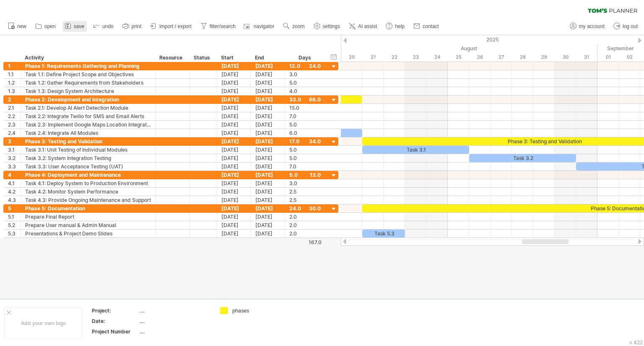
click at [70, 27] on icon at bounding box center [68, 26] width 8 height 8
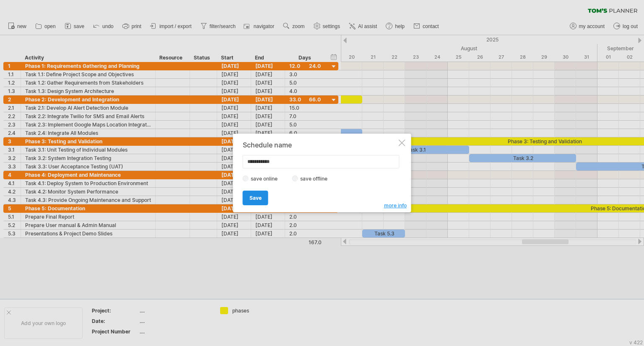
click at [256, 196] on span "Save" at bounding box center [255, 198] width 12 height 6
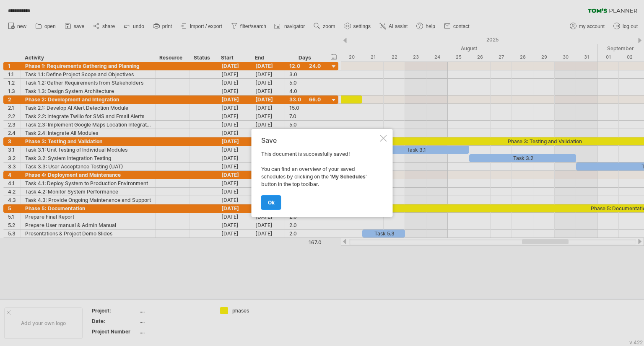
click at [264, 205] on link "ok" at bounding box center [271, 202] width 20 height 15
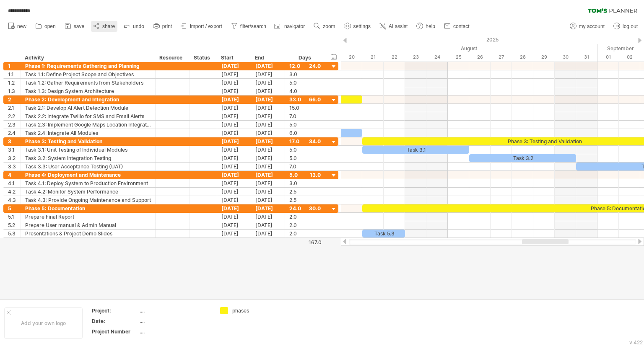
click at [106, 24] on span "share" at bounding box center [108, 26] width 13 height 6
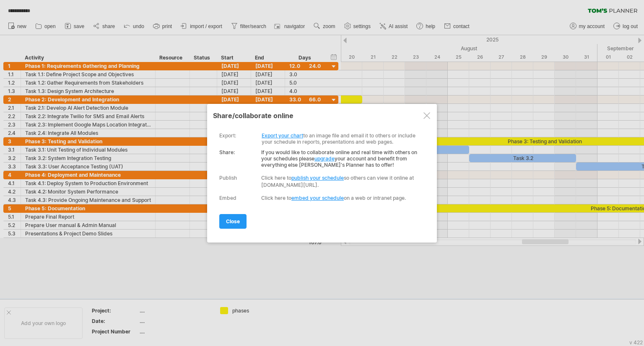
click at [292, 135] on link "Export your chart" at bounding box center [283, 135] width 42 height 6
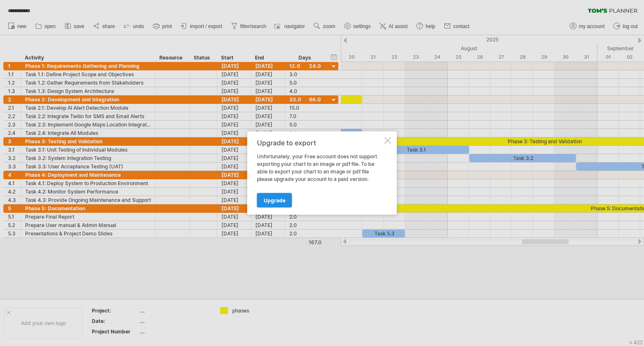
click at [278, 199] on span "Upgrade" at bounding box center [275, 200] width 22 height 6
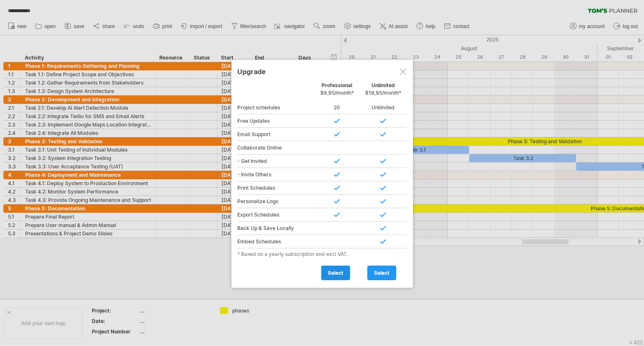
click at [338, 272] on span "select" at bounding box center [336, 273] width 16 height 6
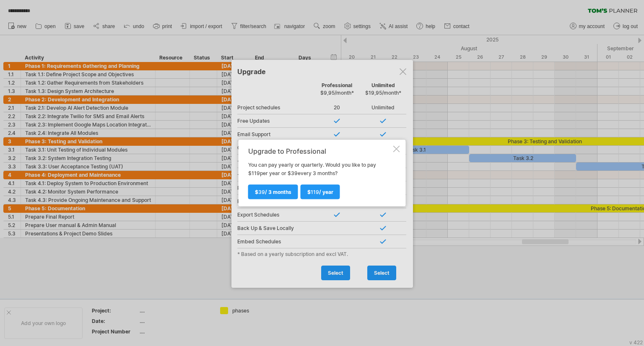
click at [395, 146] on div at bounding box center [396, 149] width 7 height 7
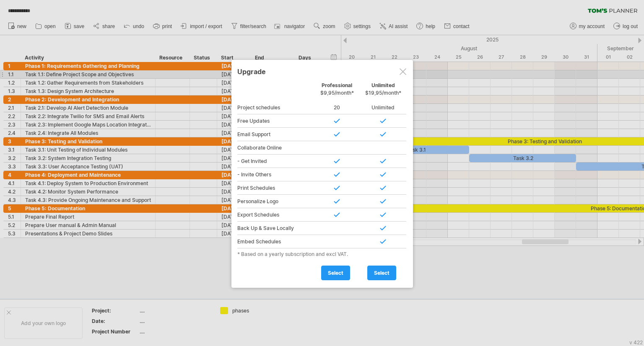
click at [401, 71] on div at bounding box center [403, 71] width 7 height 7
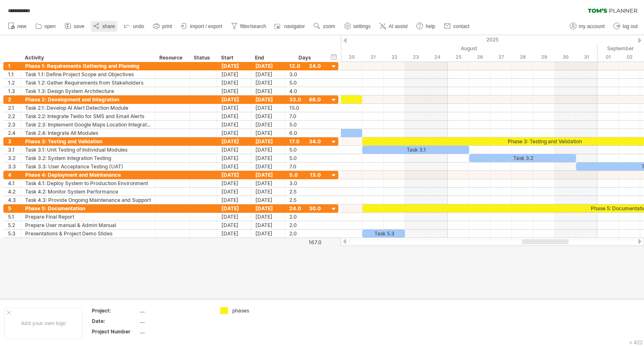
click at [101, 27] on link "share" at bounding box center [104, 26] width 26 height 11
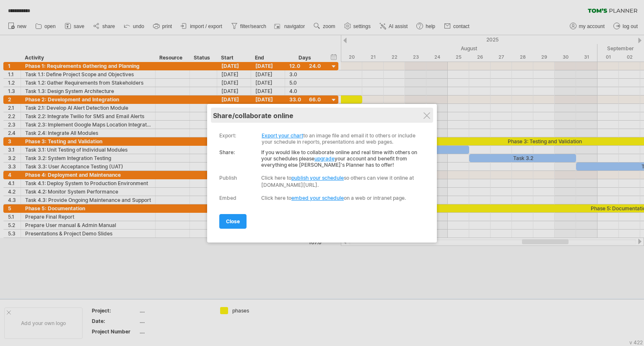
click at [423, 119] on div "My schedules share/collaborate online" at bounding box center [322, 115] width 218 height 15
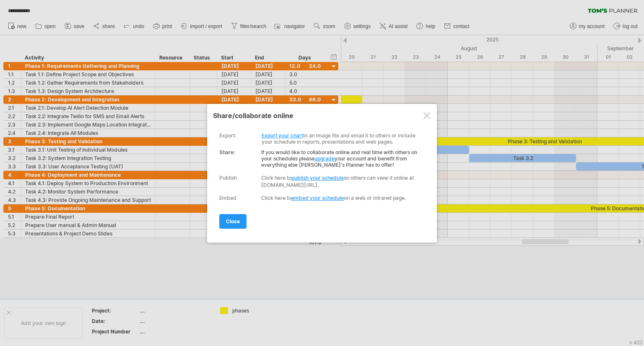
click at [426, 117] on div at bounding box center [426, 115] width 7 height 7
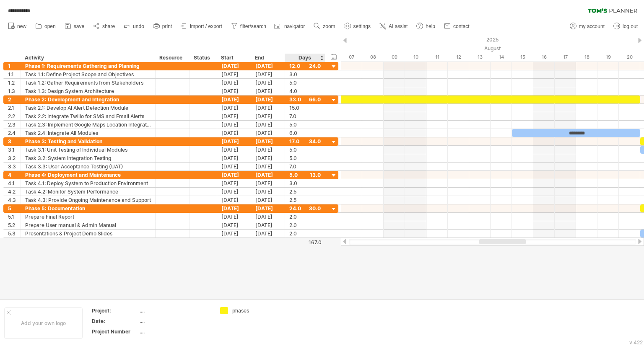
drag, startPoint x: 340, startPoint y: 47, endPoint x: 300, endPoint y: 47, distance: 39.8
click at [300, 47] on div "hide start/end/duration show start/end/duration ******** Activity ******** Reso…" at bounding box center [170, 48] width 341 height 27
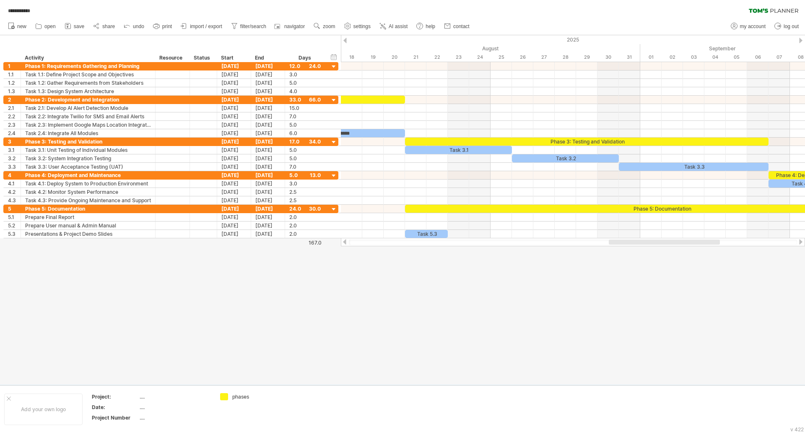
drag, startPoint x: 644, startPoint y: 0, endPoint x: 458, endPoint y: 307, distance: 358.2
click at [458, 307] on div at bounding box center [402, 209] width 805 height 349
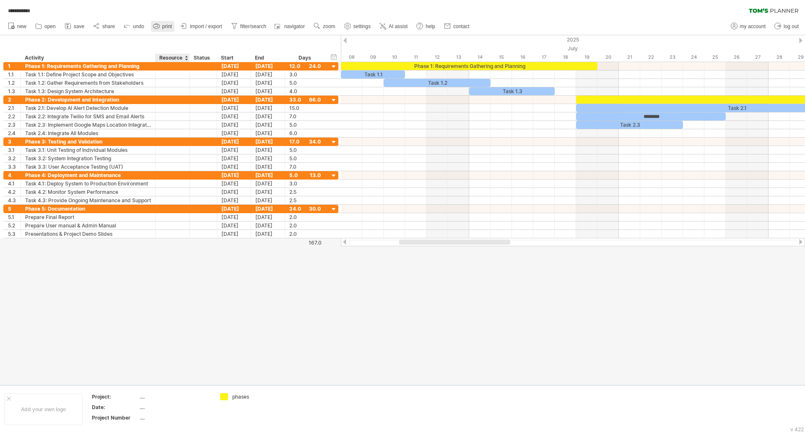
click at [161, 31] on link "print" at bounding box center [162, 26] width 23 height 11
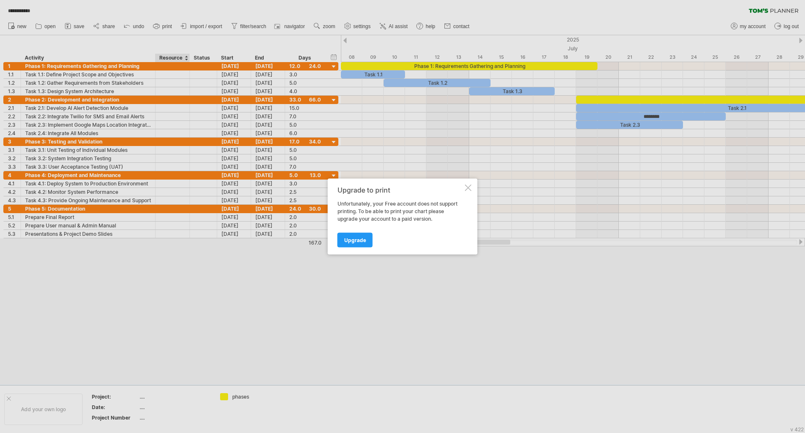
click at [470, 187] on div at bounding box center [468, 187] width 7 height 7
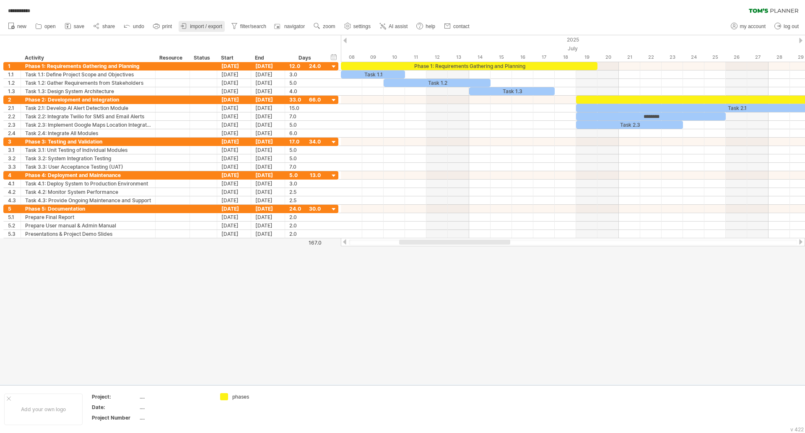
click at [213, 26] on span "import / export" at bounding box center [206, 26] width 32 height 6
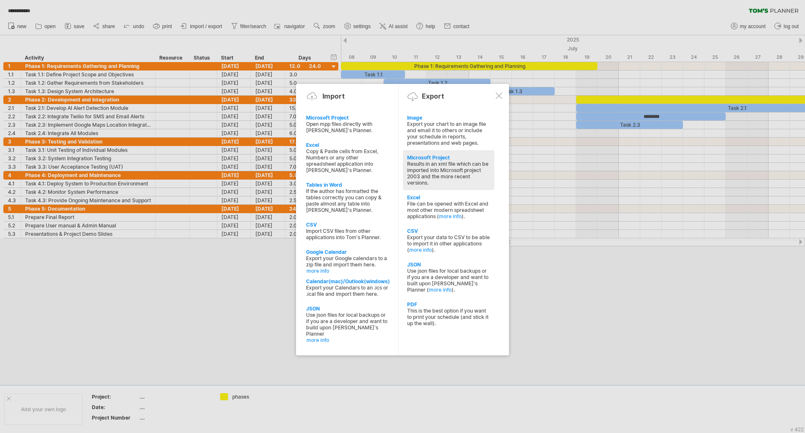
click at [445, 179] on div "Results in an xml file which can be imported into Microsoft project 2003 and th…" at bounding box center [448, 173] width 83 height 25
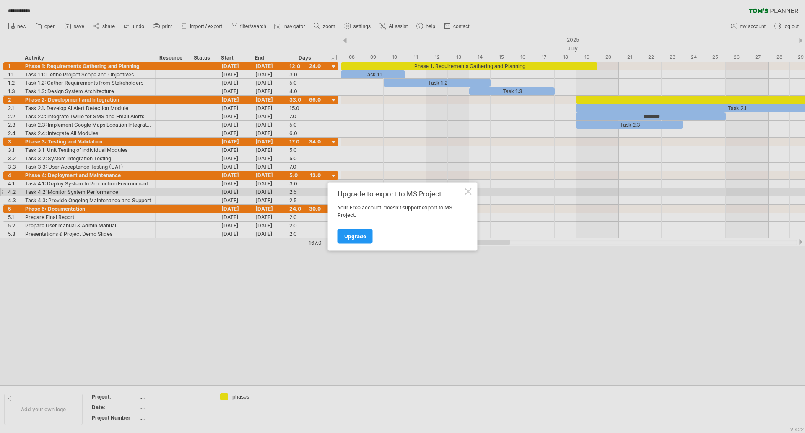
click at [470, 193] on div at bounding box center [468, 191] width 7 height 7
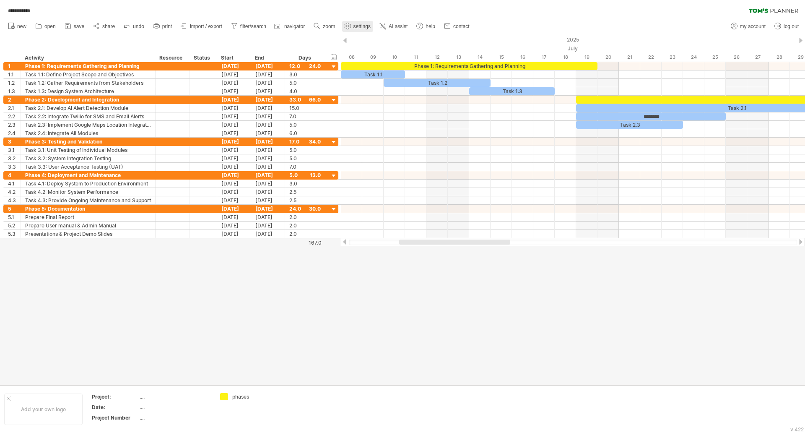
click at [369, 29] on span "settings" at bounding box center [361, 26] width 17 height 6
select select "*"
select select "**"
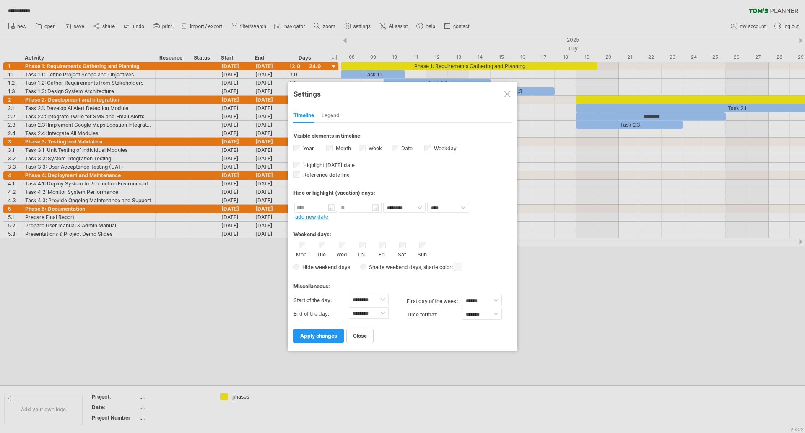
click at [508, 93] on div at bounding box center [507, 94] width 7 height 7
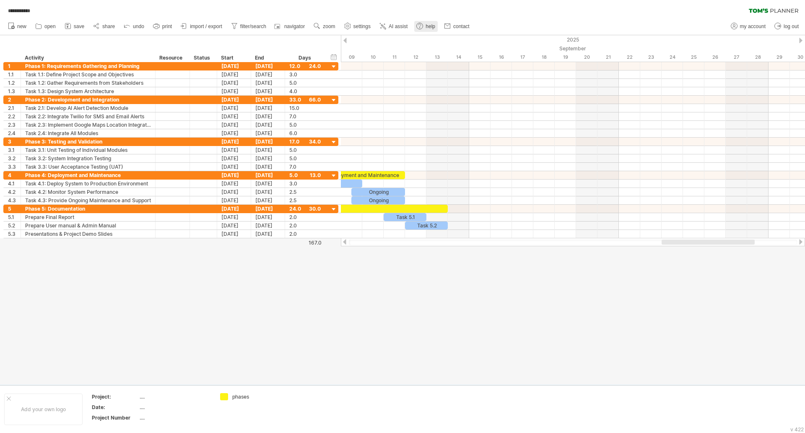
click at [431, 30] on link "help" at bounding box center [425, 26] width 23 height 11
click at [207, 26] on span "import / export" at bounding box center [206, 26] width 32 height 6
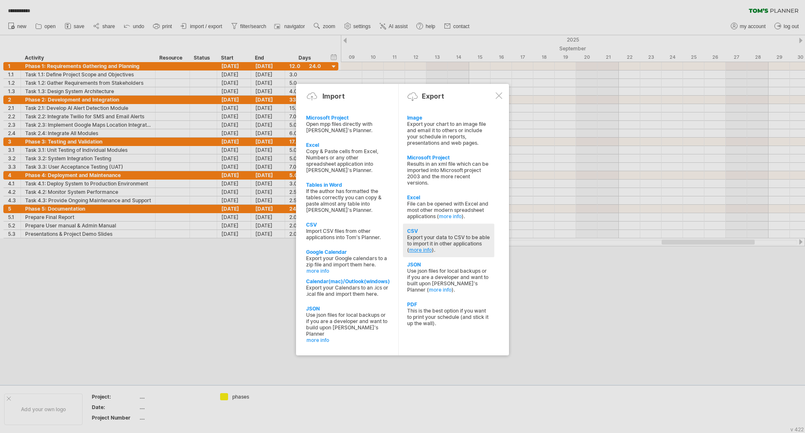
click at [432, 247] on link "more info" at bounding box center [420, 250] width 23 height 6
click at [418, 236] on div "Export your data to CSV to be able to import it in other applications ( more in…" at bounding box center [448, 243] width 83 height 19
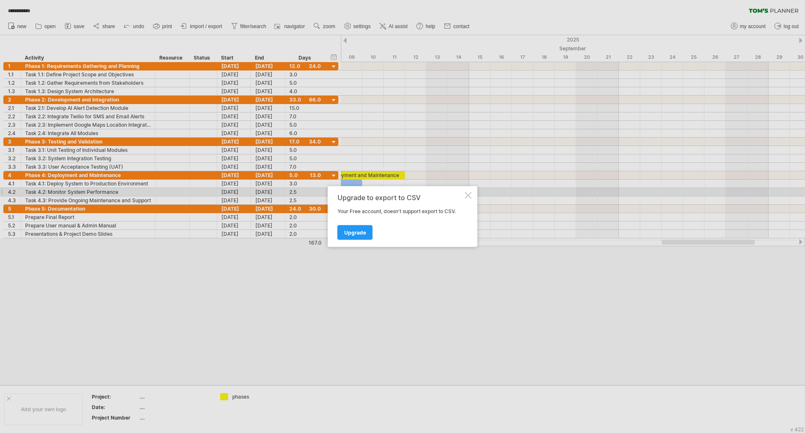
click at [470, 193] on div at bounding box center [468, 195] width 7 height 7
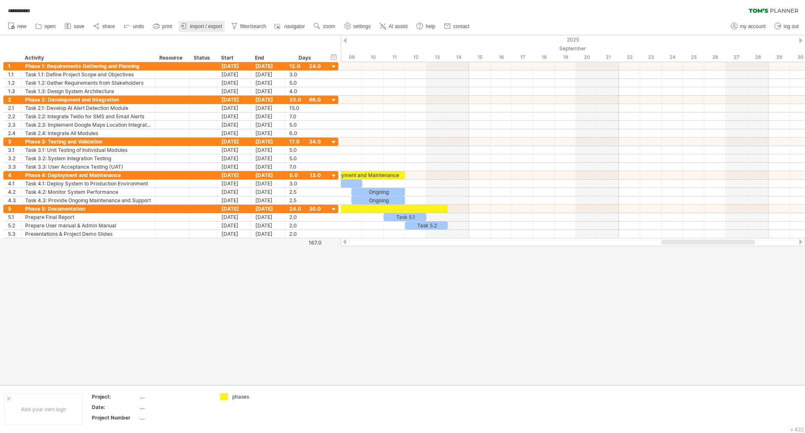
click at [206, 24] on span "import / export" at bounding box center [206, 26] width 32 height 6
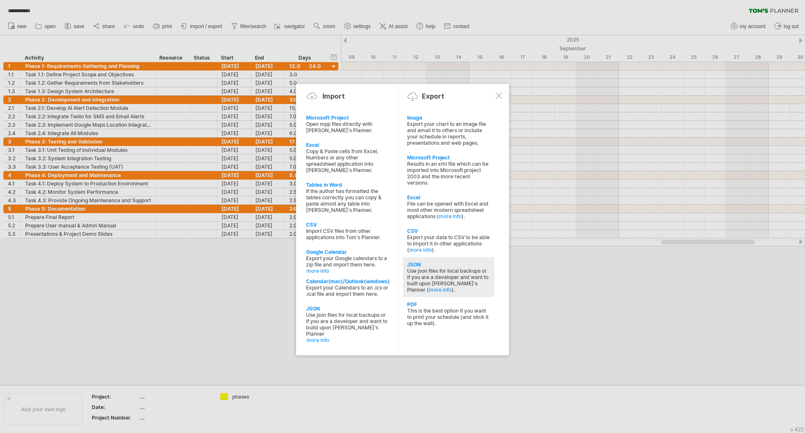
click at [427, 285] on div "Use json files for local backups or if you are a developer and want to built up…" at bounding box center [448, 279] width 83 height 25
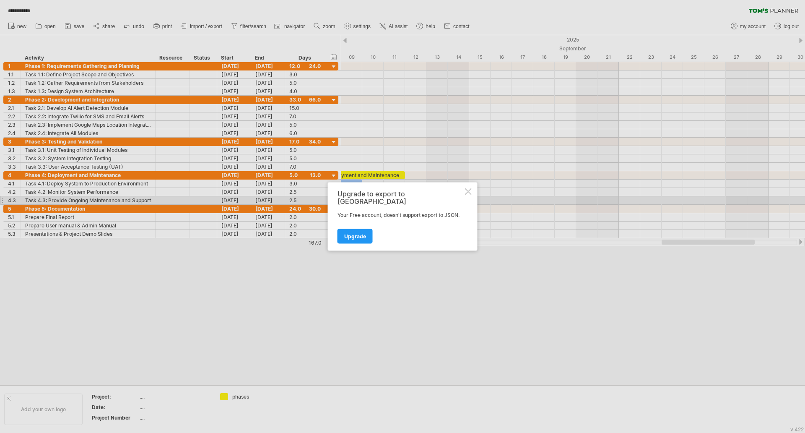
click at [467, 195] on div at bounding box center [468, 191] width 7 height 7
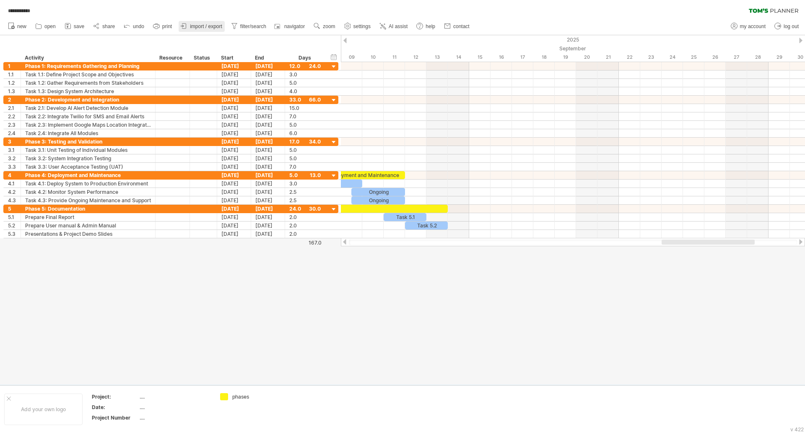
click at [192, 27] on span "import / export" at bounding box center [206, 26] width 32 height 6
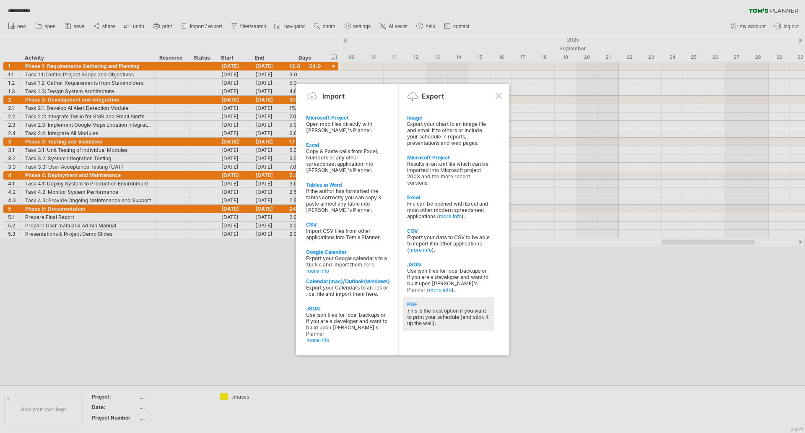
click at [421, 318] on div "This is the best option if you want to print your schedule (and stick it up the…" at bounding box center [448, 316] width 83 height 19
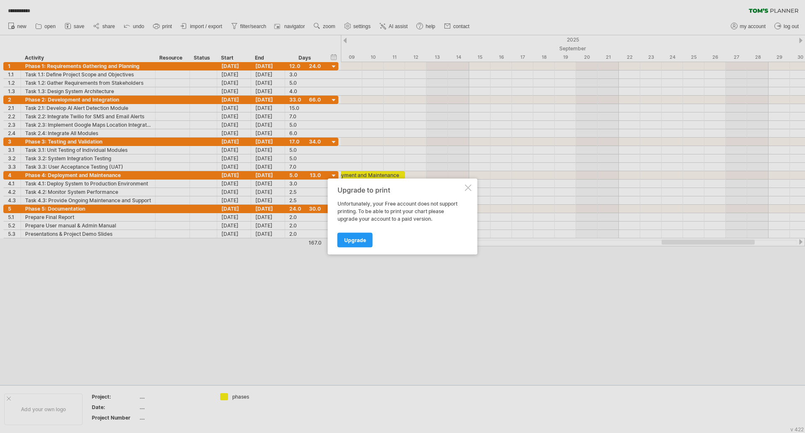
click at [464, 188] on div "Upgrade to print Unfortunately, your Free account does not support printing. To…" at bounding box center [403, 217] width 150 height 76
click at [465, 183] on div "Upgrade to print Unfortunately, your Free account does not support printing. To…" at bounding box center [403, 217] width 150 height 76
click at [468, 187] on div at bounding box center [468, 187] width 7 height 7
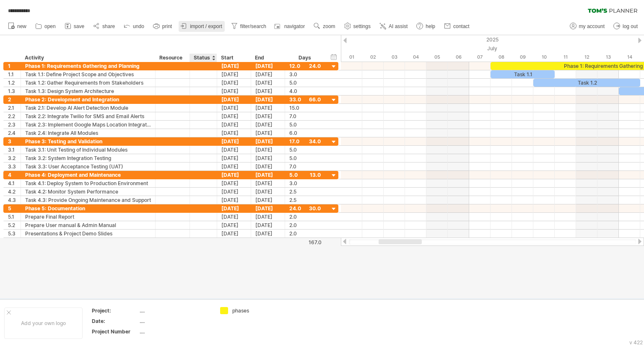
click at [197, 31] on link "import / export" at bounding box center [202, 26] width 46 height 11
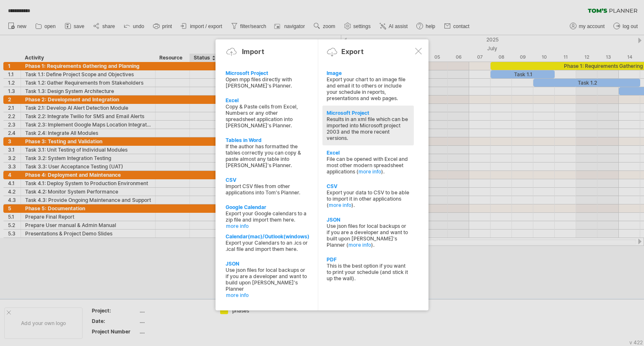
click at [349, 121] on div "Results in an xml file which can be imported into Microsoft project 2003 and th…" at bounding box center [368, 128] width 83 height 25
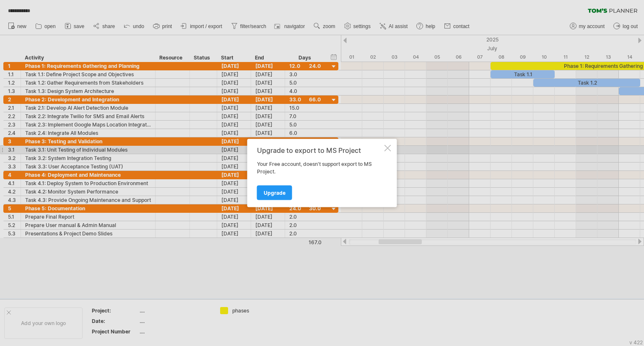
click at [383, 149] on div "Upgrade to export to MS Project Your Free account, doesn't support export to MS…" at bounding box center [322, 173] width 150 height 68
click at [583, 26] on div at bounding box center [322, 173] width 644 height 346
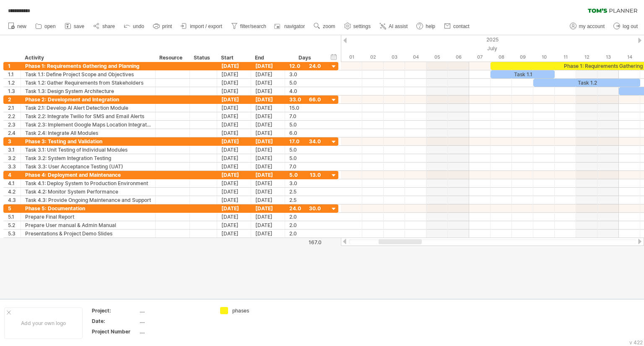
click at [583, 26] on span "my account" at bounding box center [592, 26] width 26 height 6
type input "**********"
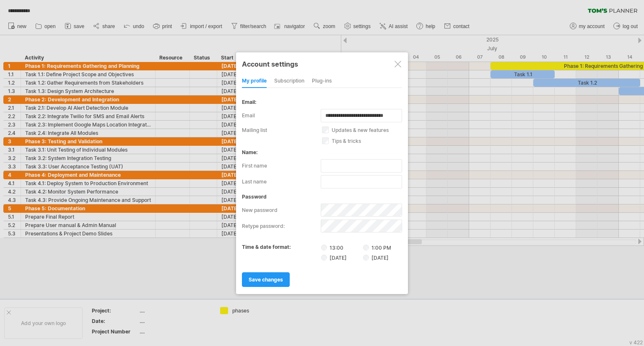
click at [396, 63] on div at bounding box center [398, 64] width 7 height 7
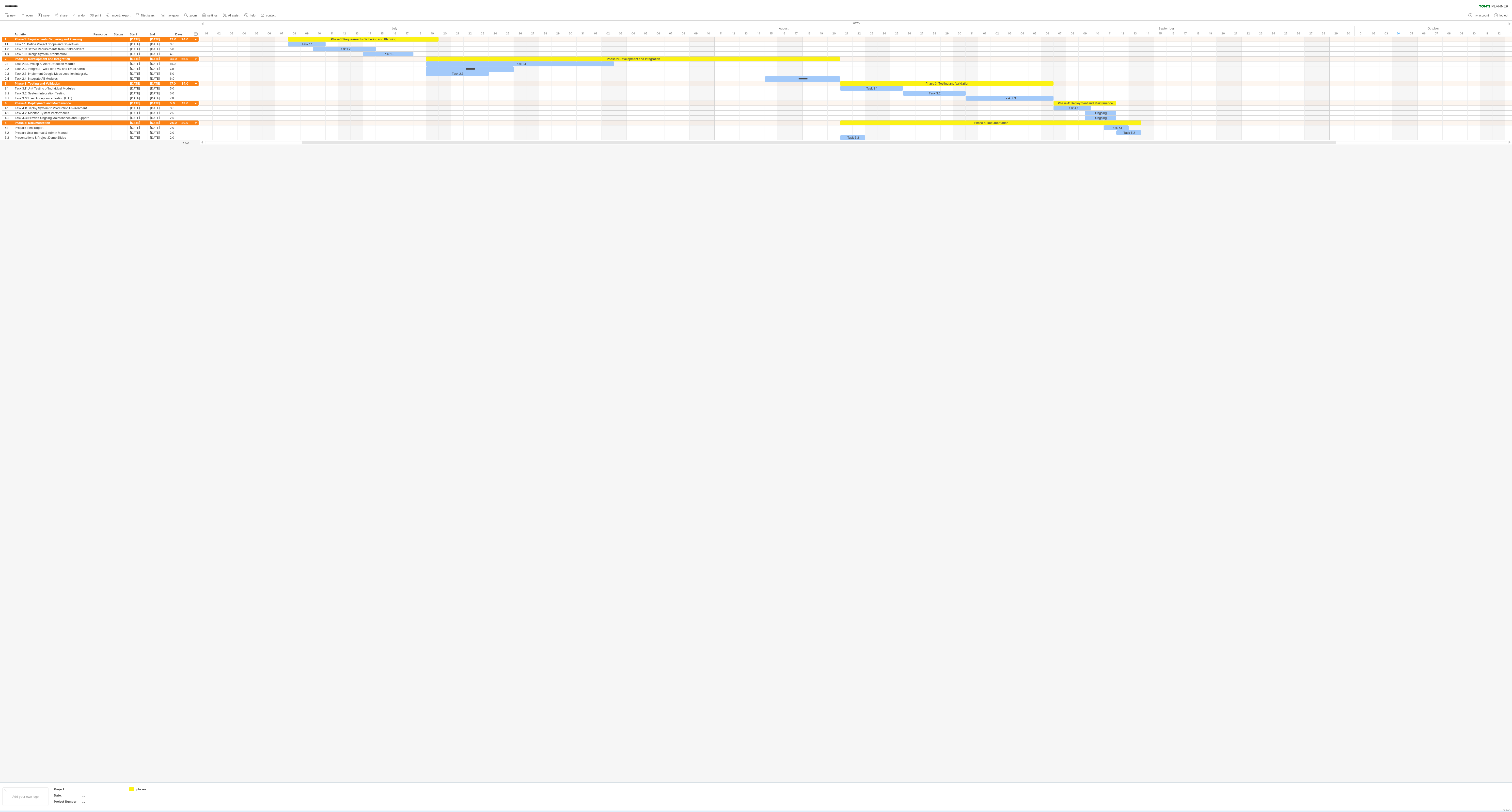
drag, startPoint x: 355, startPoint y: 0, endPoint x: 752, endPoint y: 186, distance: 438.4
click at [378, 186] on div at bounding box center [756, 401] width 1512 height 762
